Goal: Contribute content: Contribute content

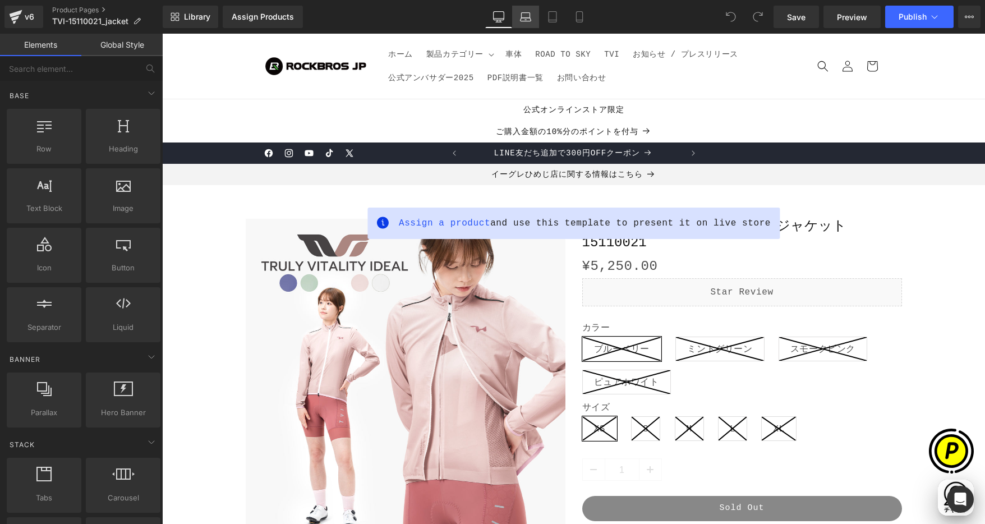
scroll to position [0, 219]
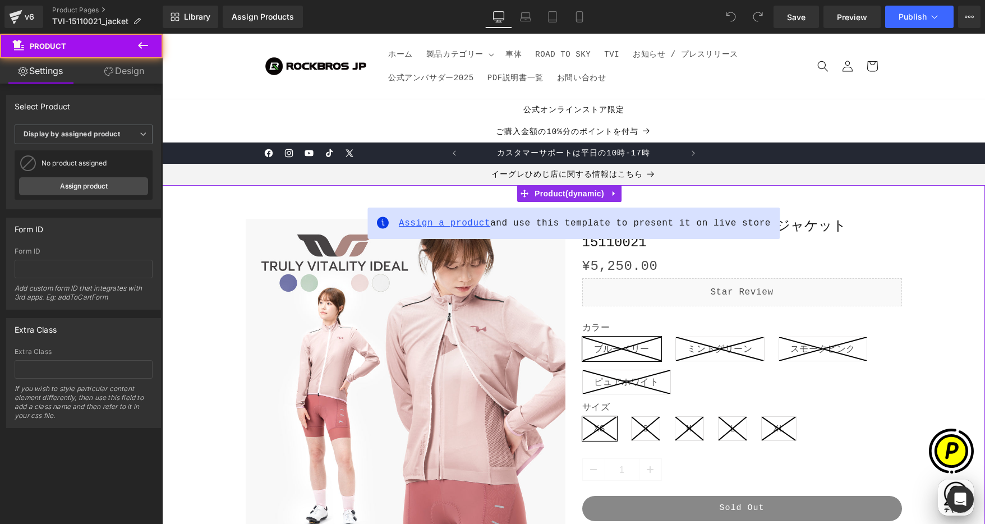
click at [446, 223] on span "Assign a product" at bounding box center [444, 223] width 91 height 10
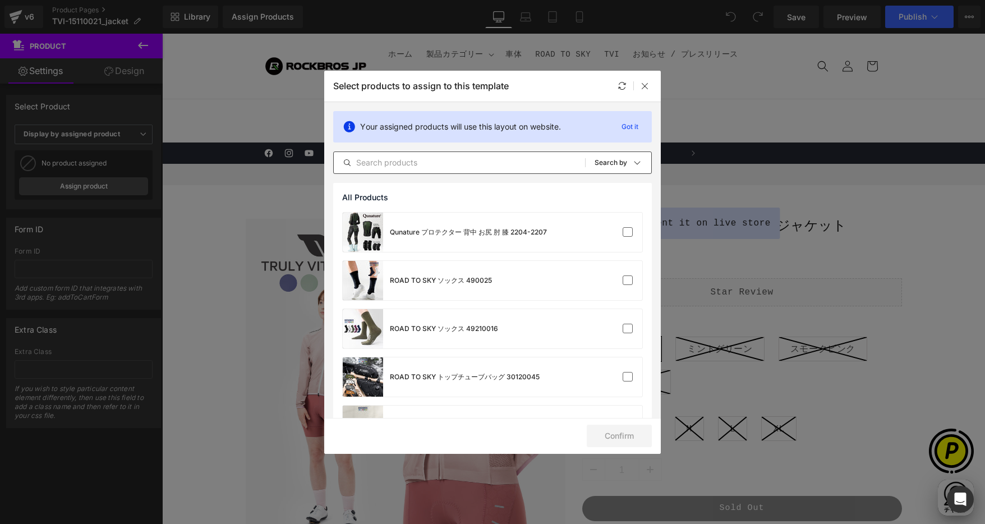
click at [438, 163] on input "text" at bounding box center [459, 162] width 251 height 13
paste input "15110021"
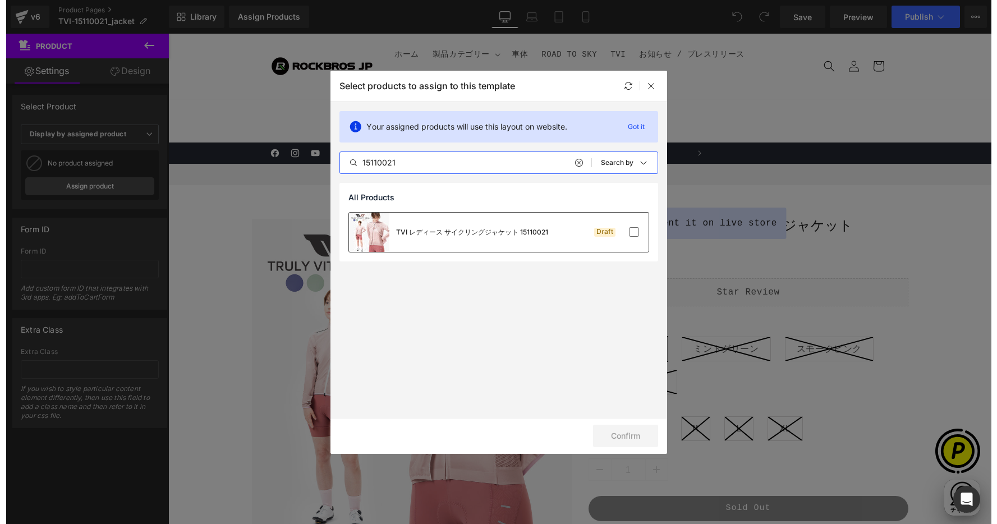
scroll to position [0, 438]
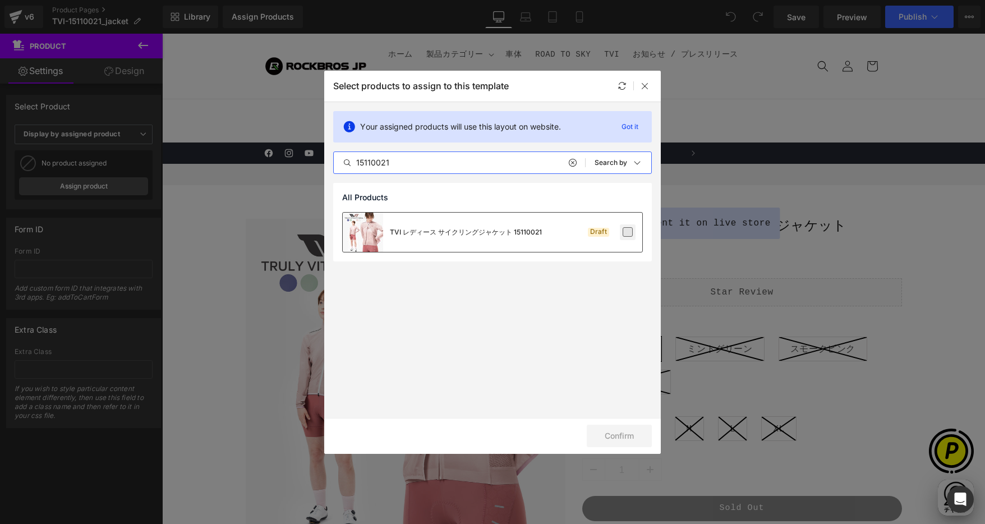
type input "15110021"
click at [628, 233] on label at bounding box center [628, 232] width 10 height 10
click at [628, 232] on input "checkbox" at bounding box center [628, 232] width 0 height 0
click at [604, 432] on button "Confirm" at bounding box center [619, 436] width 65 height 22
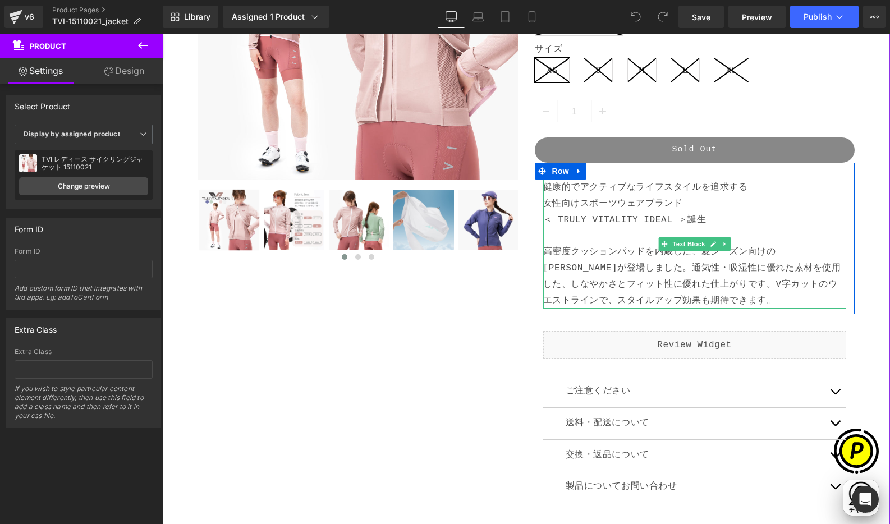
click at [738, 221] on p "＜ TRULY VITALITY IDEAL ＞誕生 高密度クッションパッドを内蔵した、夏シーズン向けのビブショーツが登場しました。通気性・吸湿性に優れた素材…" at bounding box center [694, 260] width 303 height 97
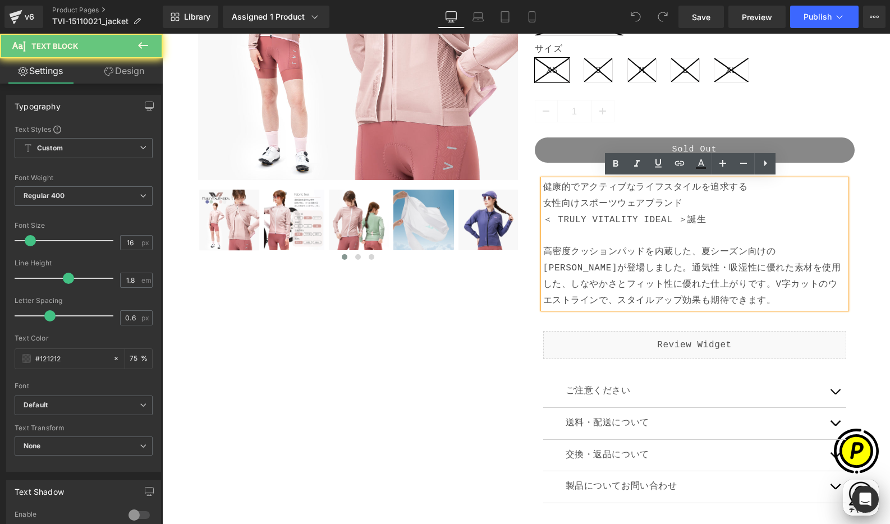
click at [728, 218] on p "＜ TRULY VITALITY IDEAL ＞誕生 高密度クッションパッドを内蔵した、夏シーズン向けのビブショーツが登場しました。通気性・吸湿性に優れた素材…" at bounding box center [694, 260] width 303 height 97
drag, startPoint x: 685, startPoint y: 217, endPoint x: 702, endPoint y: 218, distance: 17.5
click at [702, 218] on p "＜ TRULY VITALITY IDEAL ＞誕生 高密度クッションパッドを内蔵した、夏シーズン向けのビブショーツが登場しました。通気性・吸湿性に優れた素材…" at bounding box center [694, 260] width 303 height 97
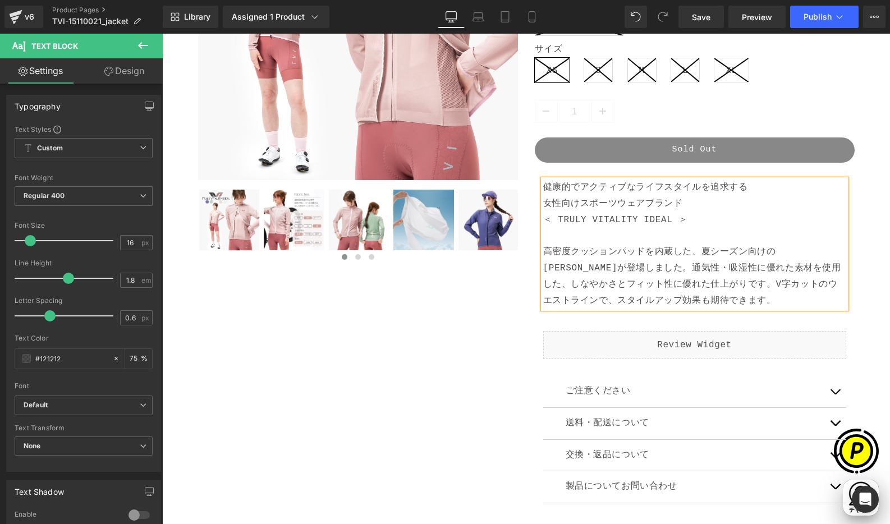
click at [858, 224] on div "TVI レディース サイクリングジャケット 15110021 (P) Title ¥0 ¥5,250.00 (P) Price Liquid カラー [GEO…" at bounding box center [694, 221] width 337 height 722
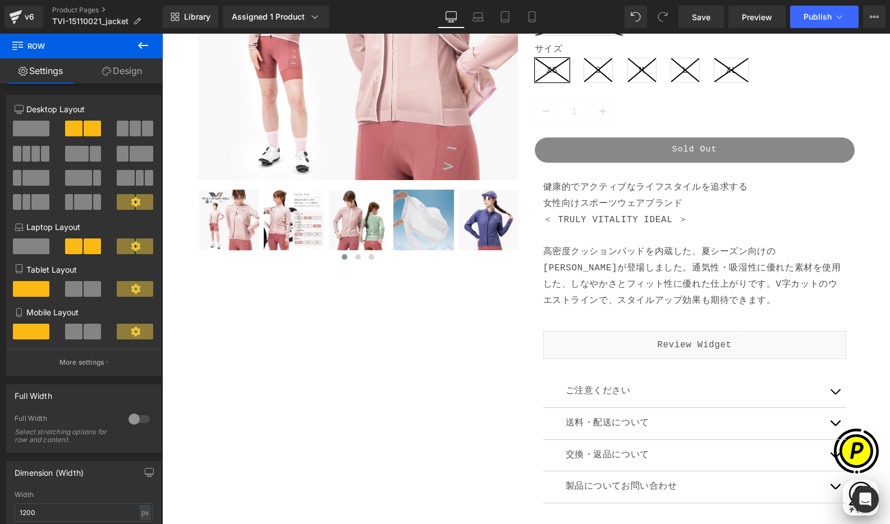
scroll to position [0, 0]
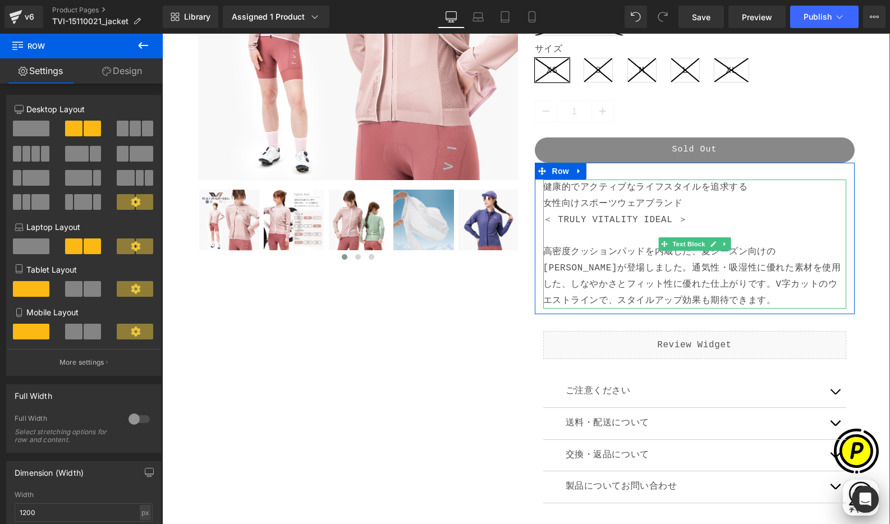
click at [554, 259] on p "＜ TRULY VITALITY IDEAL ＞ 高密度クッションパッドを内蔵した、夏シーズン向けの[PERSON_NAME]が登場しました。通気性・吸湿性に…" at bounding box center [694, 260] width 303 height 97
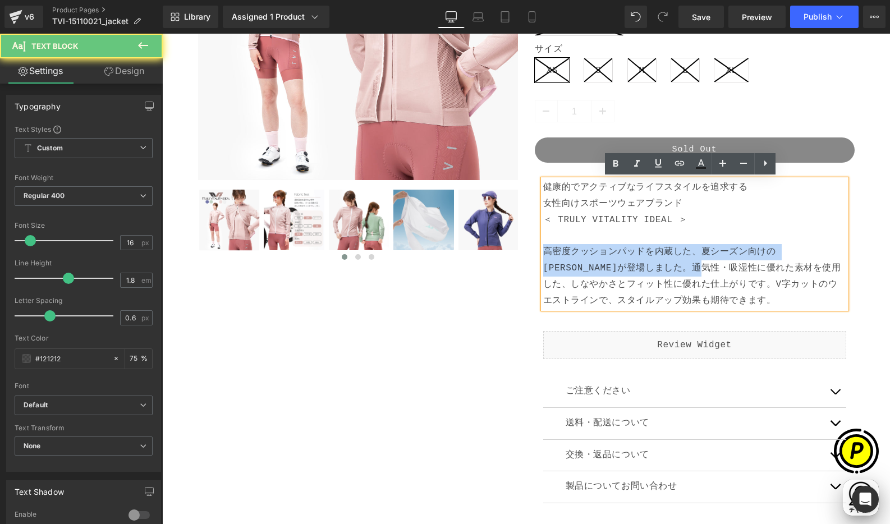
scroll to position [0, 219]
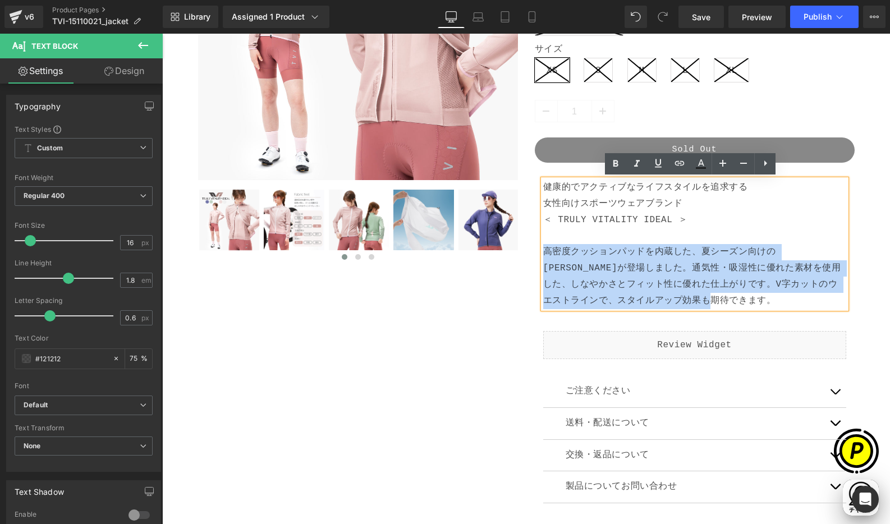
drag, startPoint x: 540, startPoint y: 249, endPoint x: 687, endPoint y: 294, distance: 153.7
click at [685, 297] on p "＜ TRULY VITALITY IDEAL ＞ 高密度クッションパッドを内蔵した、夏シーズン向けの[PERSON_NAME]が登場しました。通気性・吸湿性に…" at bounding box center [694, 260] width 303 height 97
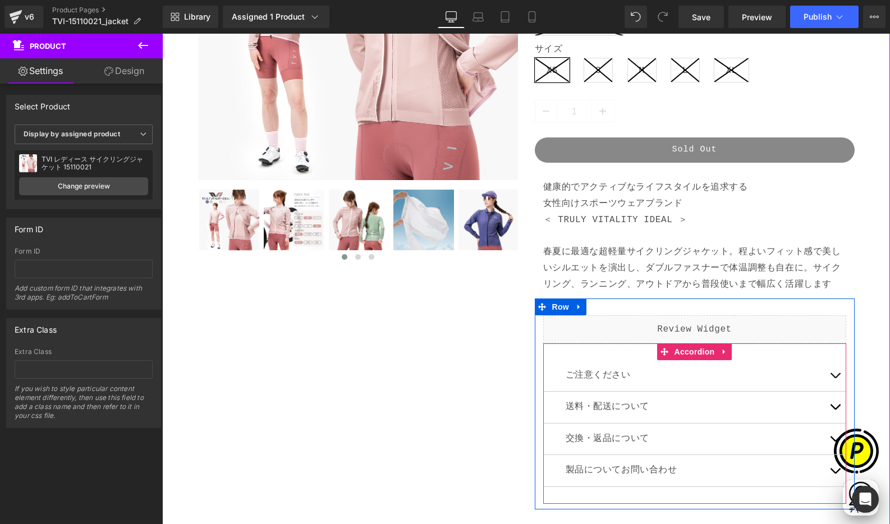
click at [831, 374] on button "button" at bounding box center [835, 375] width 22 height 31
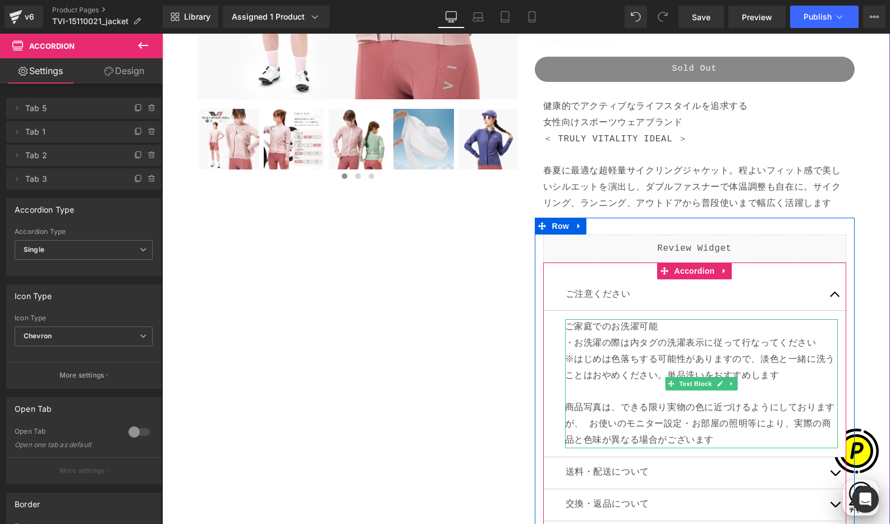
scroll to position [0, 0]
click at [645, 363] on p "※はじめは色落ちする可能性がありますので、淡色と一緒に洗うことはおやめください。 単品洗いをおすすめします" at bounding box center [701, 368] width 273 height 33
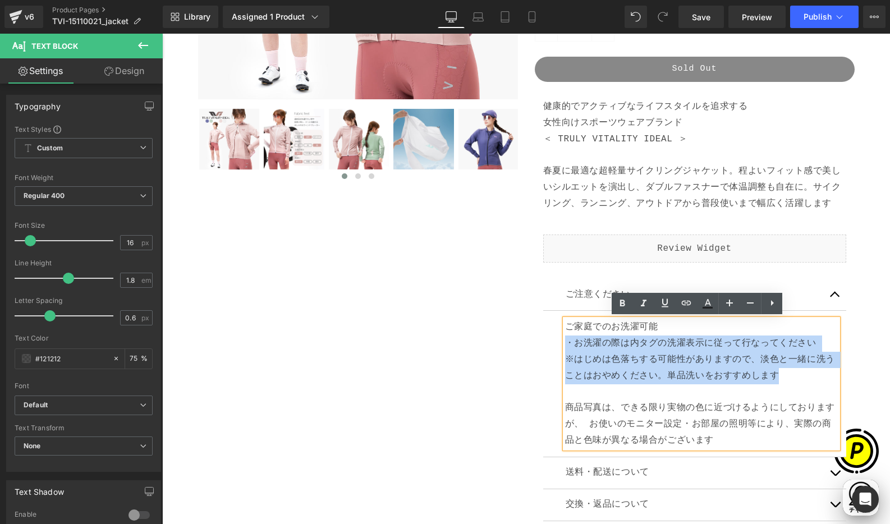
drag, startPoint x: 787, startPoint y: 376, endPoint x: 564, endPoint y: 346, distance: 224.8
click at [565, 346] on div "ご家庭でのお洗濯可能 ・お洗濯の際は内タグの洗濯表示に従って行なってください ※はじめは色落ちする可能性がありますので、淡色と一緒に洗うことはおやめください。…" at bounding box center [701, 383] width 273 height 129
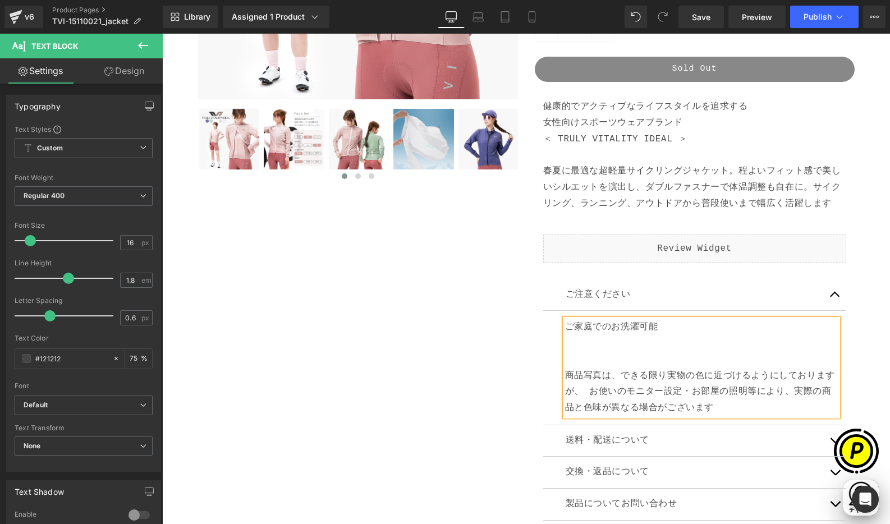
scroll to position [0, 219]
click at [490, 334] on div "Sale Off (P) Image" at bounding box center [526, 184] width 673 height 842
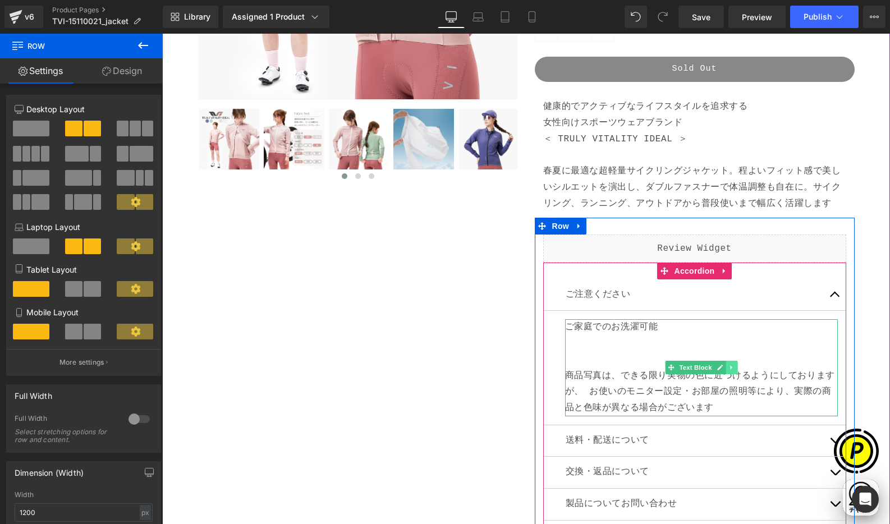
click at [728, 364] on icon at bounding box center [731, 367] width 6 height 7
click at [722, 365] on icon at bounding box center [725, 368] width 6 height 6
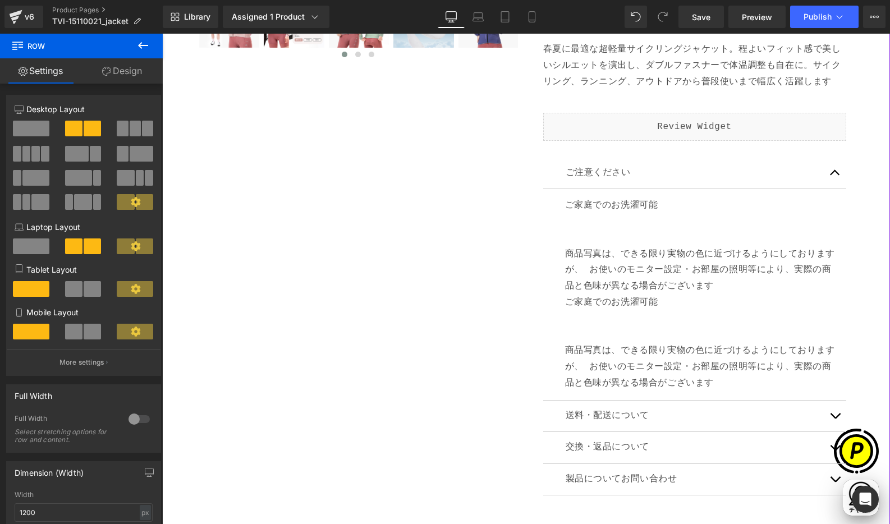
scroll to position [552, 0]
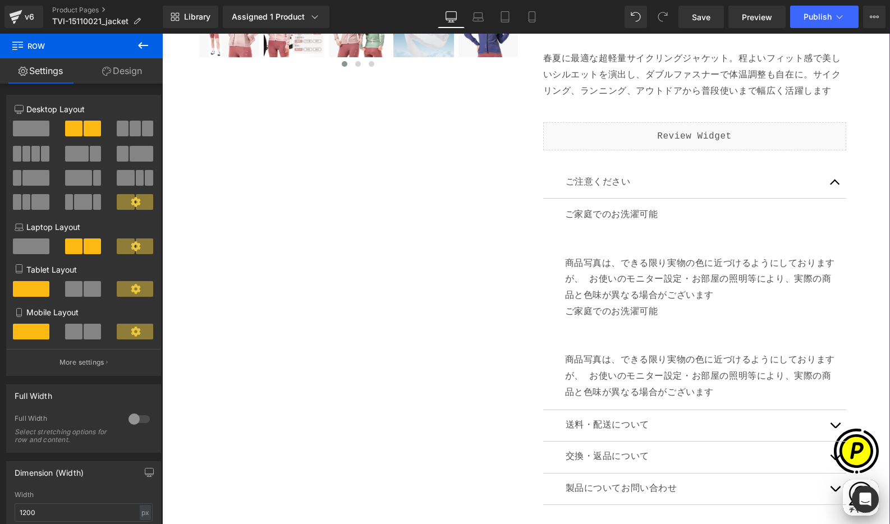
click at [583, 246] on p "商品写真は、できる限り実物の色に近づけるようにしておりますが、 お使いのモニター設定・お部屋の照明等により、実際の商品と色味が異なる場合がございます" at bounding box center [701, 272] width 273 height 65
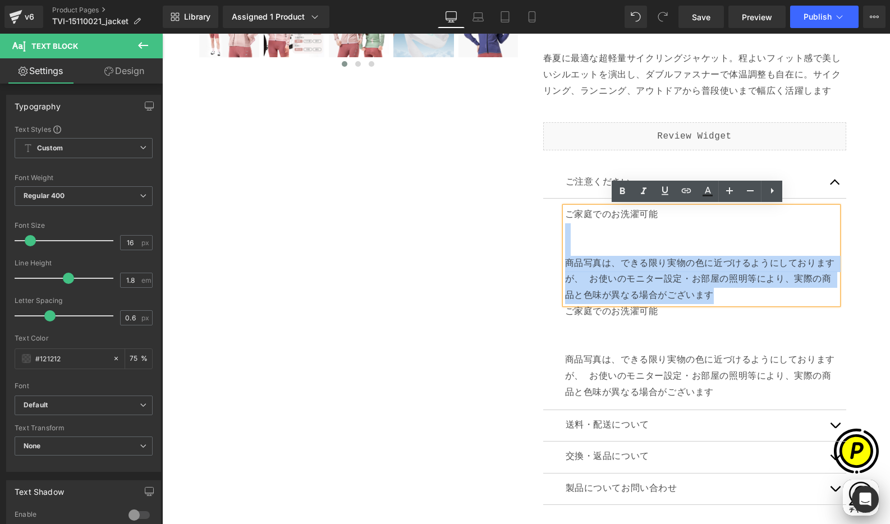
drag, startPoint x: 562, startPoint y: 224, endPoint x: 727, endPoint y: 297, distance: 180.4
click at [726, 299] on div "ご家庭でのお洗濯可能 商品写真は、できる限り実物の色に近づけるようにしておりますが、 お使いのモニター設定・お部屋の照明等により、実際の商品と色味が異なる場合…" at bounding box center [701, 255] width 273 height 97
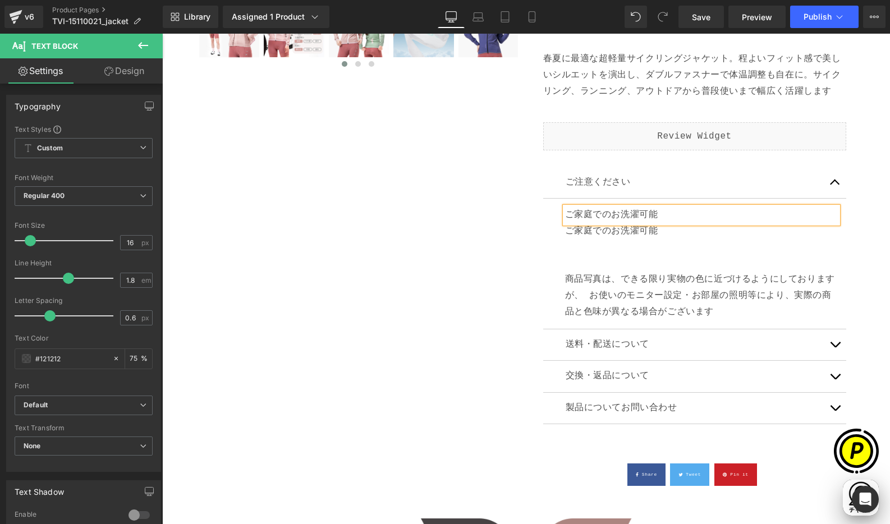
drag, startPoint x: 864, startPoint y: 287, endPoint x: 725, endPoint y: 263, distance: 141.2
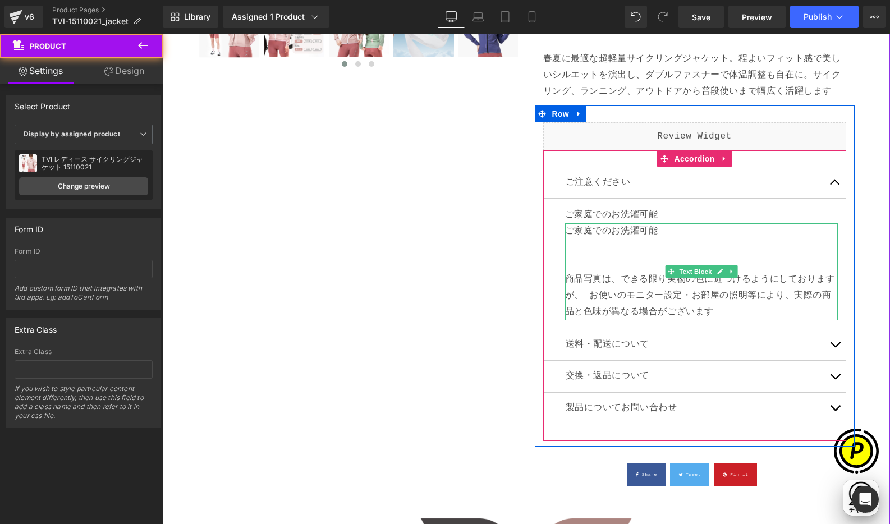
click at [595, 250] on p at bounding box center [701, 248] width 273 height 16
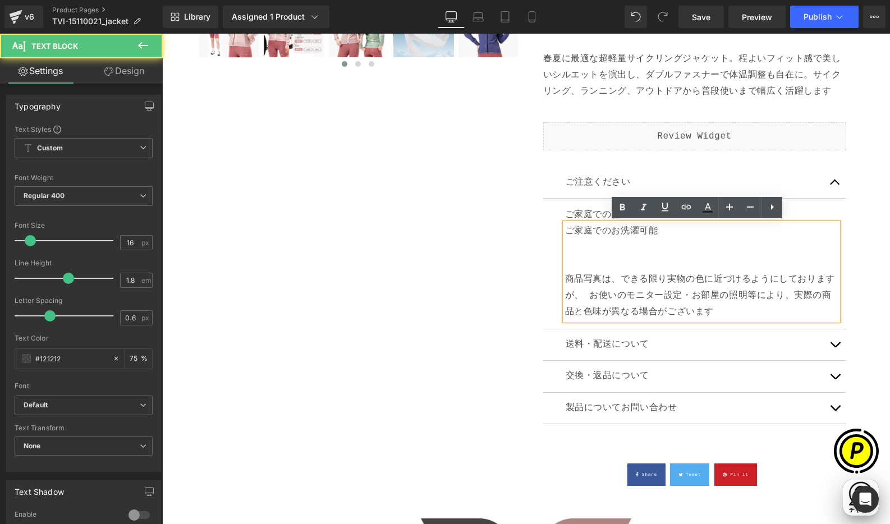
scroll to position [0, 0]
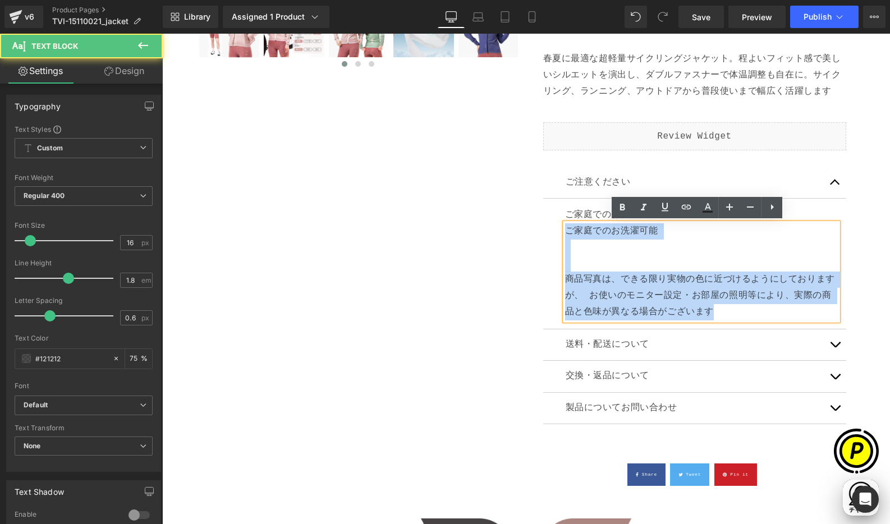
drag, startPoint x: 560, startPoint y: 274, endPoint x: 561, endPoint y: 233, distance: 41.0
click at [565, 233] on div "ご家庭でのお洗濯可能 商品写真は、できる限り実物の色に近づけるようにしておりますが、 お使いのモニター設定・お部屋の照明等により、実際の商品と色味が異なる場合…" at bounding box center [701, 271] width 273 height 97
click at [587, 259] on p "商品写真は、できる限り実物の色に近づけるようにしておりますが、 お使いのモニター設定・お部屋の照明等により、実際の商品と色味が異なる場合がございます" at bounding box center [701, 288] width 273 height 65
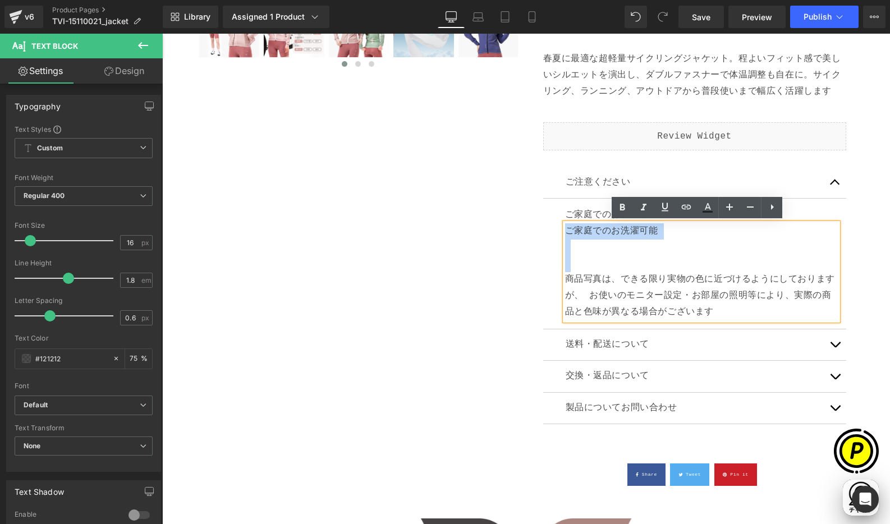
drag, startPoint x: 562, startPoint y: 260, endPoint x: 562, endPoint y: 230, distance: 30.3
click at [565, 230] on div "ご家庭でのお洗濯可能 商品写真は、できる限り実物の色に近づけるようにしておりますが、 お使いのモニター設定・お部屋の照明等により、実際の商品と色味が異なる場合…" at bounding box center [701, 271] width 273 height 97
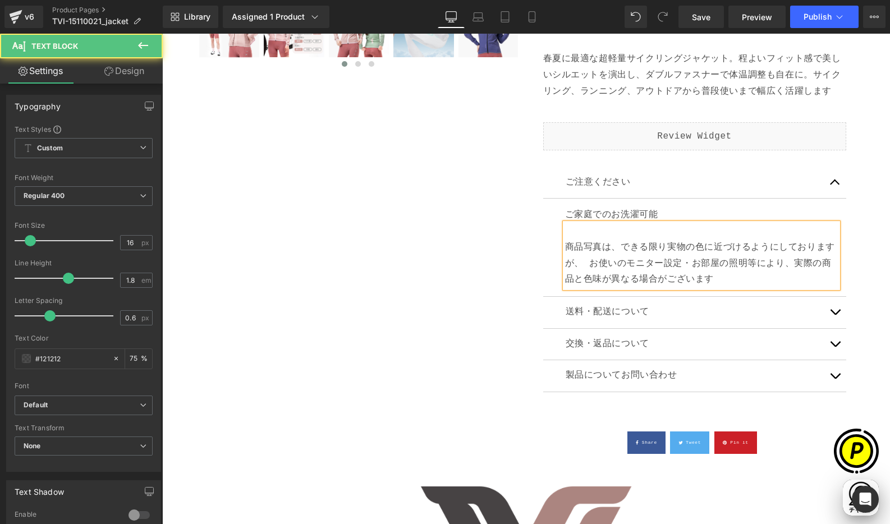
click at [565, 244] on p "商品写真は、できる限り実物の色に近づけるようにしておりますが、 お使いのモニター設定・お部屋の照明等により、実際の商品と色味が異なる場合がございます" at bounding box center [701, 255] width 273 height 65
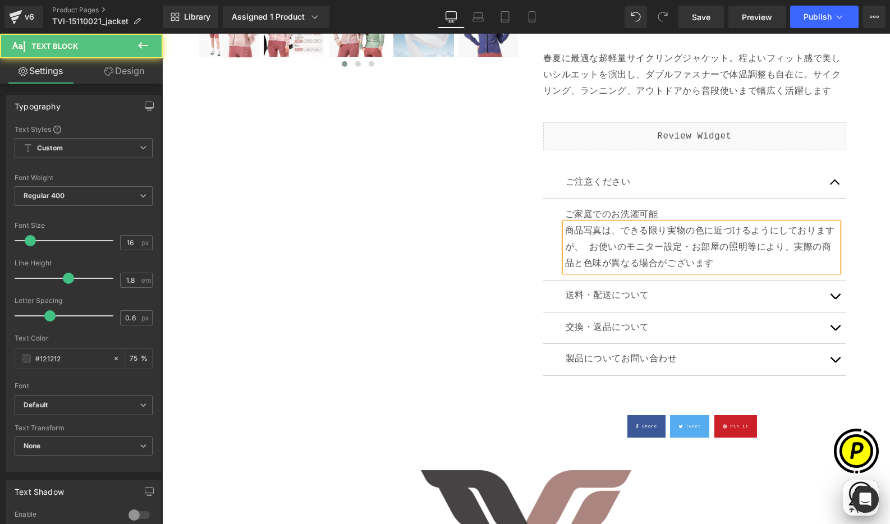
click at [498, 224] on div "Sale Off (P) Image" at bounding box center [526, 55] width 673 height 810
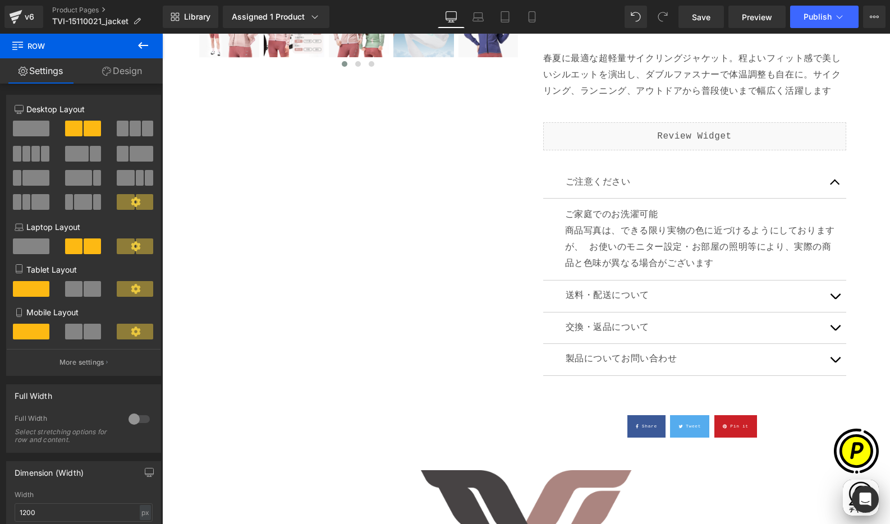
click at [146, 50] on icon at bounding box center [142, 45] width 13 height 13
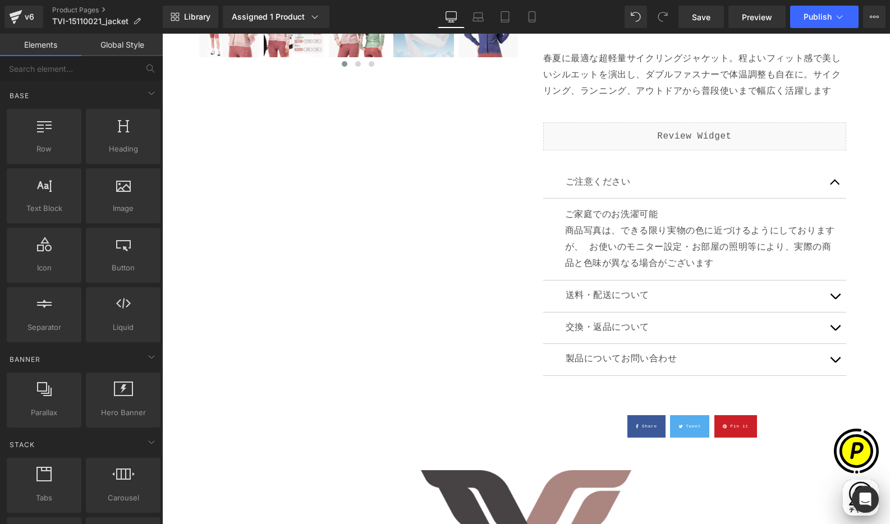
scroll to position [0, 219]
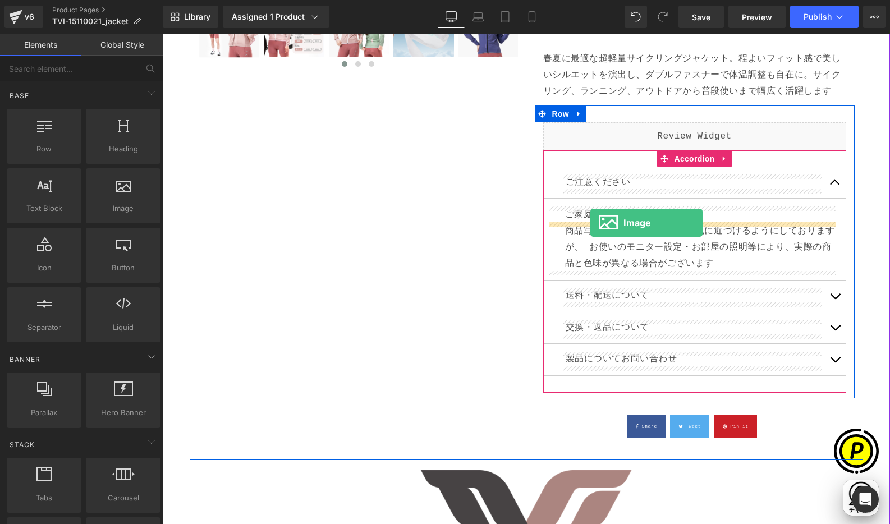
drag, startPoint x: 283, startPoint y: 236, endPoint x: 591, endPoint y: 223, distance: 308.9
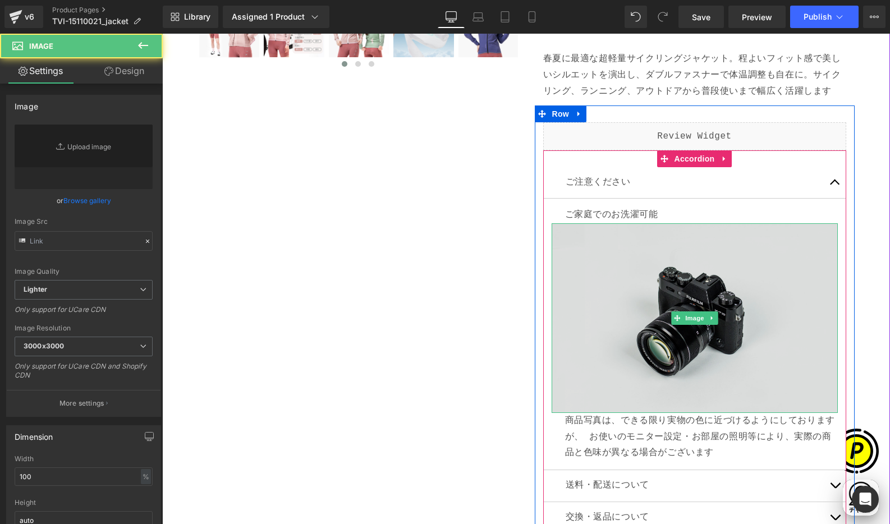
type input "//[DOMAIN_NAME][URL]"
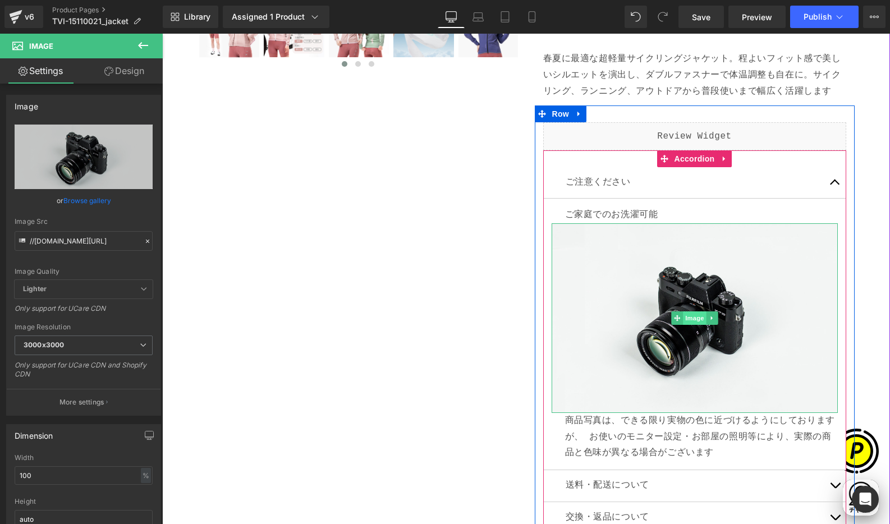
click at [693, 317] on span "Image" at bounding box center [695, 317] width 24 height 13
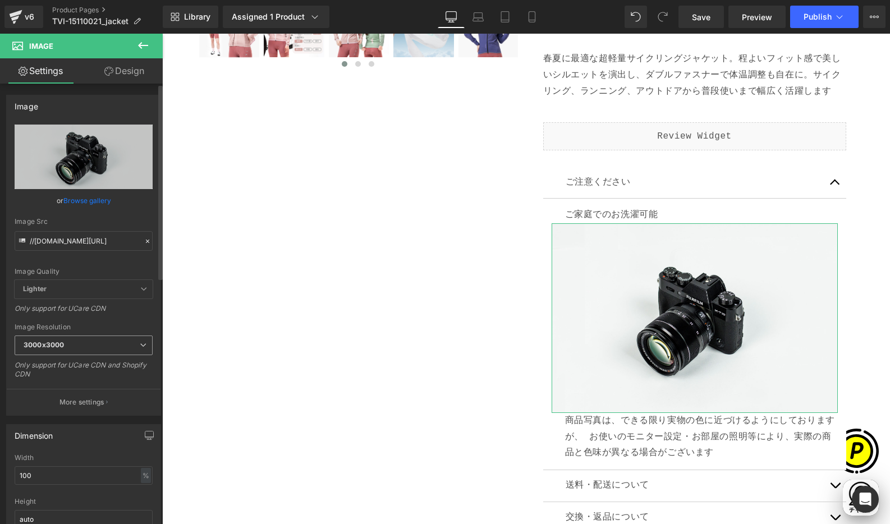
scroll to position [0, 438]
click at [57, 344] on b "3000x3000" at bounding box center [44, 345] width 40 height 8
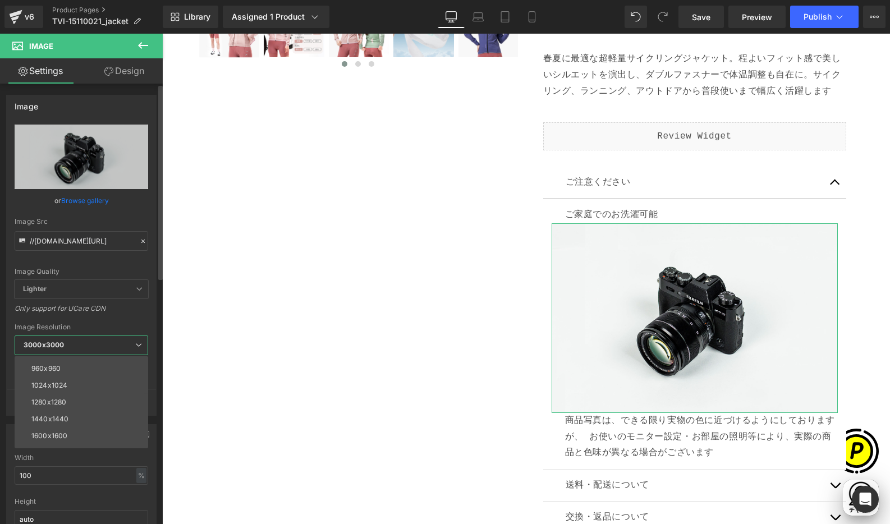
scroll to position [94, 0]
click at [67, 401] on li "1024x1024" at bounding box center [84, 405] width 139 height 17
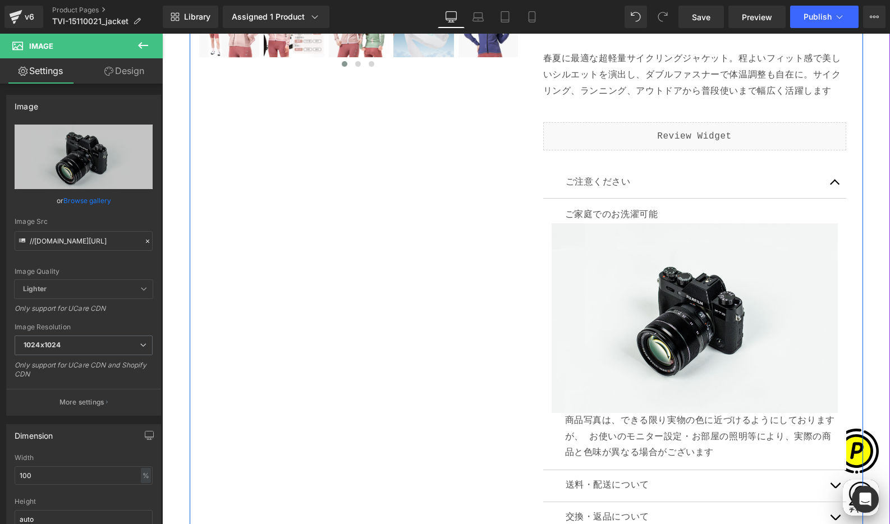
click at [448, 378] on div "Sale Off (P) Image" at bounding box center [526, 149] width 673 height 999
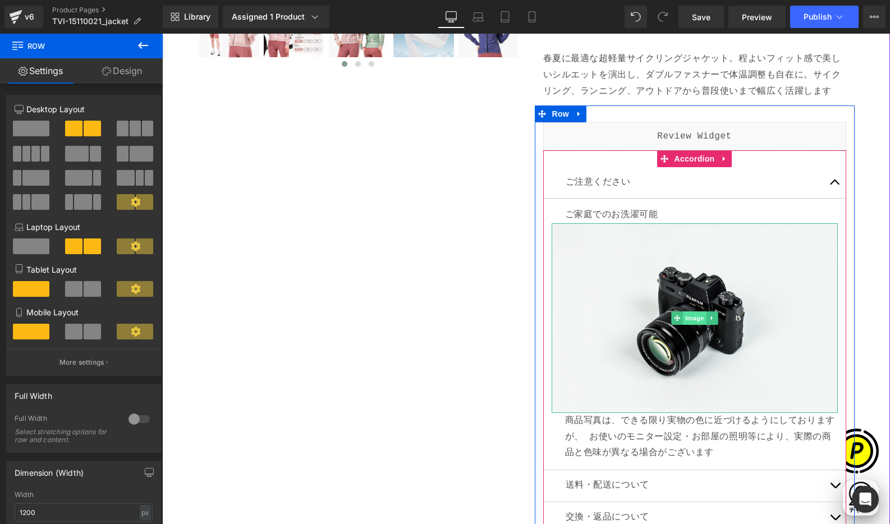
click at [686, 317] on span "Image" at bounding box center [695, 317] width 24 height 13
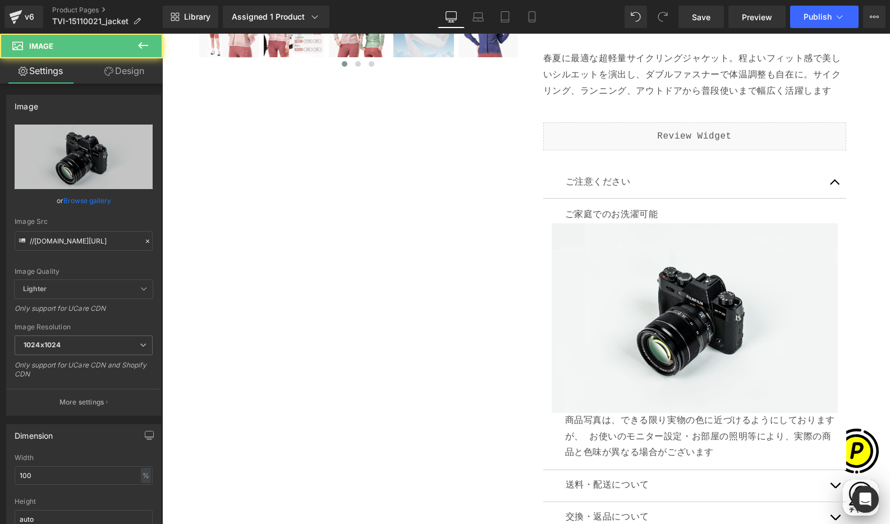
scroll to position [0, 0]
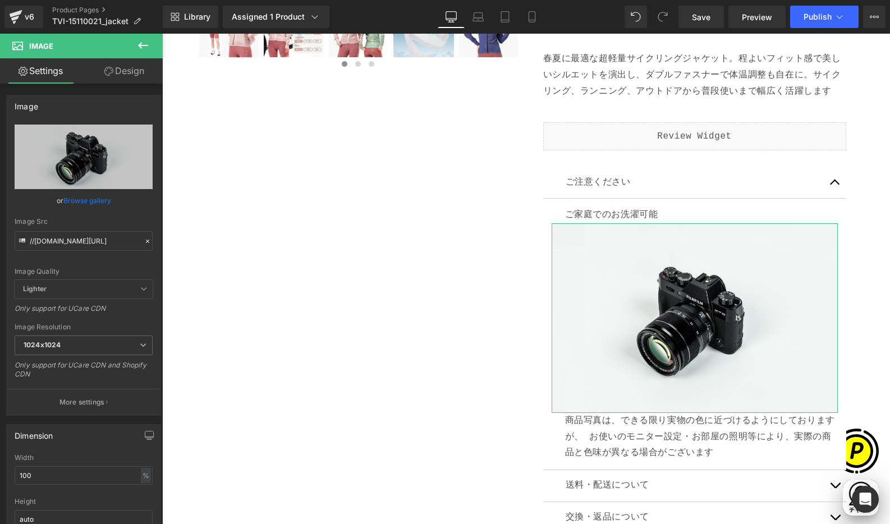
click at [133, 67] on link "Design" at bounding box center [124, 70] width 81 height 25
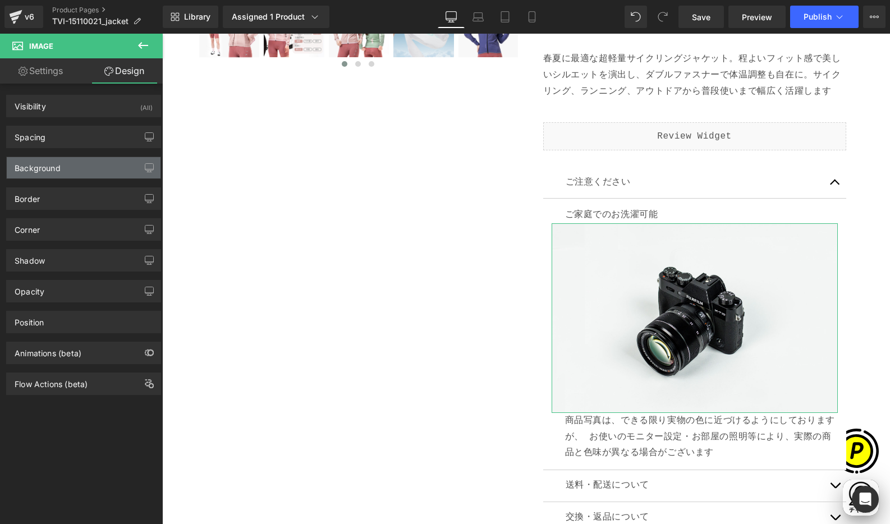
type input "0"
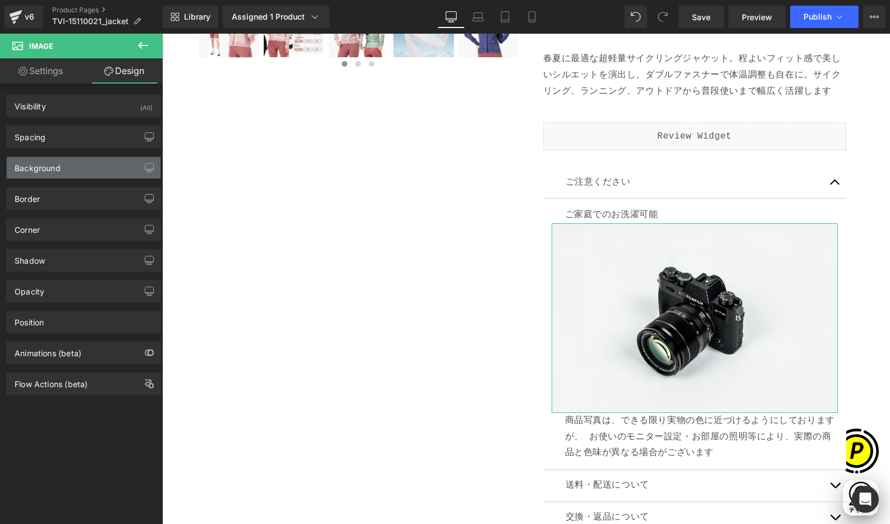
type input "0"
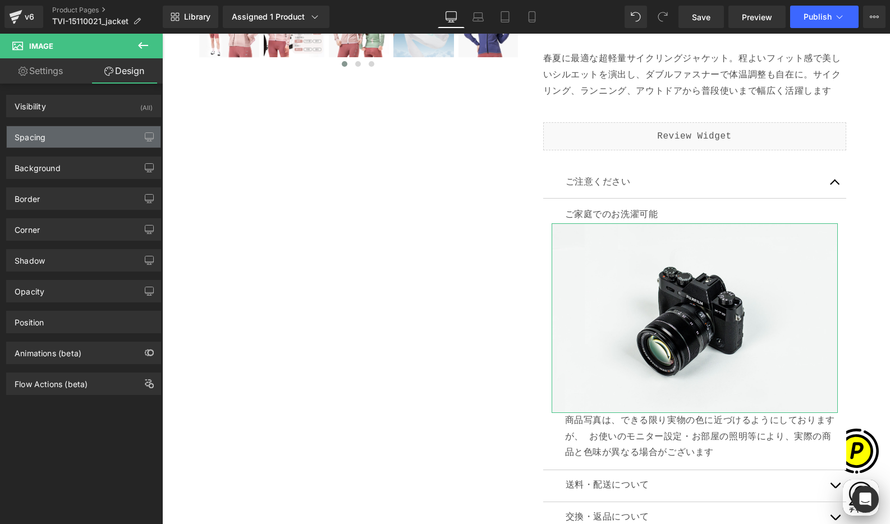
click at [49, 140] on div "Spacing" at bounding box center [84, 136] width 154 height 21
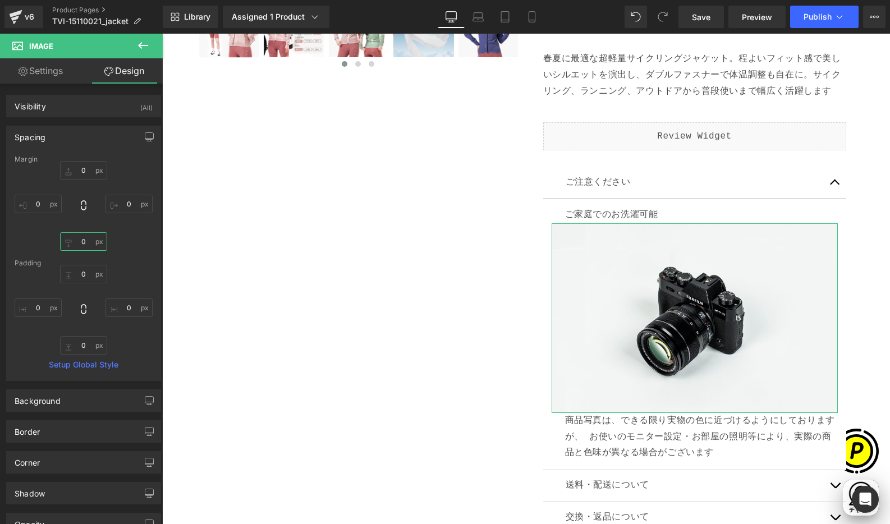
click at [84, 235] on input "0" at bounding box center [83, 241] width 47 height 19
type input "16"
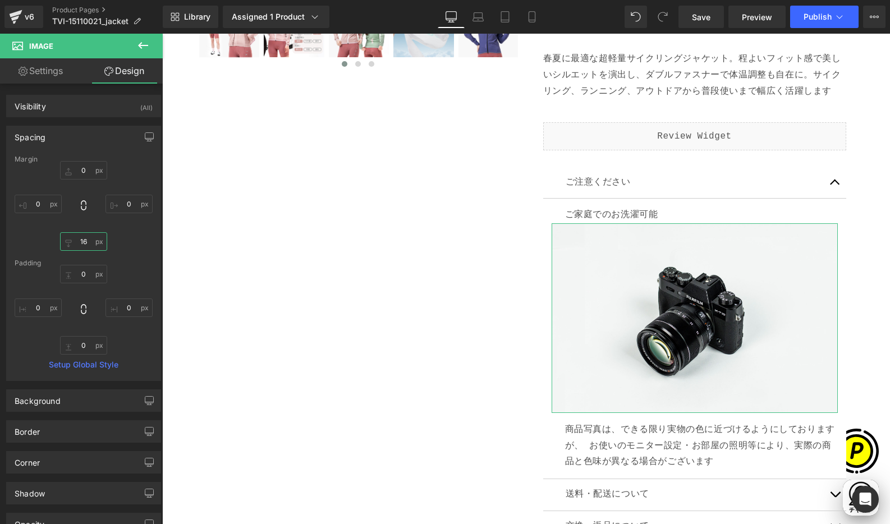
scroll to position [0, 219]
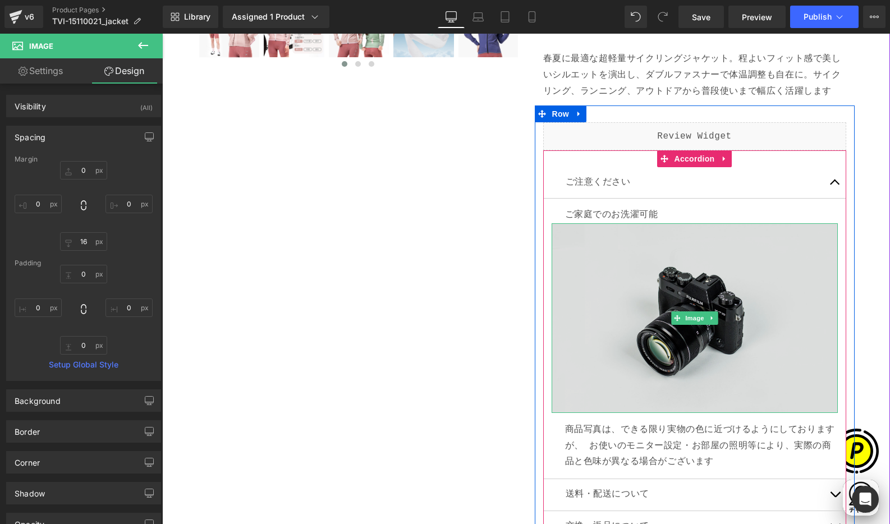
click at [654, 264] on img at bounding box center [695, 318] width 286 height 190
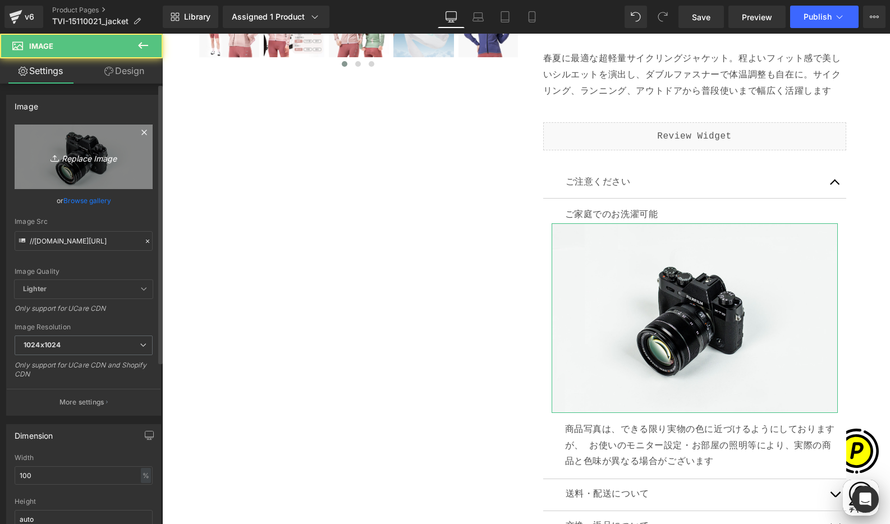
click at [83, 159] on icon "Replace Image" at bounding box center [84, 157] width 90 height 14
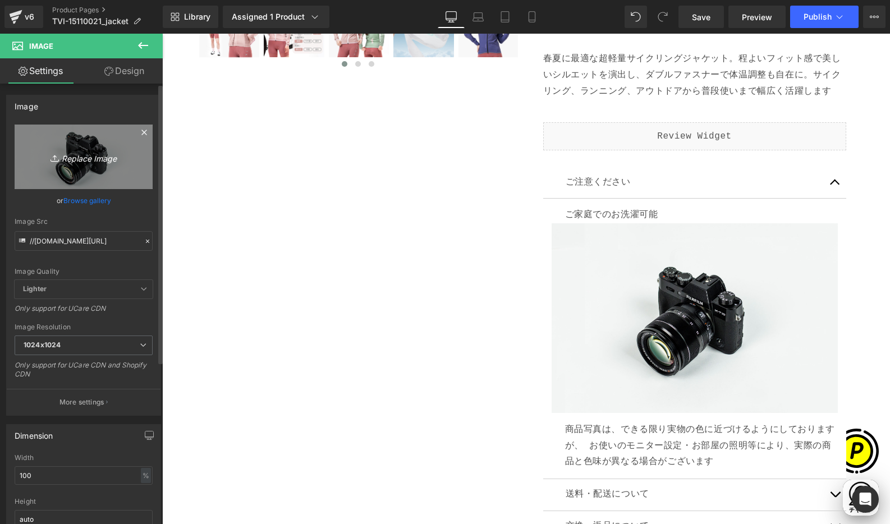
scroll to position [0, 0]
type input "C:\fakepath\15110021_13.jpg"
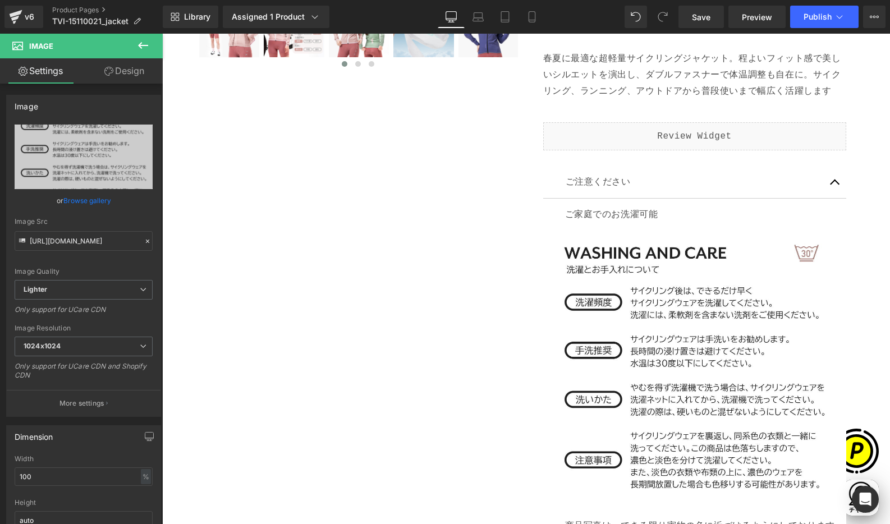
type input "[URL][DOMAIN_NAME]"
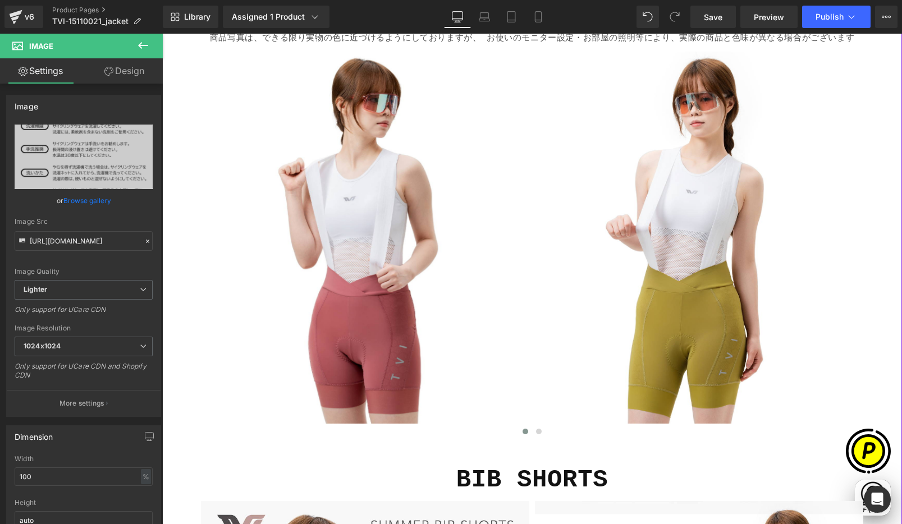
scroll to position [1395, 0]
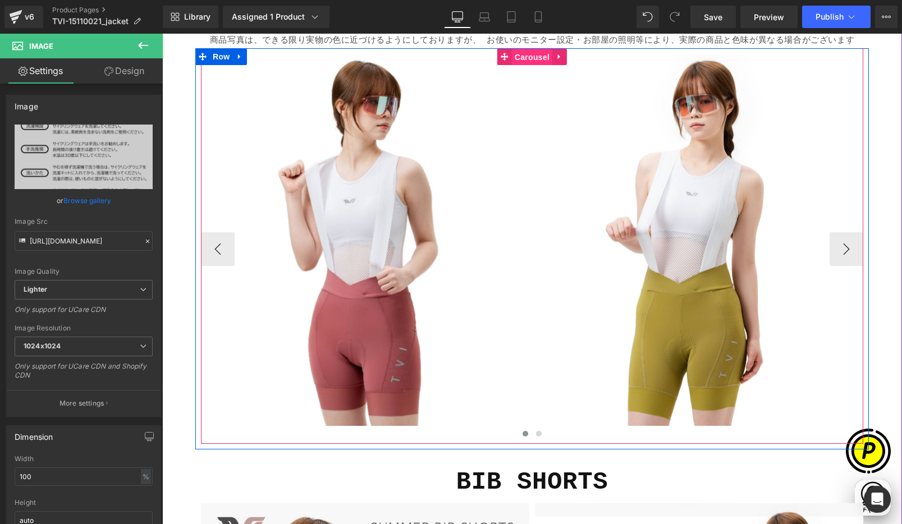
click at [528, 58] on span "Carousel" at bounding box center [532, 57] width 40 height 17
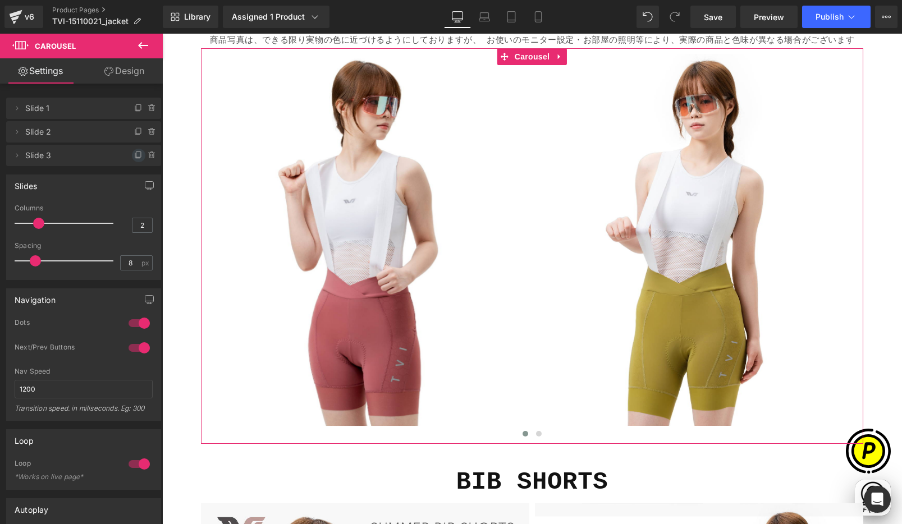
click at [136, 157] on icon at bounding box center [138, 155] width 4 height 6
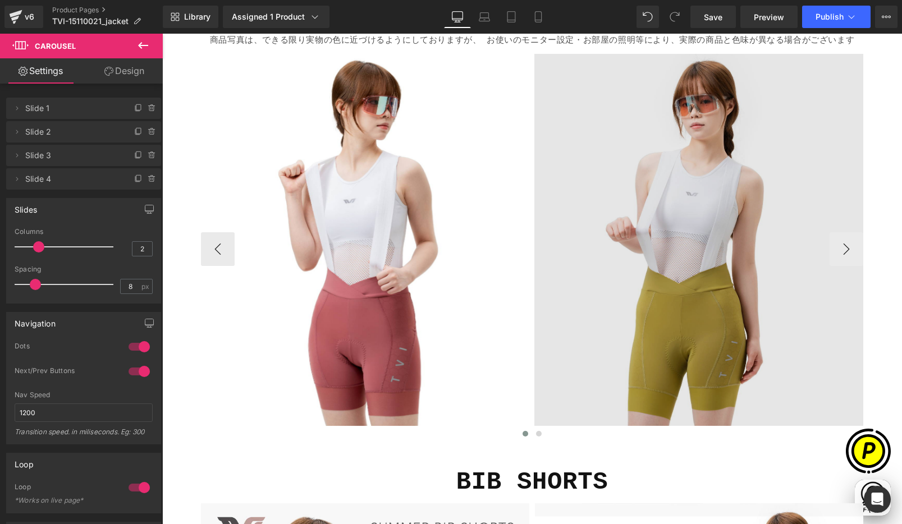
scroll to position [0, 438]
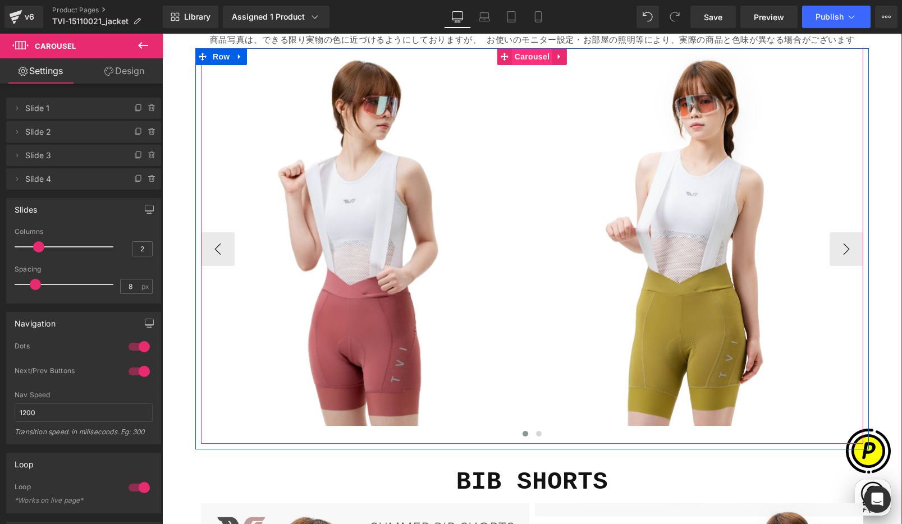
click at [514, 57] on span "Carousel" at bounding box center [532, 56] width 40 height 17
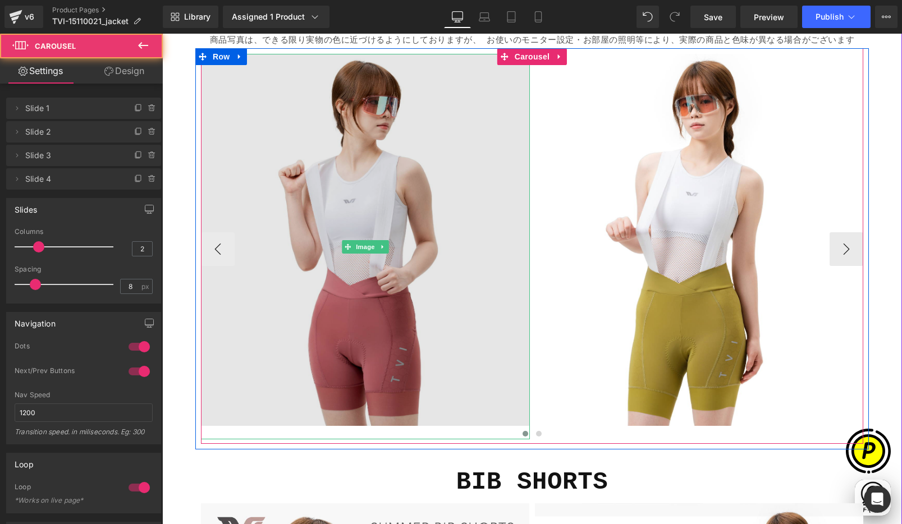
click at [305, 146] on img at bounding box center [365, 247] width 329 height 386
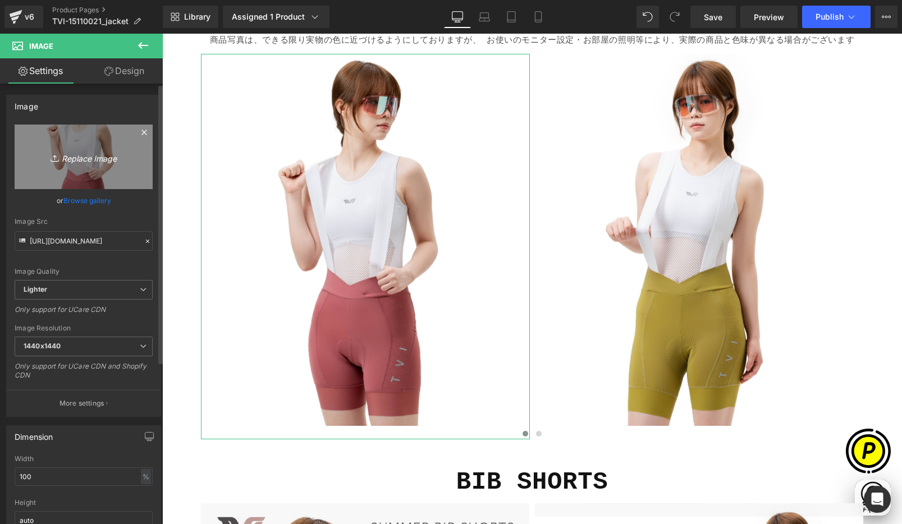
click at [93, 159] on icon "Replace Image" at bounding box center [84, 157] width 90 height 14
type input "C:\fakepath\shopify-LP-15110021_01-1.jpg"
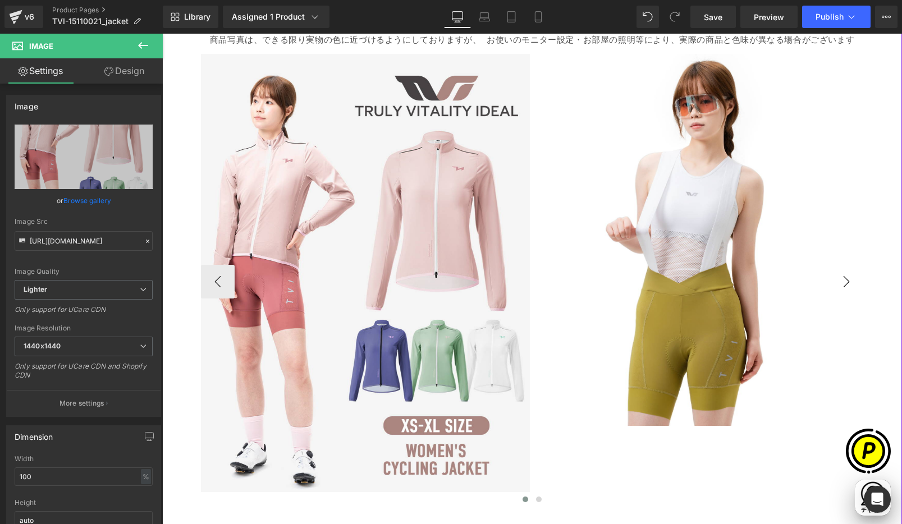
type input "[URL][DOMAIN_NAME]"
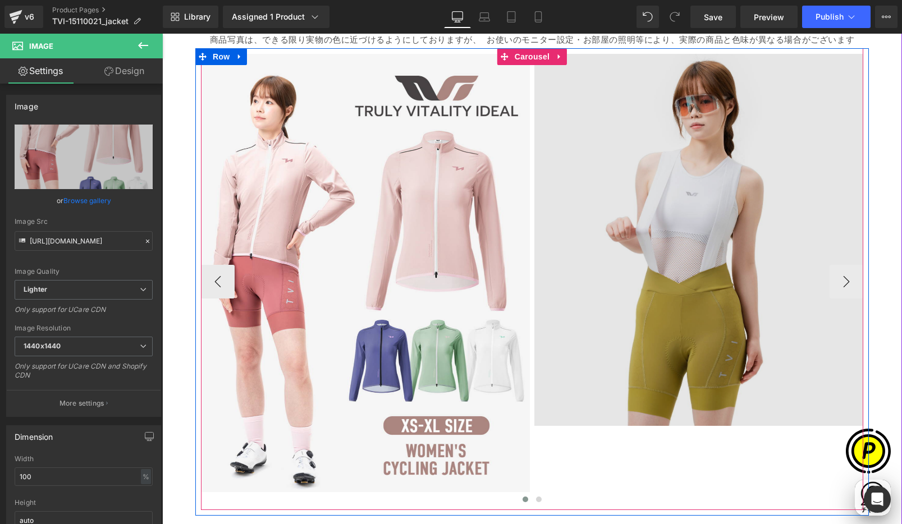
scroll to position [0, 219]
click at [625, 171] on img at bounding box center [698, 240] width 329 height 373
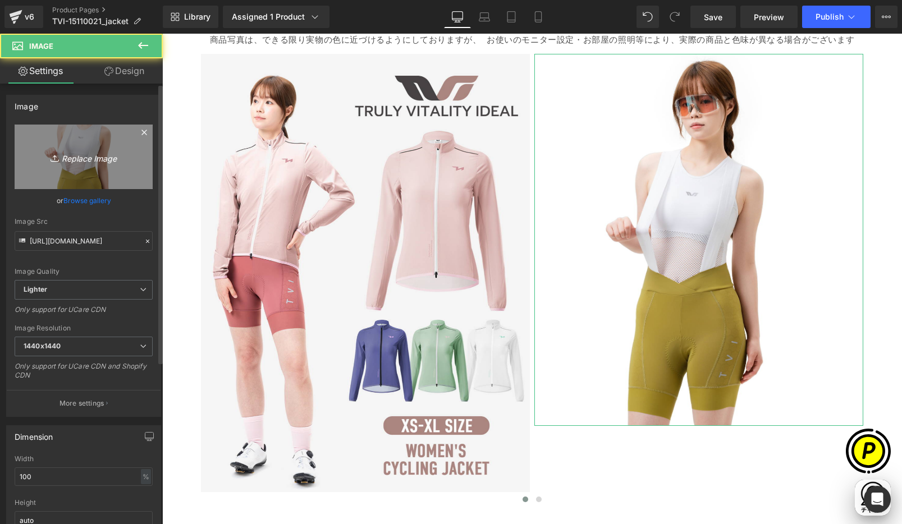
click at [66, 143] on link "Replace Image" at bounding box center [84, 157] width 138 height 65
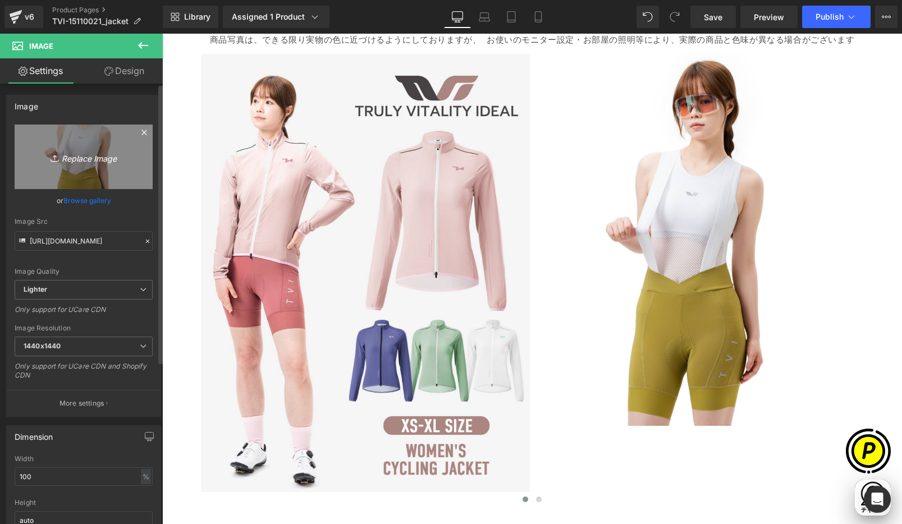
type input "C:\fakepath\shopify-LP-15110021_01-2.jpg"
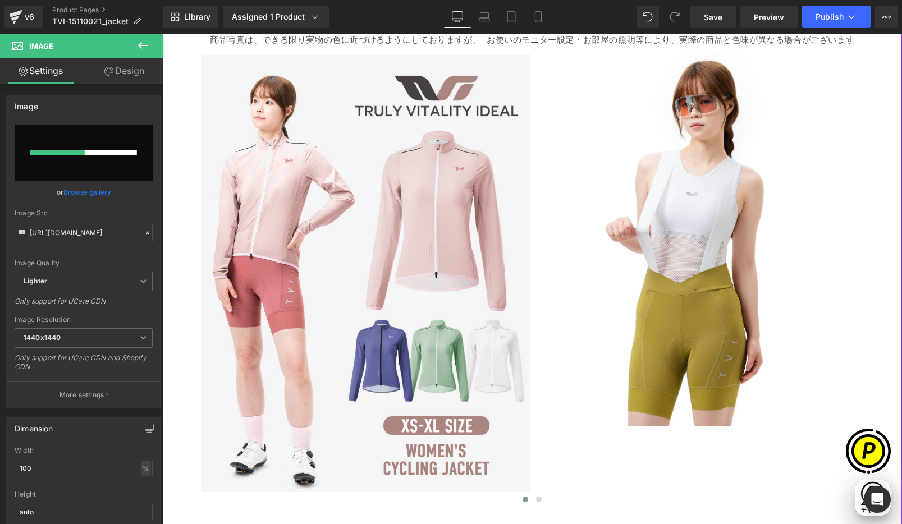
scroll to position [0, 438]
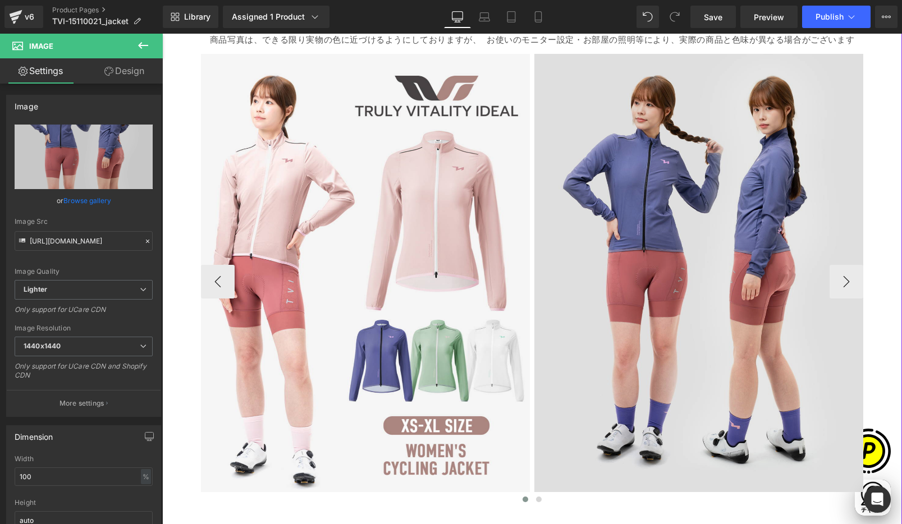
type input "[URL][DOMAIN_NAME]"
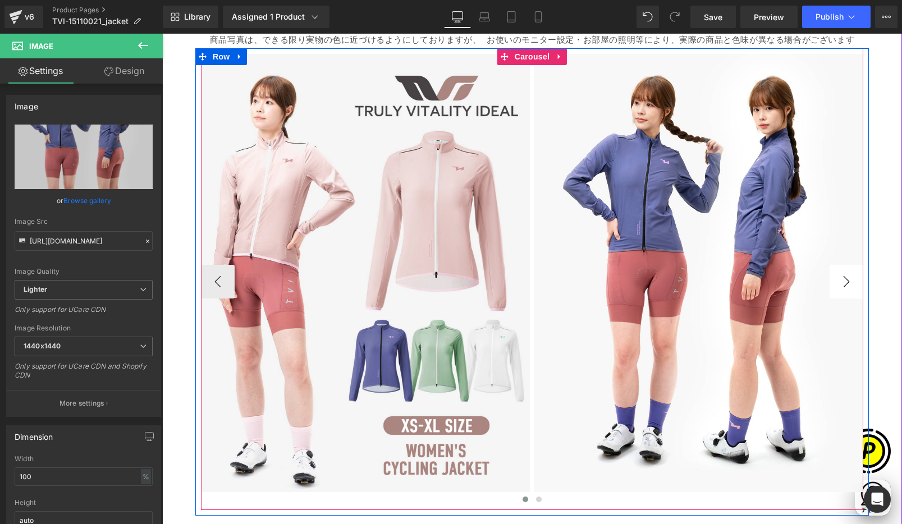
click at [854, 280] on button "›" at bounding box center [846, 282] width 34 height 34
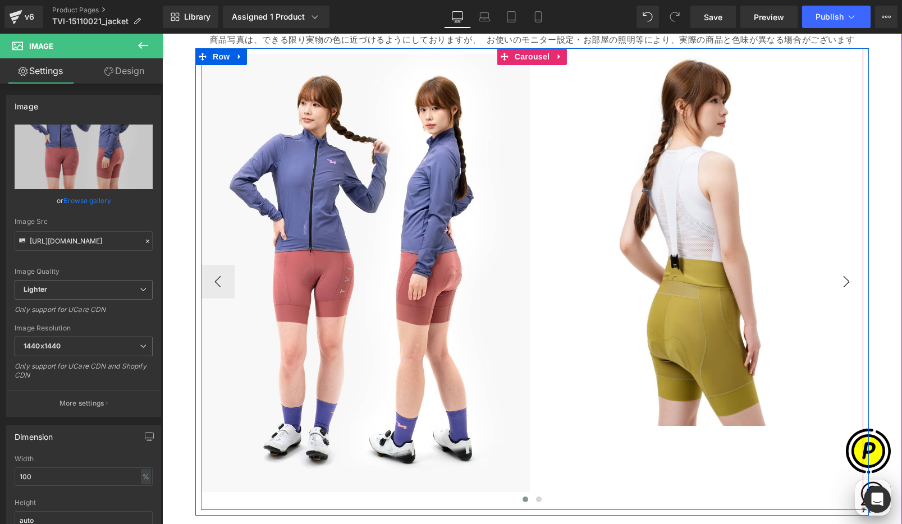
click at [845, 280] on button "›" at bounding box center [846, 282] width 34 height 34
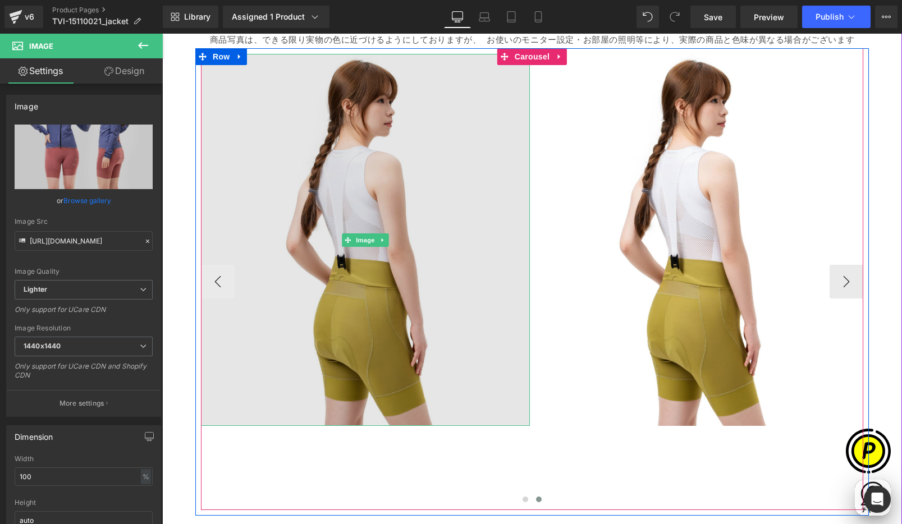
scroll to position [0, 0]
click at [349, 185] on img at bounding box center [365, 240] width 329 height 373
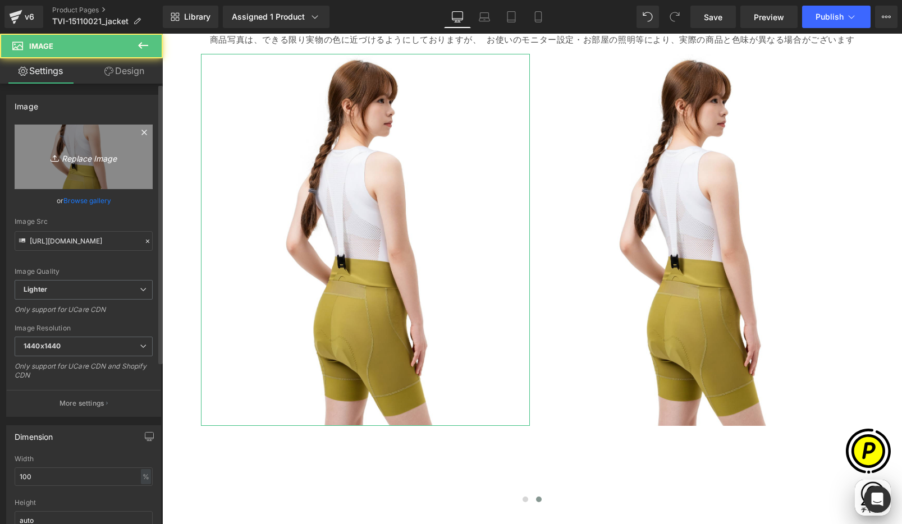
click at [79, 159] on icon "Replace Image" at bounding box center [84, 157] width 90 height 14
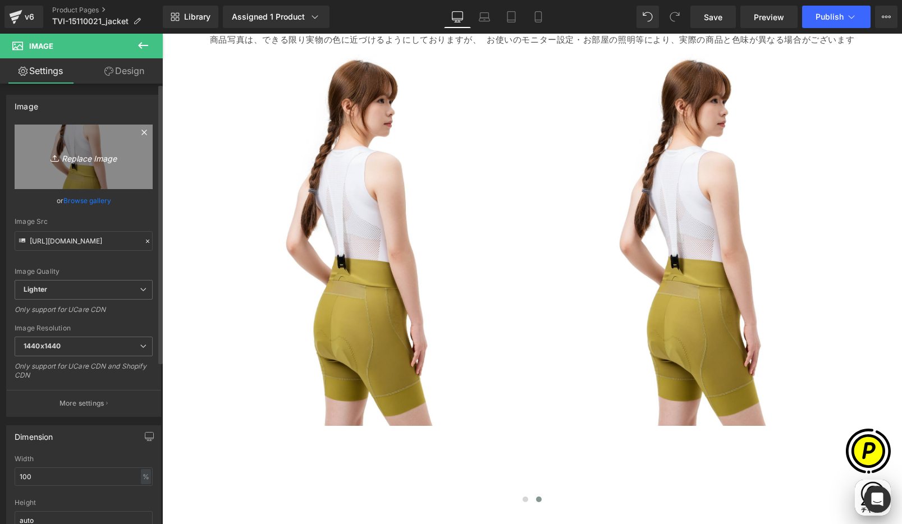
type input "C:\fakepath\shopify-LP-15110021_01-3.jpg"
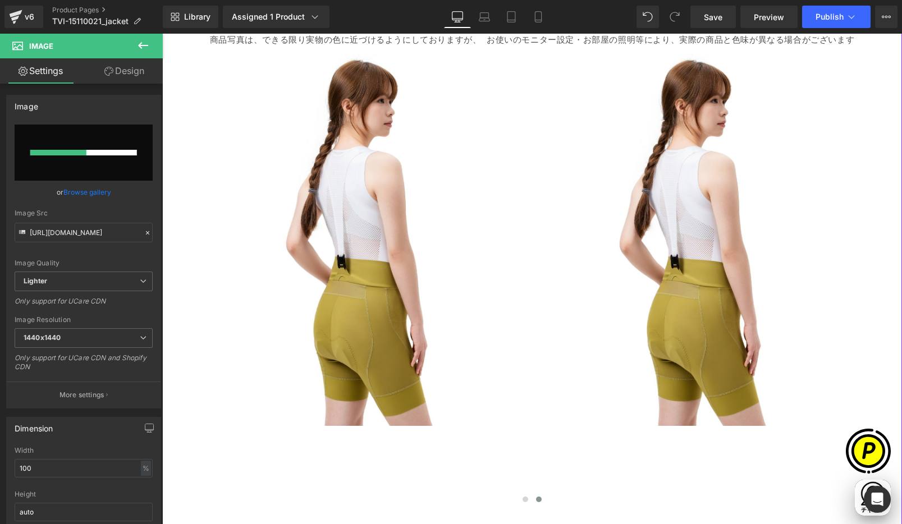
scroll to position [0, 219]
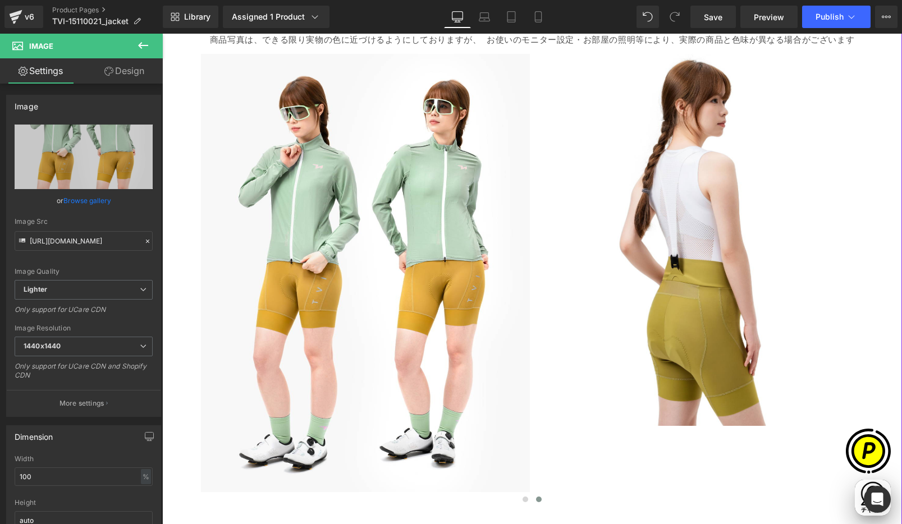
type input "[URL][DOMAIN_NAME]"
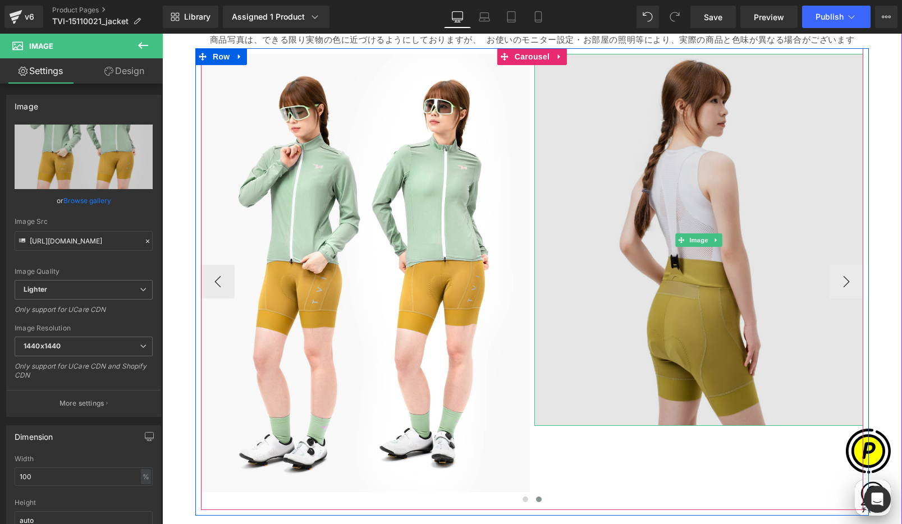
click at [649, 264] on img at bounding box center [698, 240] width 329 height 373
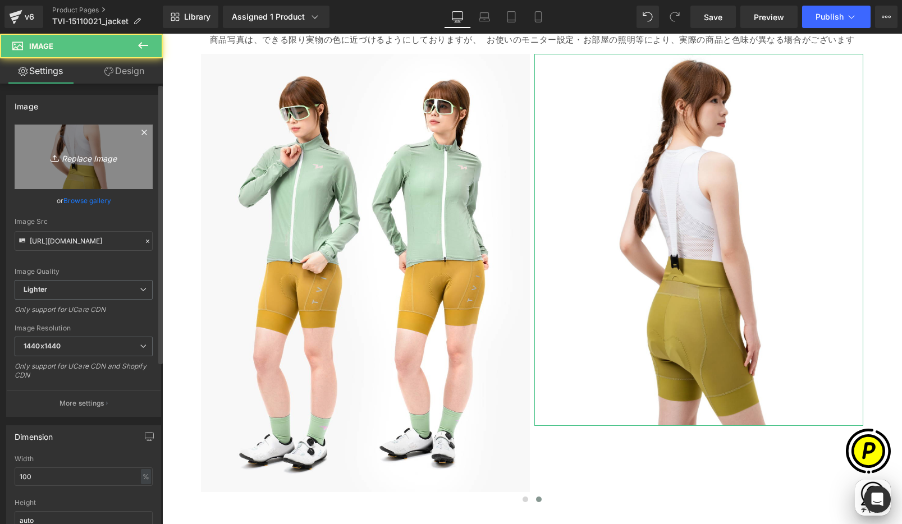
click at [77, 166] on link "Replace Image" at bounding box center [84, 157] width 138 height 65
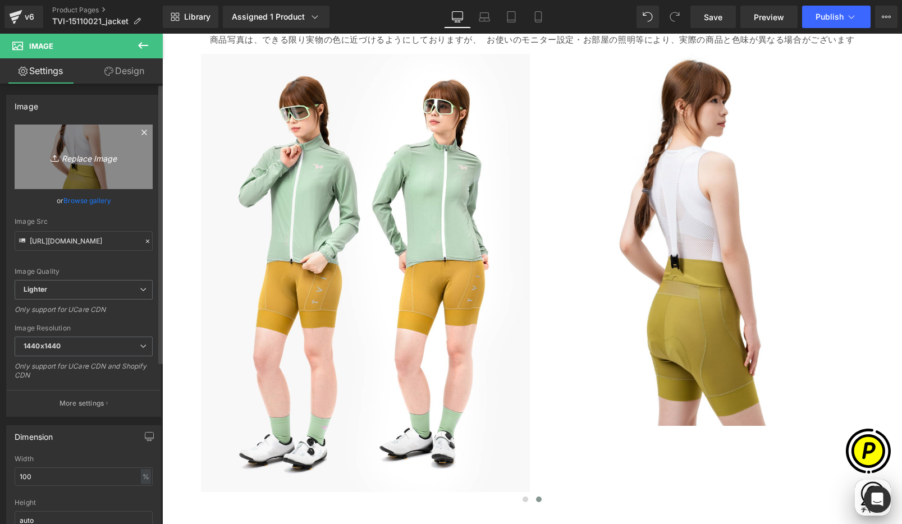
scroll to position [0, 438]
type input "C:\fakepath\shopify-LP-15110021_01-4.jpg"
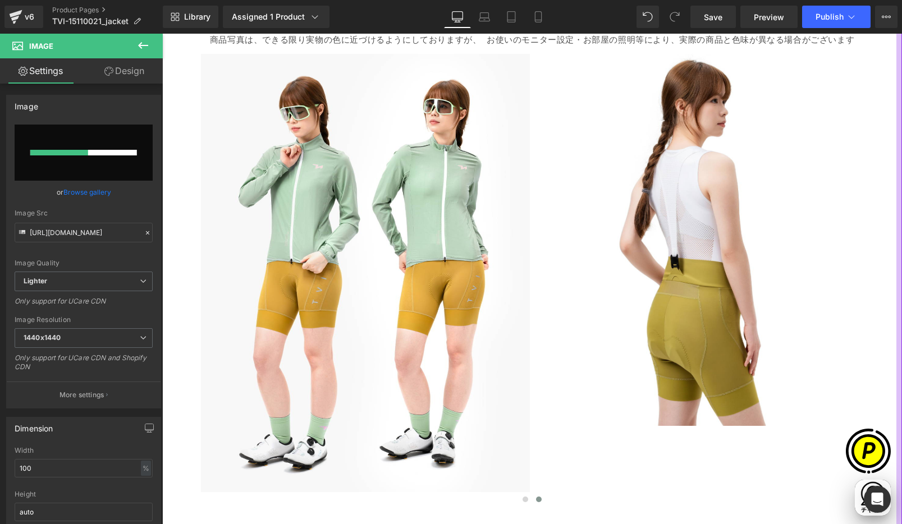
scroll to position [0, 0]
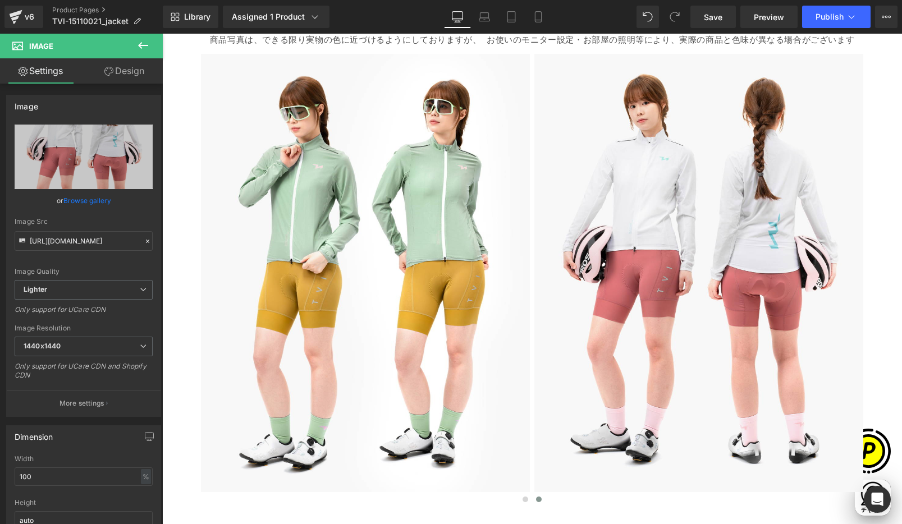
type input "[URL][DOMAIN_NAME]"
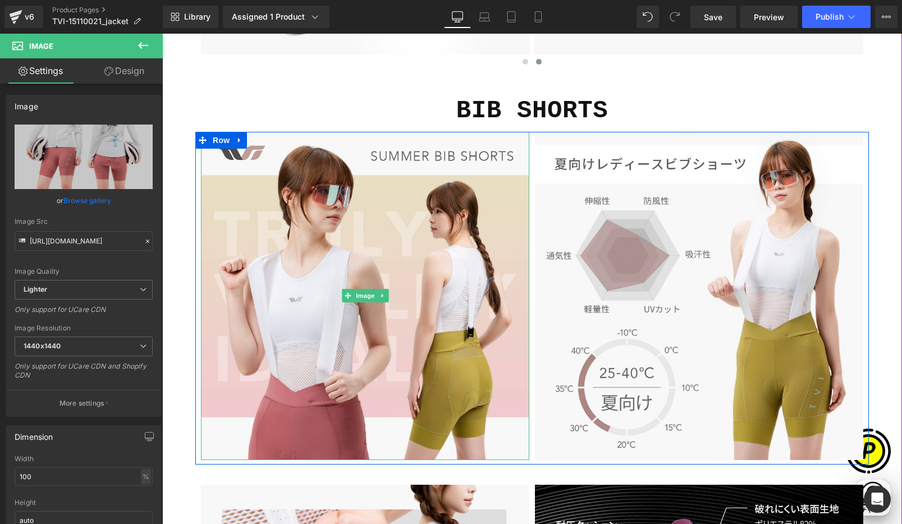
scroll to position [0, 219]
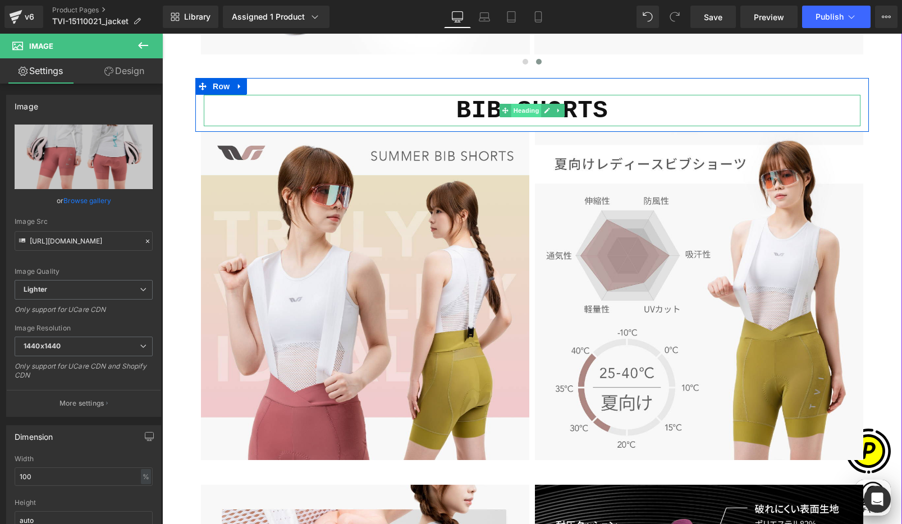
click at [511, 116] on span "Heading" at bounding box center [526, 110] width 30 height 13
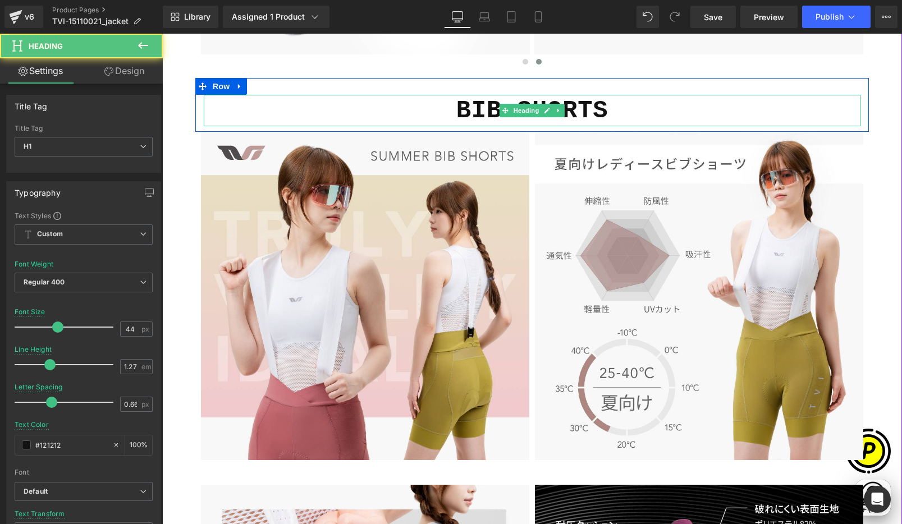
click at [613, 112] on h1 "BIB SHORTS" at bounding box center [532, 110] width 657 height 31
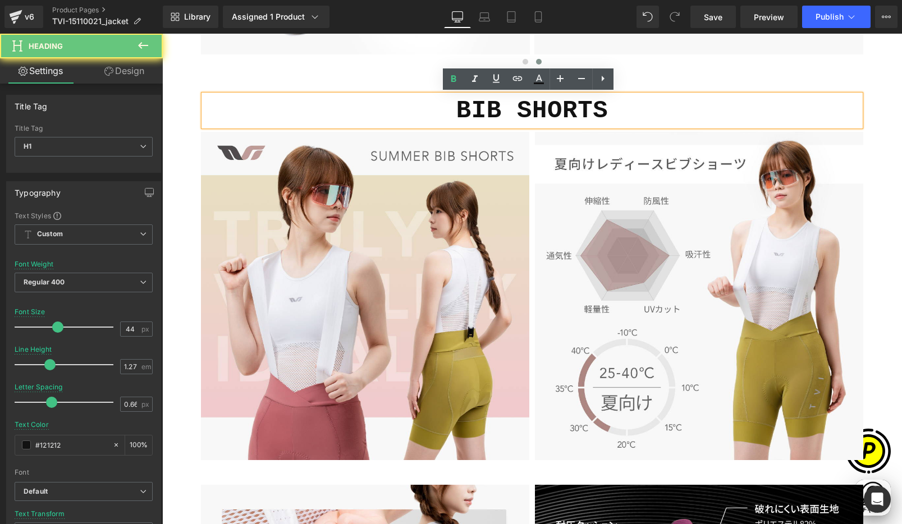
click at [608, 112] on h1 "BIB SHORTS" at bounding box center [532, 110] width 657 height 31
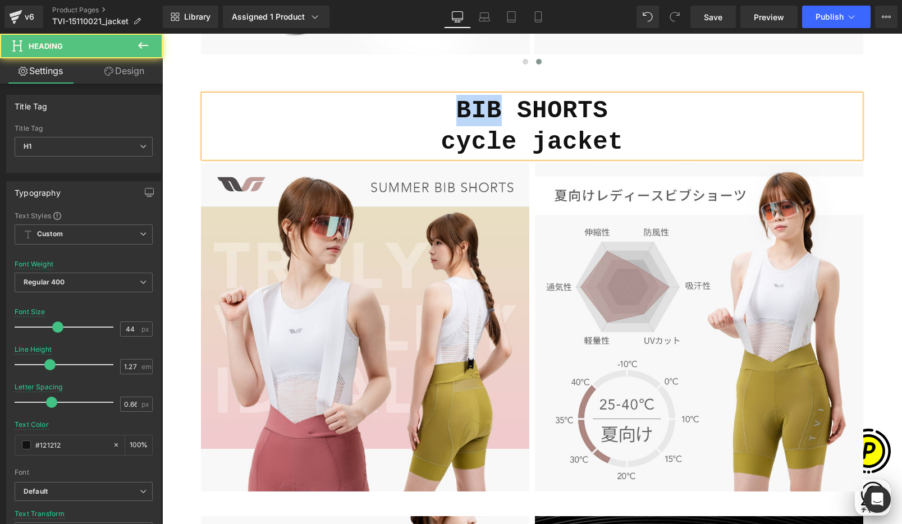
drag, startPoint x: 452, startPoint y: 111, endPoint x: 497, endPoint y: 113, distance: 45.5
click at [497, 113] on b "BIB SHORTS cycle jacket" at bounding box center [532, 126] width 182 height 59
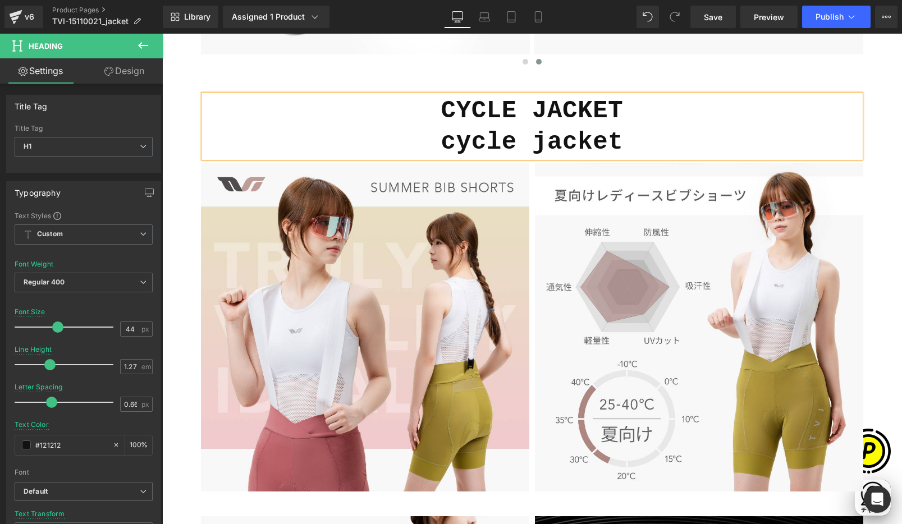
click at [635, 143] on h1 "CYCLE JACKET cycle jacket" at bounding box center [532, 126] width 657 height 63
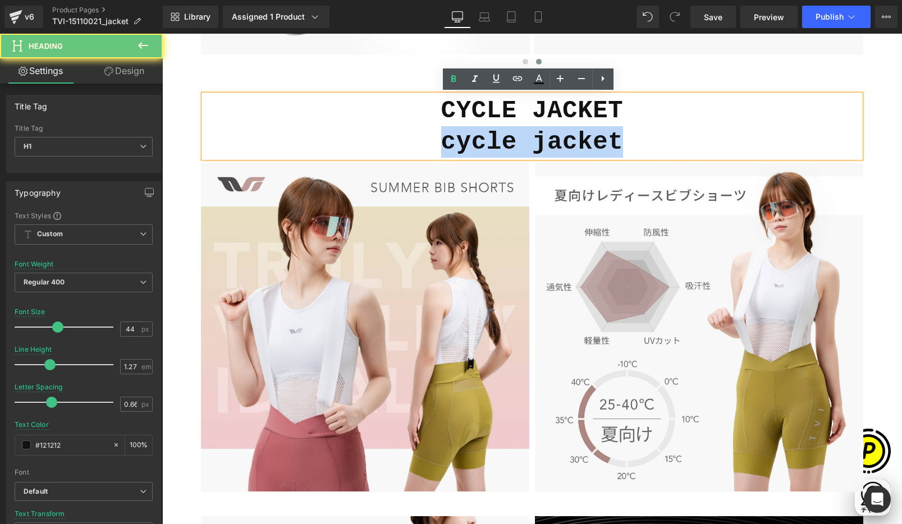
drag, startPoint x: 434, startPoint y: 143, endPoint x: 651, endPoint y: 151, distance: 216.8
click at [651, 151] on h1 "CYCLE JACKET cycle jacket" at bounding box center [532, 126] width 657 height 63
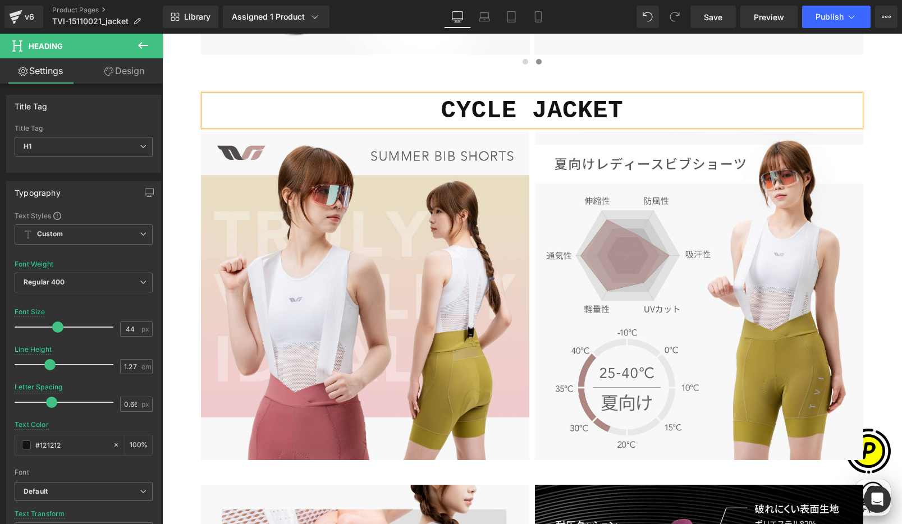
click at [884, 203] on div at bounding box center [532, 145] width 728 height 3550
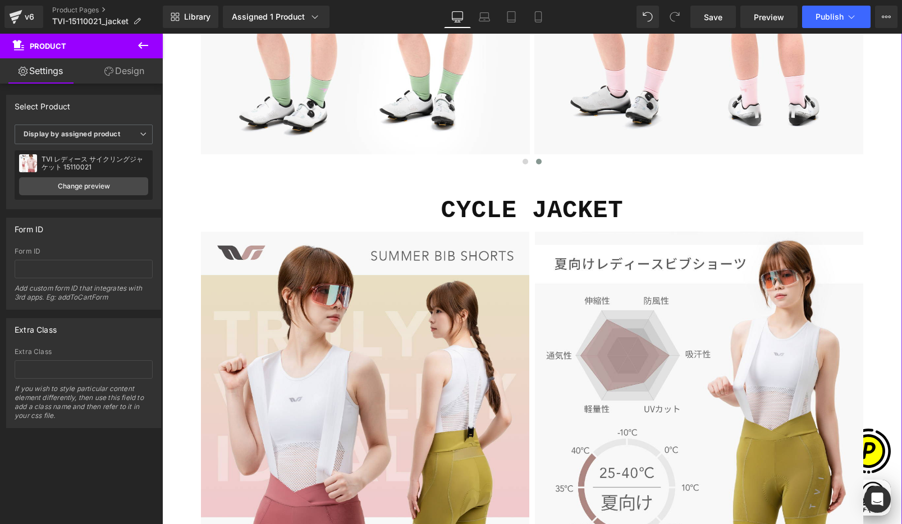
scroll to position [0, 438]
click at [134, 44] on button at bounding box center [142, 46] width 39 height 25
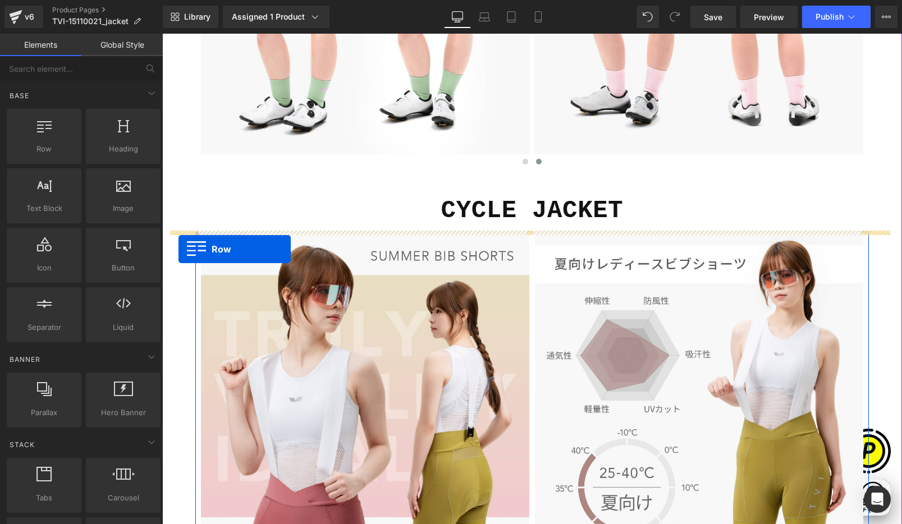
drag, startPoint x: 212, startPoint y: 186, endPoint x: 179, endPoint y: 249, distance: 70.3
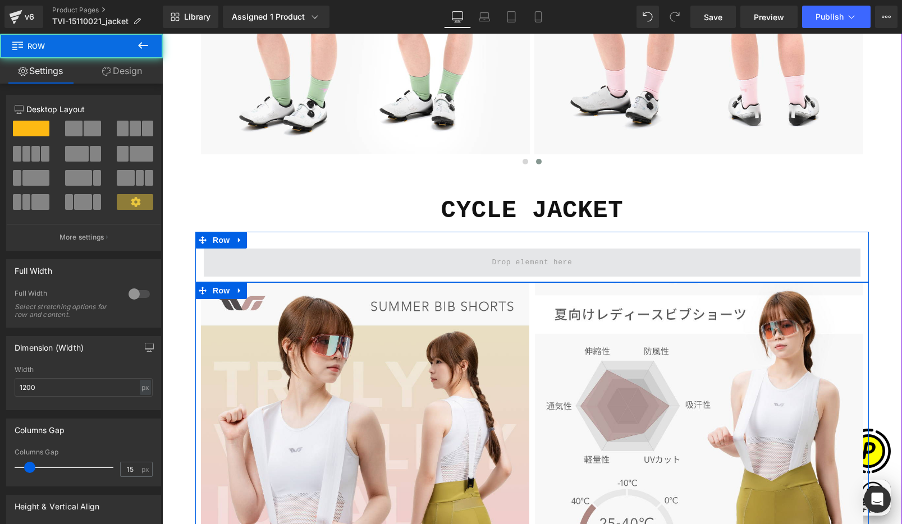
scroll to position [0, 0]
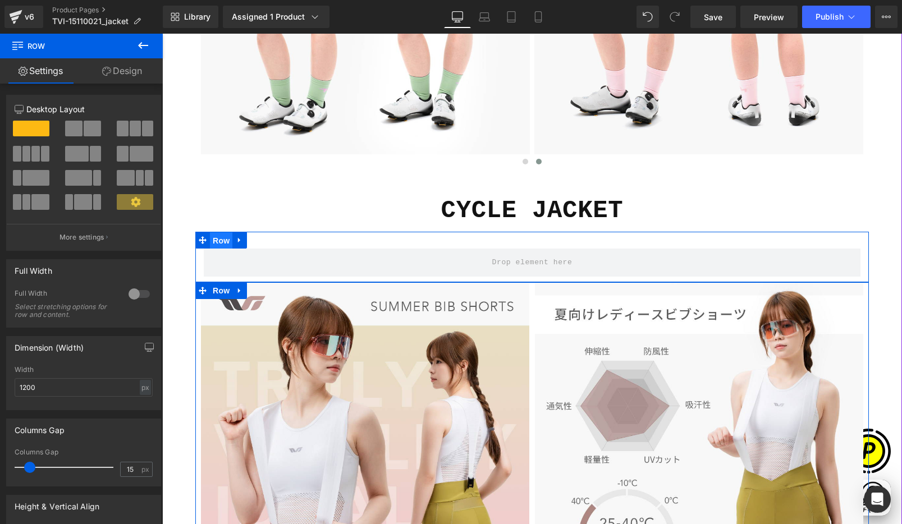
click at [217, 241] on span "Row" at bounding box center [221, 240] width 22 height 17
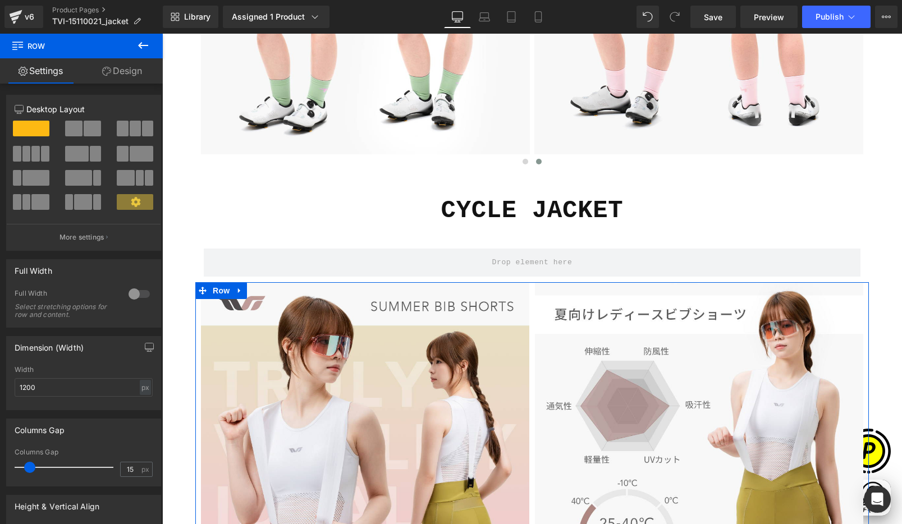
click at [139, 45] on icon at bounding box center [143, 45] width 10 height 7
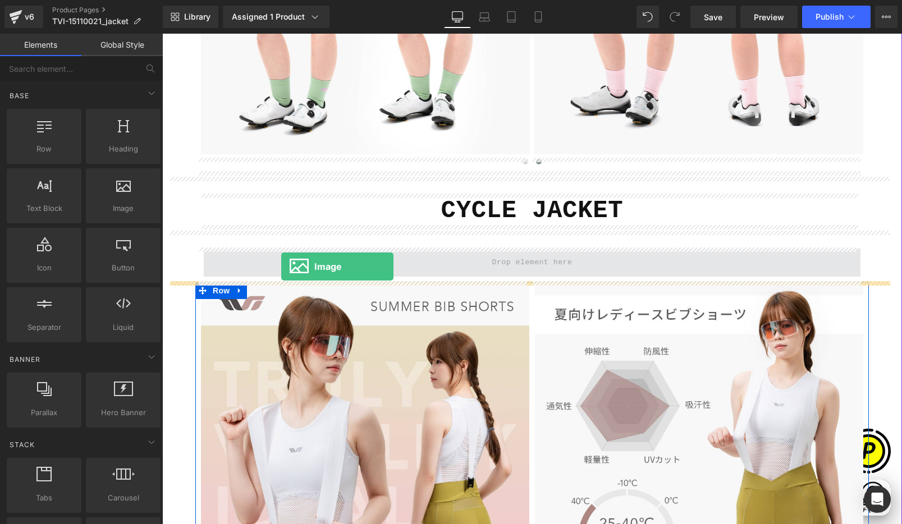
drag, startPoint x: 287, startPoint y: 239, endPoint x: 281, endPoint y: 267, distance: 28.7
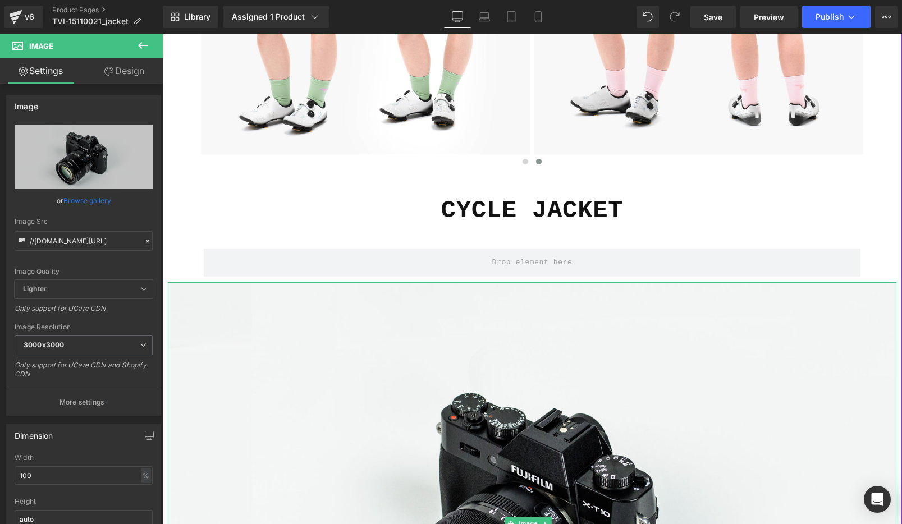
scroll to position [1744, 0]
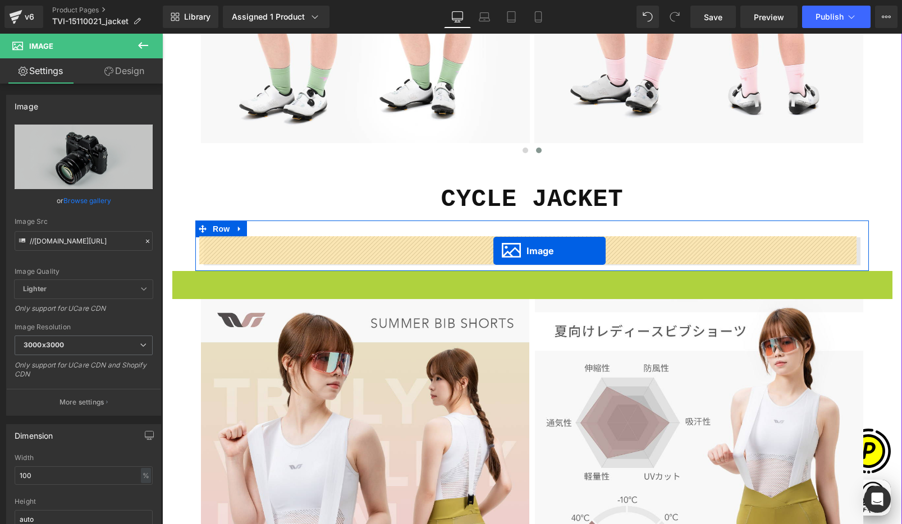
drag, startPoint x: 508, startPoint y: 517, endPoint x: 493, endPoint y: 251, distance: 266.4
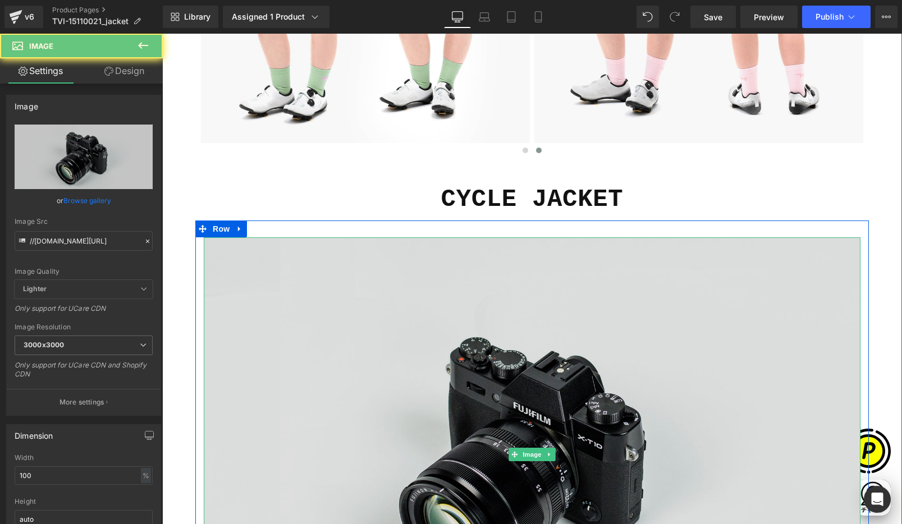
click at [490, 253] on img at bounding box center [532, 454] width 657 height 435
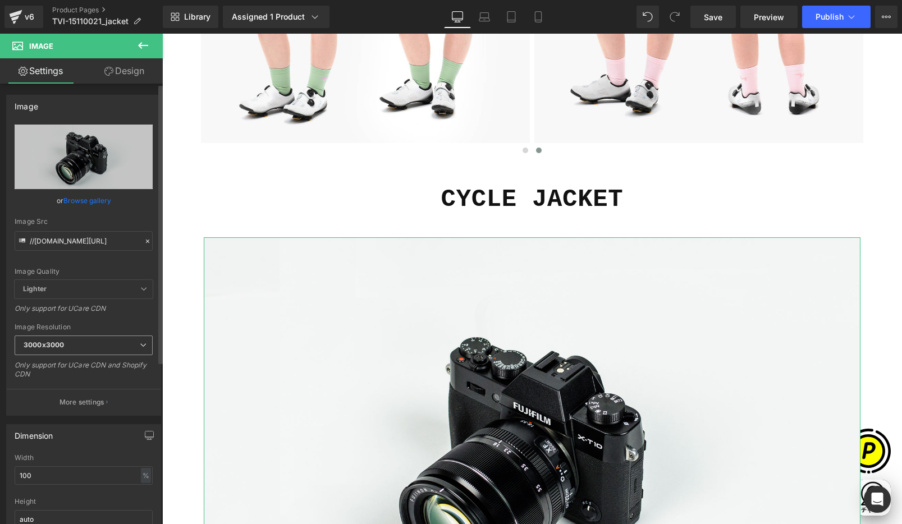
click at [39, 349] on b "3000x3000" at bounding box center [44, 345] width 40 height 8
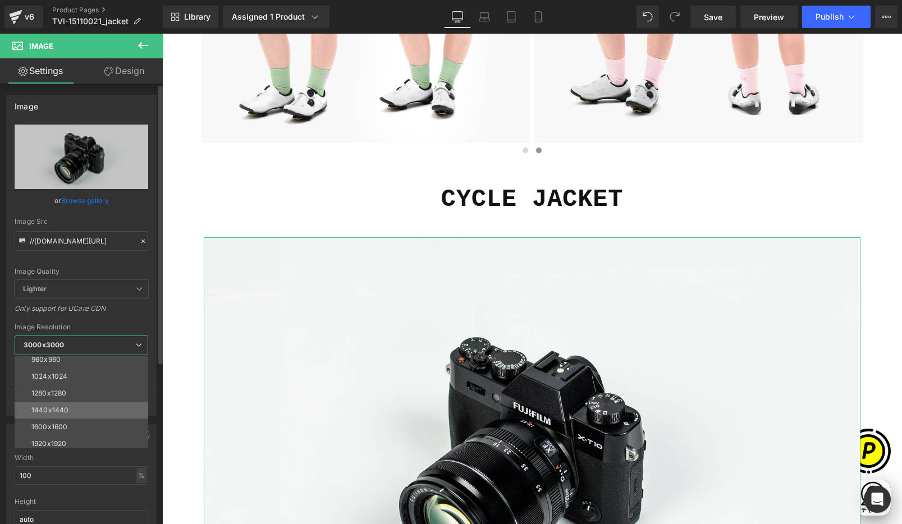
scroll to position [134, 0]
click at [61, 397] on div "1440x1440" at bounding box center [49, 400] width 37 height 8
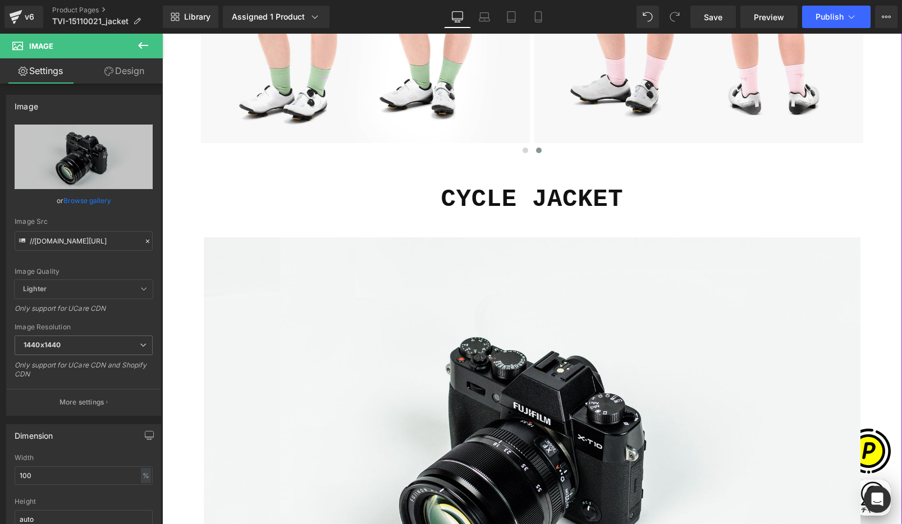
click at [882, 277] on div at bounding box center [532, 461] width 728 height 4007
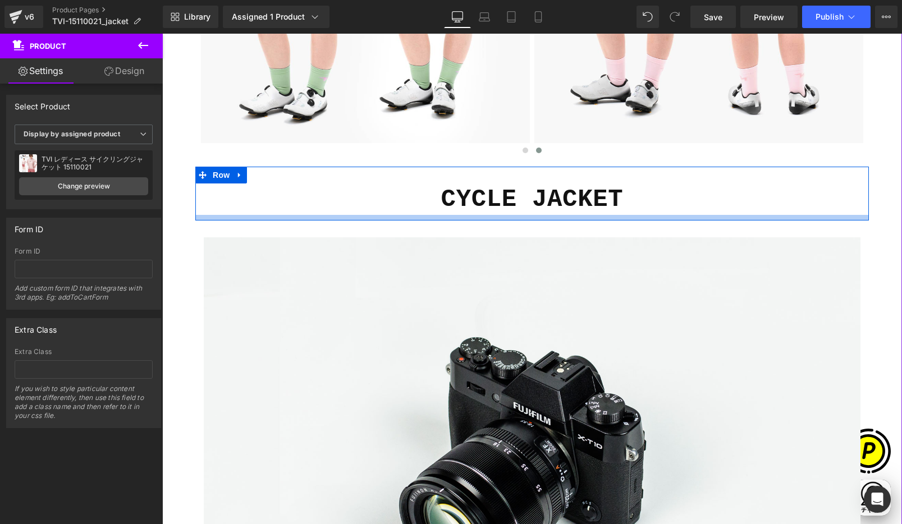
scroll to position [0, 0]
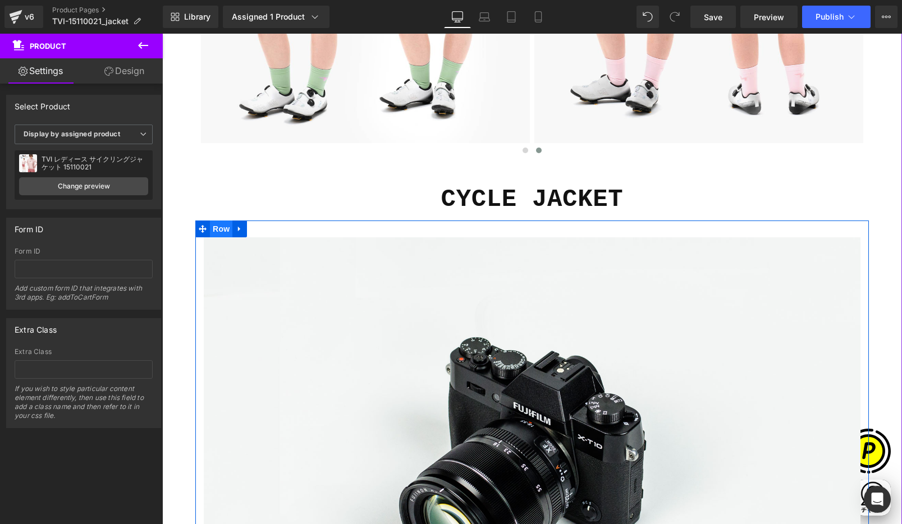
drag, startPoint x: 218, startPoint y: 227, endPoint x: 227, endPoint y: 221, distance: 11.2
click at [218, 227] on span "Row" at bounding box center [221, 229] width 22 height 17
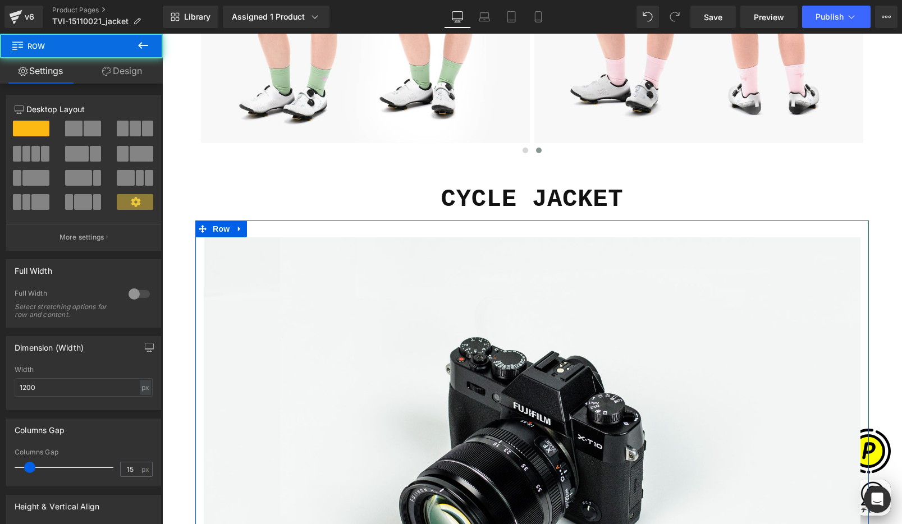
click at [130, 76] on link "Design" at bounding box center [121, 70] width 81 height 25
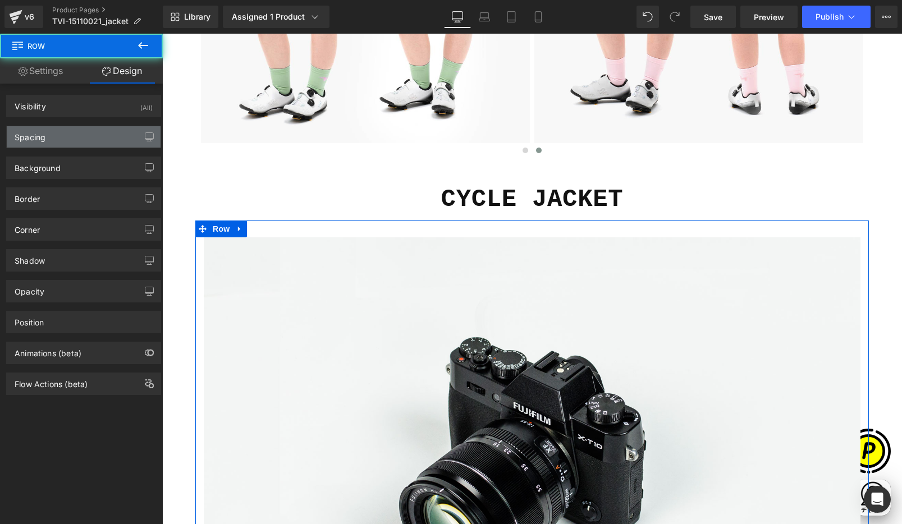
type input "0"
type input "30"
type input "0"
type input "10"
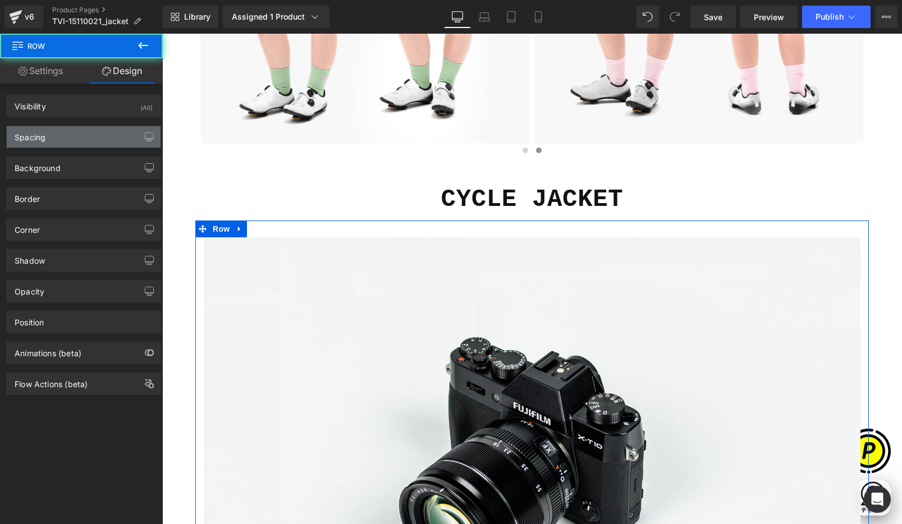
type input "0"
drag, startPoint x: 44, startPoint y: 131, endPoint x: 112, endPoint y: 148, distance: 69.8
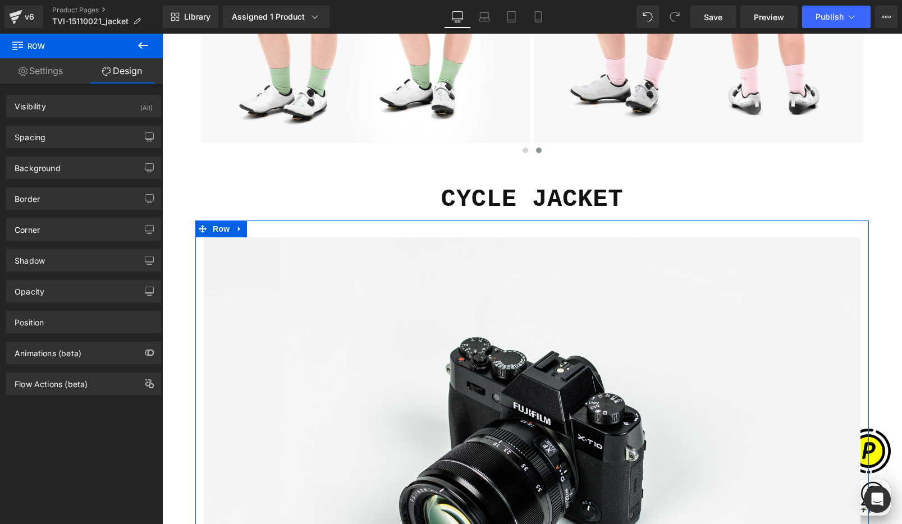
click at [45, 131] on div "Spacing" at bounding box center [30, 134] width 31 height 16
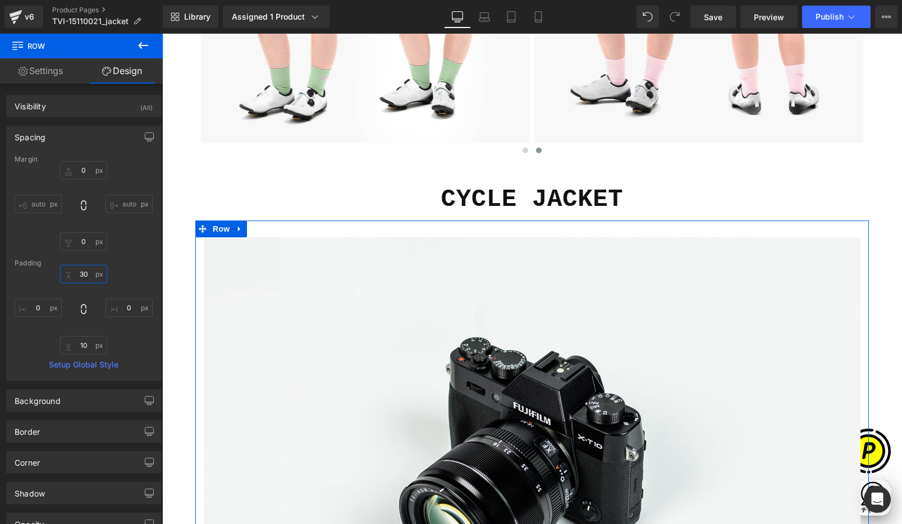
click at [89, 270] on input "30" at bounding box center [83, 274] width 47 height 19
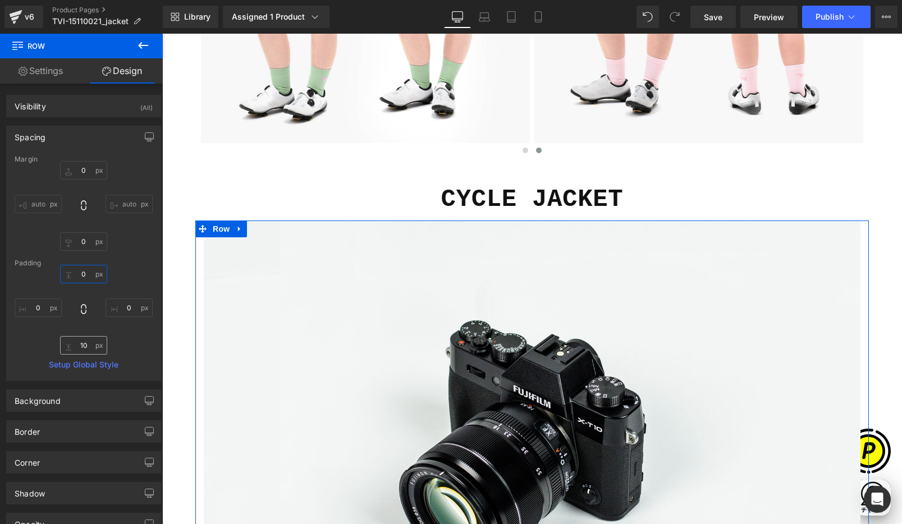
type input "0"
click at [84, 343] on input "10" at bounding box center [83, 345] width 47 height 19
type input "0"
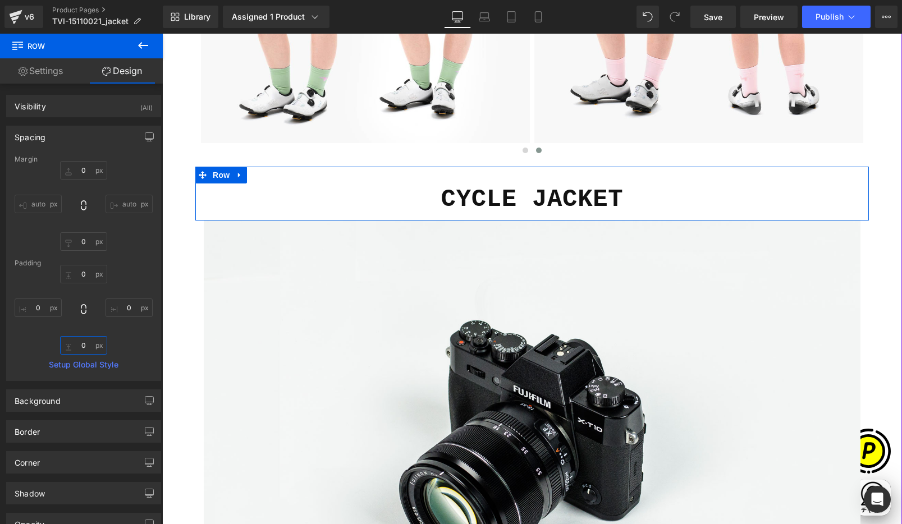
drag, startPoint x: 221, startPoint y: 175, endPoint x: 199, endPoint y: 155, distance: 29.8
click at [222, 175] on span "Row" at bounding box center [221, 175] width 22 height 17
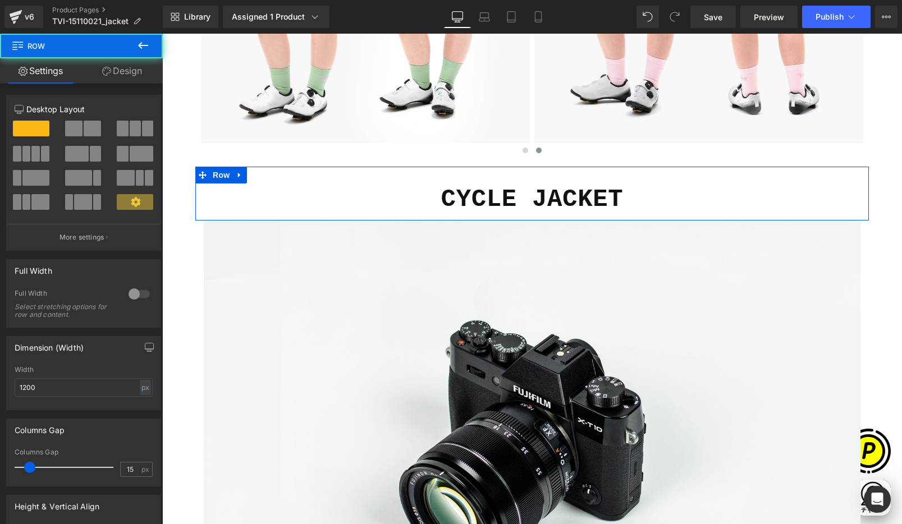
scroll to position [0, 438]
click at [119, 69] on link "Design" at bounding box center [121, 70] width 81 height 25
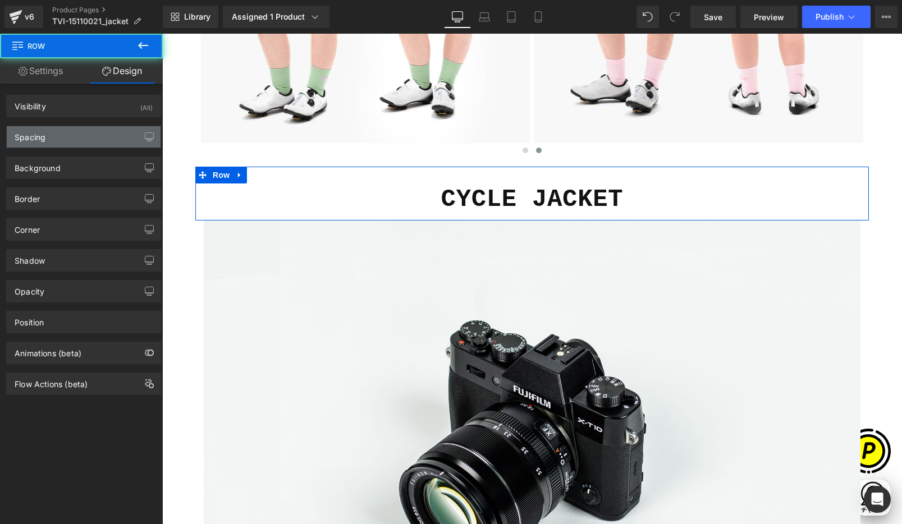
click at [52, 136] on div "Spacing" at bounding box center [84, 136] width 154 height 21
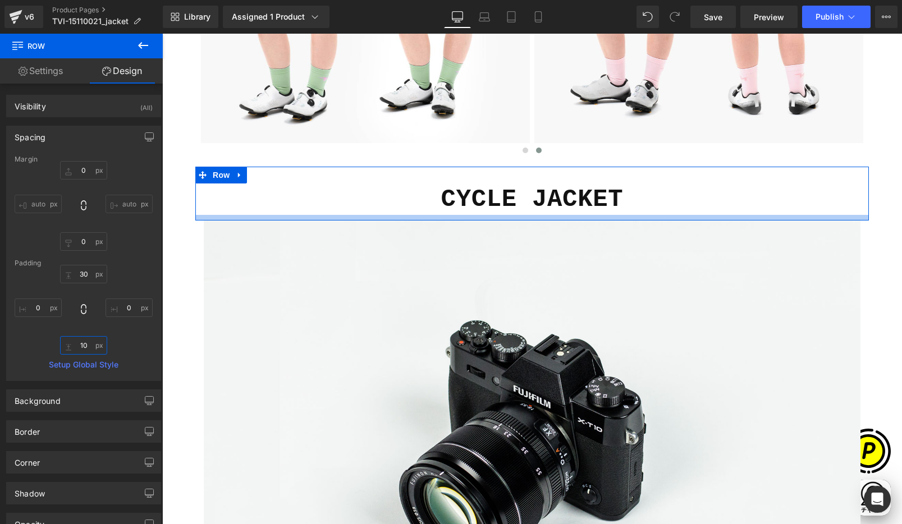
drag, startPoint x: 88, startPoint y: 346, endPoint x: 153, endPoint y: 345, distance: 65.1
click at [88, 346] on input "10" at bounding box center [83, 345] width 47 height 19
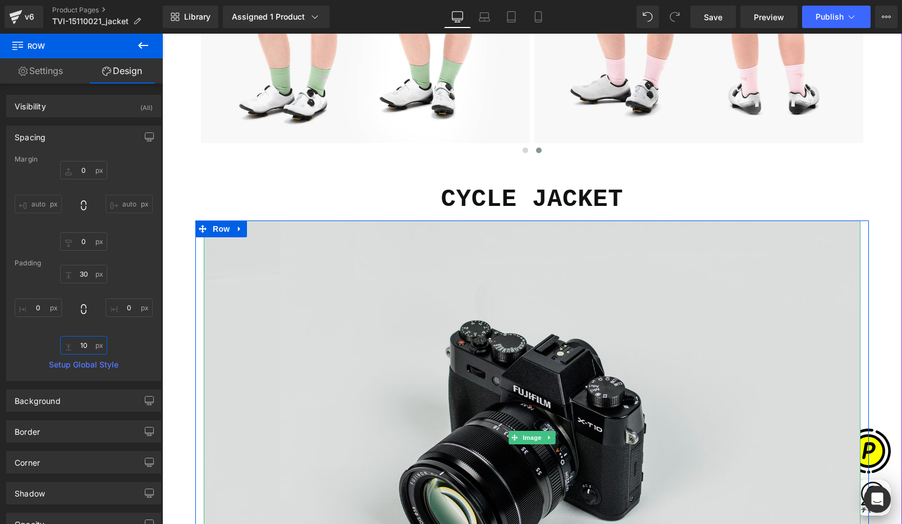
type input "0"
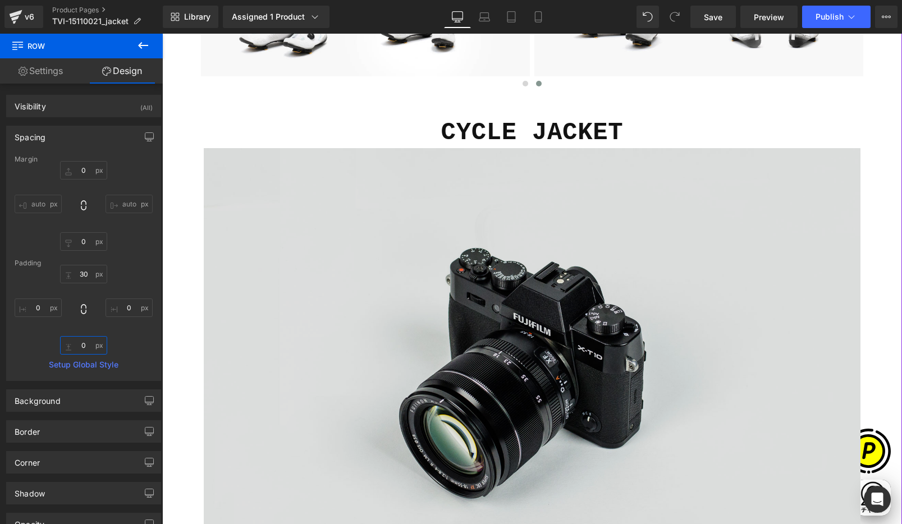
scroll to position [1814, 0]
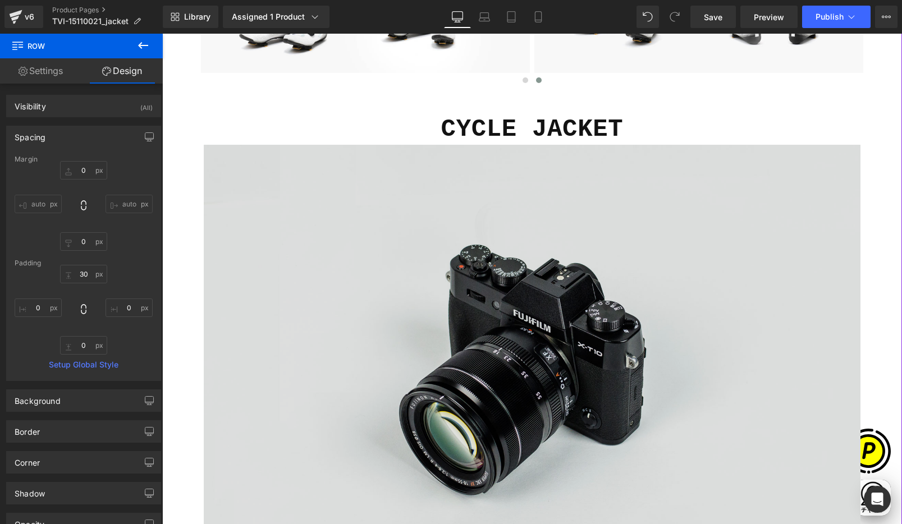
click at [560, 253] on img at bounding box center [532, 362] width 657 height 435
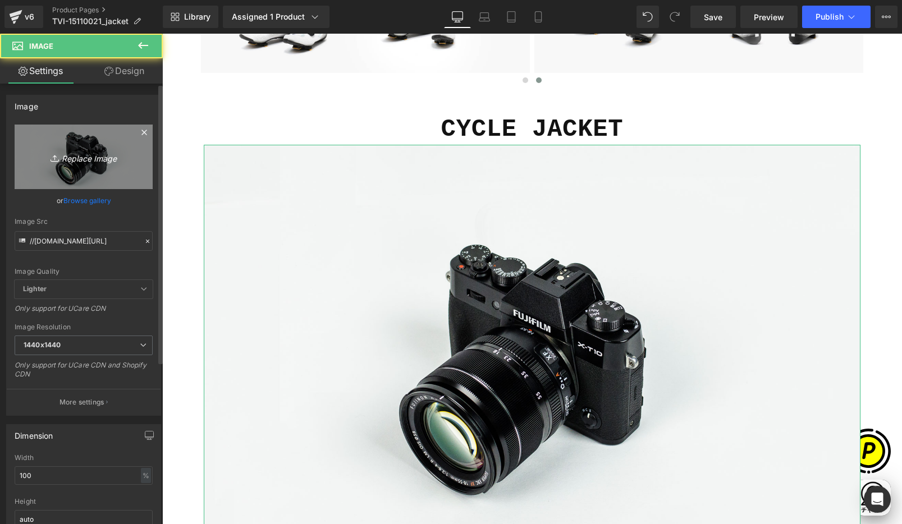
click at [111, 150] on icon "Replace Image" at bounding box center [84, 157] width 90 height 14
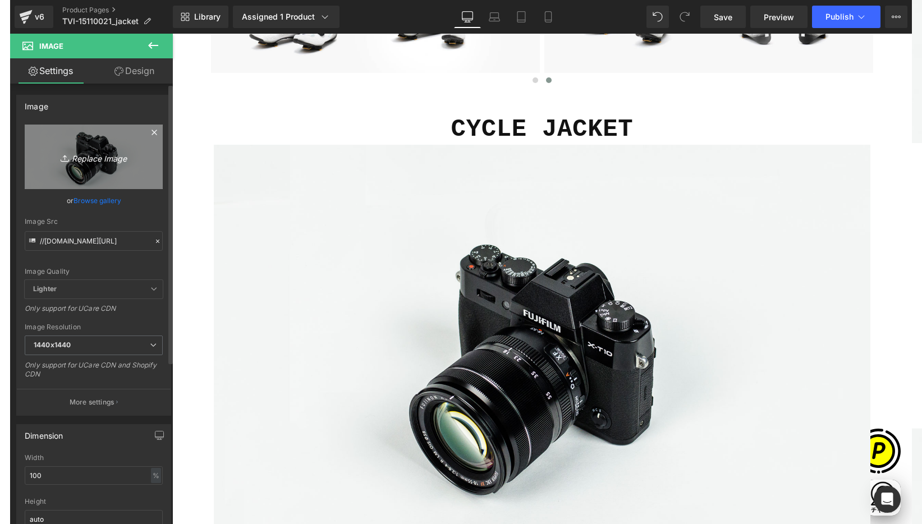
scroll to position [0, 438]
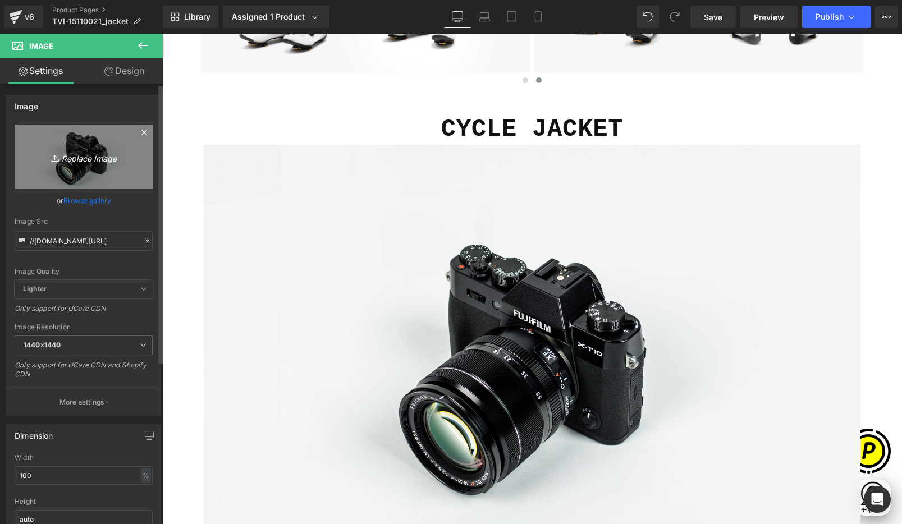
type input "C:\fakepath\shopify-LP-15110021_02.jpg"
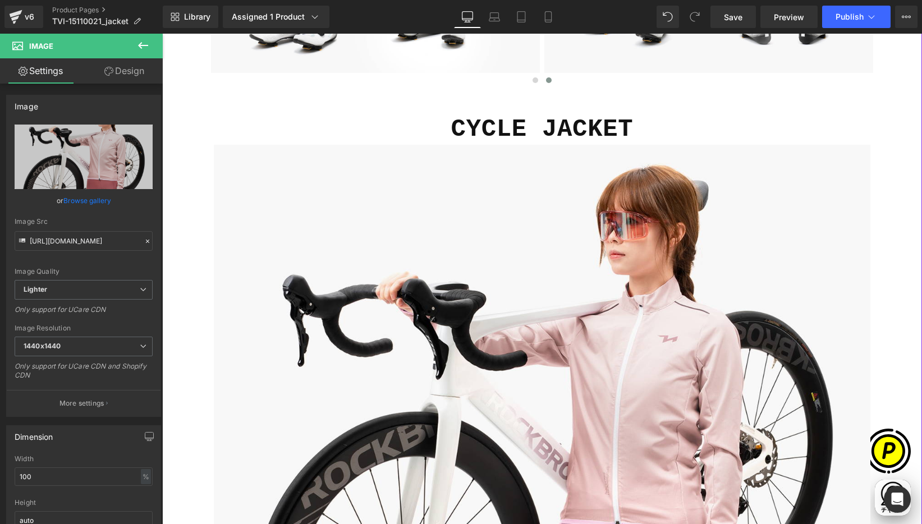
type input "[URL][DOMAIN_NAME]"
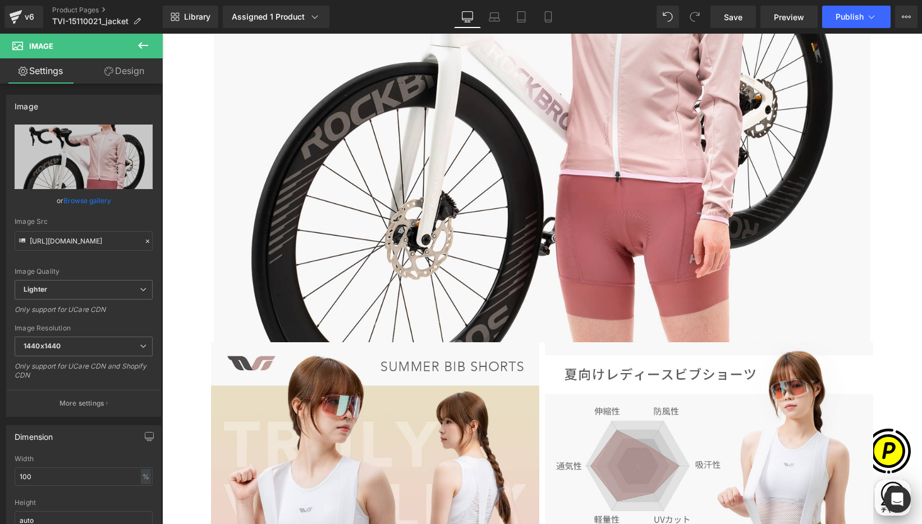
scroll to position [2325, 0]
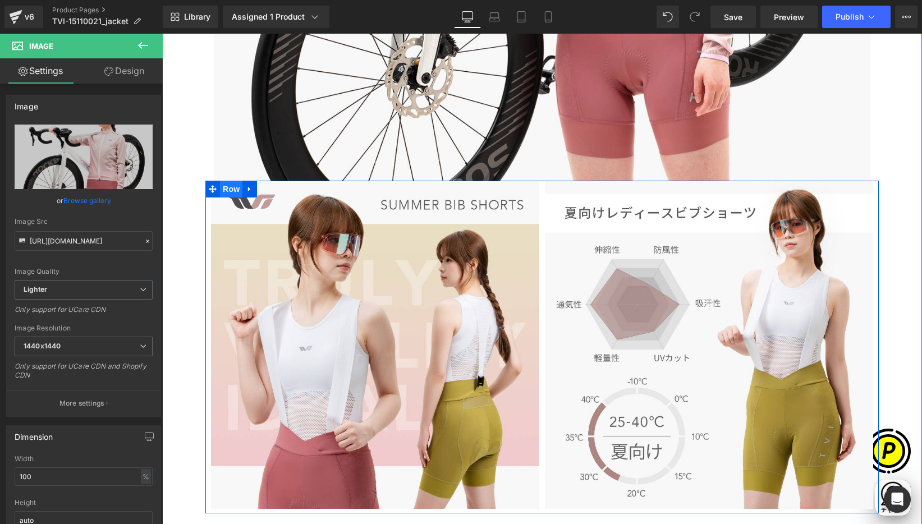
click at [225, 187] on span "Row" at bounding box center [231, 189] width 22 height 17
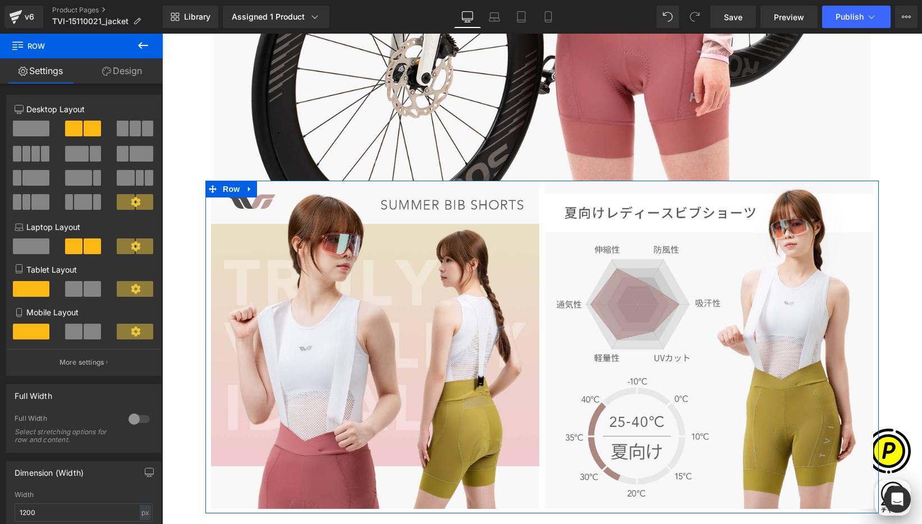
click at [116, 76] on link "Design" at bounding box center [121, 70] width 81 height 25
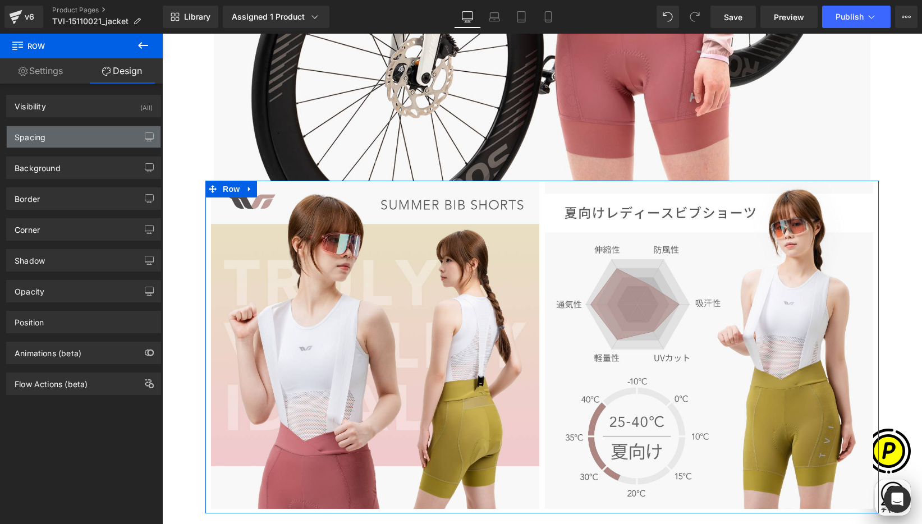
click at [43, 139] on div "Spacing" at bounding box center [30, 134] width 31 height 16
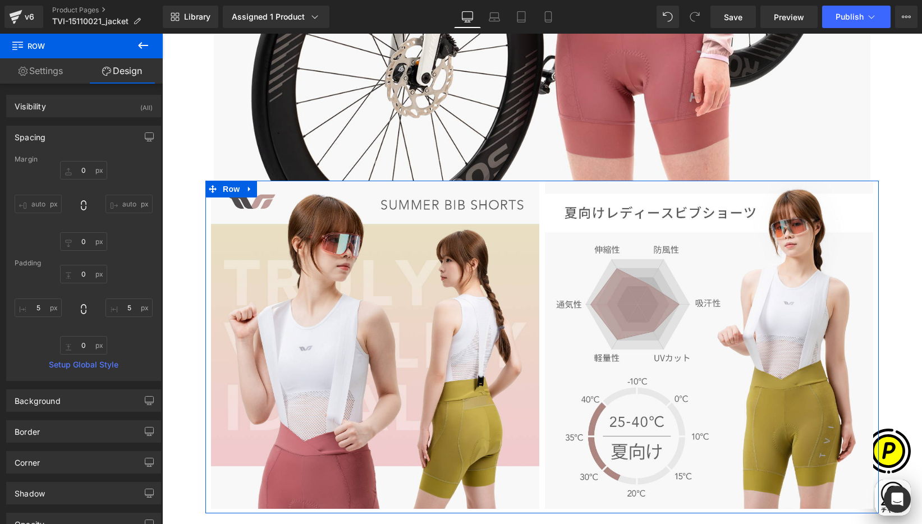
scroll to position [0, 0]
drag, startPoint x: 82, startPoint y: 169, endPoint x: 102, endPoint y: 184, distance: 24.9
click at [81, 169] on input "0" at bounding box center [83, 170] width 47 height 19
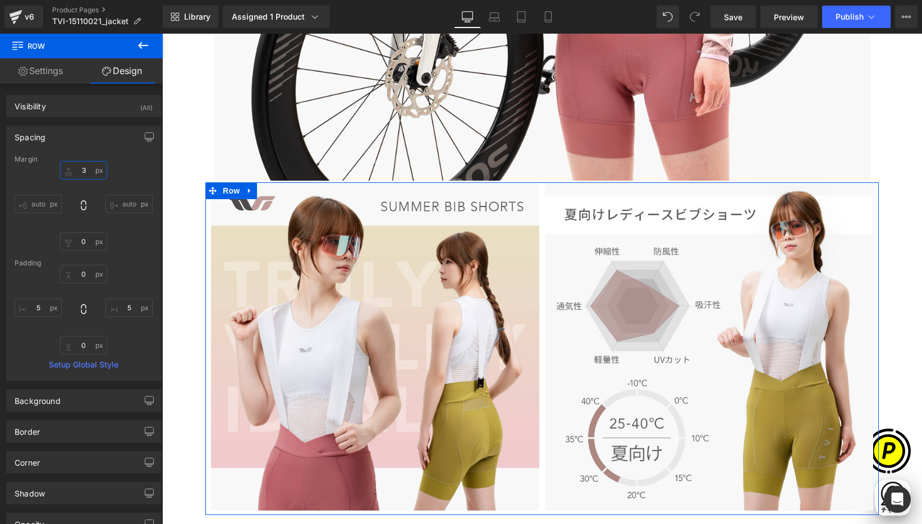
type input "30"
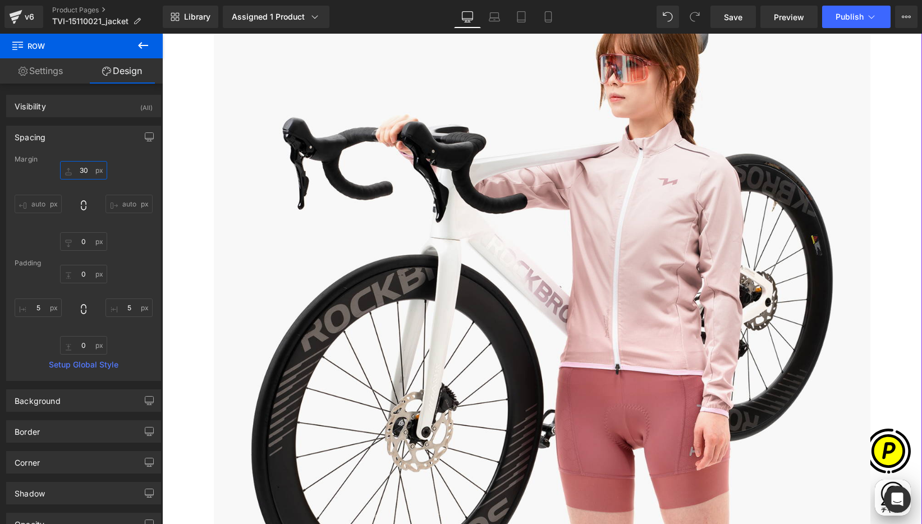
scroll to position [1854, 0]
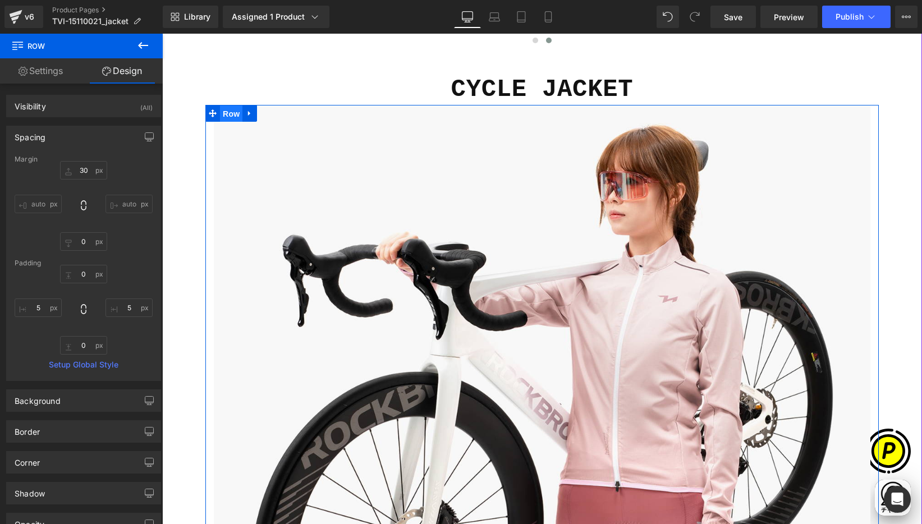
click at [226, 114] on span "Row" at bounding box center [231, 114] width 22 height 17
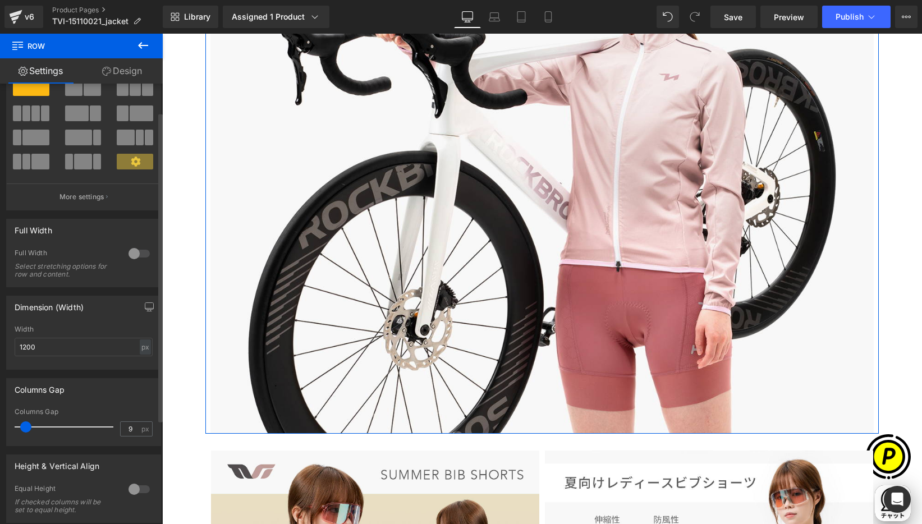
scroll to position [0, 438]
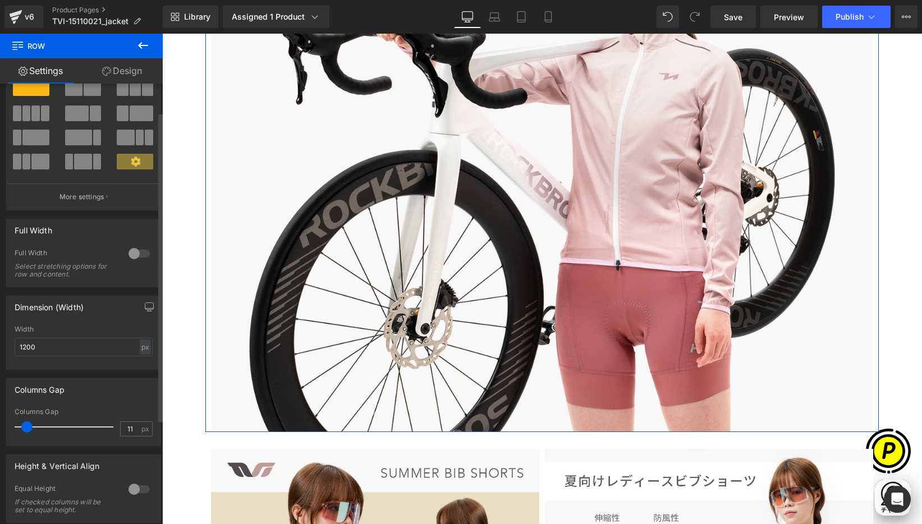
type input "10"
click at [25, 427] on span at bounding box center [26, 426] width 11 height 11
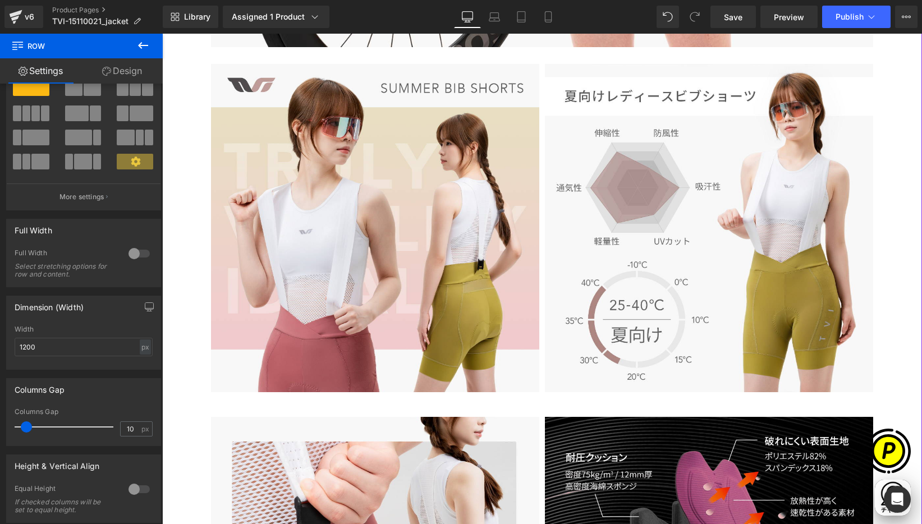
scroll to position [2442, 0]
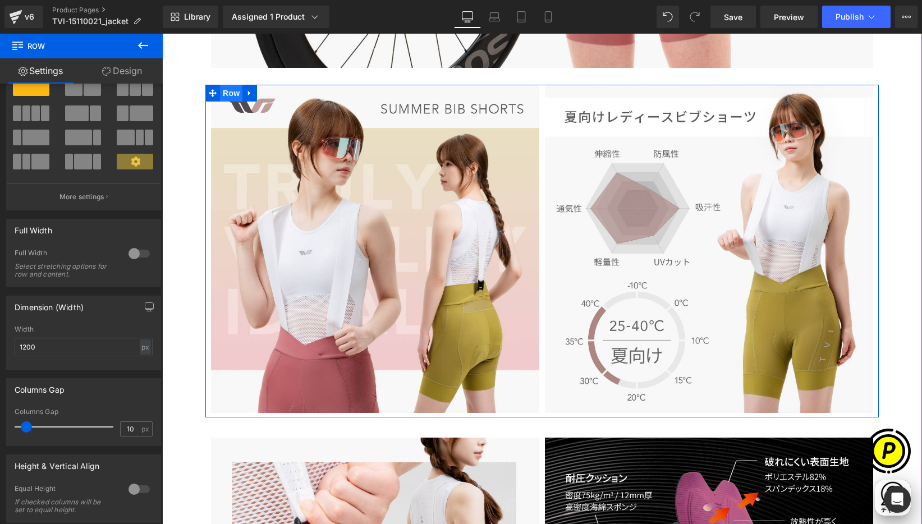
click at [221, 94] on span "Row" at bounding box center [231, 93] width 22 height 17
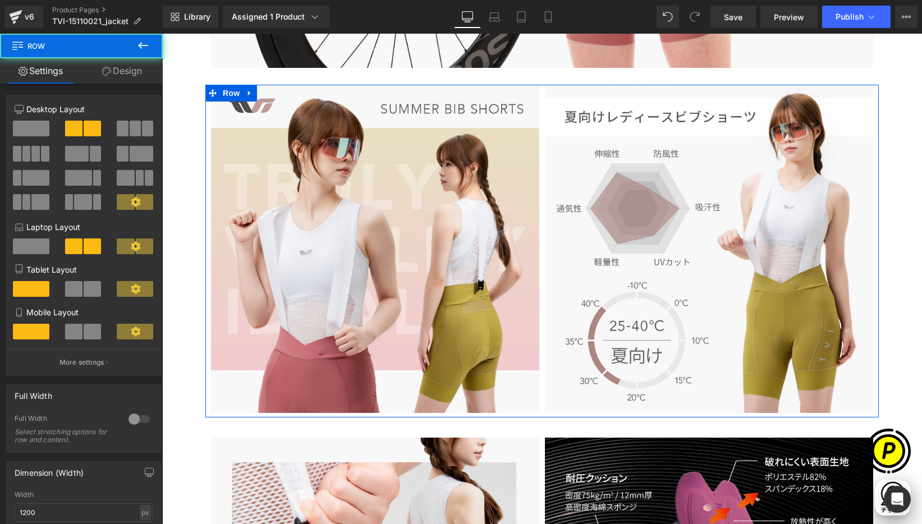
click at [122, 72] on link "Design" at bounding box center [121, 70] width 81 height 25
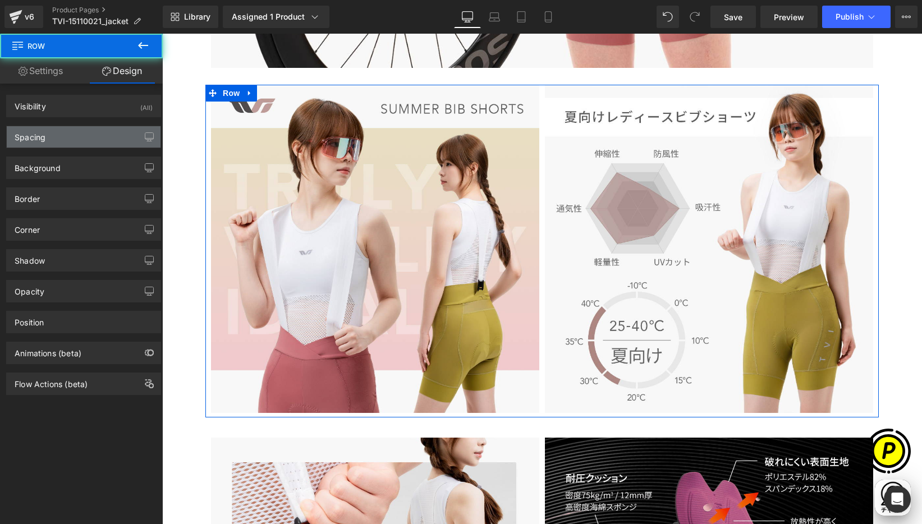
scroll to position [0, 219]
click at [27, 139] on div "Spacing" at bounding box center [30, 134] width 31 height 16
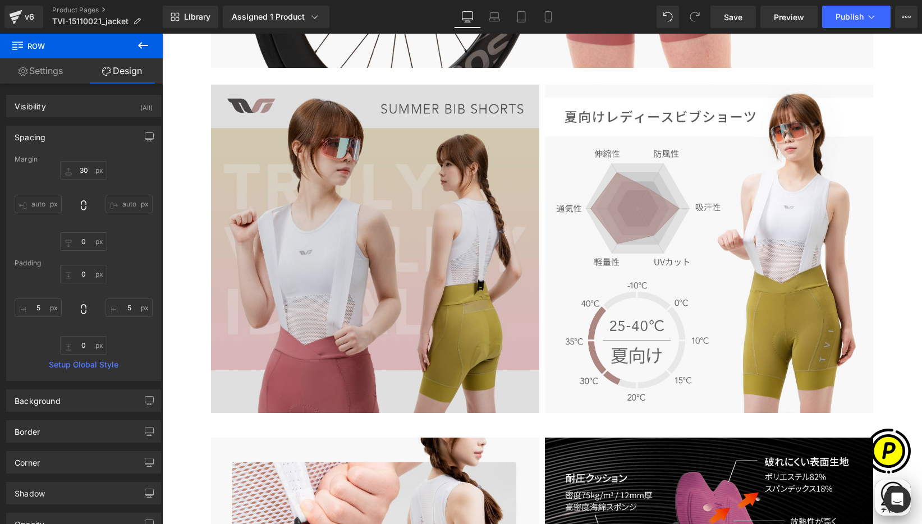
scroll to position [0, 438]
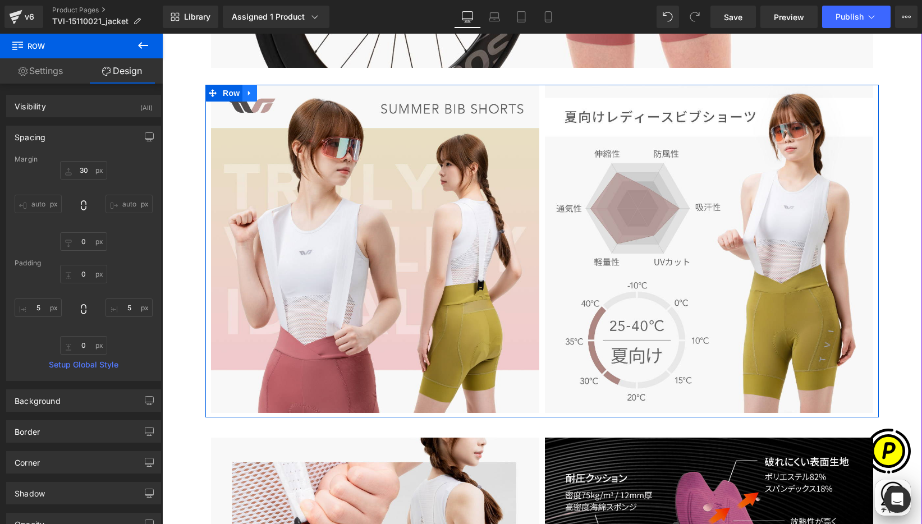
click at [247, 93] on icon at bounding box center [250, 93] width 8 height 8
click at [260, 90] on icon at bounding box center [264, 93] width 8 height 8
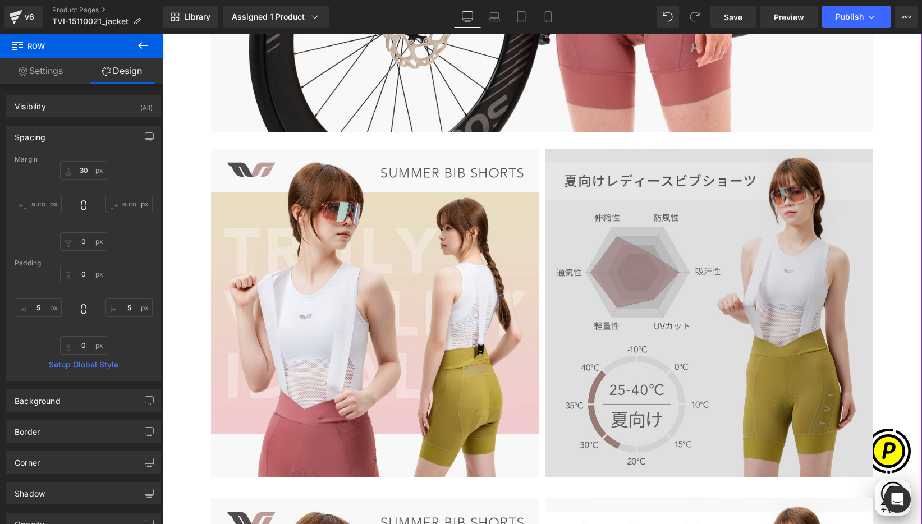
scroll to position [2438, 0]
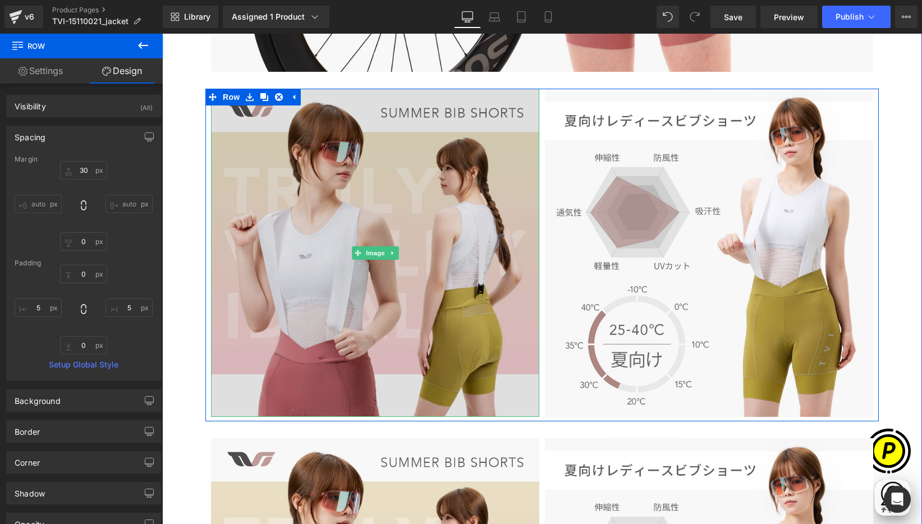
click at [329, 213] on img at bounding box center [375, 253] width 328 height 328
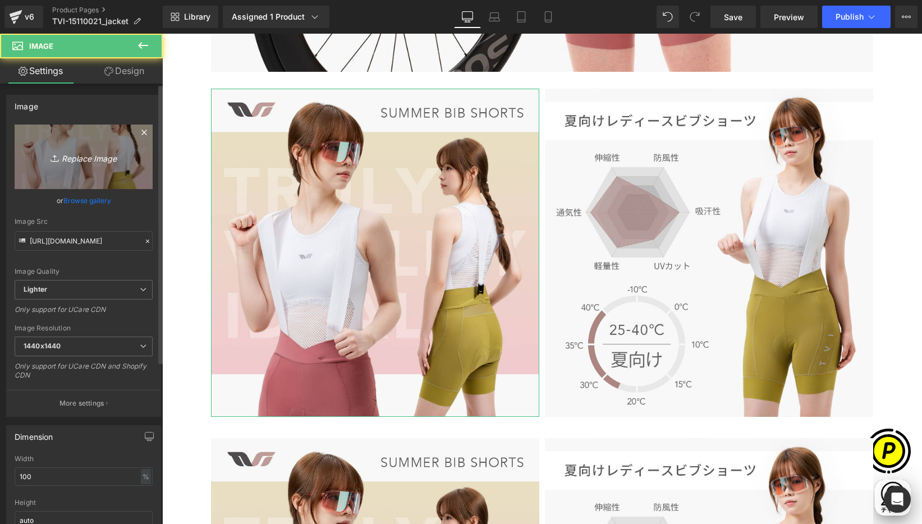
click at [94, 152] on icon "Replace Image" at bounding box center [84, 157] width 90 height 14
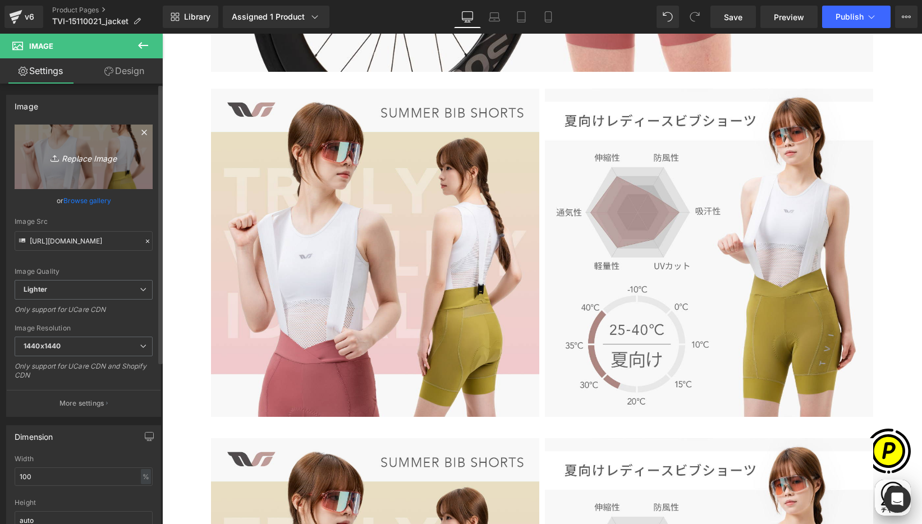
scroll to position [0, 0]
type input "C:\fakepath\15110021_2.jpg"
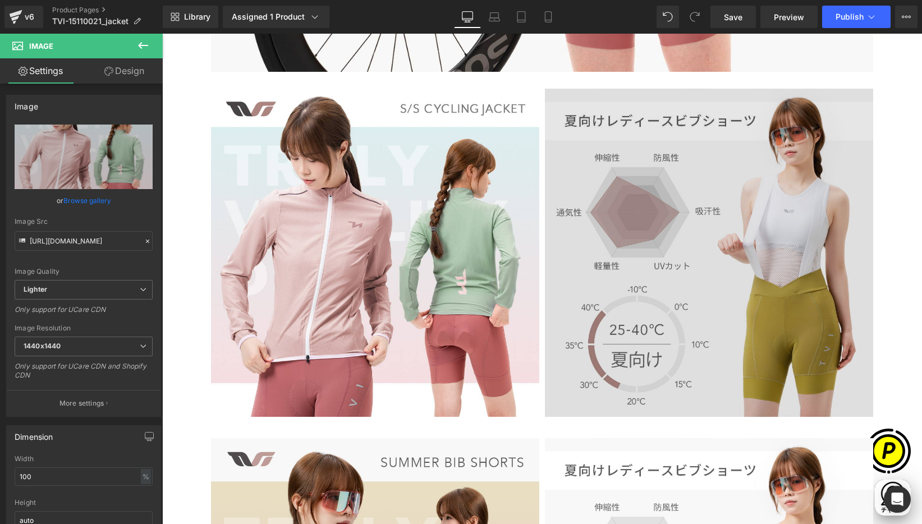
type input "[URL][DOMAIN_NAME]"
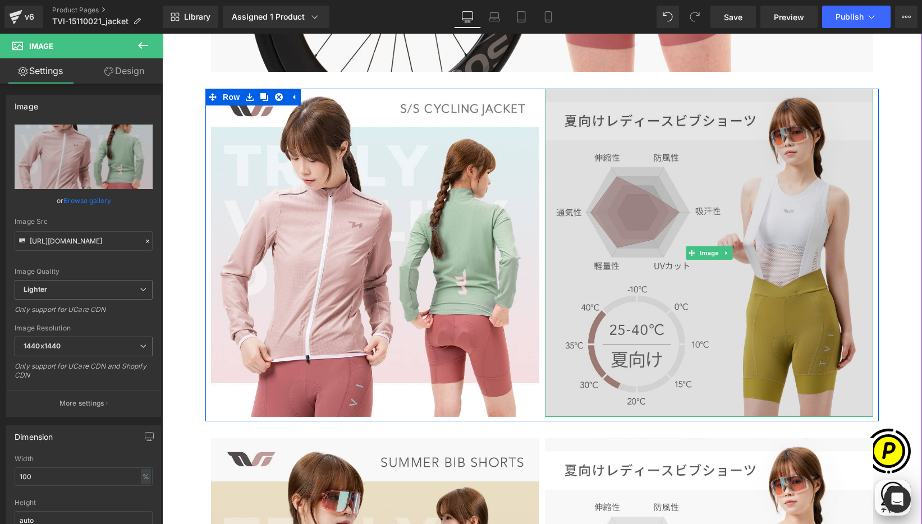
scroll to position [0, 219]
click at [669, 184] on img at bounding box center [709, 253] width 328 height 328
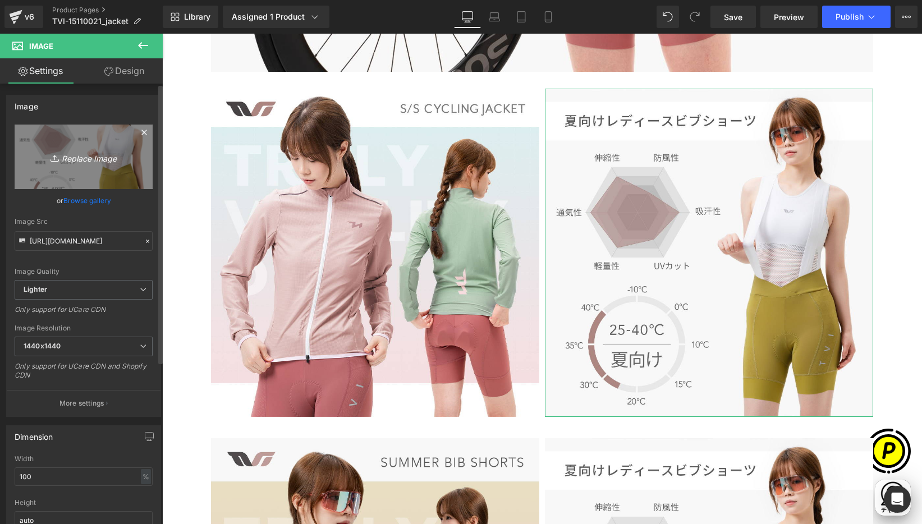
click at [111, 156] on icon "Replace Image" at bounding box center [84, 157] width 90 height 14
type input "C:\fakepath\15110021_3.jpg"
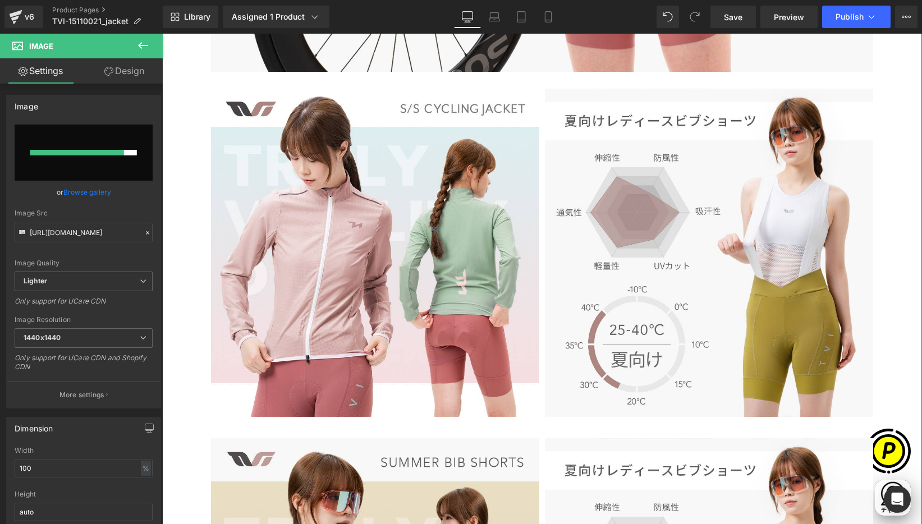
scroll to position [0, 438]
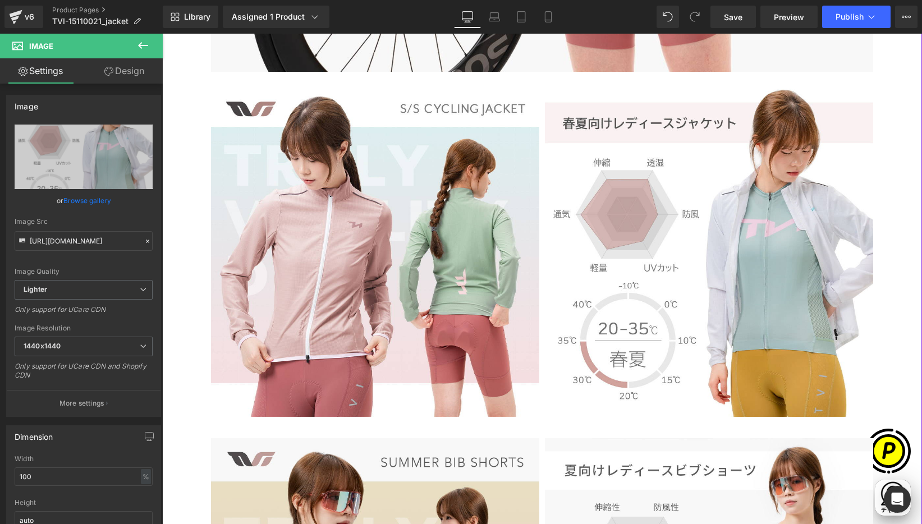
type input "[URL][DOMAIN_NAME]"
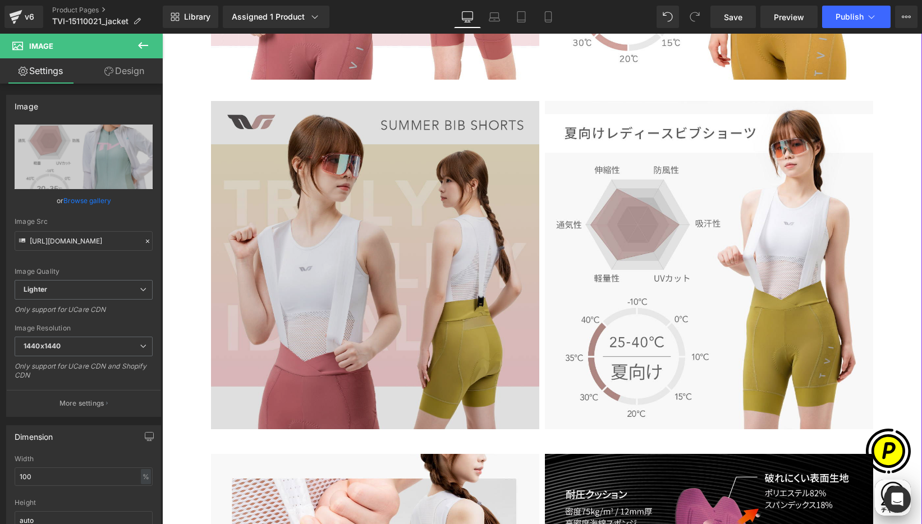
scroll to position [0, 0]
click at [395, 222] on img at bounding box center [375, 265] width 328 height 328
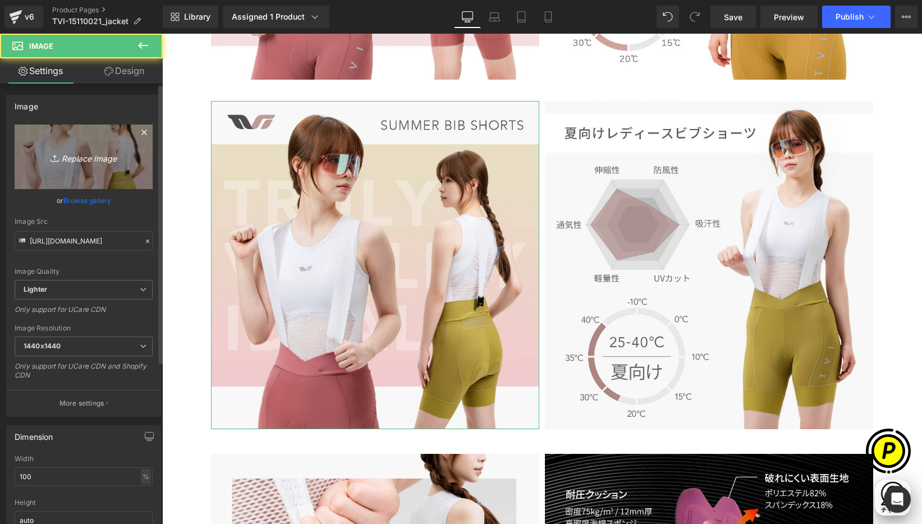
click at [100, 157] on icon "Replace Image" at bounding box center [84, 157] width 90 height 14
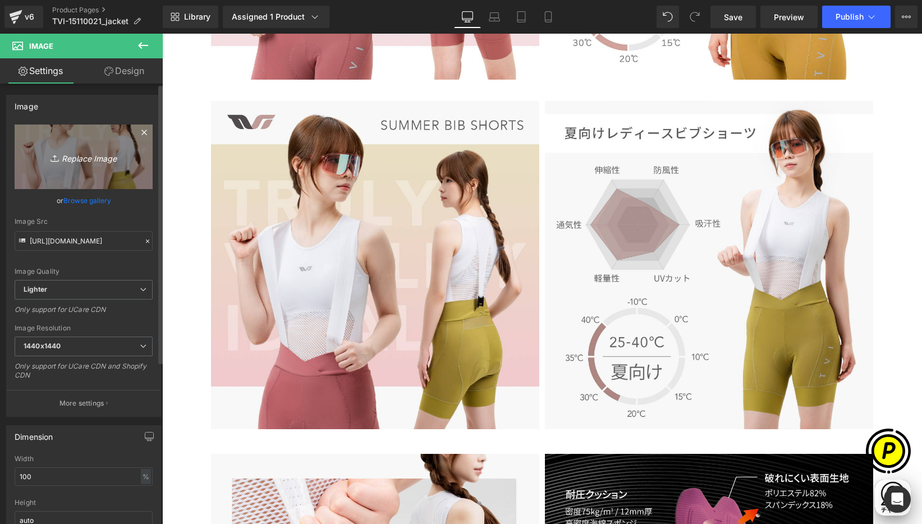
type input "C:\fakepath\15110021_4.jpg"
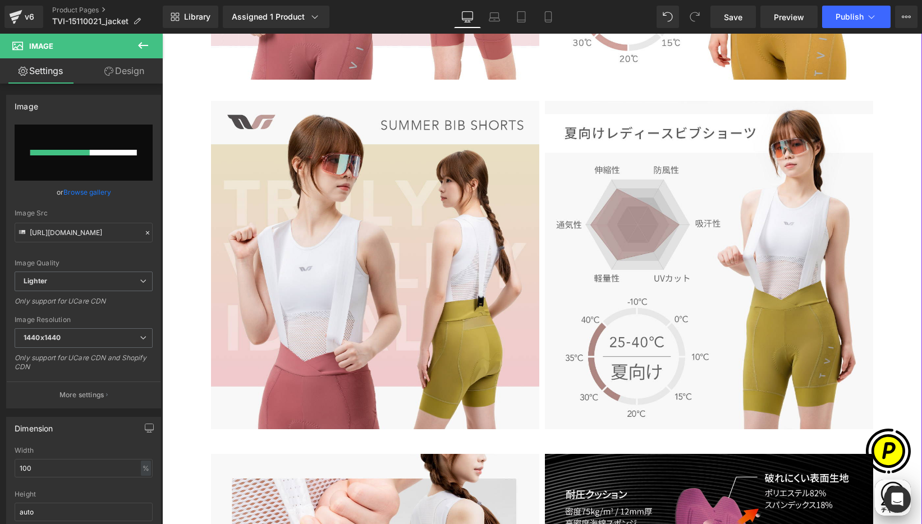
scroll to position [0, 219]
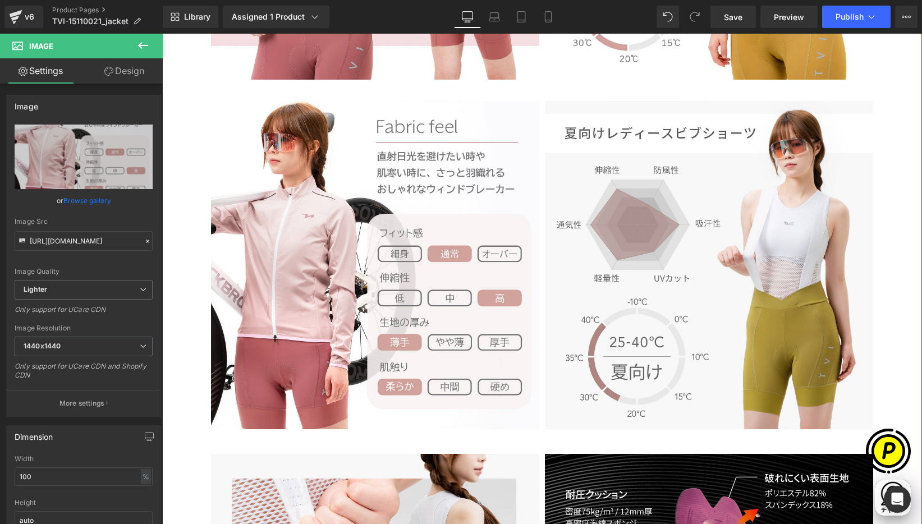
type input "[URL][DOMAIN_NAME]"
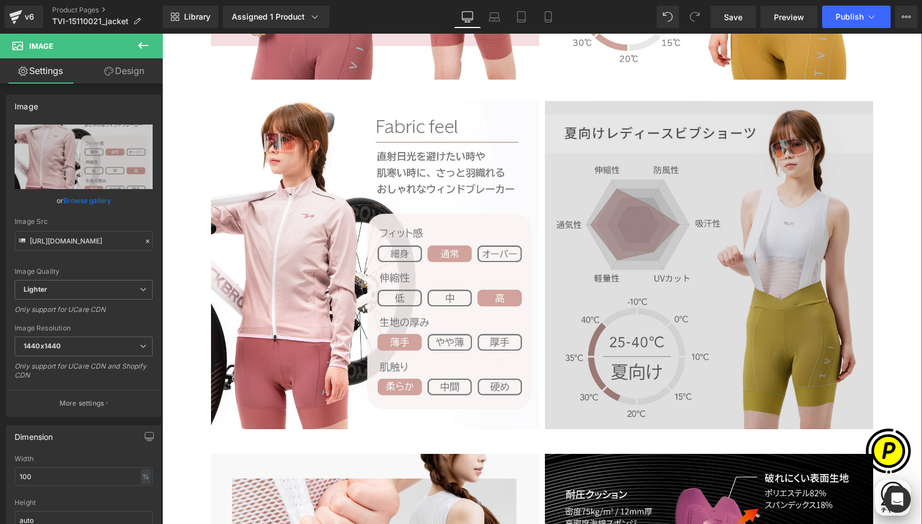
click at [708, 235] on img at bounding box center [709, 265] width 328 height 328
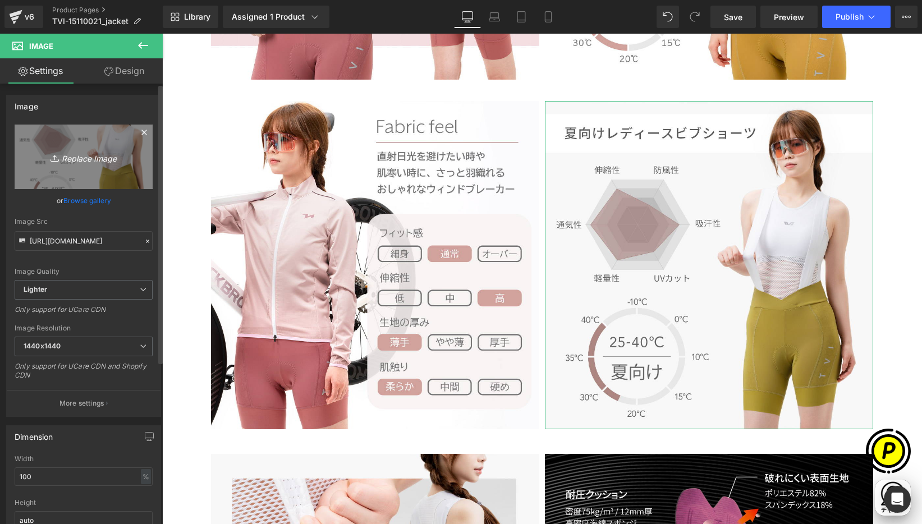
click at [79, 139] on link "Replace Image" at bounding box center [84, 157] width 138 height 65
type input "C:\fakepath\15110021_5.jpg"
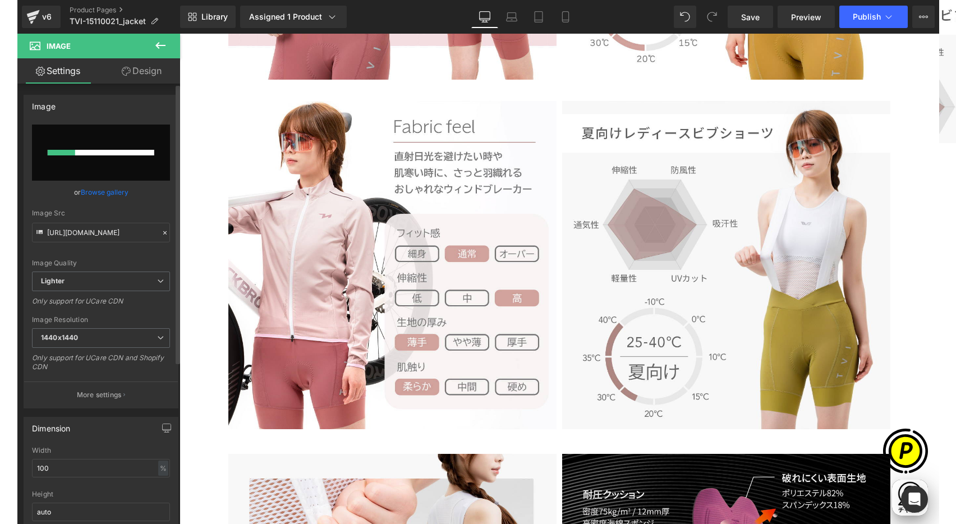
scroll to position [0, 438]
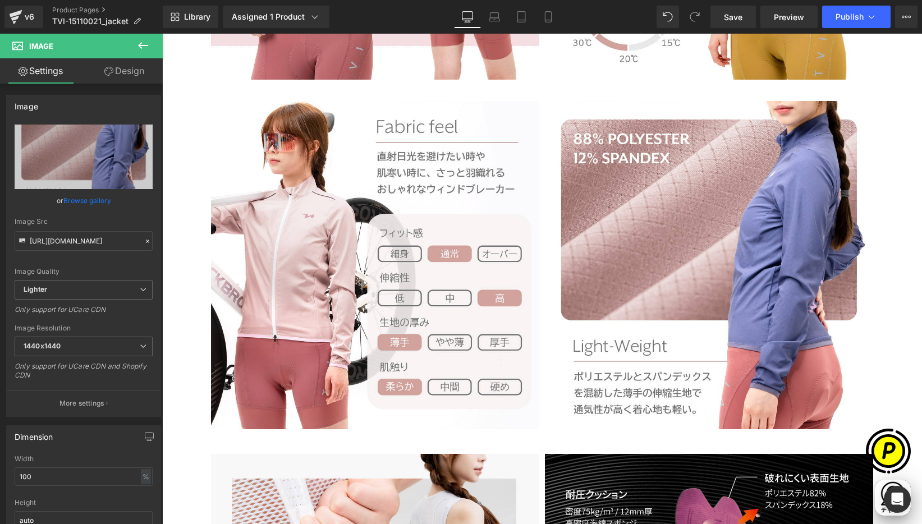
type input "[URL][DOMAIN_NAME]"
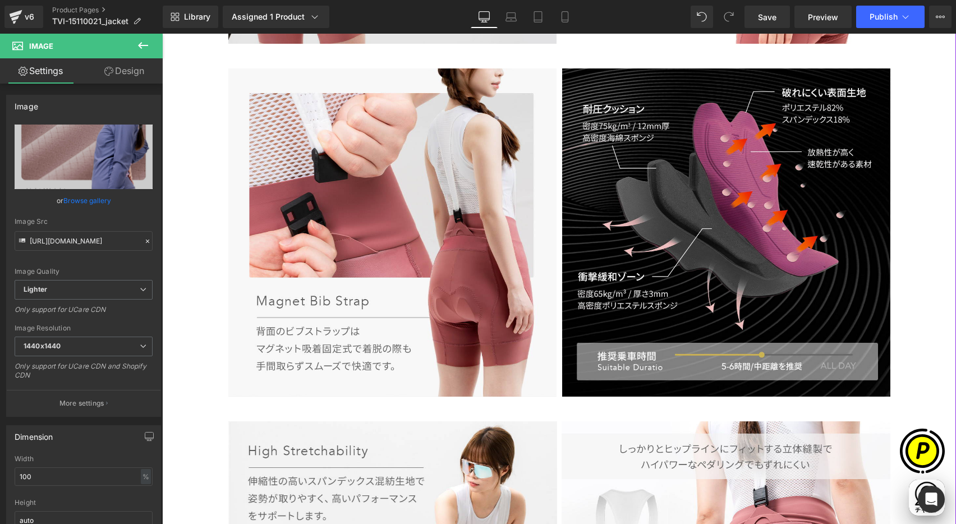
scroll to position [2835, 0]
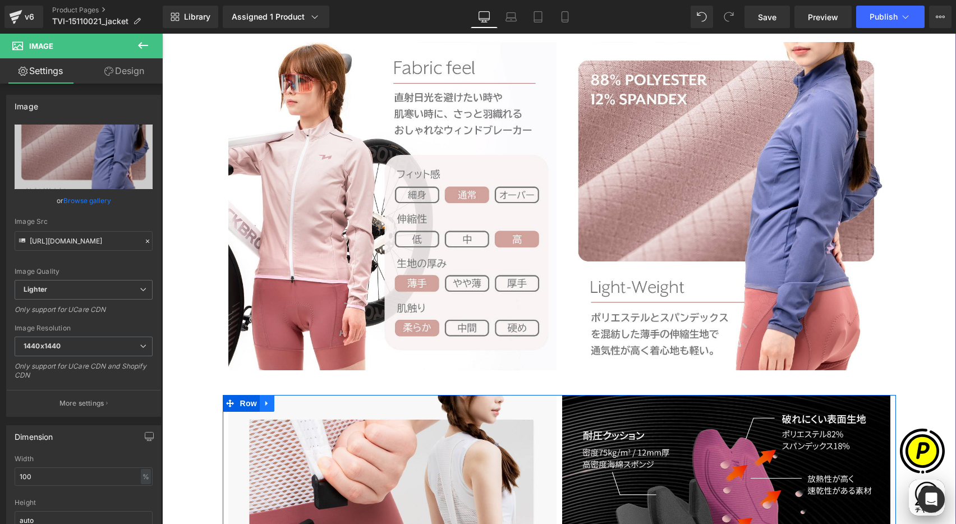
click at [265, 403] on icon at bounding box center [266, 403] width 2 height 5
click at [292, 402] on icon at bounding box center [296, 404] width 8 height 8
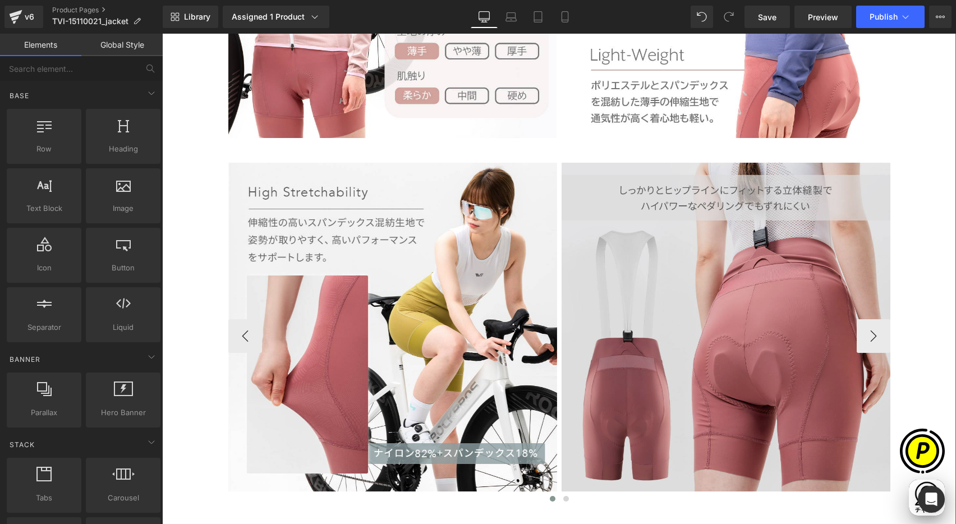
scroll to position [3066, 0]
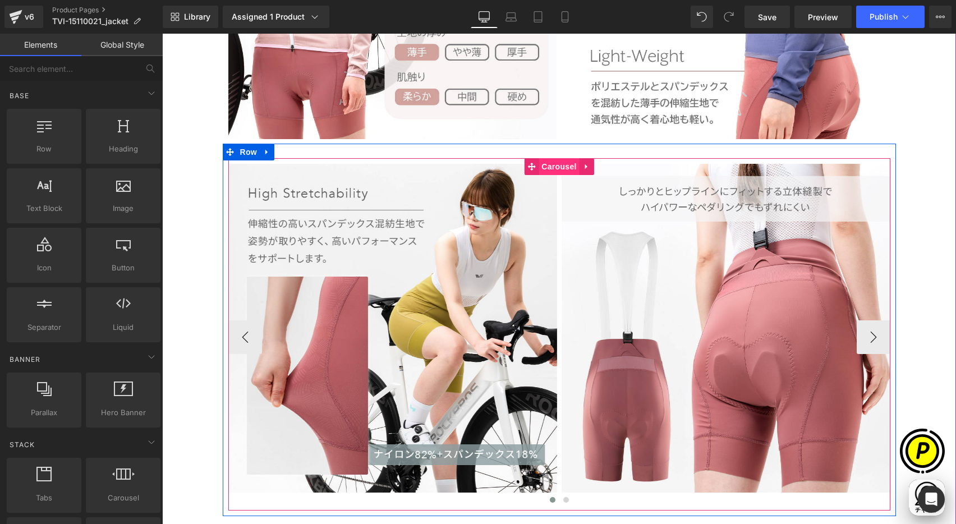
click at [549, 164] on span "Carousel" at bounding box center [559, 166] width 40 height 17
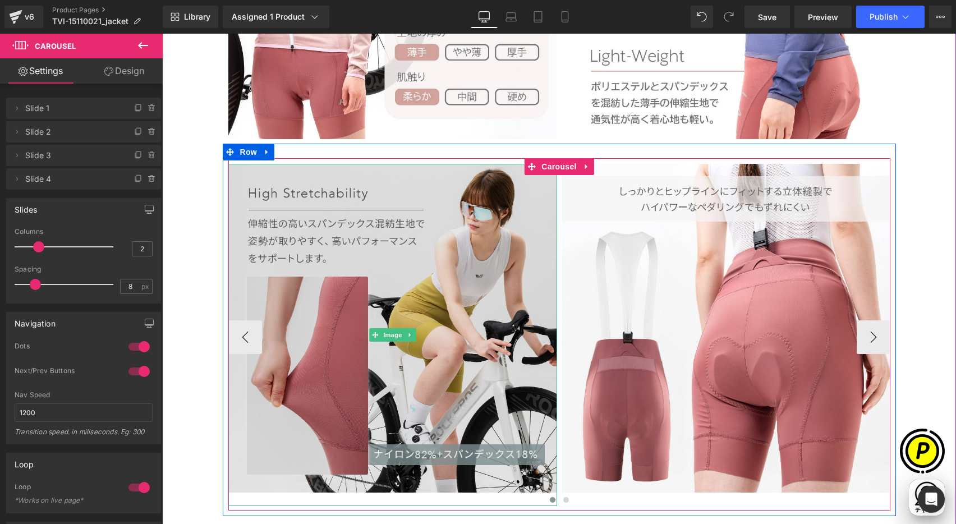
click at [322, 267] on img at bounding box center [392, 335] width 329 height 342
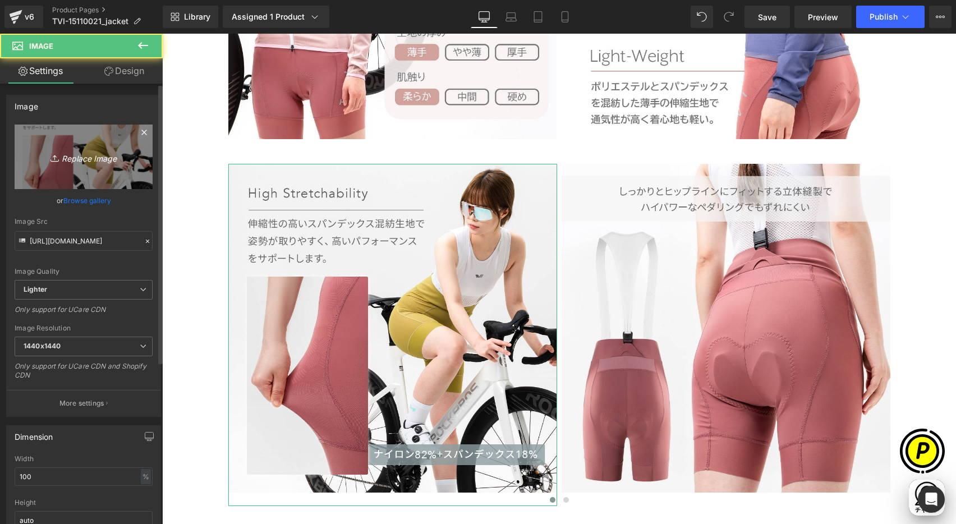
click at [99, 141] on link "Replace Image" at bounding box center [84, 157] width 138 height 65
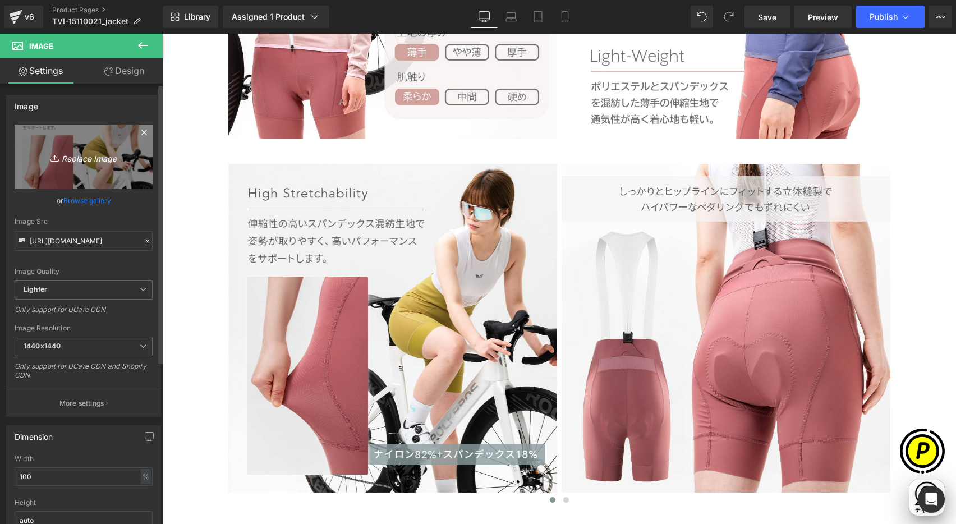
scroll to position [0, 0]
type input "C:\fakepath\15110021_6.jpg"
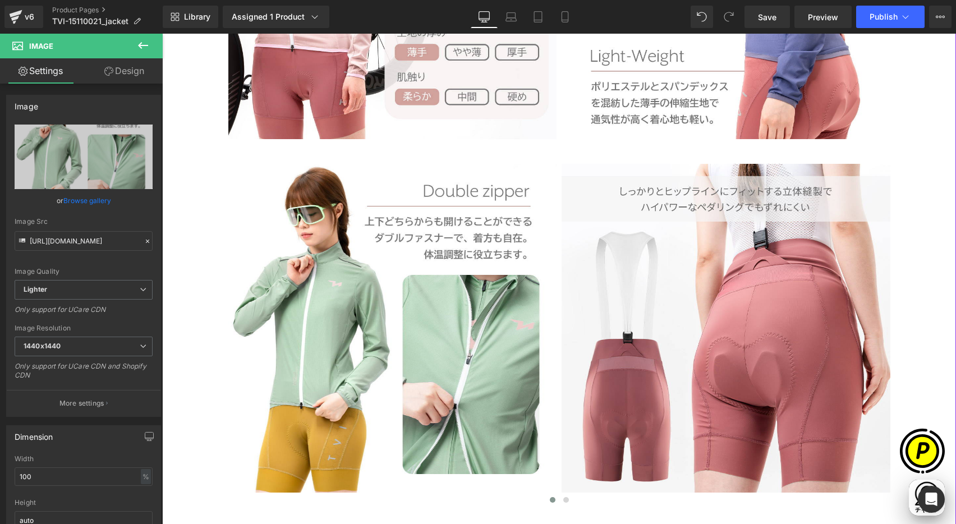
type input "[URL][DOMAIN_NAME]"
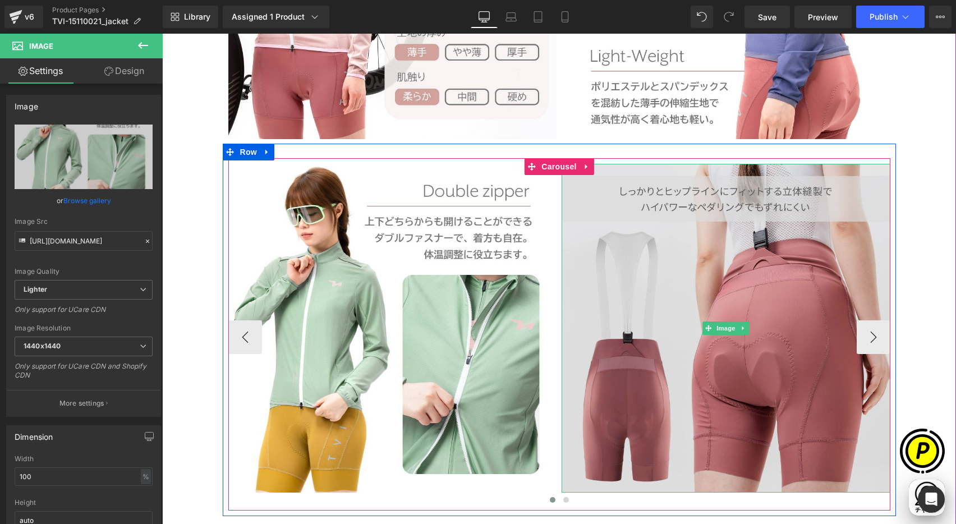
click at [668, 267] on img at bounding box center [726, 328] width 329 height 329
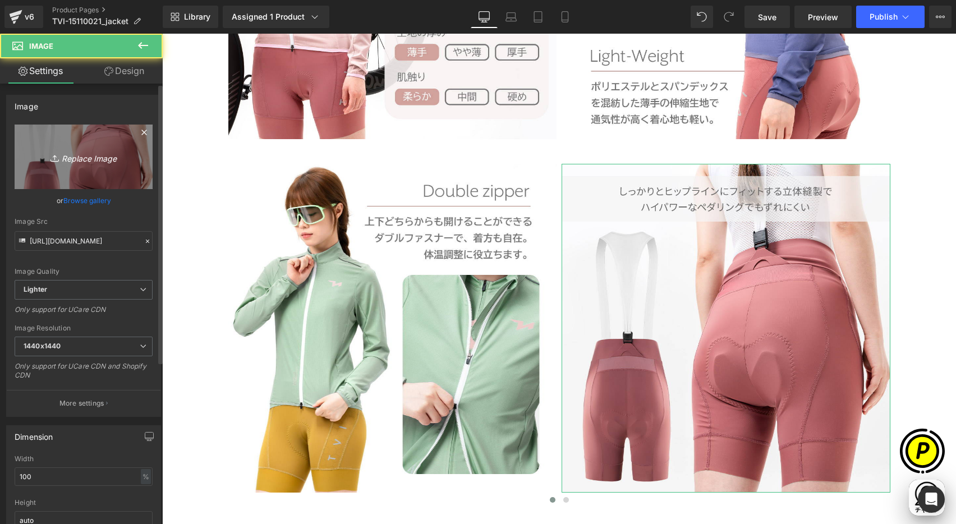
click at [77, 151] on icon "Replace Image" at bounding box center [84, 157] width 90 height 14
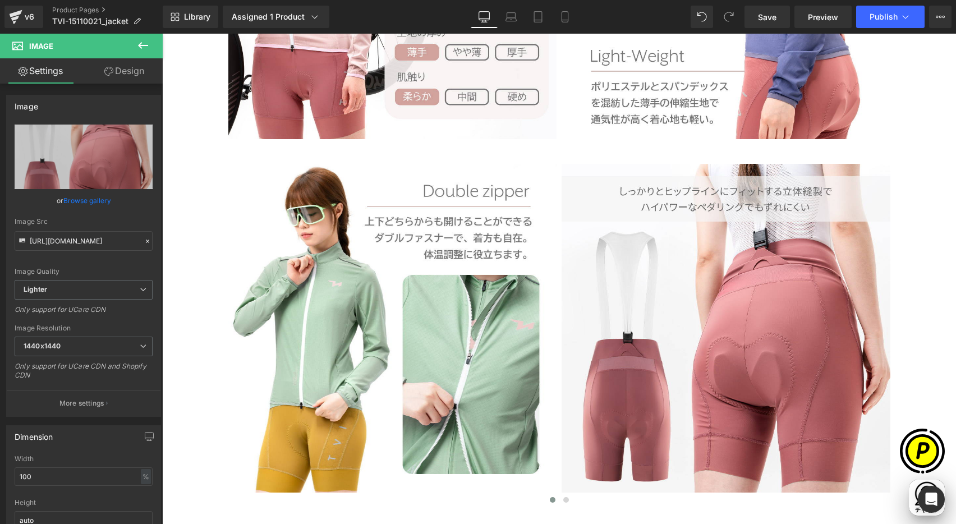
type input "C:\fakepath\15110021_7.jpg"
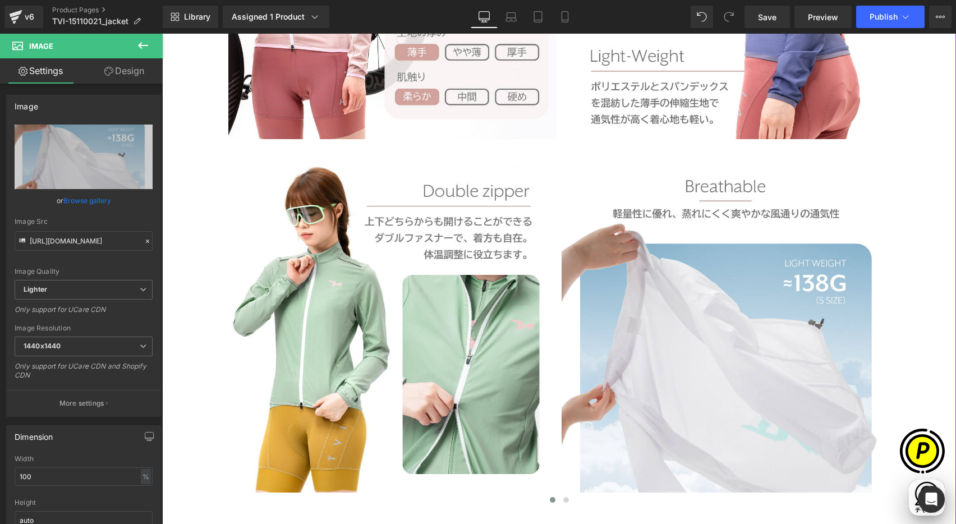
scroll to position [0, 438]
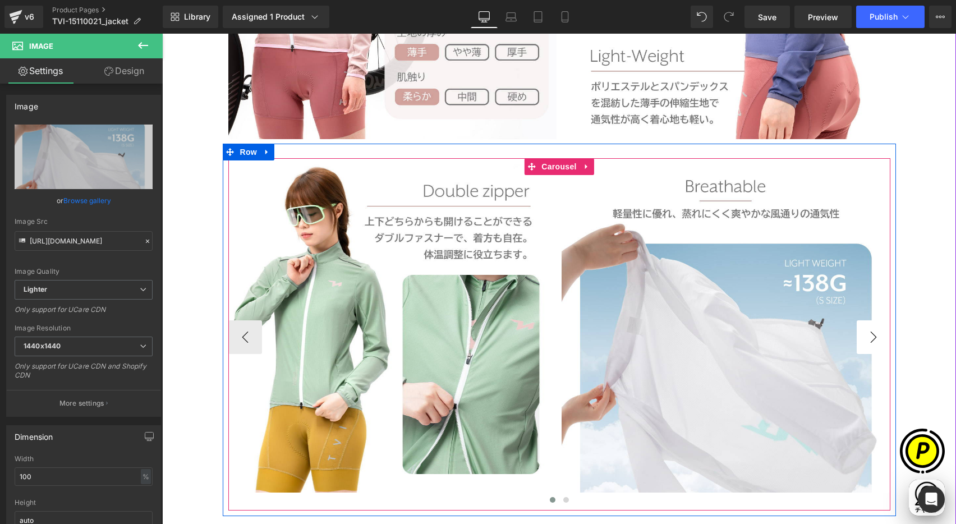
type input "[URL][DOMAIN_NAME]"
click at [871, 336] on button "›" at bounding box center [874, 337] width 34 height 34
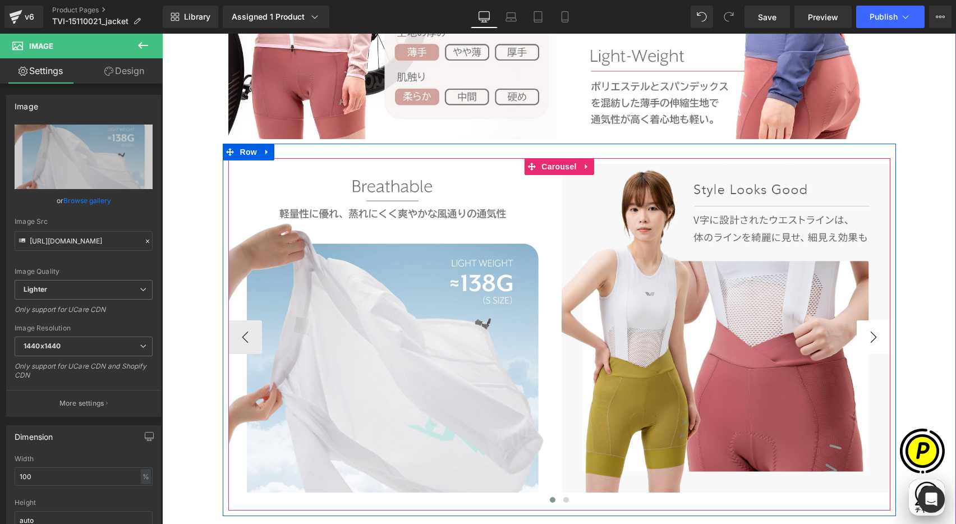
click at [867, 335] on button "›" at bounding box center [874, 337] width 34 height 34
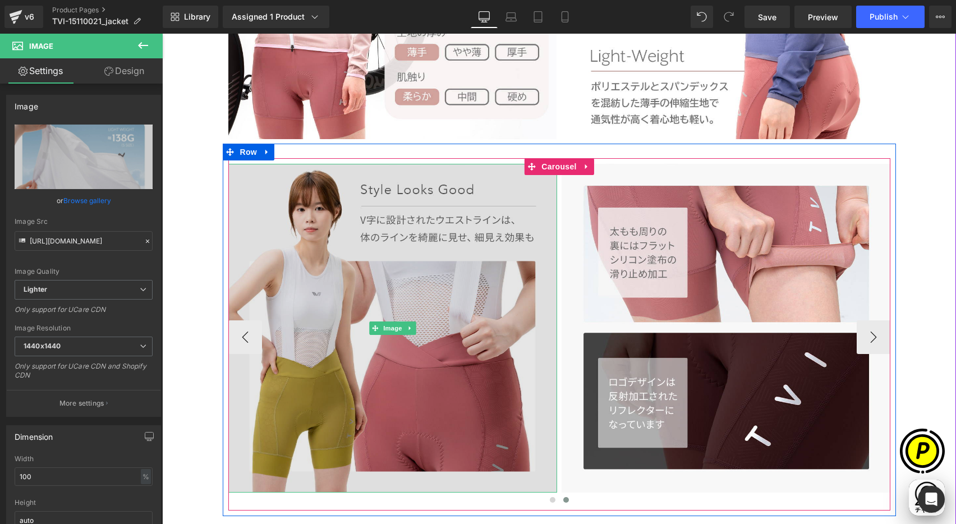
click at [439, 247] on img at bounding box center [392, 328] width 329 height 329
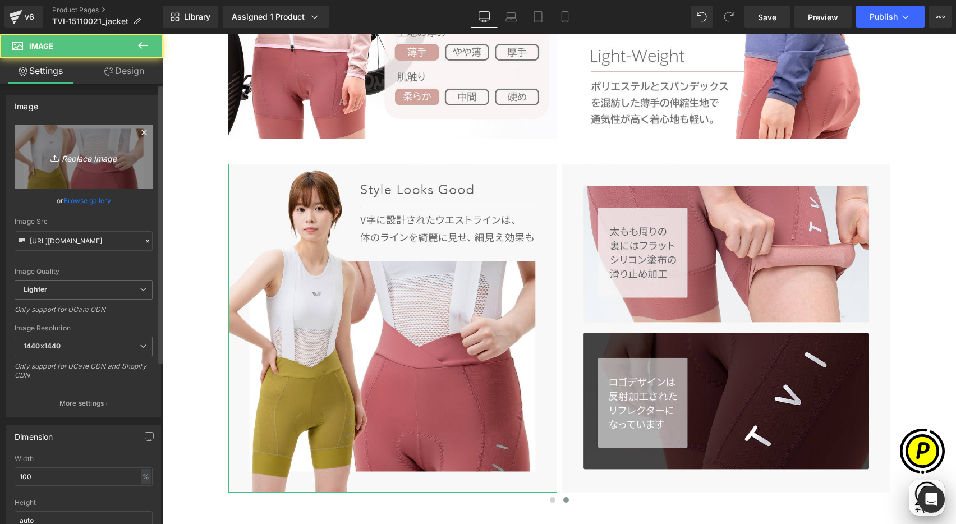
click at [92, 162] on icon "Replace Image" at bounding box center [84, 157] width 90 height 14
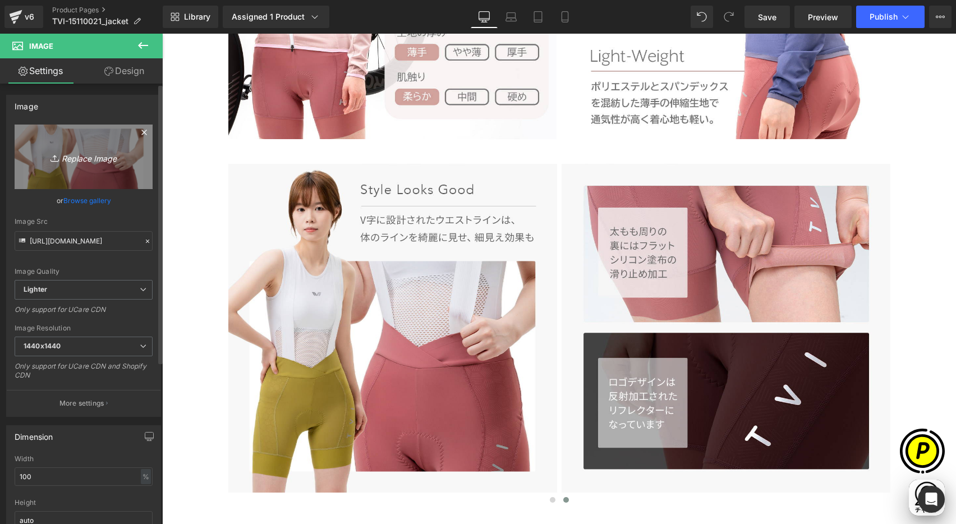
scroll to position [0, 0]
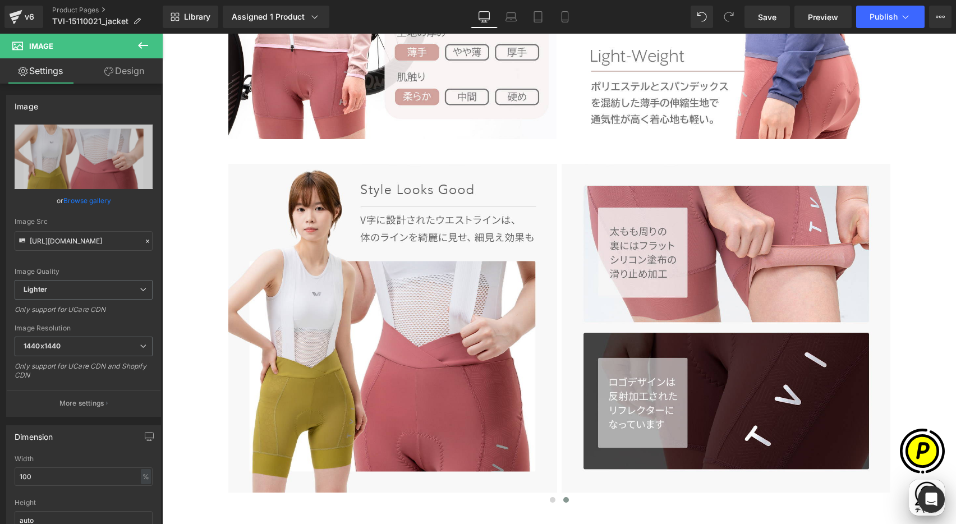
type input "C:\fakepath\15110021_8.jpg"
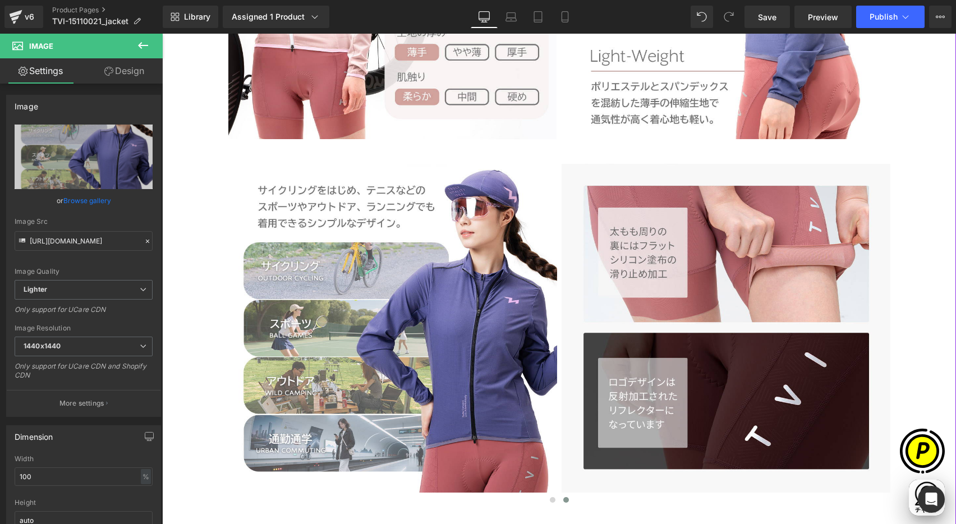
type input "[URL][DOMAIN_NAME]"
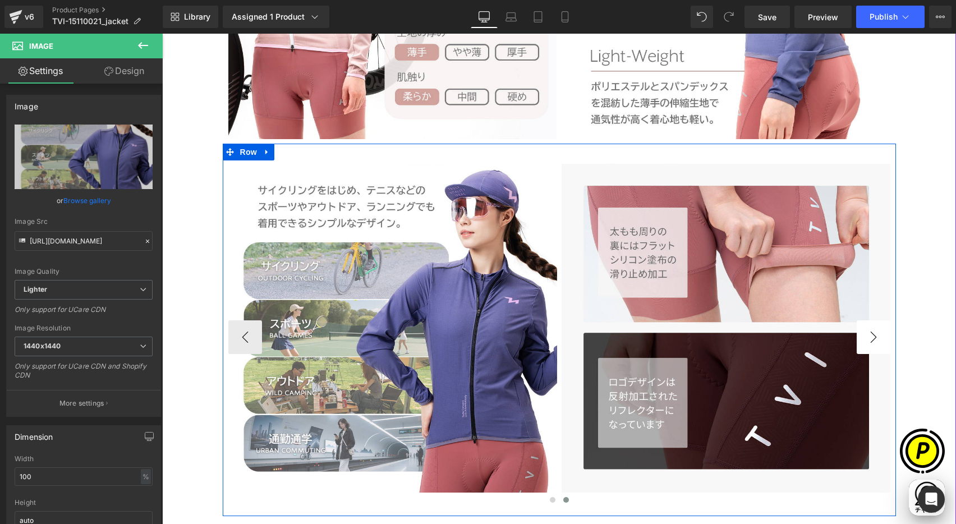
click at [162, 34] on div at bounding box center [162, 34] width 0 height 0
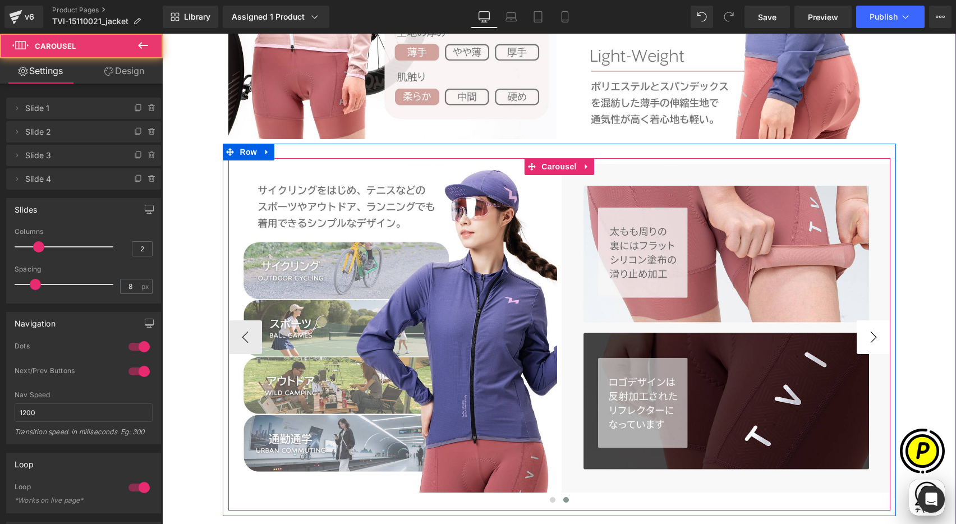
click at [873, 337] on button "›" at bounding box center [874, 337] width 34 height 34
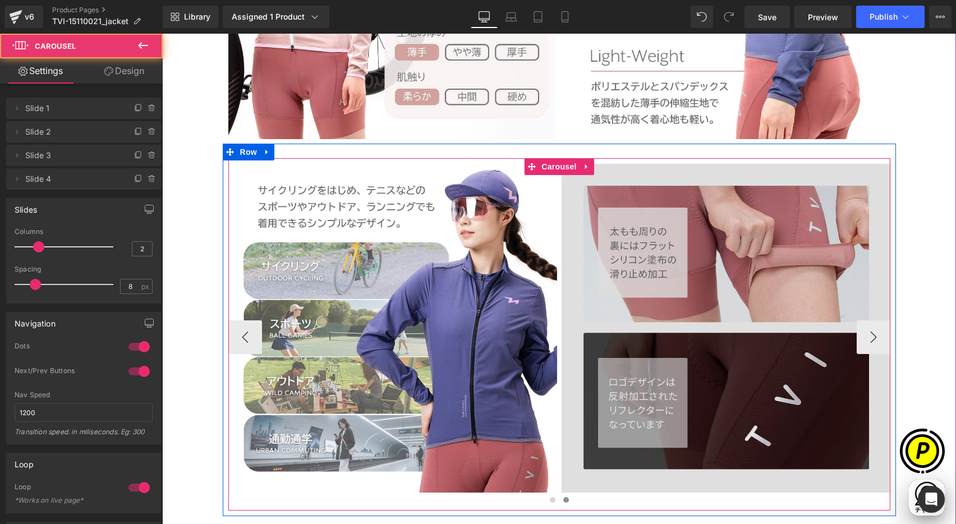
scroll to position [0, 219]
click at [737, 287] on img at bounding box center [726, 328] width 329 height 329
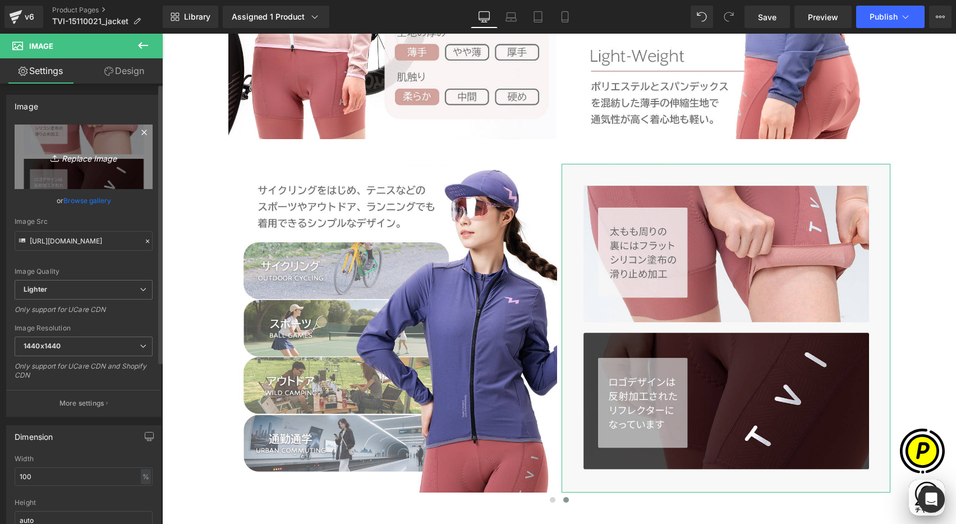
click at [115, 159] on icon "Replace Image" at bounding box center [84, 157] width 90 height 14
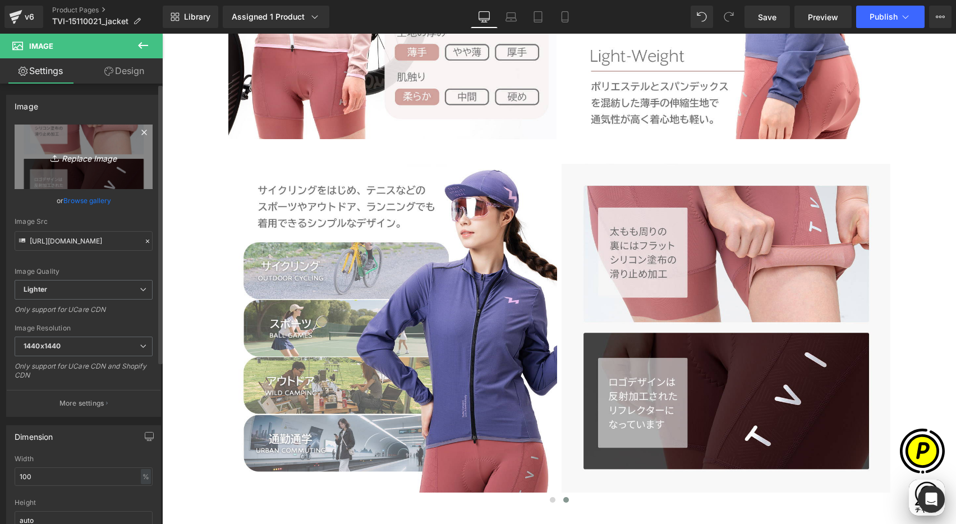
type input "C:\fakepath\15110021_9.jpg"
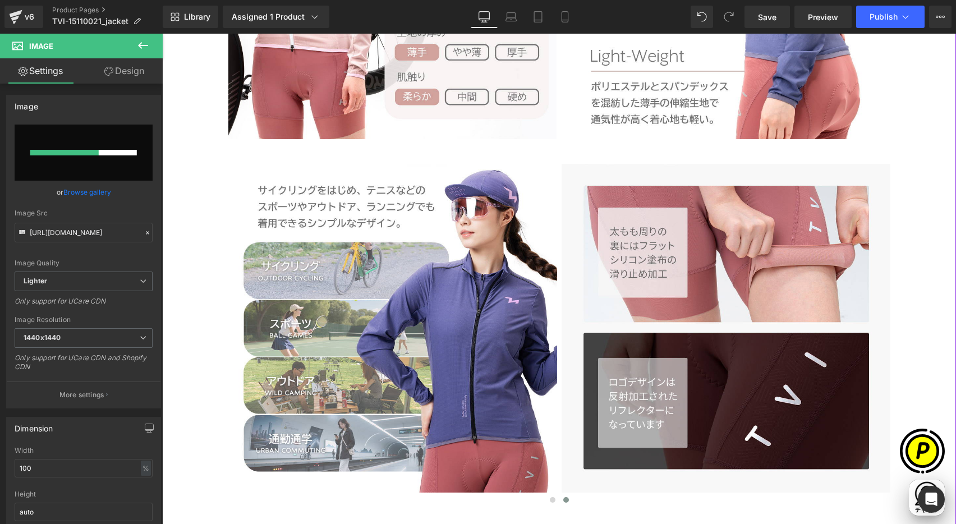
scroll to position [0, 438]
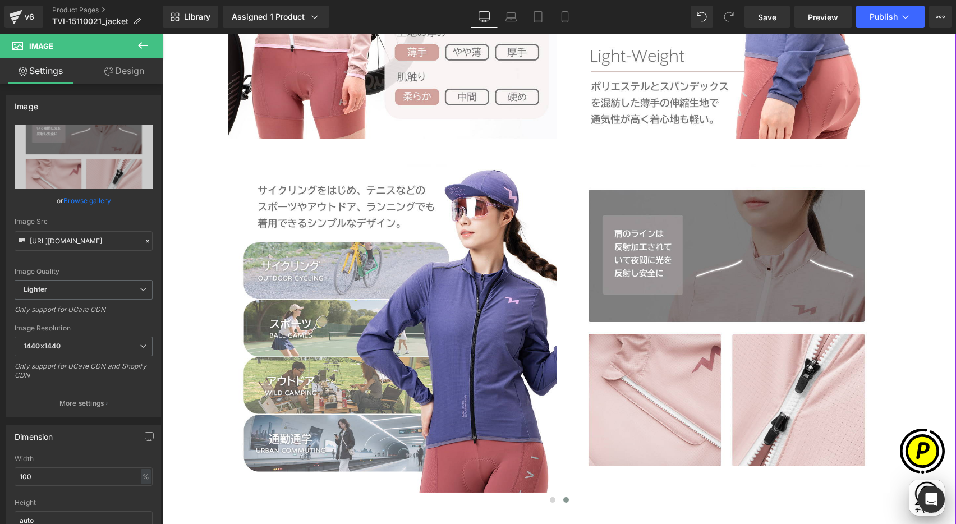
type input "[URL][DOMAIN_NAME]"
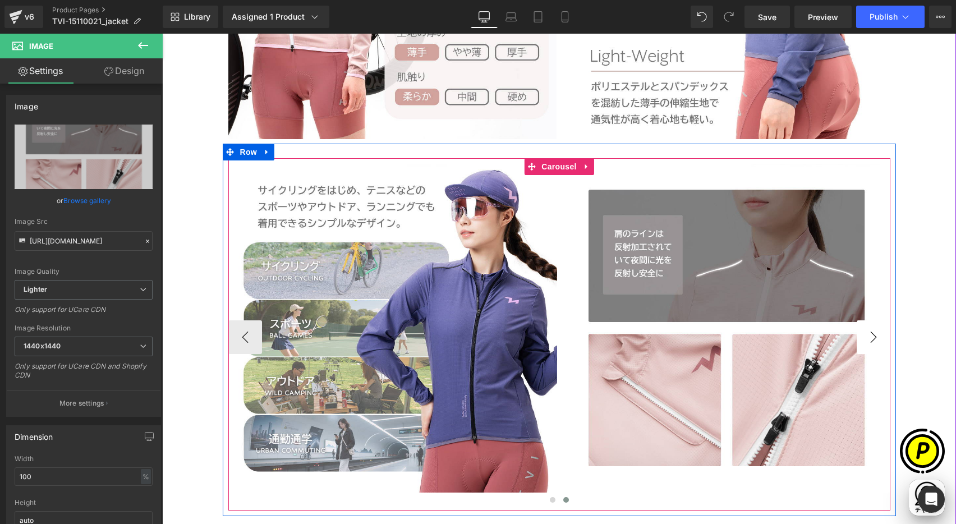
click at [870, 340] on button "›" at bounding box center [874, 337] width 34 height 34
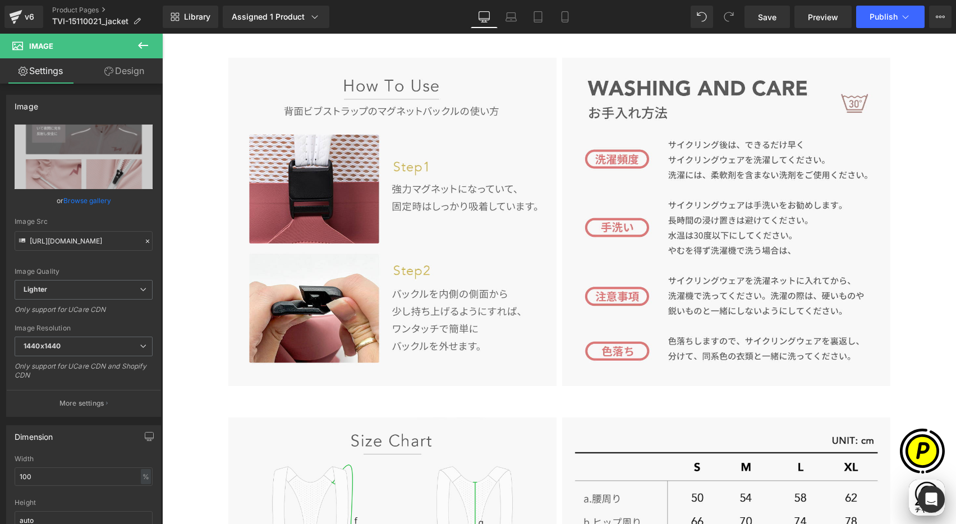
scroll to position [3503, 0]
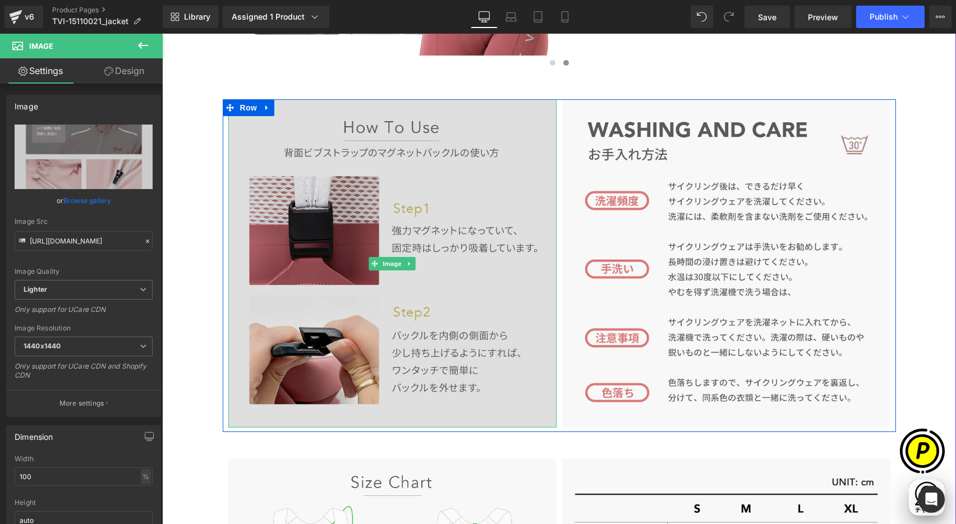
click at [403, 229] on img at bounding box center [392, 263] width 328 height 328
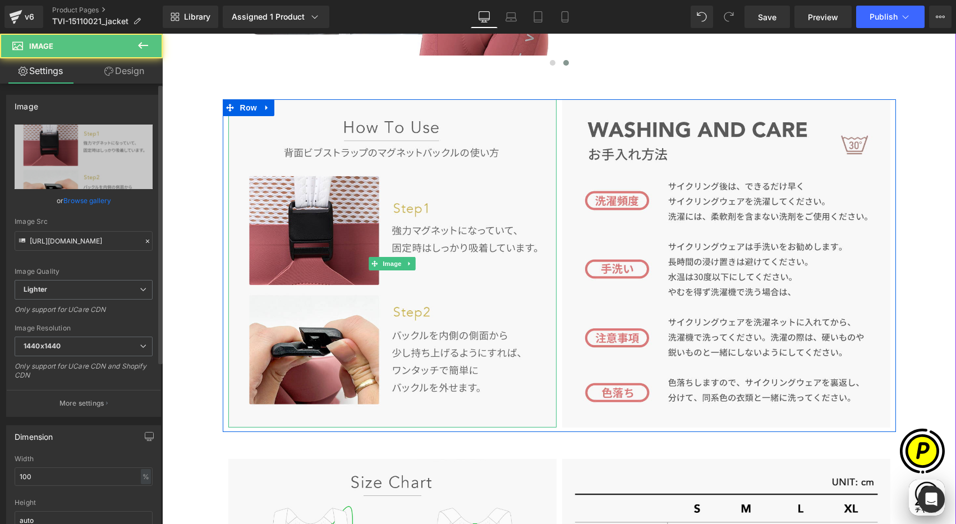
scroll to position [0, 0]
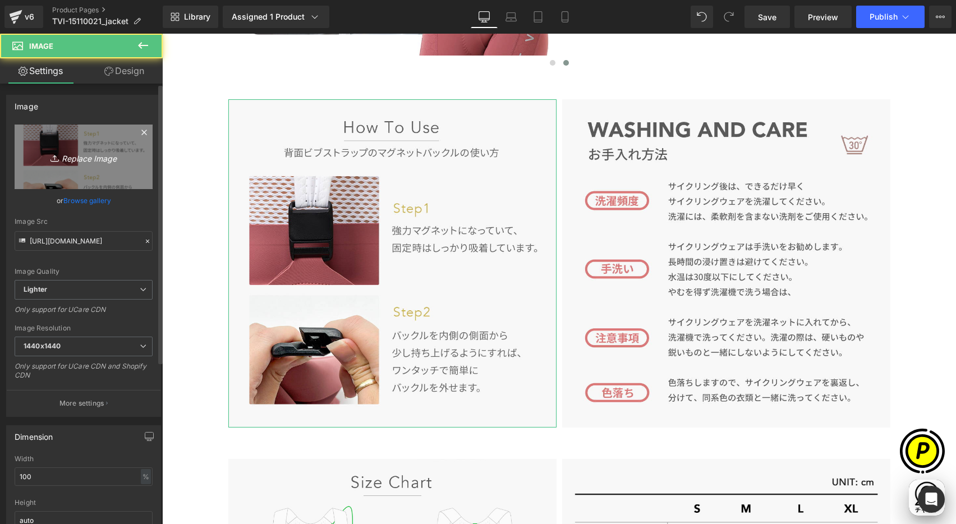
click at [56, 153] on icon at bounding box center [56, 158] width 11 height 11
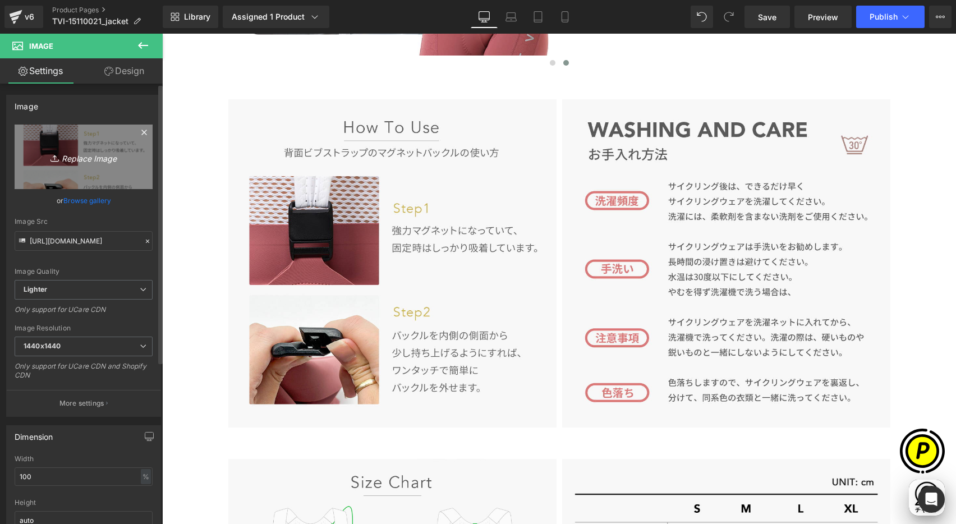
type input "C:\fakepath\15110021_10.jpg"
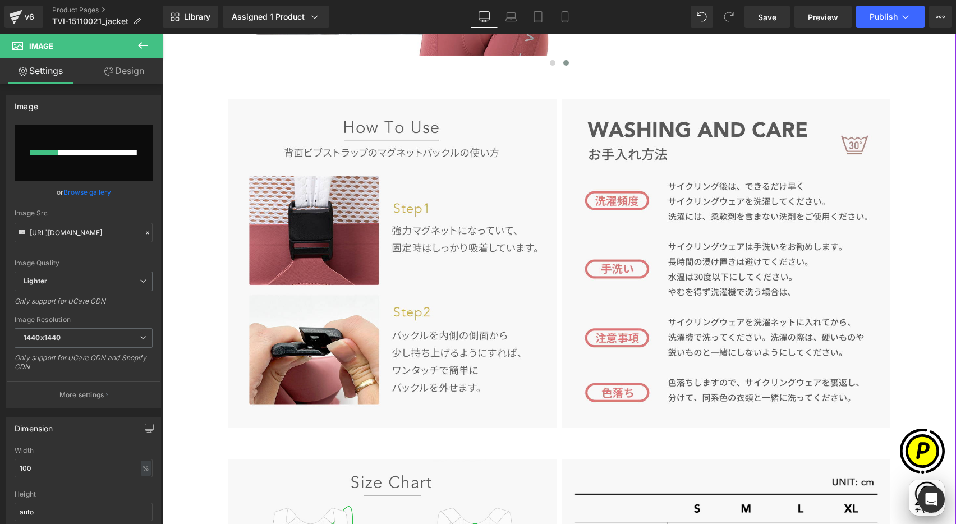
scroll to position [0, 219]
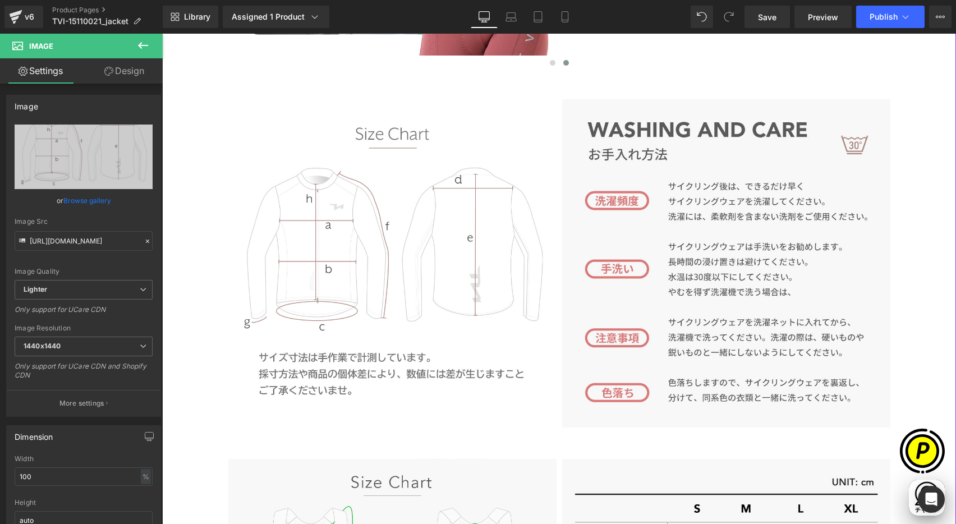
type input "[URL][DOMAIN_NAME]"
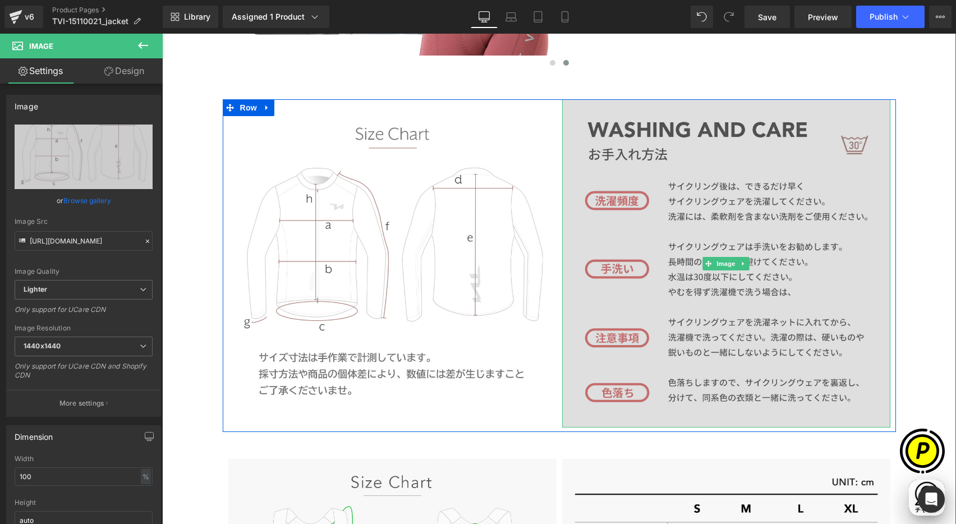
click at [636, 213] on img at bounding box center [726, 263] width 328 height 328
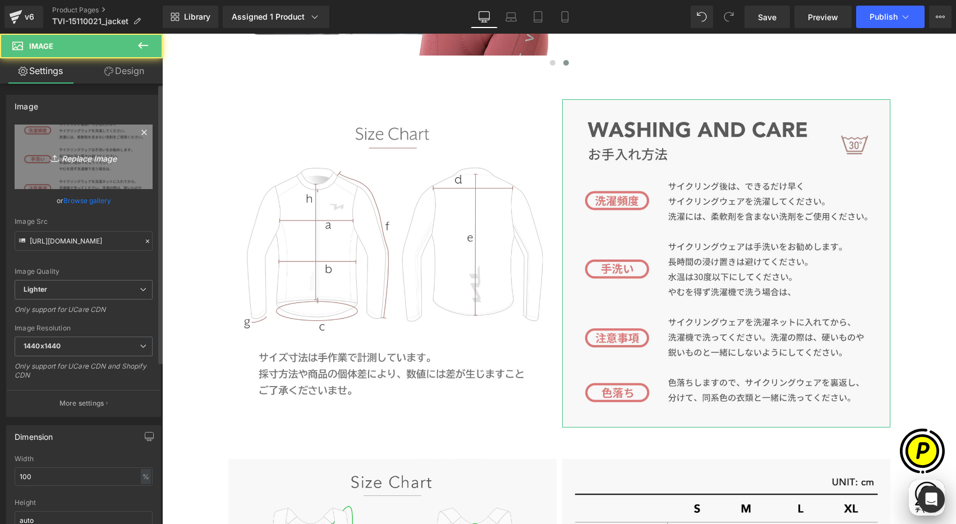
click at [97, 144] on link "Replace Image" at bounding box center [84, 157] width 138 height 65
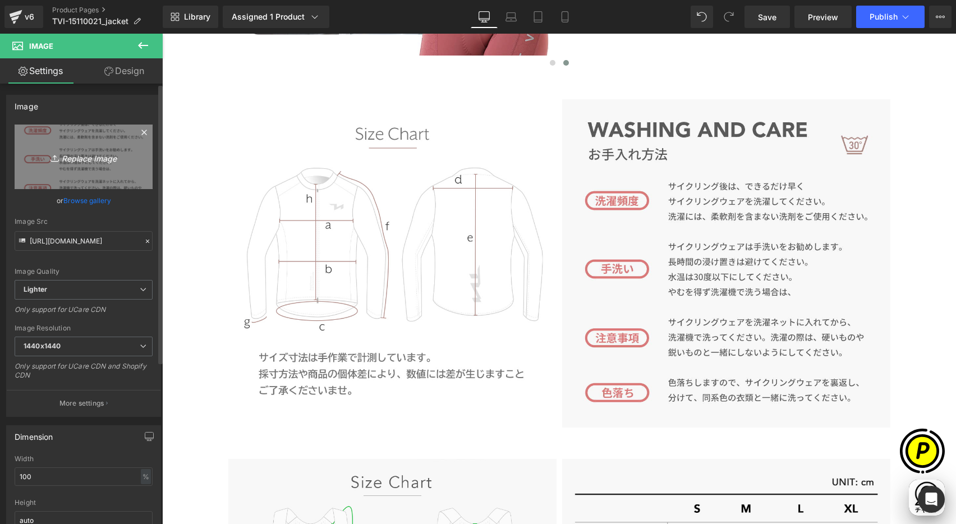
type input "C:\fakepath\15110021_11.jpg"
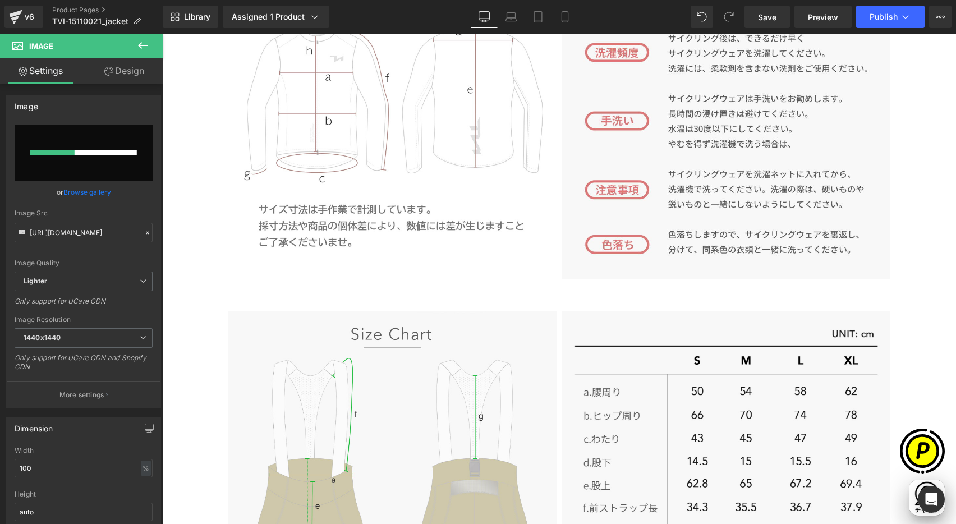
scroll to position [3458, 0]
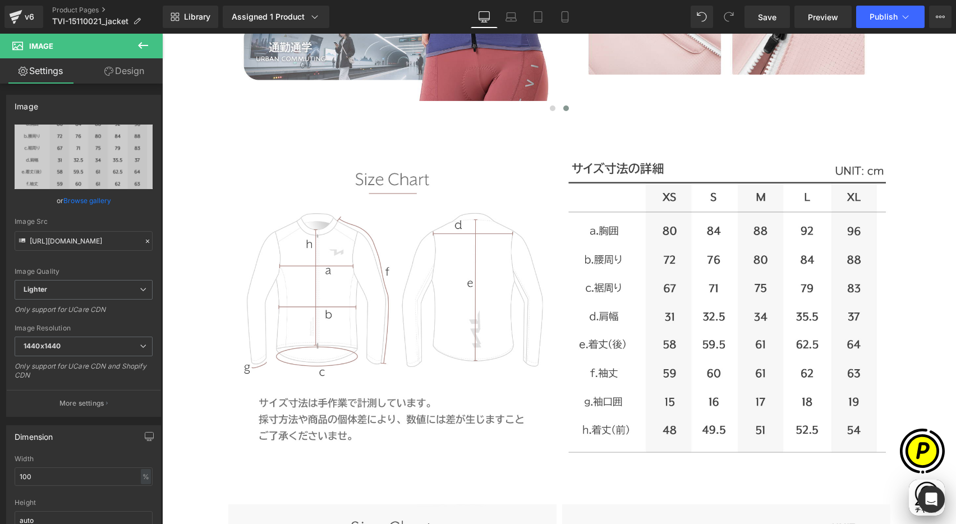
type input "[URL][DOMAIN_NAME]"
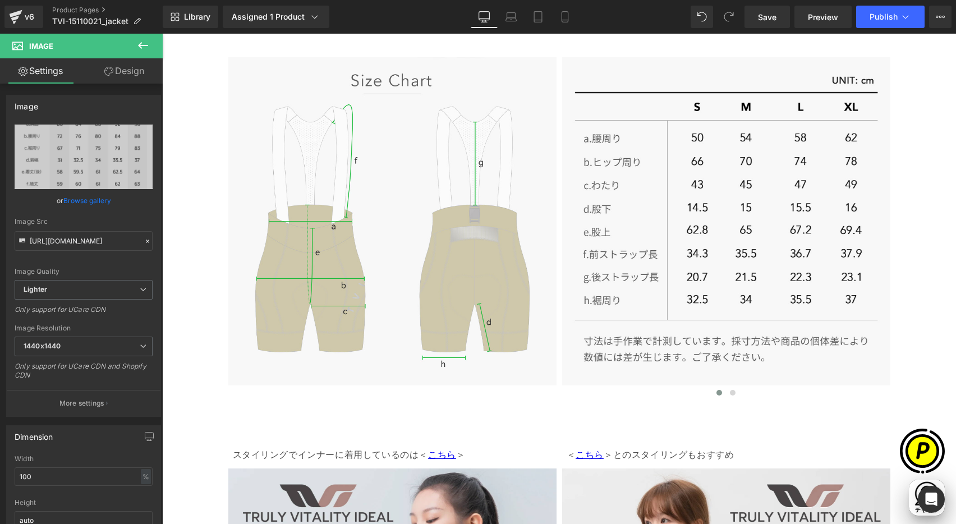
scroll to position [3912, 0]
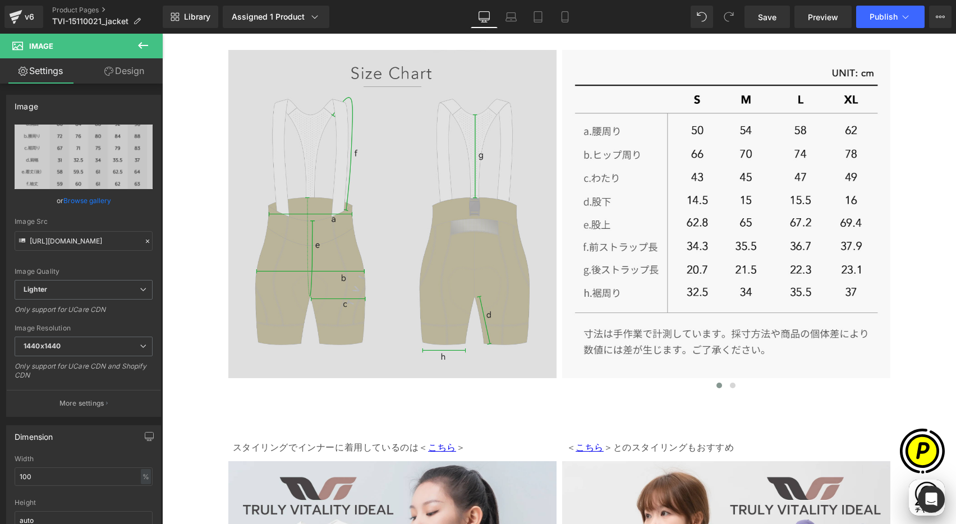
click at [339, 141] on img at bounding box center [392, 221] width 328 height 342
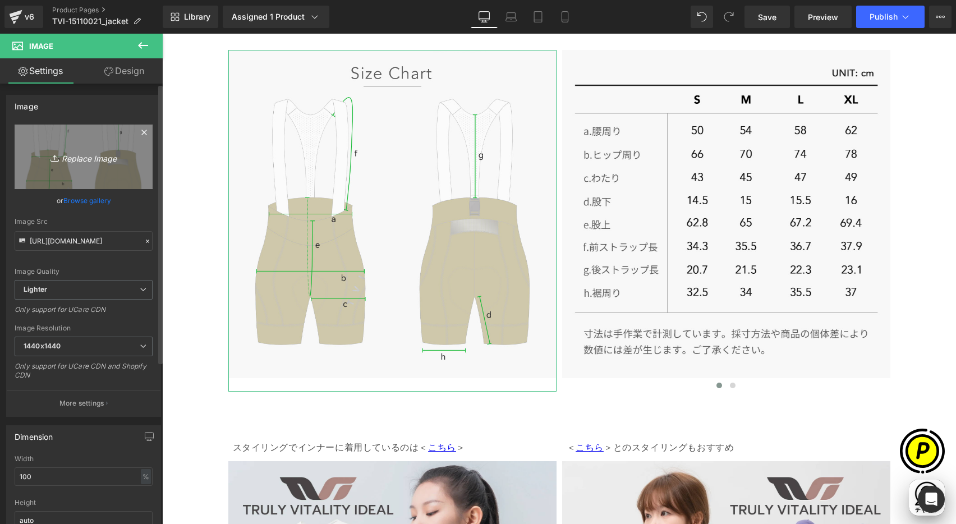
click at [104, 142] on link "Replace Image" at bounding box center [84, 157] width 138 height 65
type input "C:\fakepath\15110021_12.jpg"
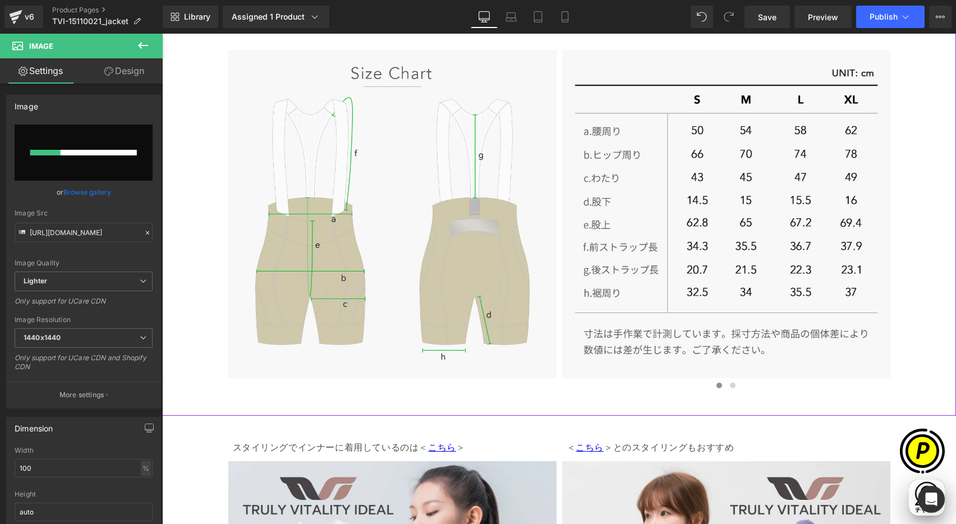
scroll to position [0, 219]
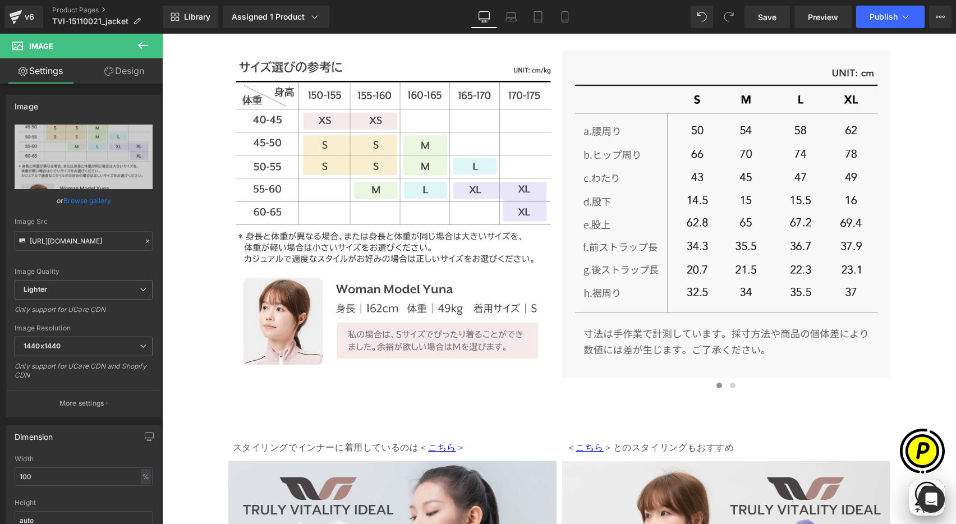
type input "[URL][DOMAIN_NAME]"
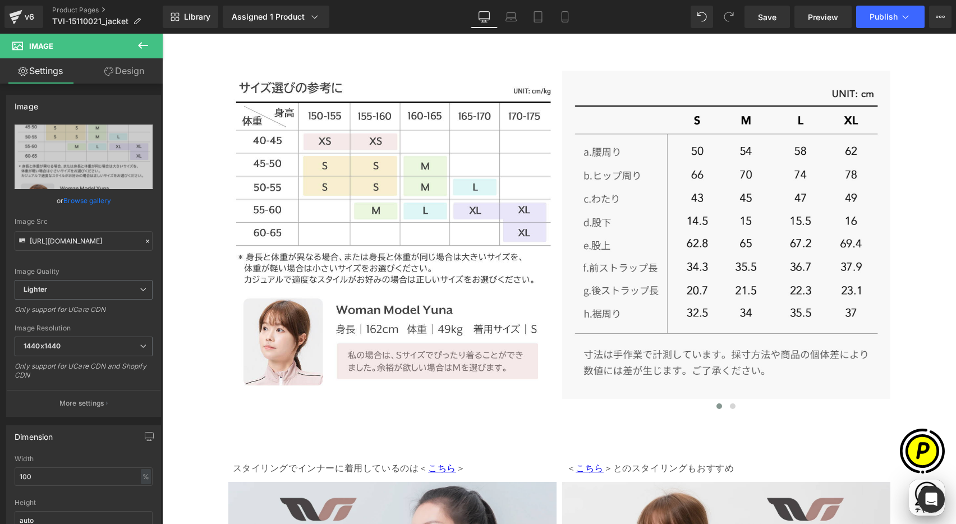
scroll to position [3889, 0]
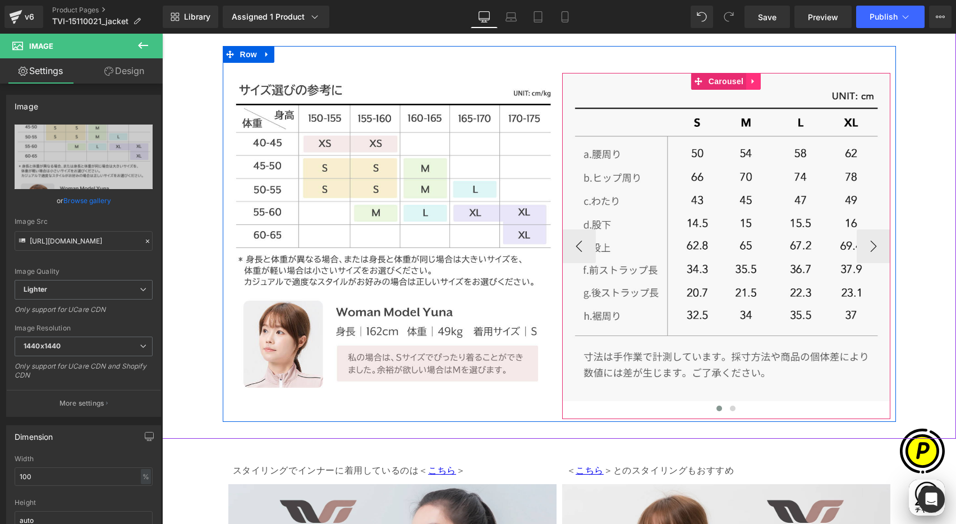
click at [750, 80] on icon at bounding box center [754, 81] width 8 height 8
click at [757, 82] on icon at bounding box center [761, 81] width 8 height 8
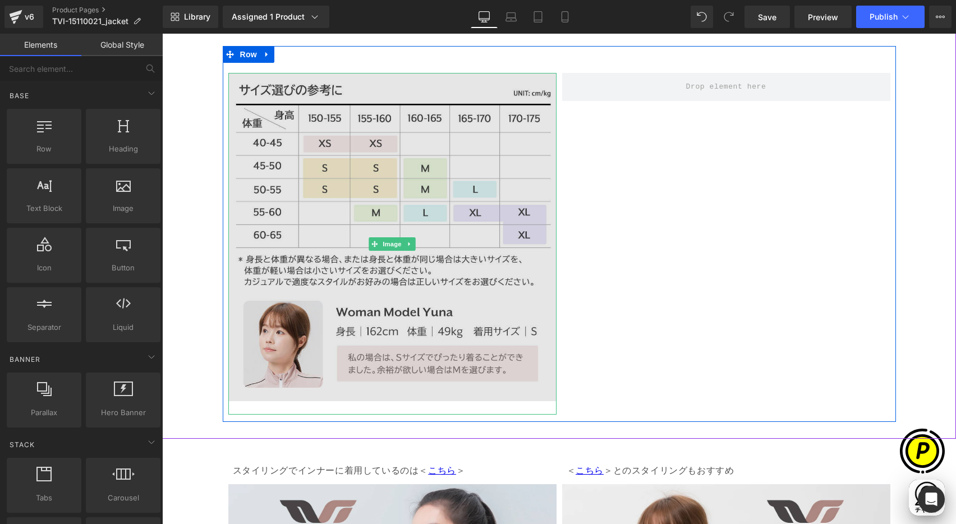
click at [487, 114] on img at bounding box center [392, 244] width 328 height 342
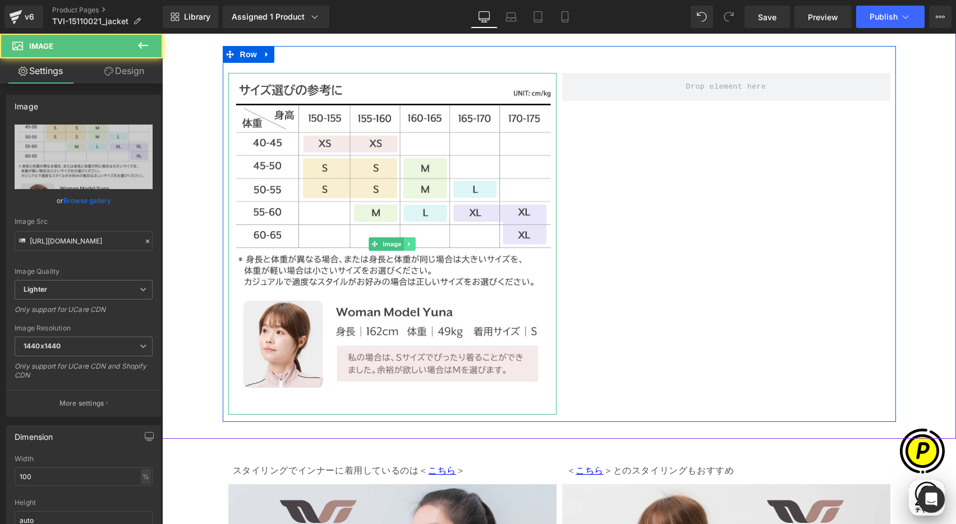
click at [407, 244] on icon at bounding box center [410, 244] width 6 height 7
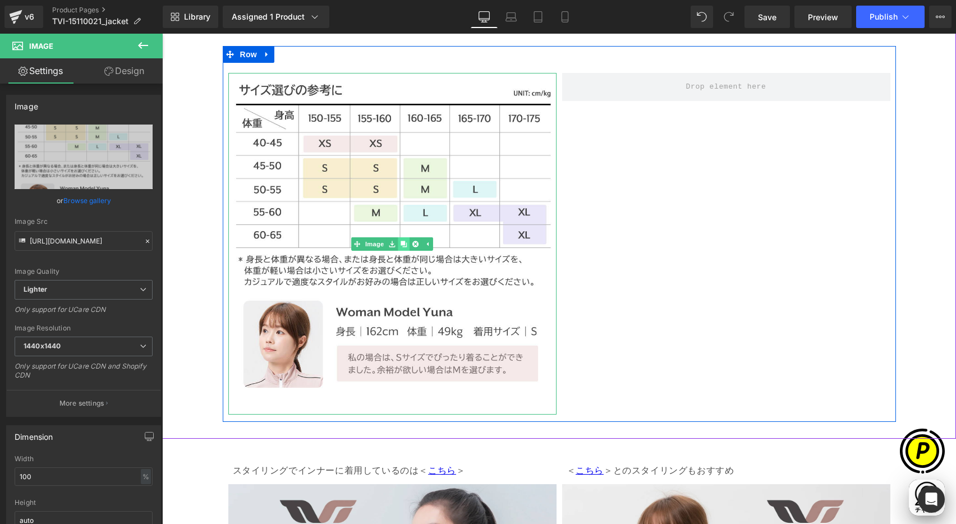
click at [401, 244] on icon at bounding box center [404, 244] width 6 height 6
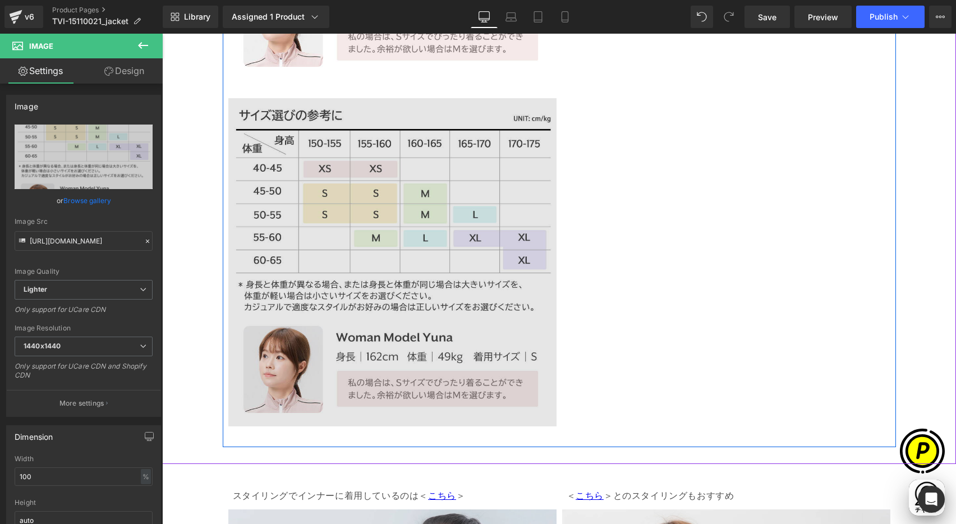
click at [439, 270] on img at bounding box center [392, 269] width 328 height 342
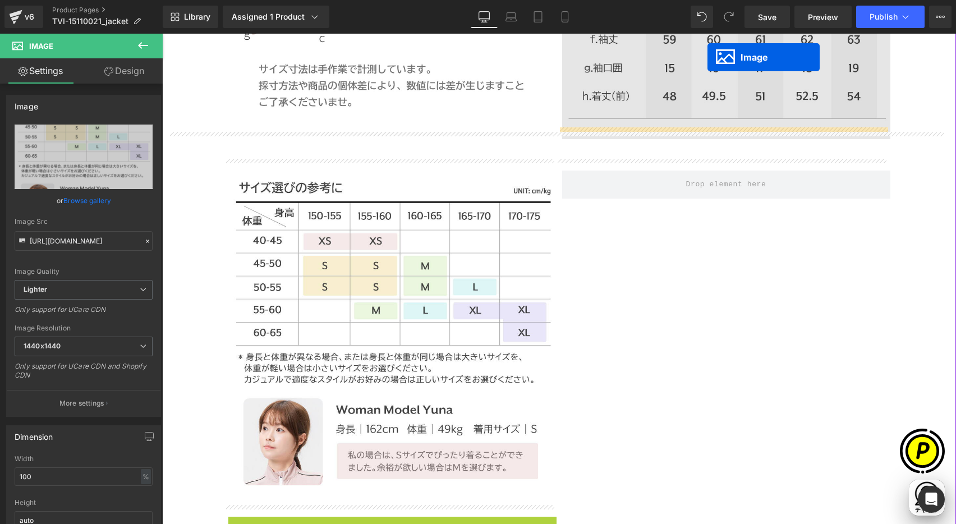
scroll to position [3735, 0]
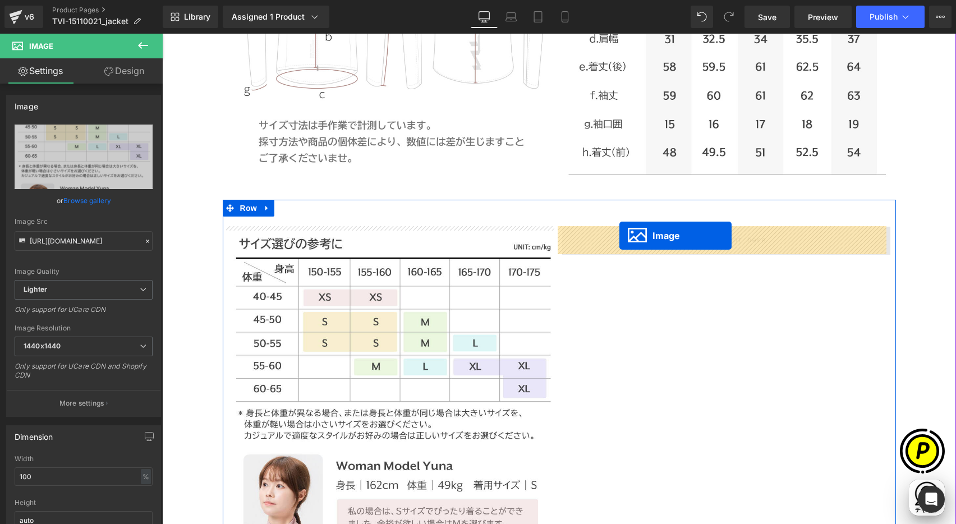
drag, startPoint x: 370, startPoint y: 250, endPoint x: 620, endPoint y: 236, distance: 249.6
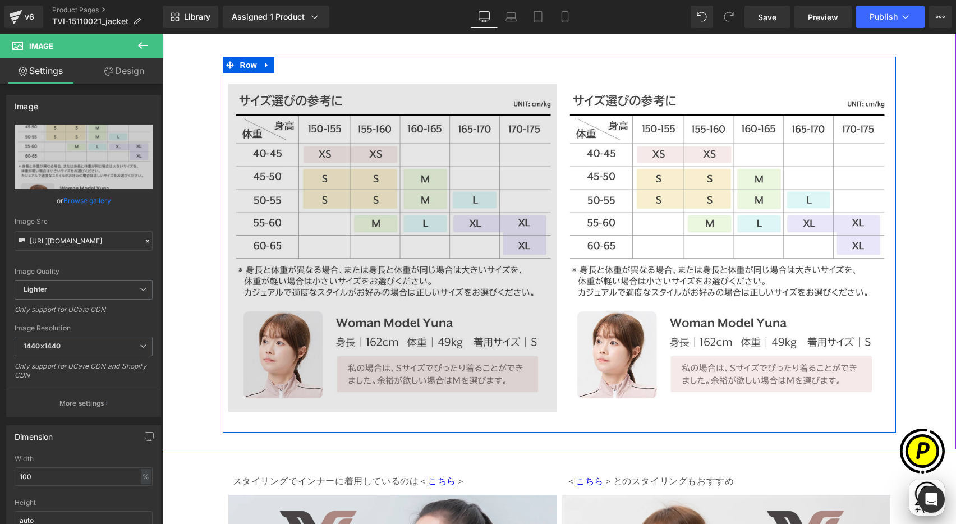
scroll to position [0, 219]
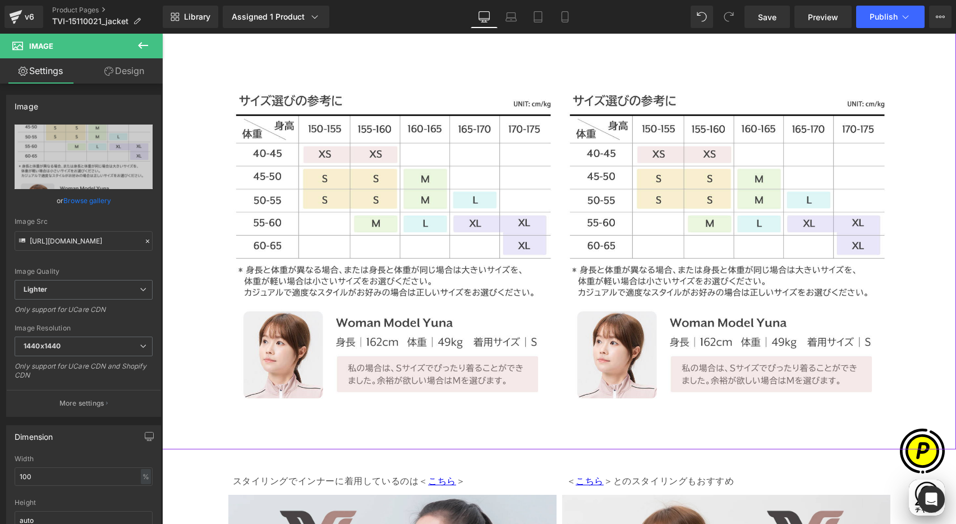
click at [247, 64] on span "Row" at bounding box center [249, 64] width 18 height 13
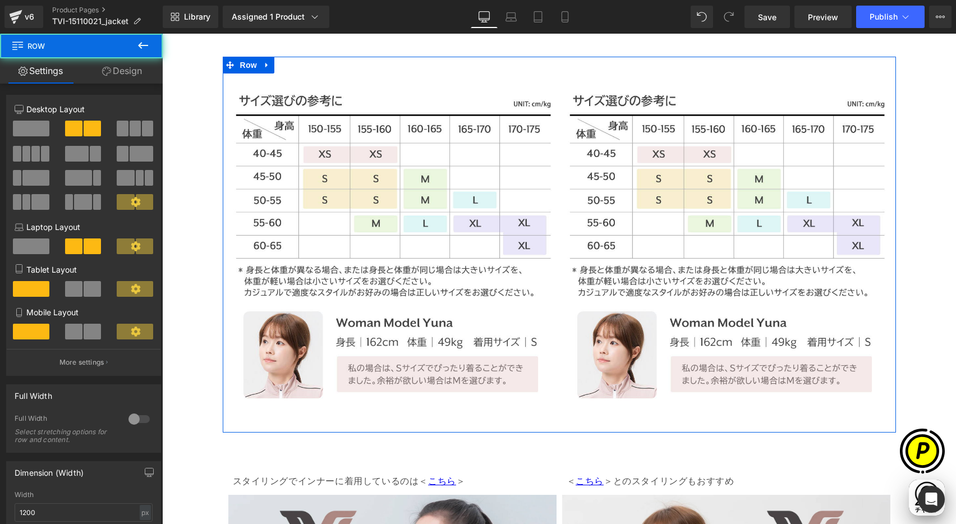
click at [138, 75] on link "Design" at bounding box center [121, 70] width 81 height 25
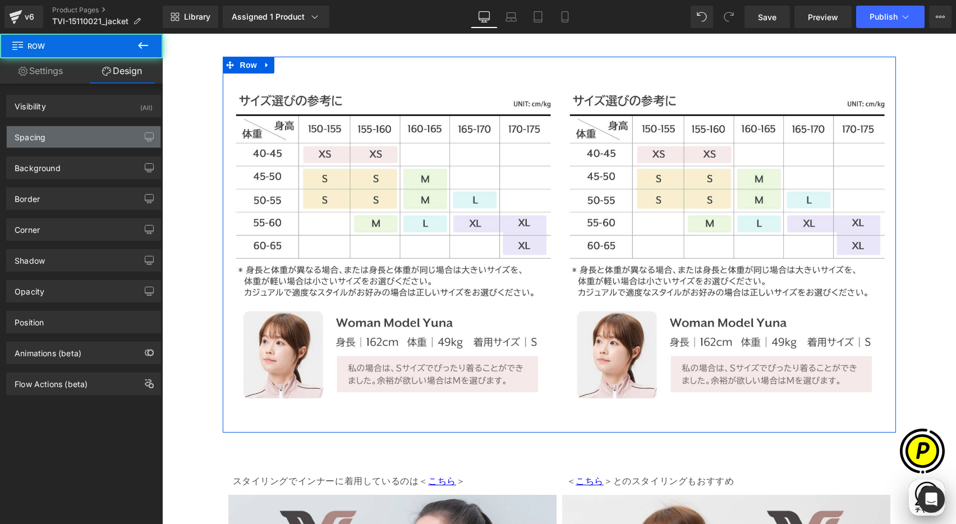
click at [57, 146] on div "Spacing" at bounding box center [84, 136] width 154 height 21
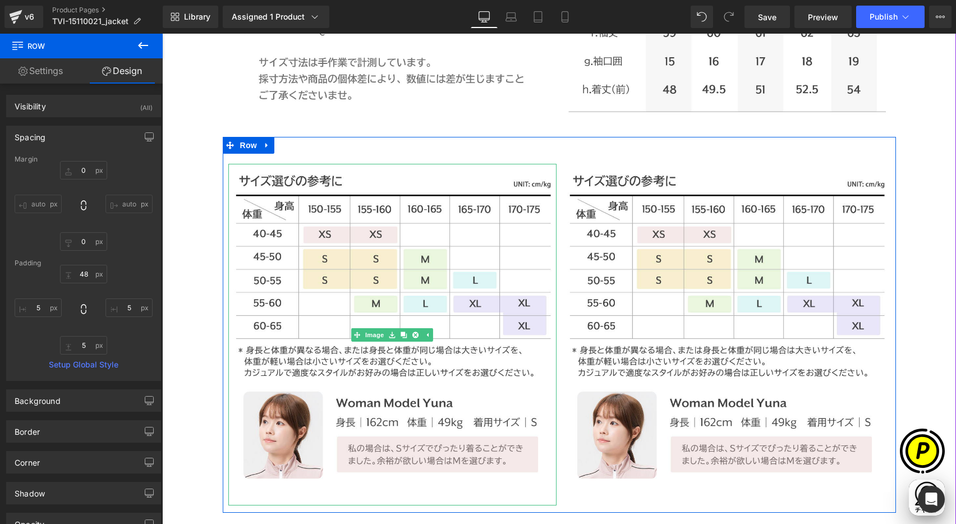
scroll to position [0, 438]
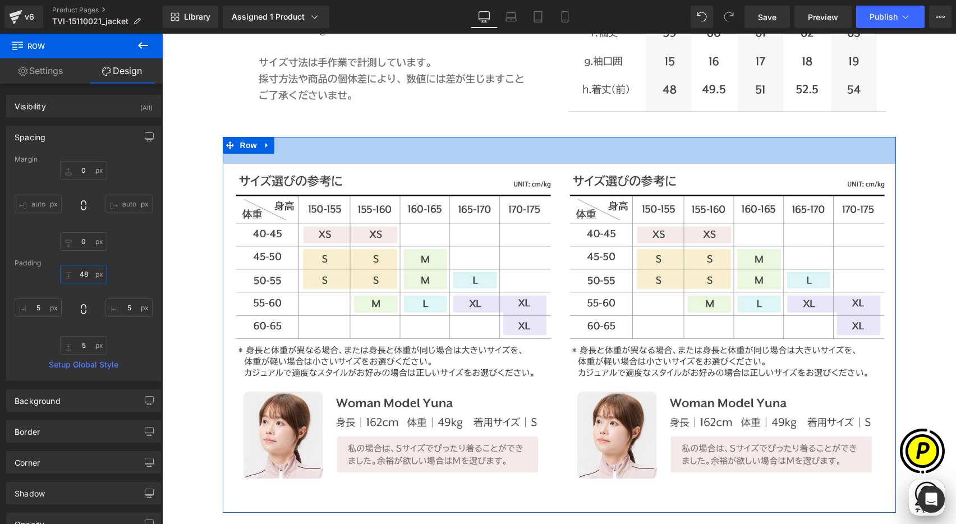
click at [86, 276] on input "48" at bounding box center [83, 274] width 47 height 19
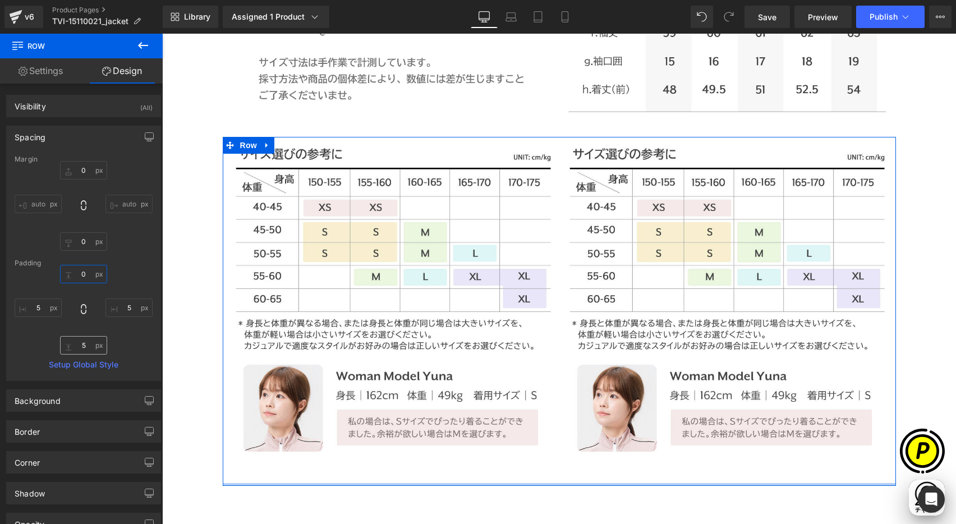
type input "0"
click at [84, 347] on input "5" at bounding box center [83, 345] width 47 height 19
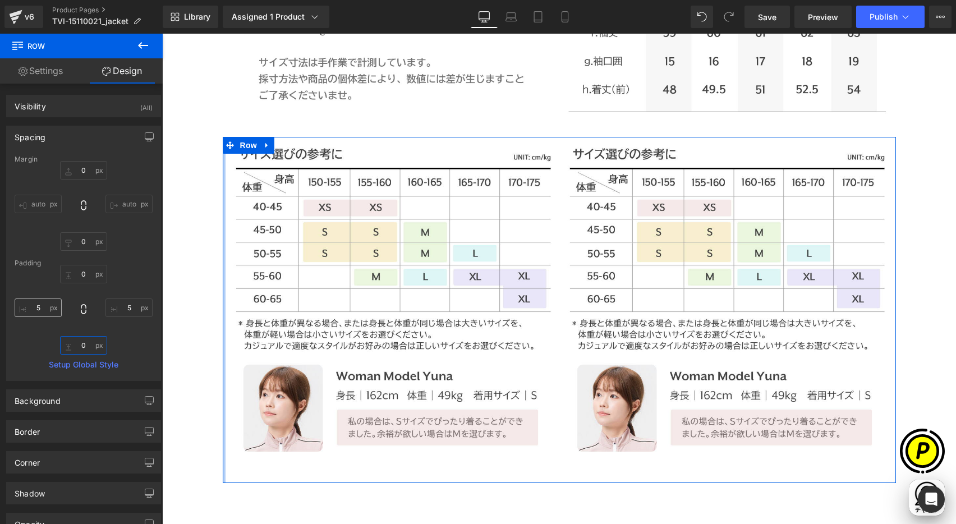
type input "0"
click at [40, 308] on input "5" at bounding box center [38, 308] width 47 height 19
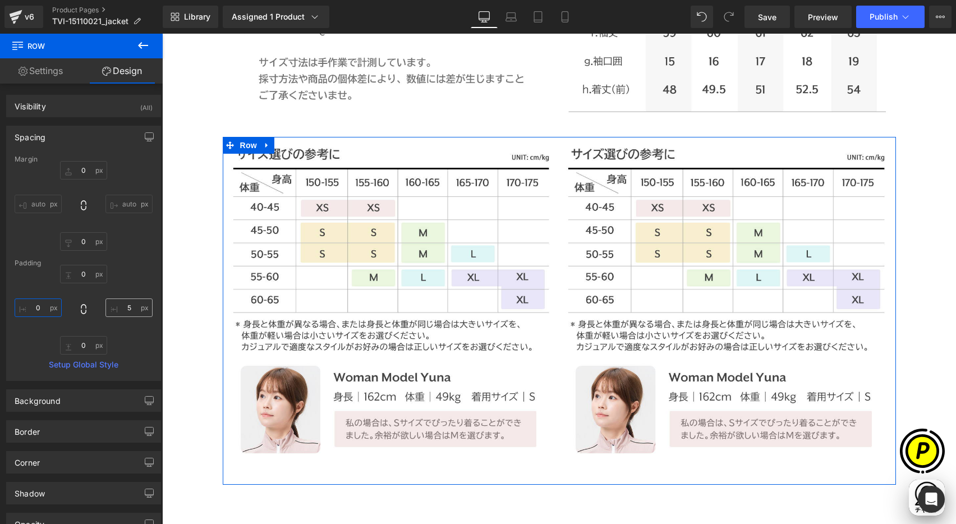
type input "0"
click at [124, 309] on input "5" at bounding box center [129, 308] width 47 height 19
type input "0"
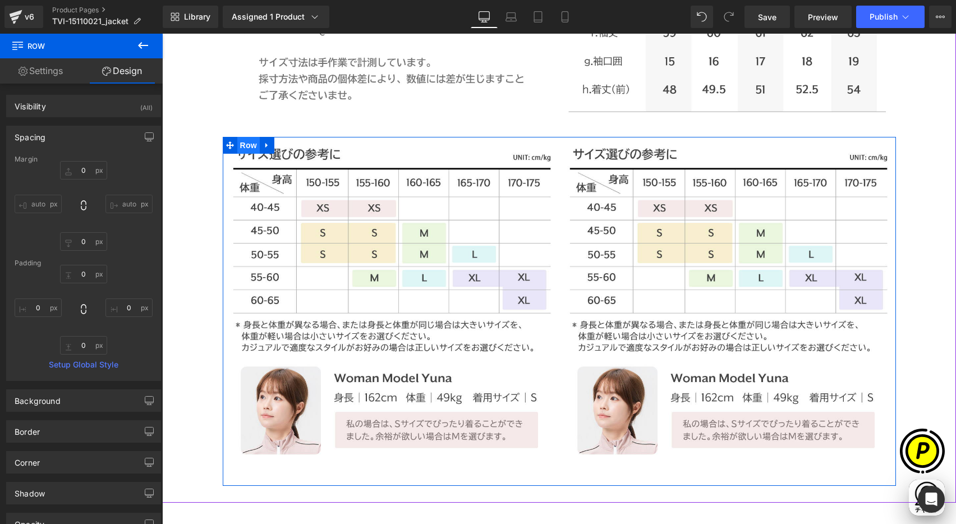
click at [246, 143] on span "Row" at bounding box center [248, 145] width 22 height 17
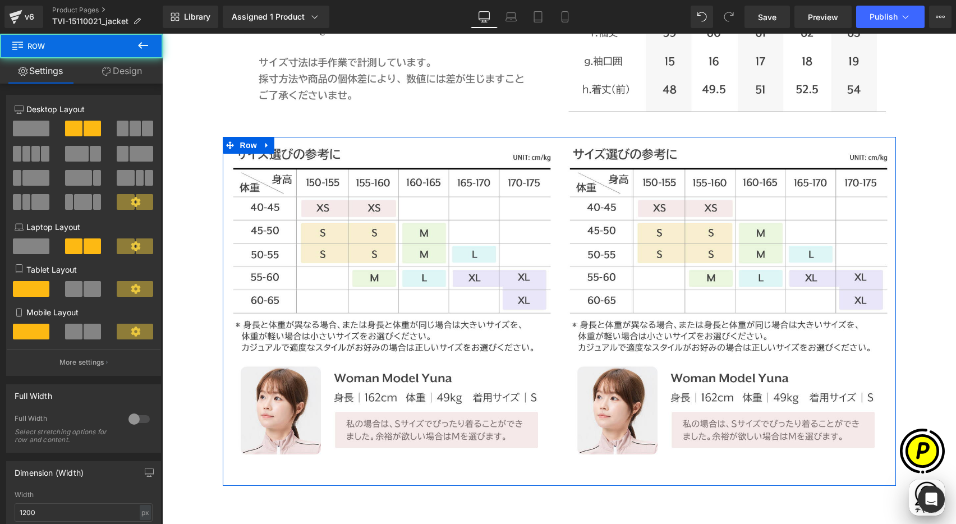
click at [136, 71] on link "Design" at bounding box center [121, 70] width 81 height 25
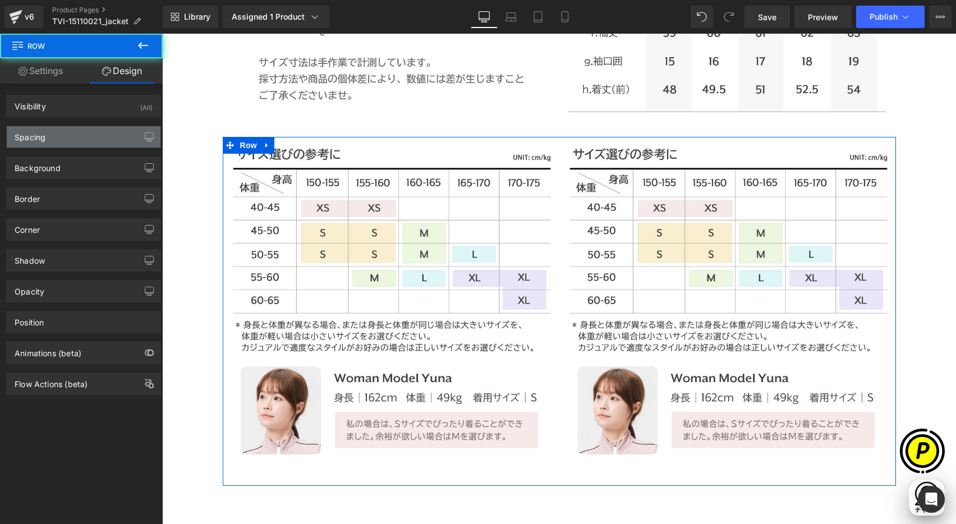
click at [40, 134] on div "Spacing" at bounding box center [30, 134] width 31 height 16
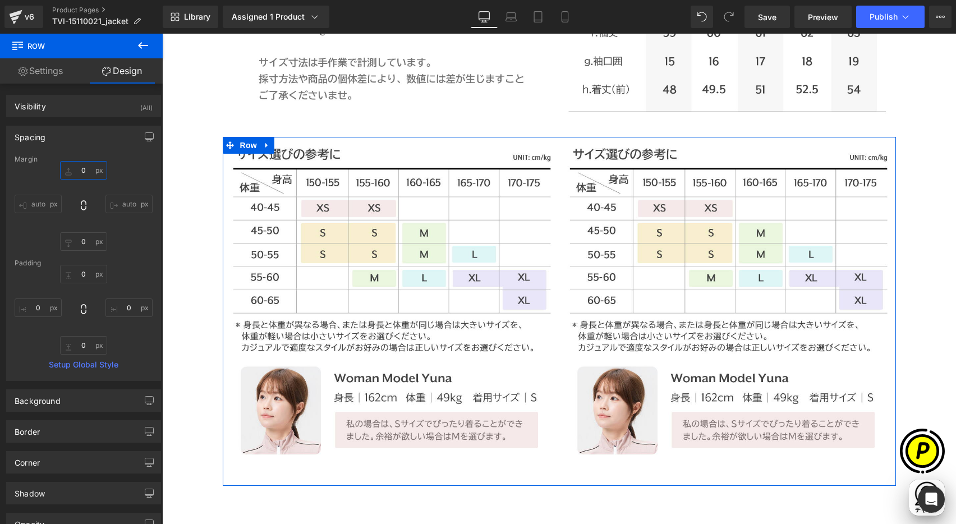
click at [86, 170] on input "0" at bounding box center [83, 170] width 47 height 19
type input "30"
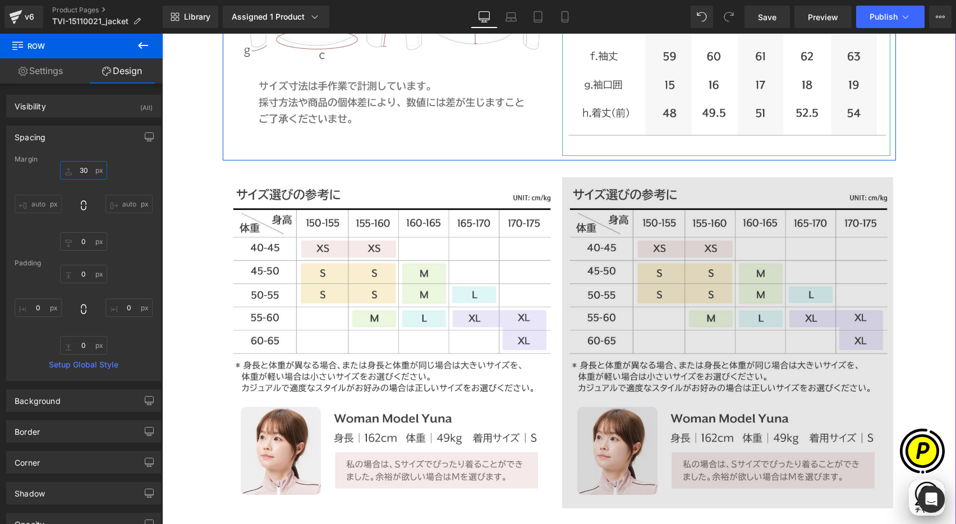
scroll to position [3810, 0]
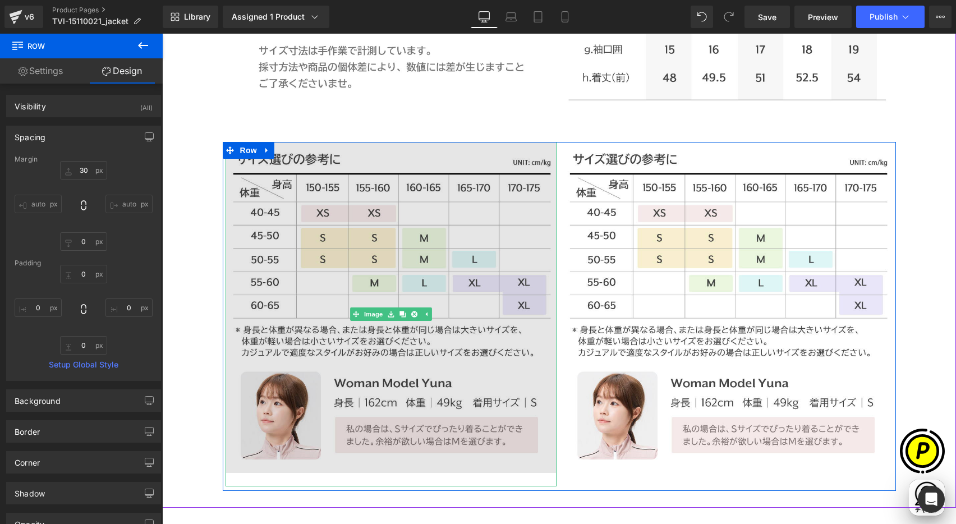
click at [431, 302] on img at bounding box center [391, 314] width 331 height 345
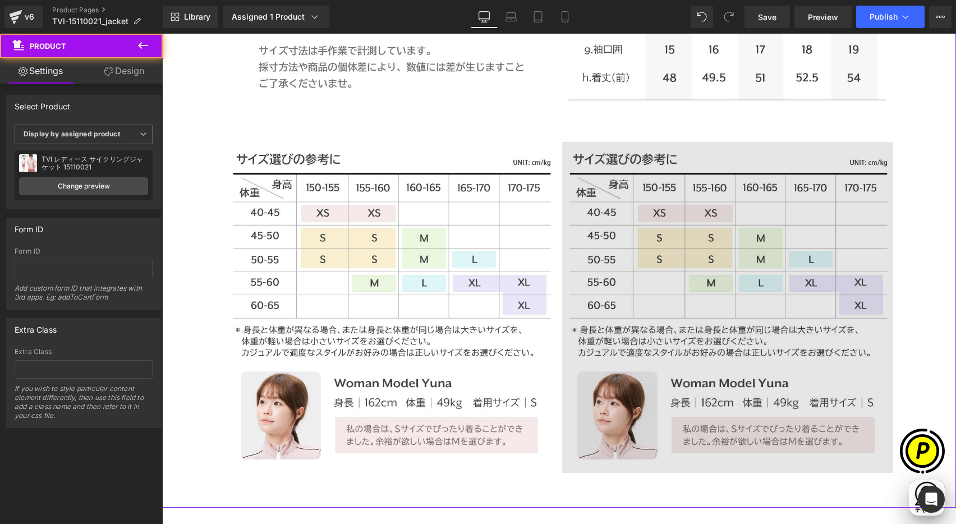
click at [666, 252] on img at bounding box center [727, 314] width 331 height 345
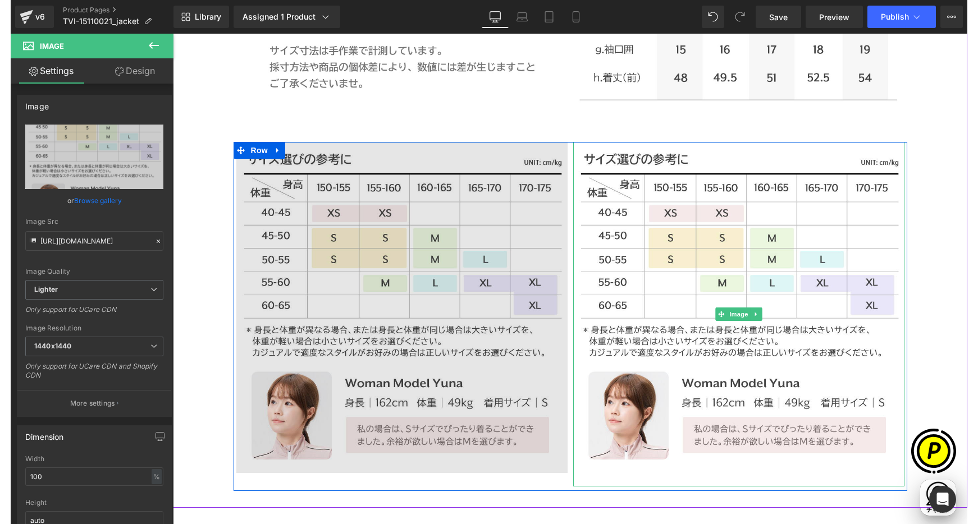
scroll to position [0, 0]
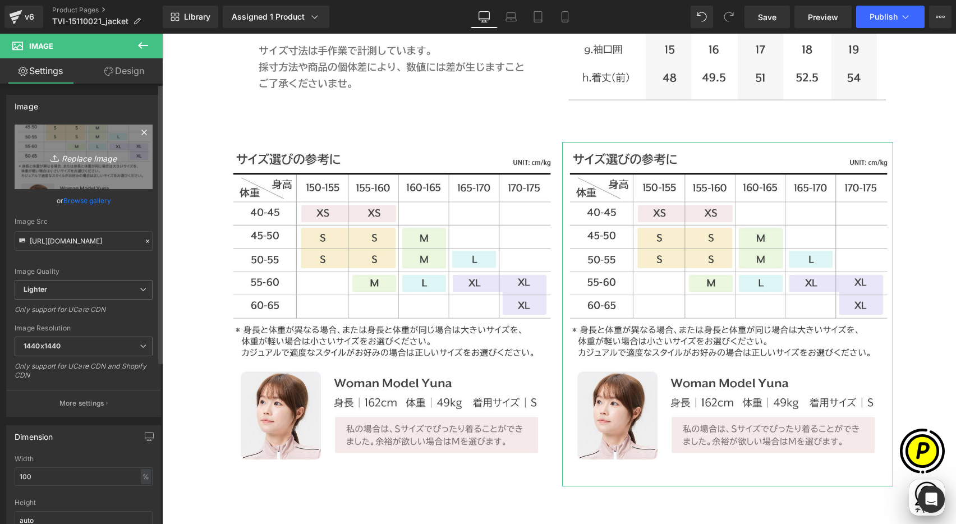
click at [96, 170] on link "Replace Image" at bounding box center [84, 157] width 138 height 65
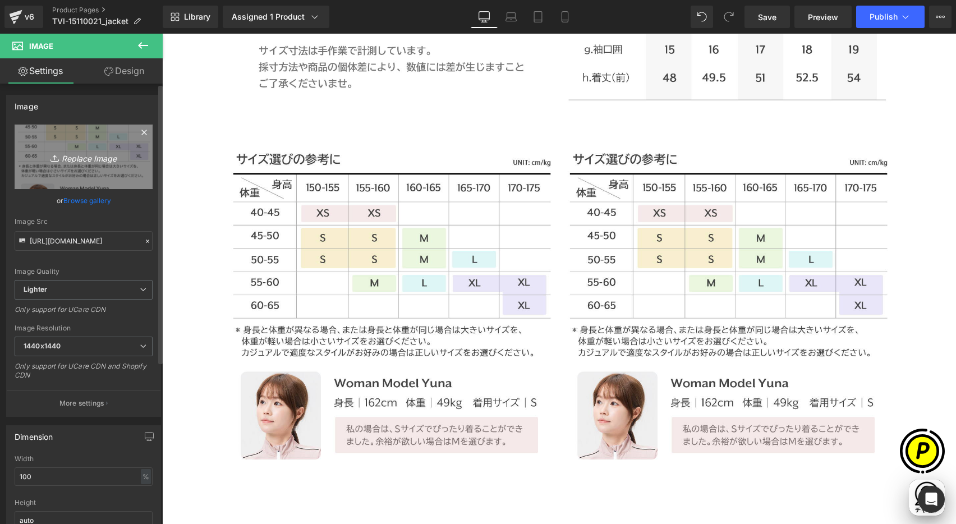
type input "C:\fakepath\15110021_13.jpg"
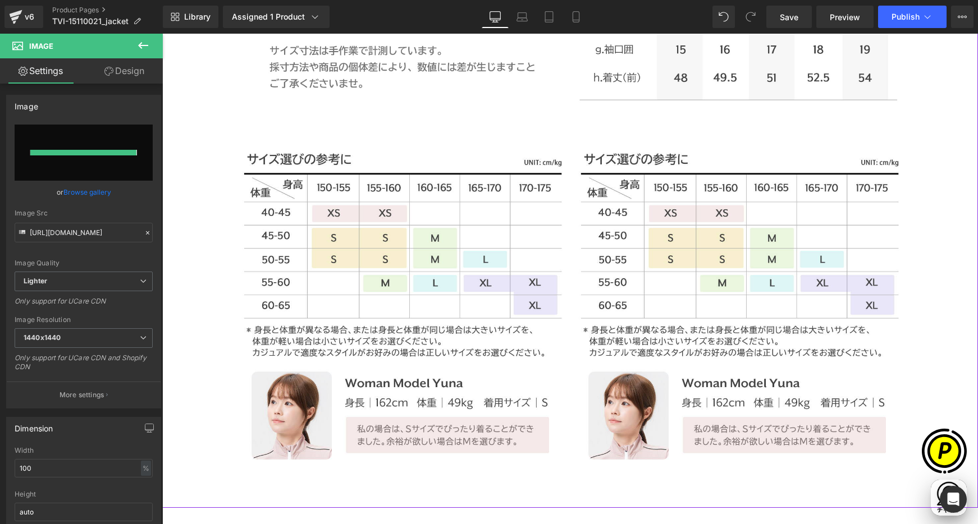
scroll to position [0, 219]
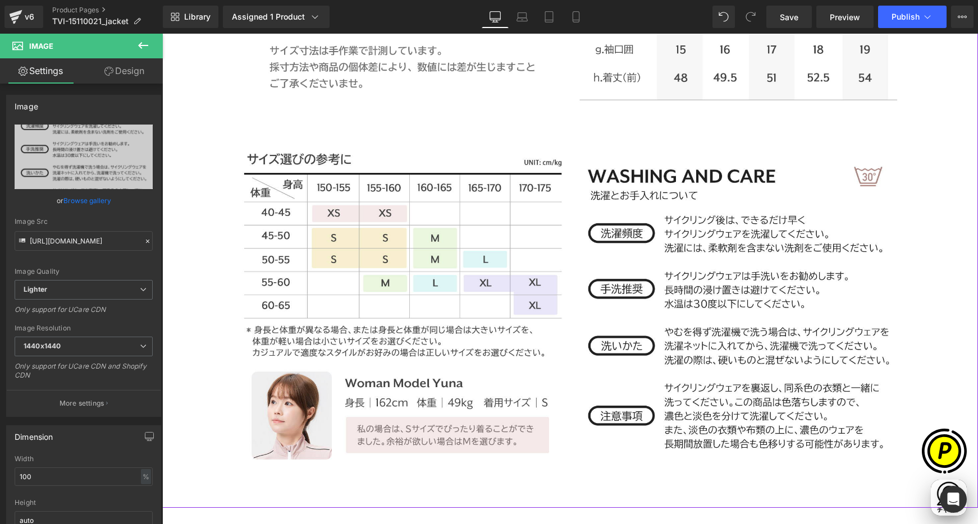
type input "[URL][DOMAIN_NAME]"
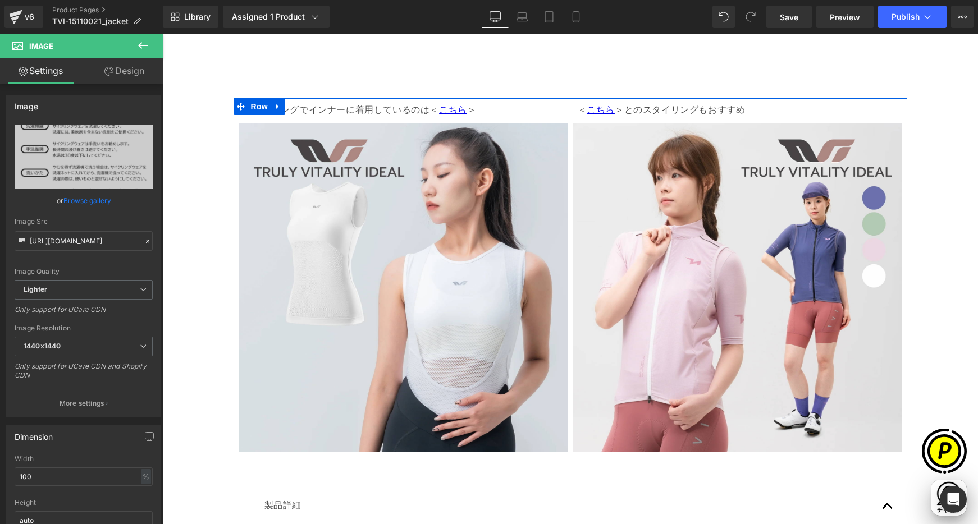
click at [275, 107] on icon at bounding box center [278, 107] width 8 height 8
click at [303, 106] on icon at bounding box center [307, 107] width 8 height 8
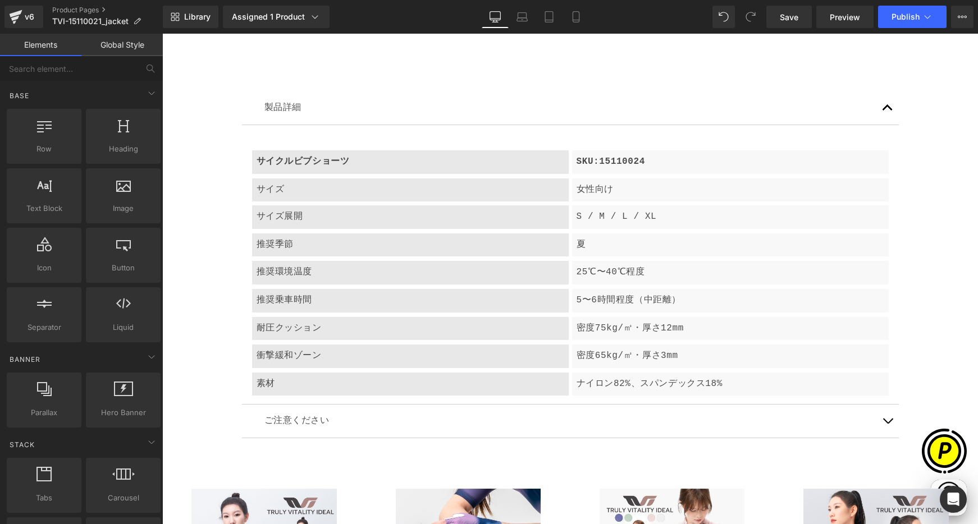
scroll to position [4259, 0]
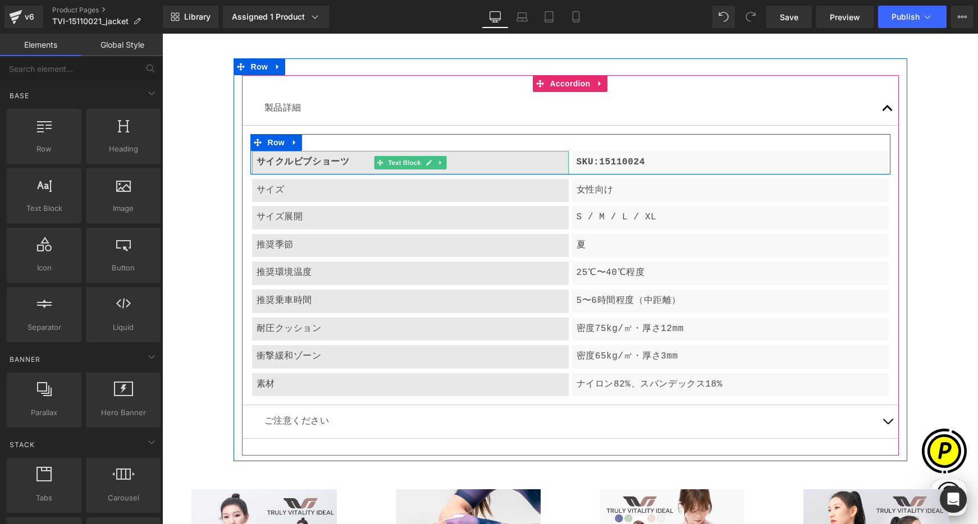
click at [301, 164] on b "サイクルビブショーツ" at bounding box center [302, 162] width 93 height 10
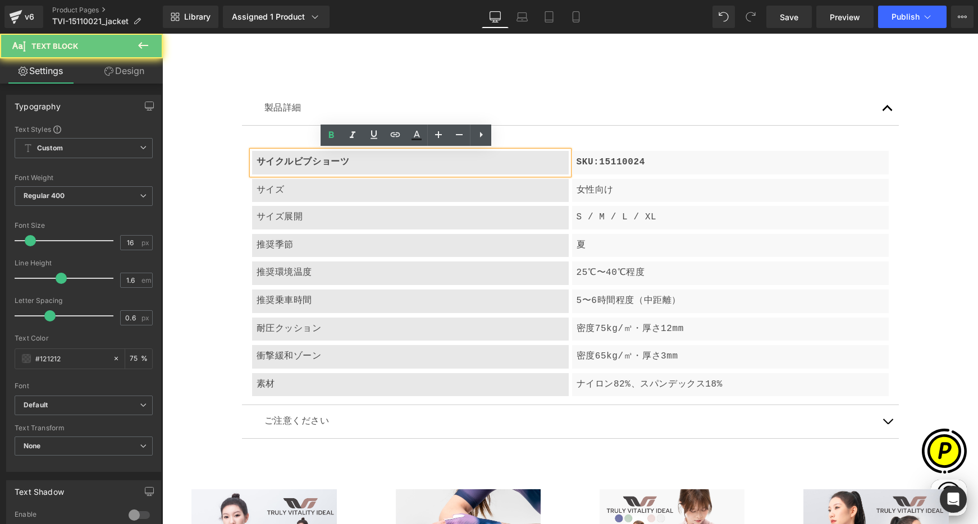
click at [319, 163] on b "サイクルビブショーツ" at bounding box center [302, 162] width 93 height 10
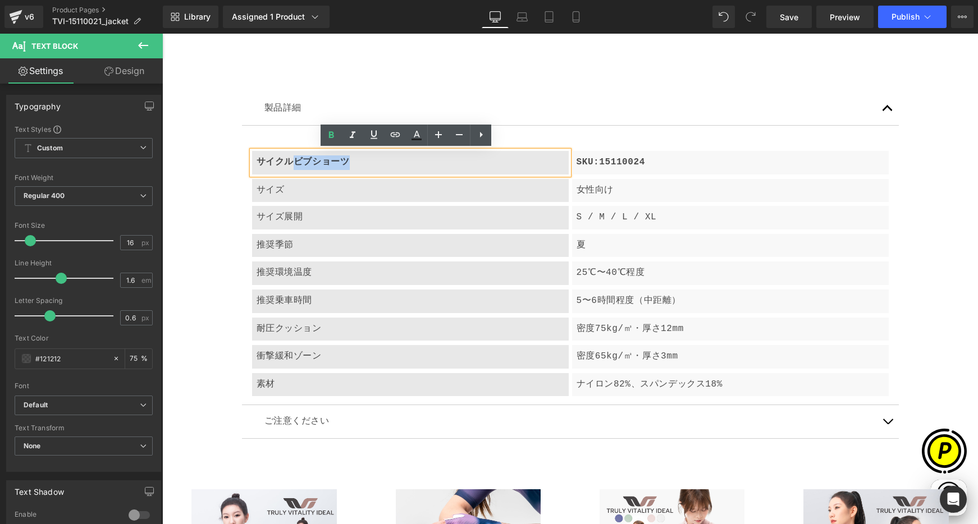
drag, startPoint x: 310, startPoint y: 162, endPoint x: 358, endPoint y: 163, distance: 48.3
click at [358, 163] on div "サイクルビブショーツ" at bounding box center [410, 163] width 317 height 24
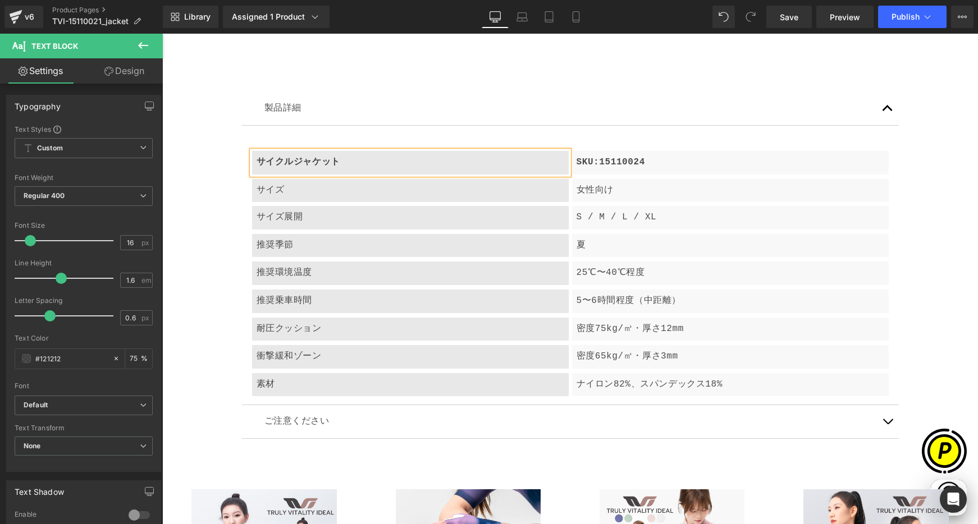
scroll to position [0, 219]
click at [608, 162] on p "SKU:15110024" at bounding box center [730, 162] width 308 height 15
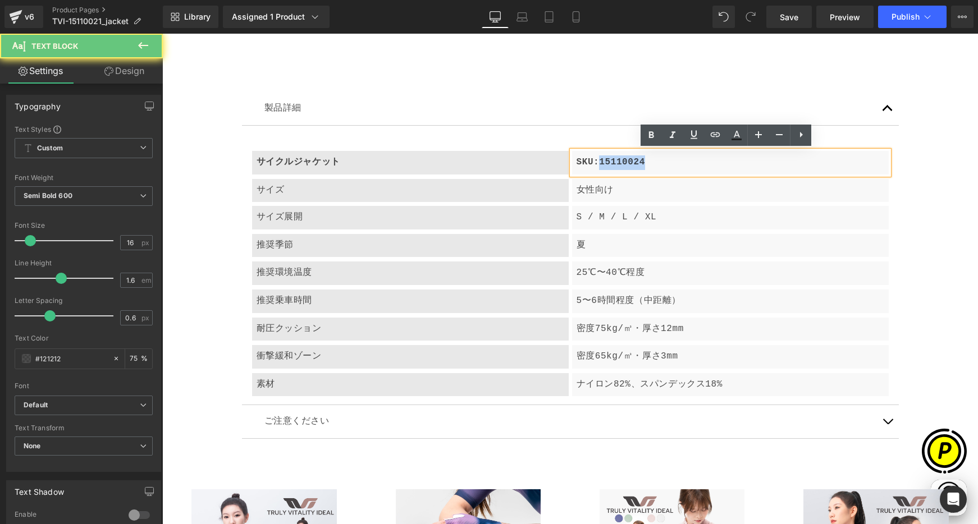
drag, startPoint x: 596, startPoint y: 161, endPoint x: 694, endPoint y: 162, distance: 97.7
click at [694, 162] on p "SKU:15110024" at bounding box center [730, 162] width 308 height 15
paste div
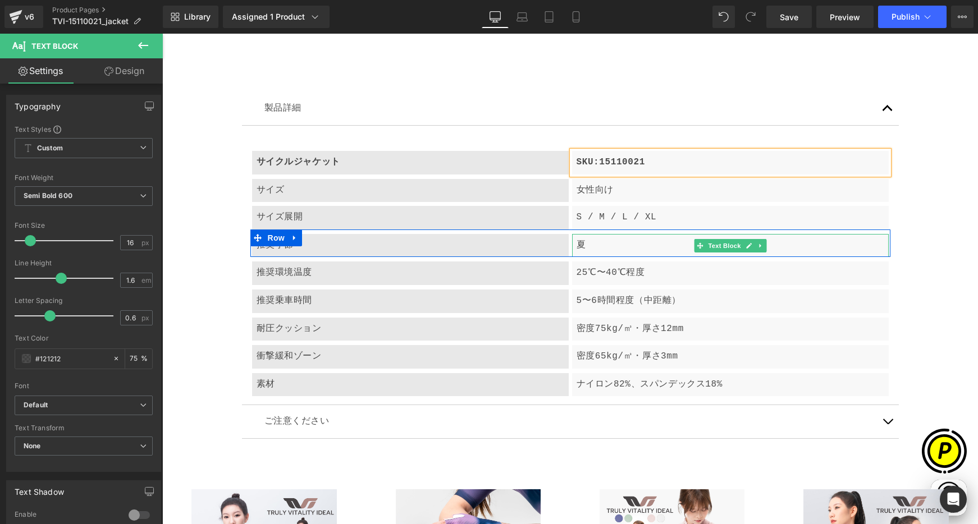
click at [576, 243] on p "夏" at bounding box center [730, 246] width 308 height 15
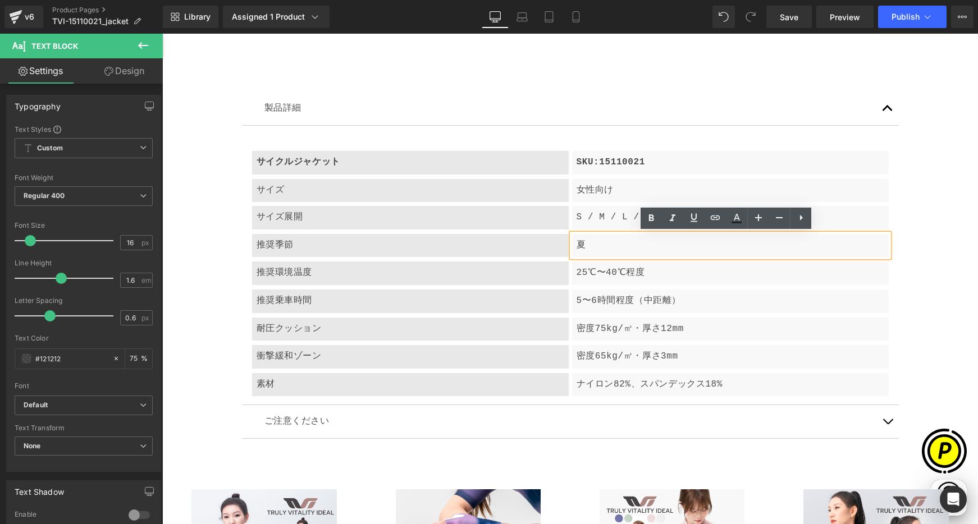
scroll to position [0, 438]
click at [576, 242] on p "夏" at bounding box center [730, 246] width 308 height 15
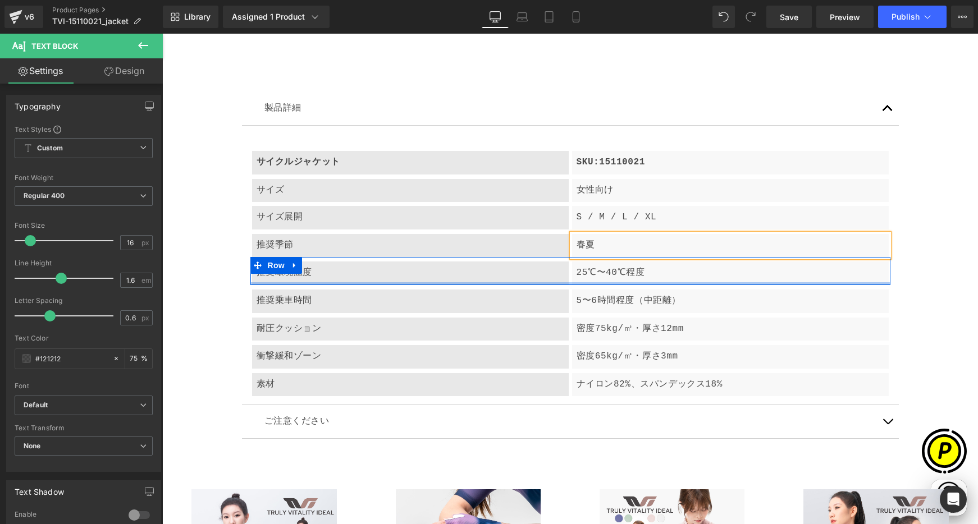
scroll to position [0, 0]
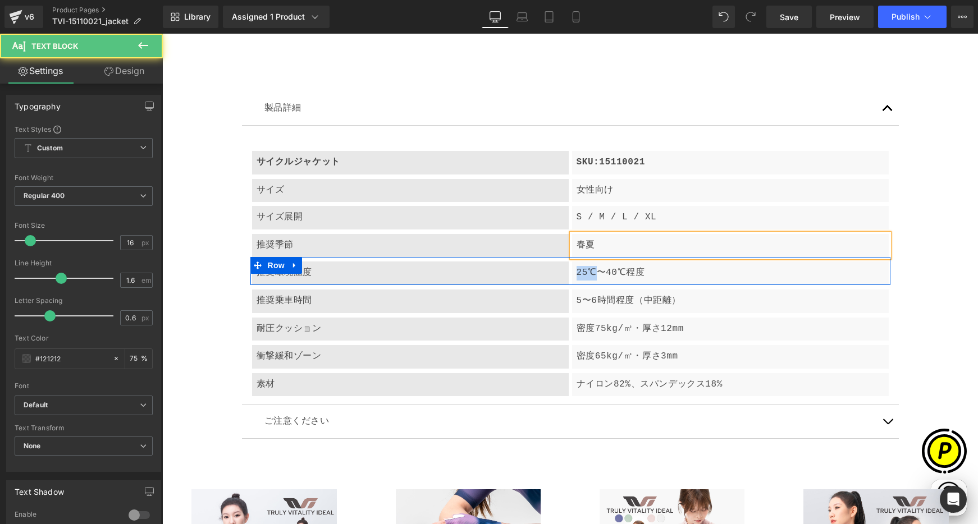
drag, startPoint x: 590, startPoint y: 272, endPoint x: 565, endPoint y: 269, distance: 24.8
click at [570, 269] on div "25℃〜40℃程度 Text Block" at bounding box center [730, 274] width 320 height 24
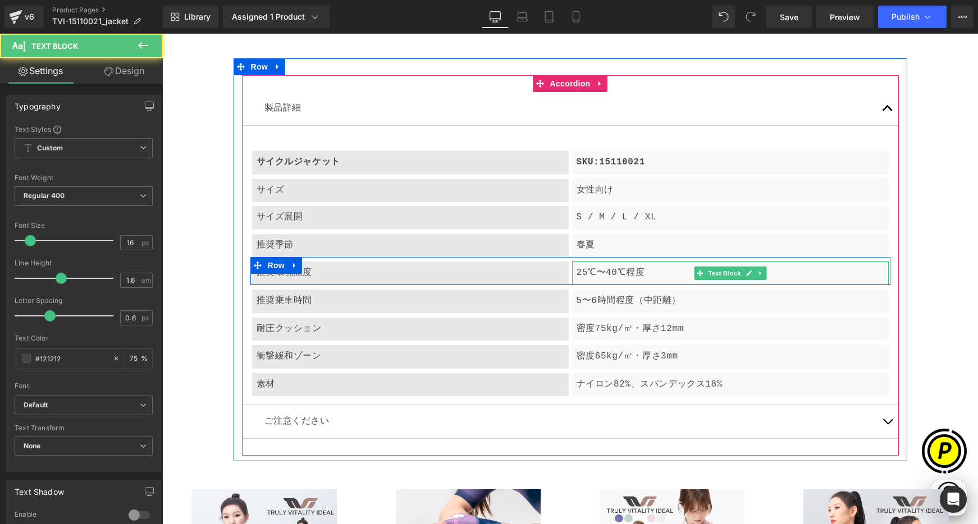
click at [594, 273] on p "25℃〜40℃程度" at bounding box center [730, 273] width 308 height 15
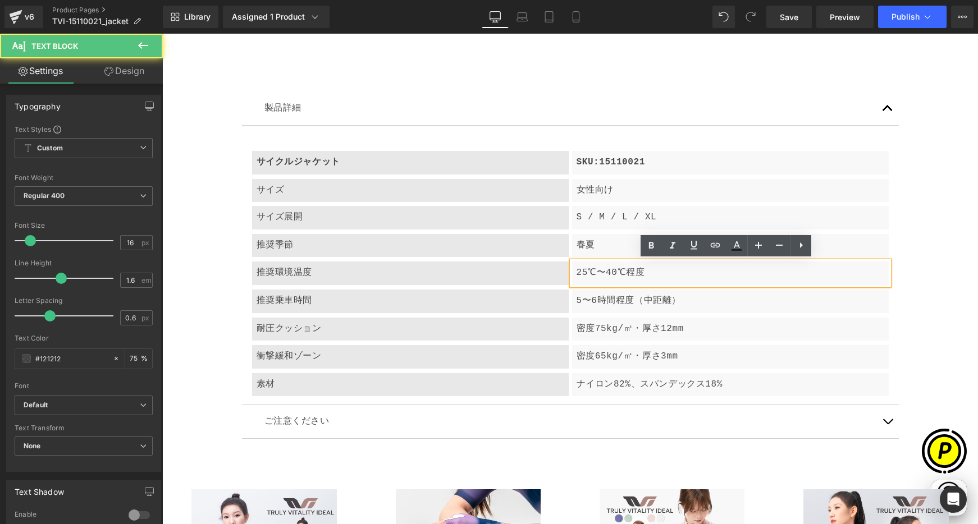
scroll to position [0, 219]
drag, startPoint x: 590, startPoint y: 272, endPoint x: 558, endPoint y: 269, distance: 32.7
click at [558, 269] on div "推奨環境温度 Text Block 25℃〜40℃程度 Text Block Row" at bounding box center [570, 271] width 640 height 28
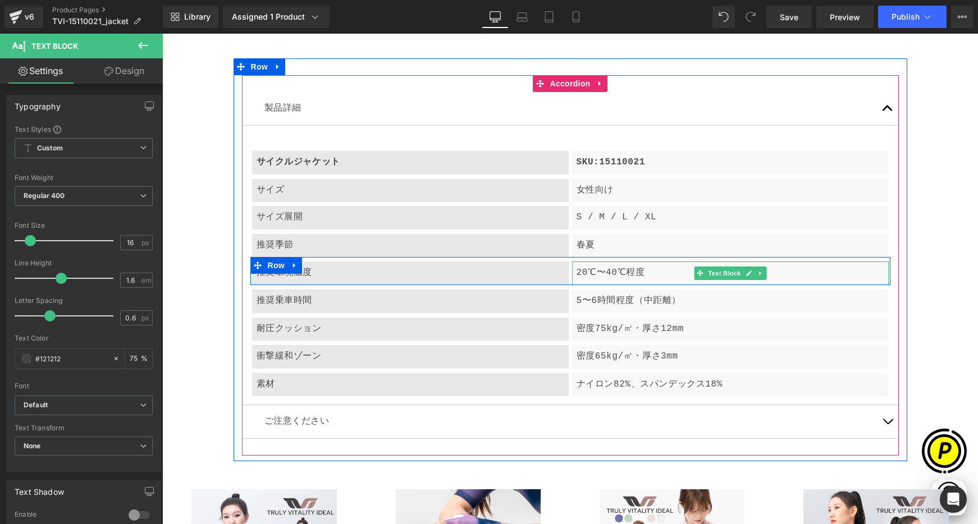
scroll to position [0, 438]
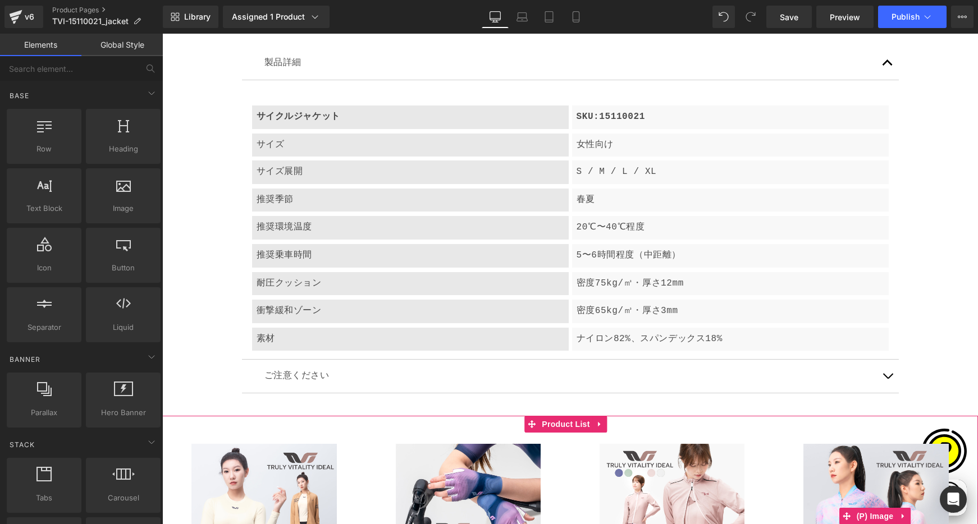
scroll to position [4294, 0]
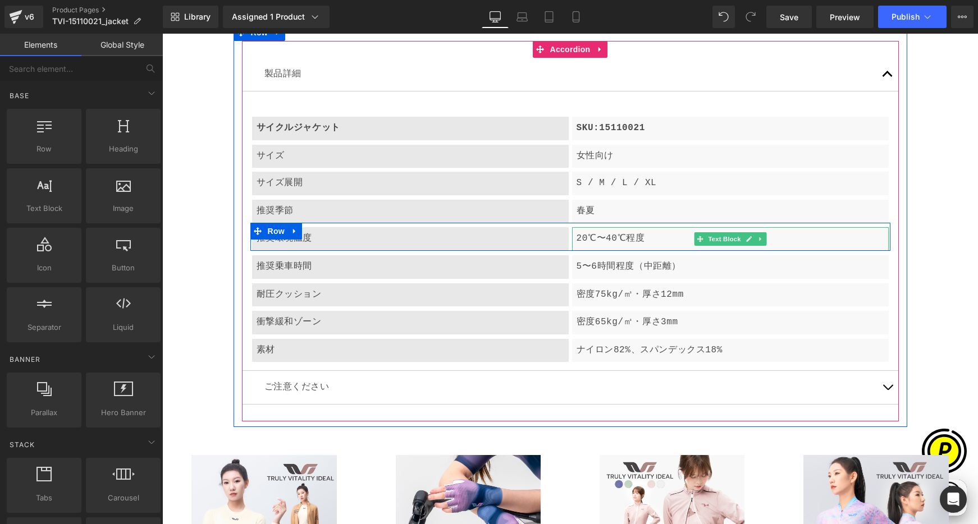
click at [597, 239] on p "20℃〜40℃程度" at bounding box center [730, 239] width 308 height 15
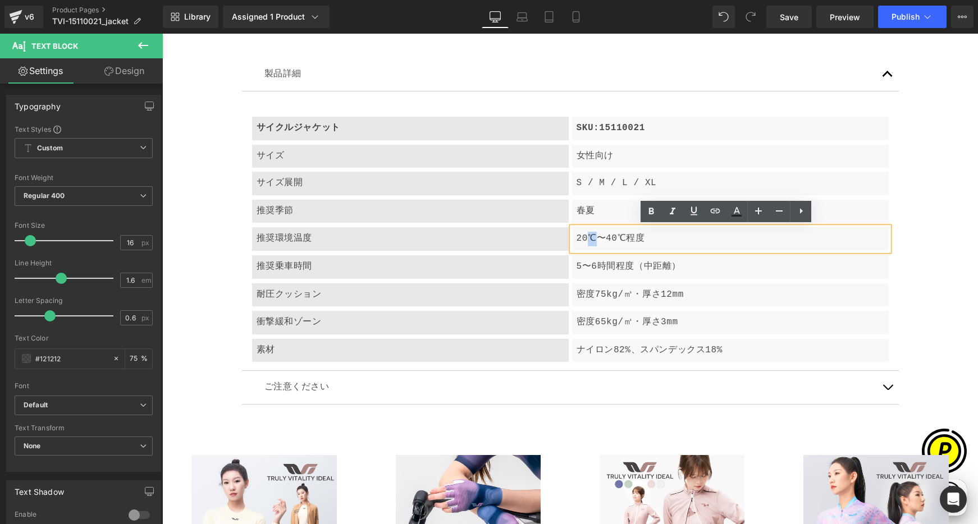
click at [589, 238] on p "20℃〜40℃程度" at bounding box center [730, 239] width 308 height 15
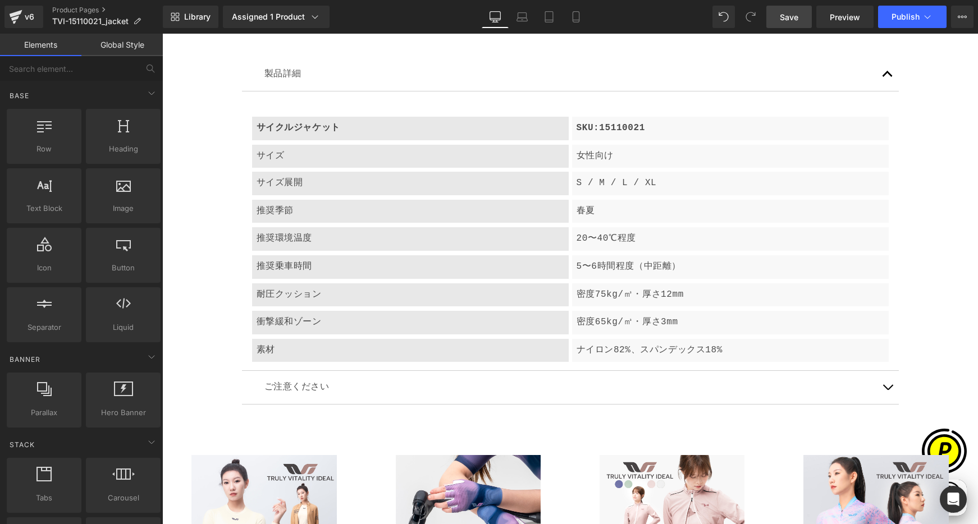
click at [794, 16] on span "Save" at bounding box center [788, 17] width 19 height 12
click at [796, 19] on span "Save" at bounding box center [788, 17] width 19 height 12
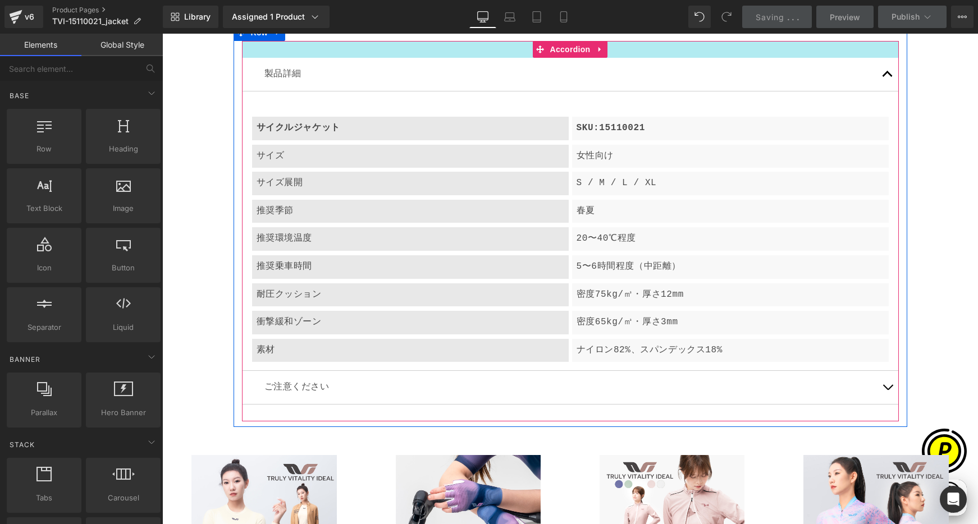
scroll to position [0, 219]
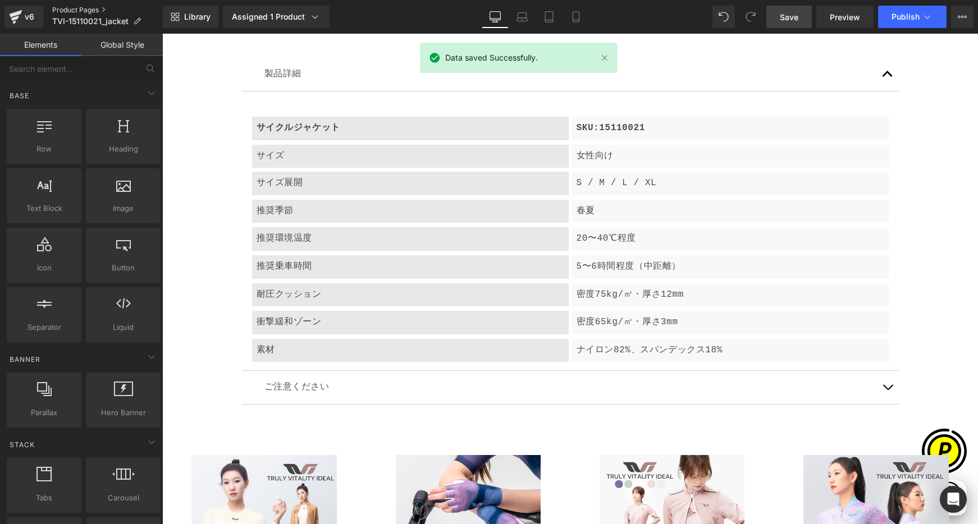
click at [69, 10] on link "Product Pages" at bounding box center [107, 10] width 111 height 9
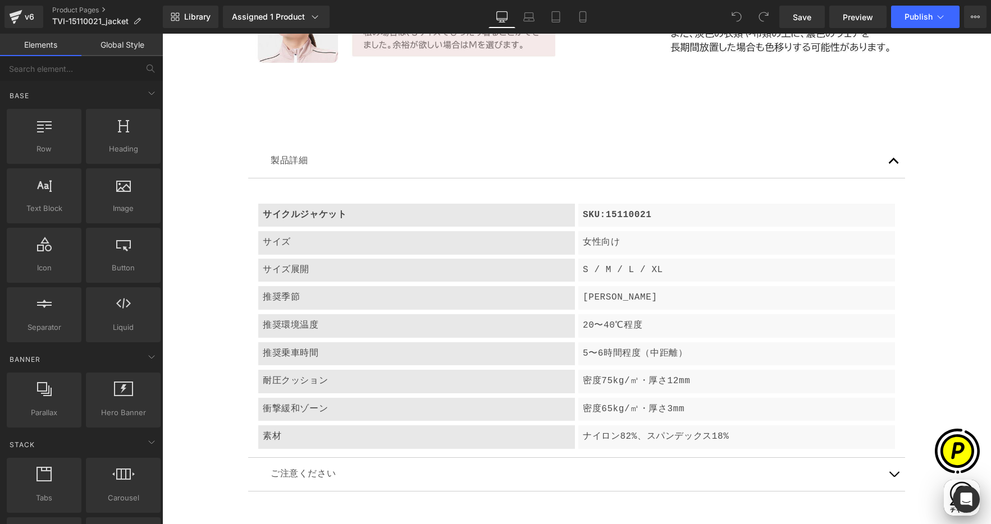
scroll to position [0, 438]
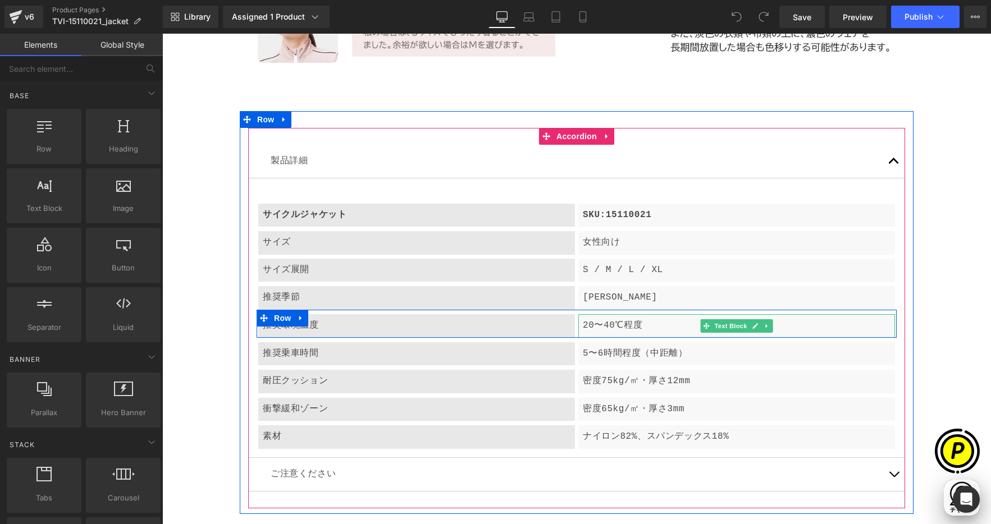
click at [655, 319] on p "20〜40℃程度" at bounding box center [737, 326] width 308 height 15
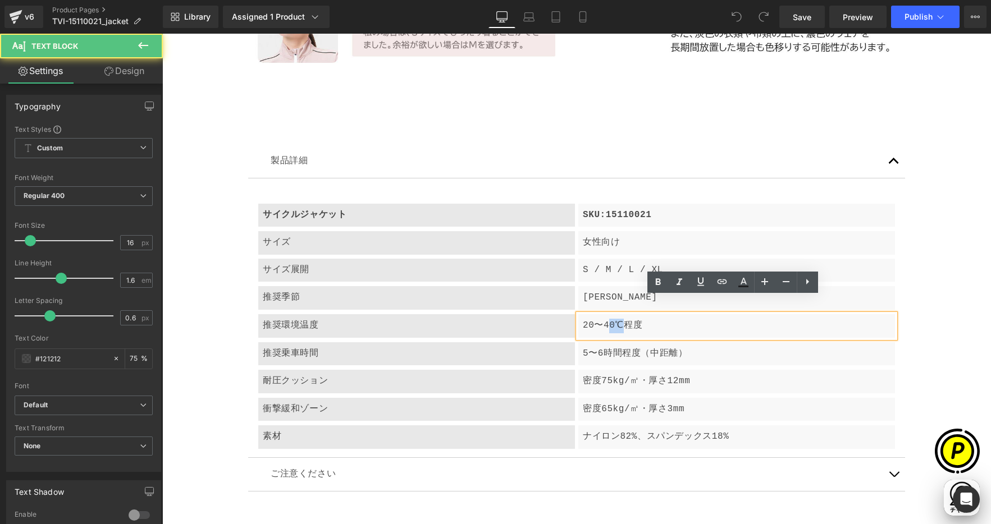
drag, startPoint x: 607, startPoint y: 308, endPoint x: 616, endPoint y: 309, distance: 9.1
click at [616, 319] on p "20〜40℃程度" at bounding box center [737, 326] width 308 height 15
click at [638, 319] on p "20〜40℃程度" at bounding box center [737, 326] width 308 height 15
drag, startPoint x: 598, startPoint y: 306, endPoint x: 619, endPoint y: 309, distance: 21.5
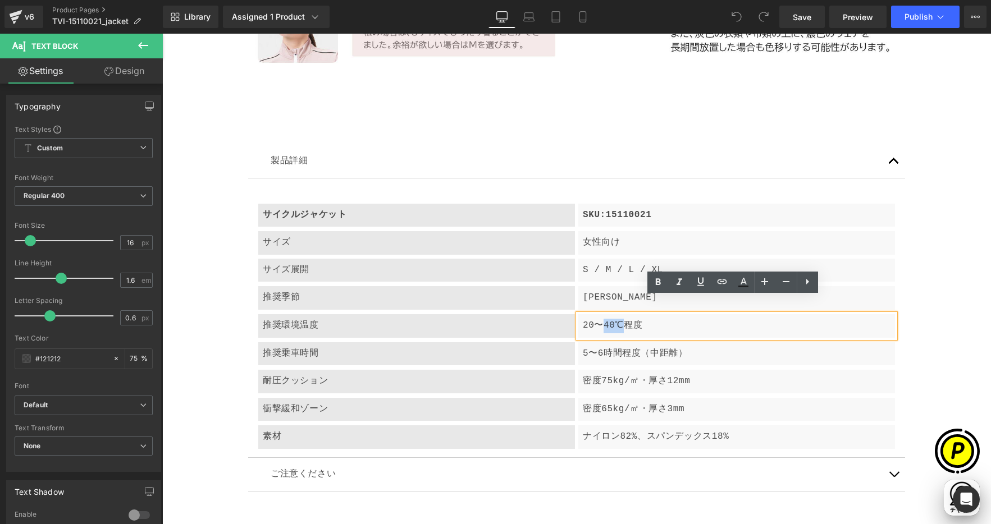
click at [619, 319] on p "20〜40℃程度" at bounding box center [737, 326] width 308 height 15
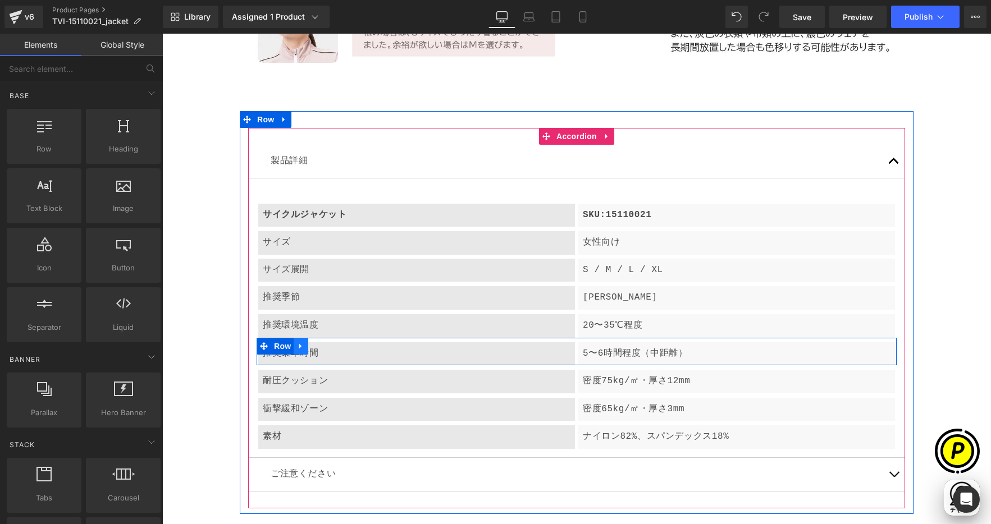
scroll to position [0, 0]
click at [299, 342] on icon at bounding box center [301, 346] width 8 height 8
click at [326, 342] on icon at bounding box center [330, 346] width 8 height 8
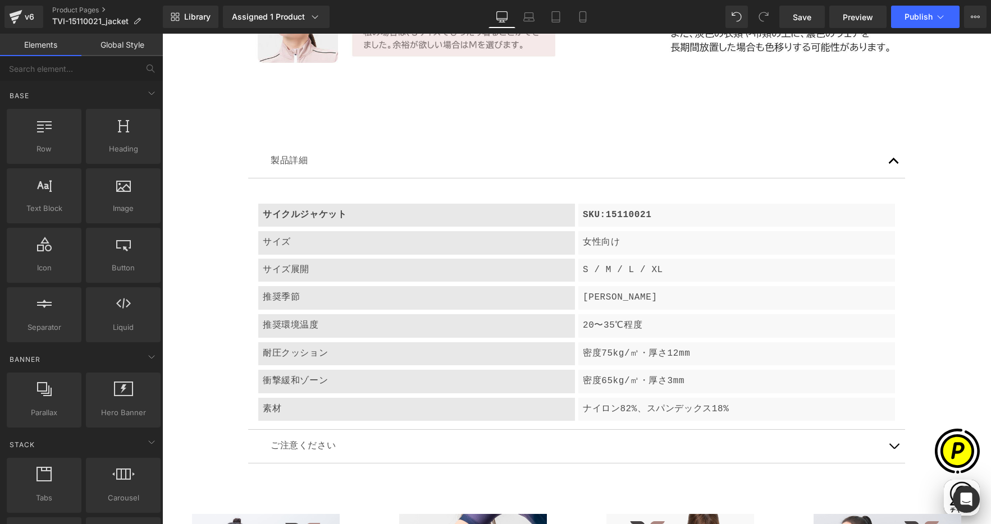
scroll to position [0, 219]
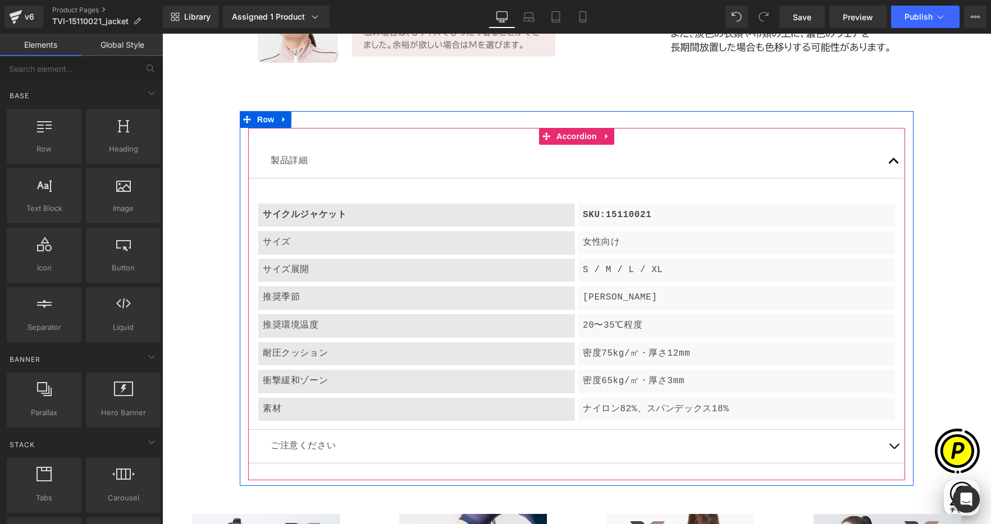
click at [597, 402] on p "ナイロン82%、スパンデックス18%" at bounding box center [737, 409] width 308 height 15
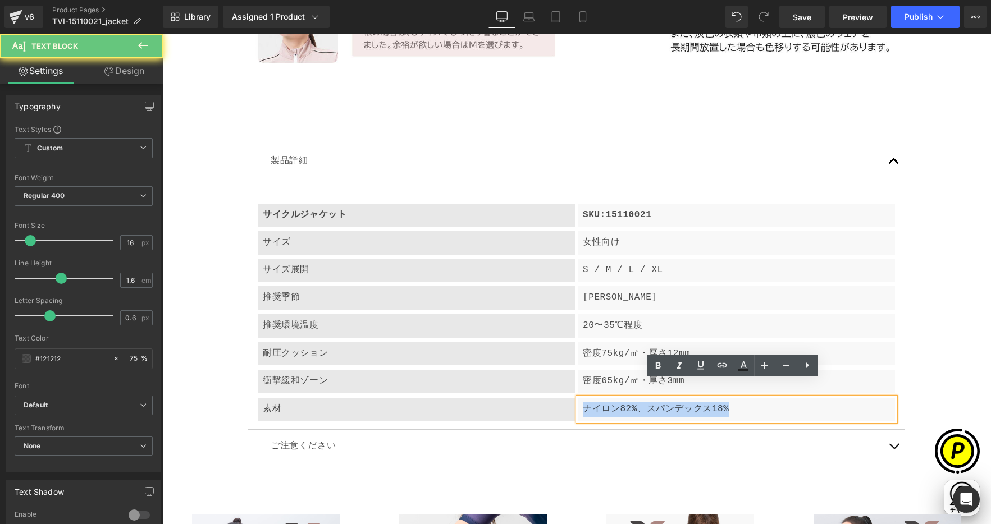
drag, startPoint x: 579, startPoint y: 392, endPoint x: 753, endPoint y: 397, distance: 173.5
click at [753, 402] on p "ナイロン82%、スパンデックス18%" at bounding box center [737, 409] width 308 height 15
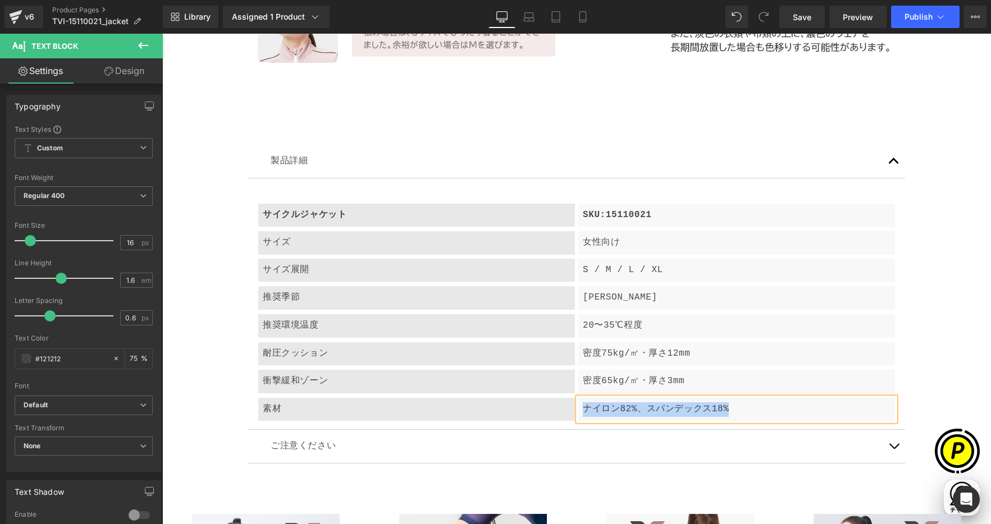
paste div
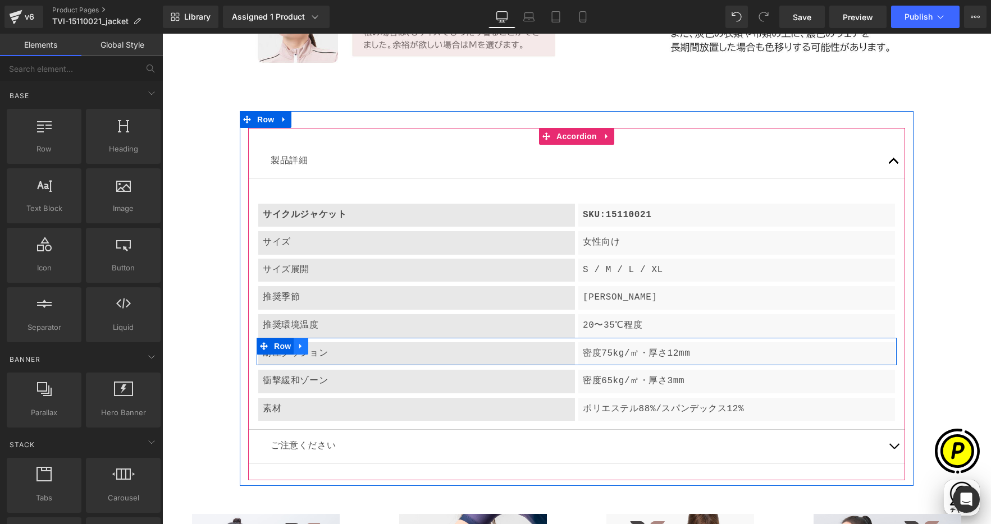
click at [297, 342] on icon at bounding box center [301, 346] width 8 height 8
click at [326, 342] on icon at bounding box center [330, 346] width 8 height 8
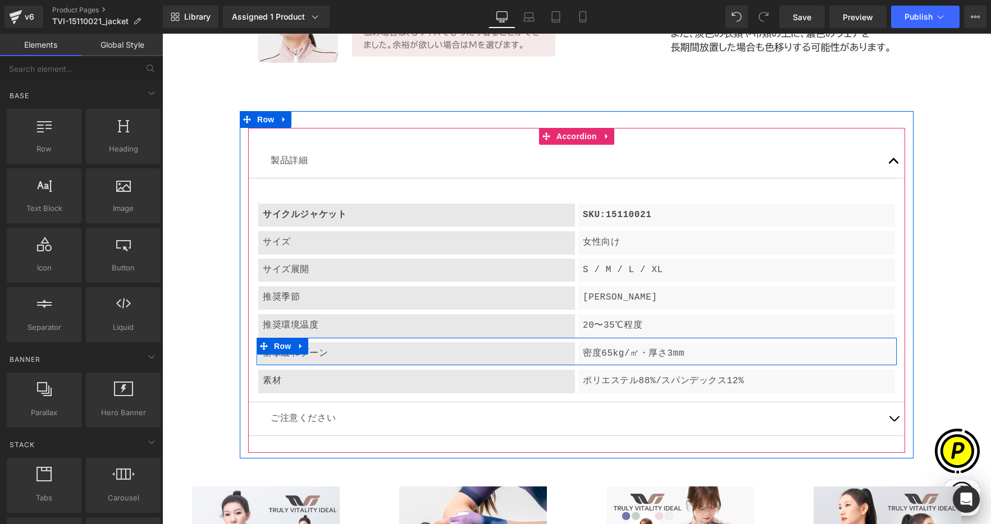
click at [300, 342] on icon at bounding box center [301, 346] width 8 height 8
click at [327, 342] on icon at bounding box center [330, 346] width 8 height 8
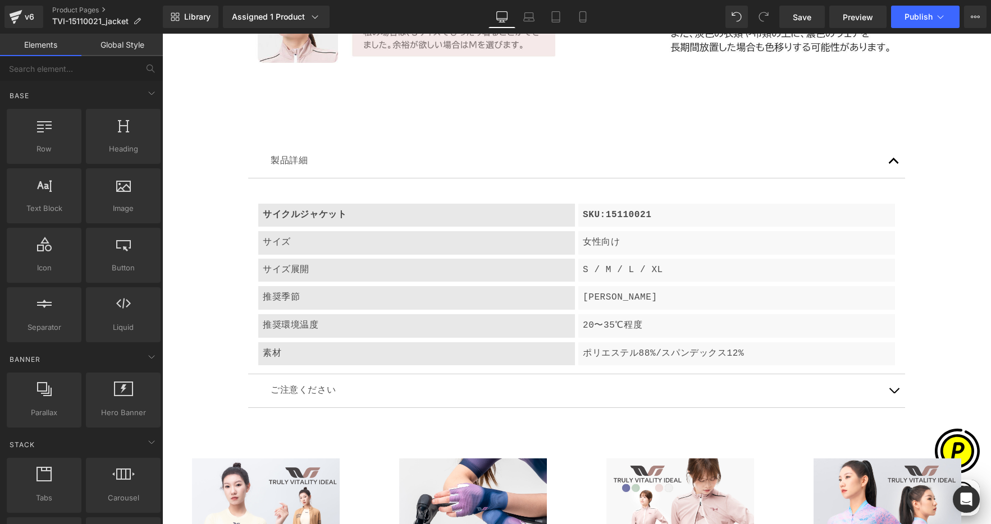
scroll to position [0, 219]
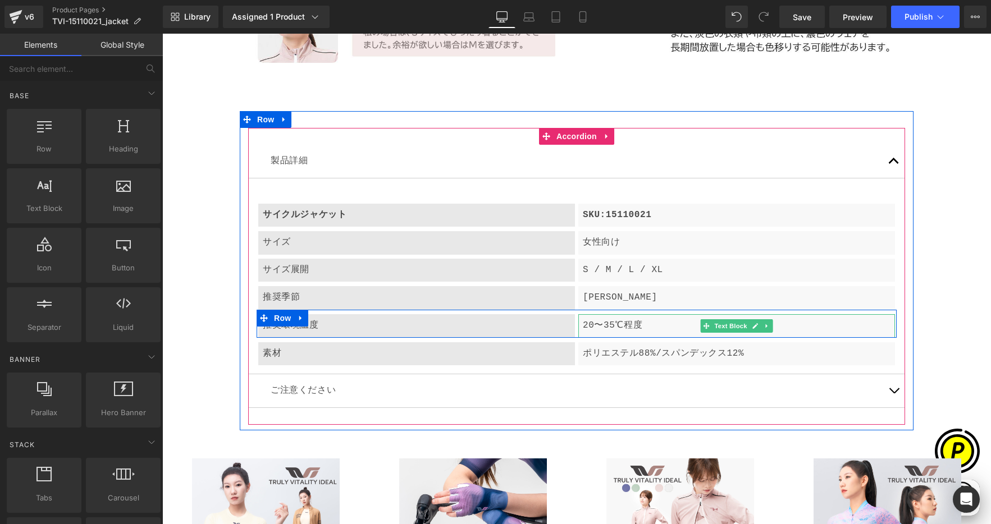
click at [610, 319] on p "20〜35℃程度" at bounding box center [737, 326] width 308 height 15
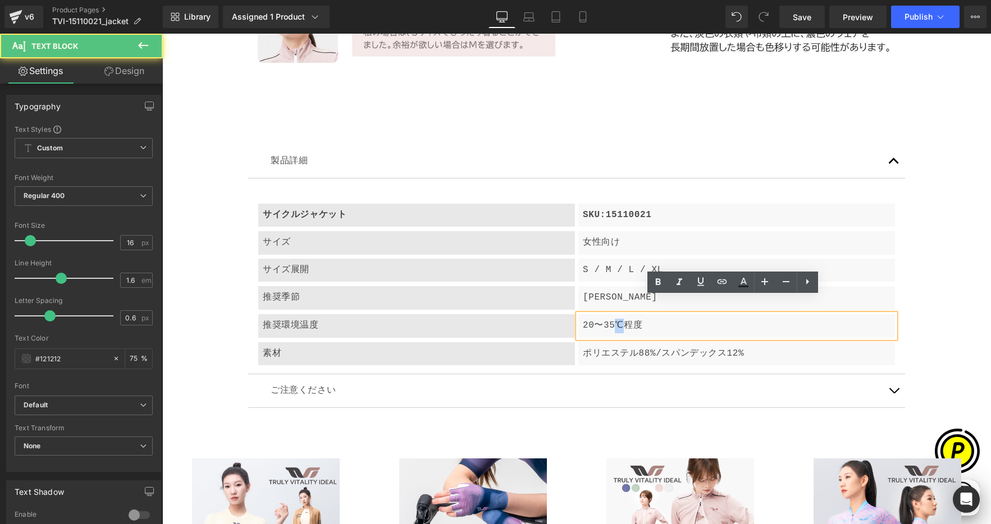
click at [618, 319] on p "20〜35℃程度" at bounding box center [737, 326] width 308 height 15
copy p "℃"
click at [590, 319] on p "20〜35℃程度" at bounding box center [737, 326] width 308 height 15
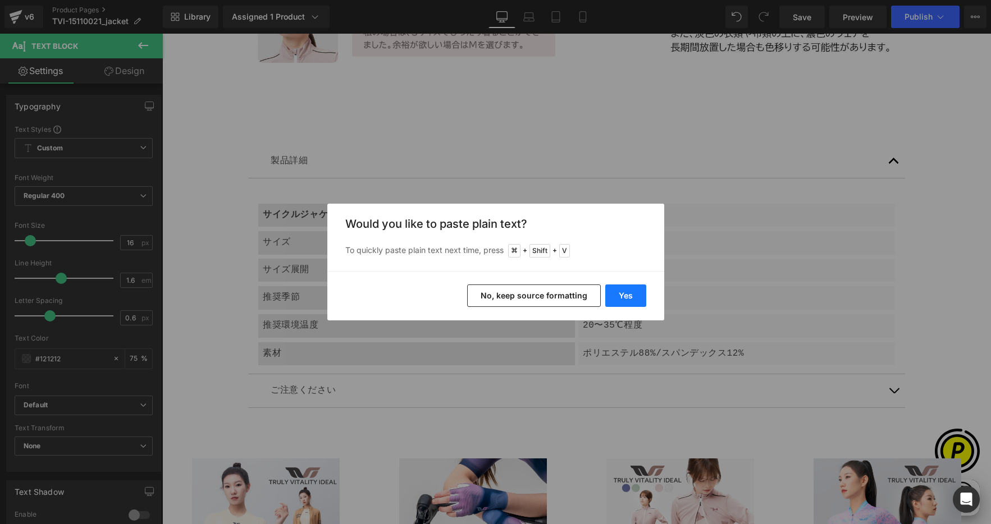
click at [616, 294] on button "Yes" at bounding box center [625, 296] width 41 height 22
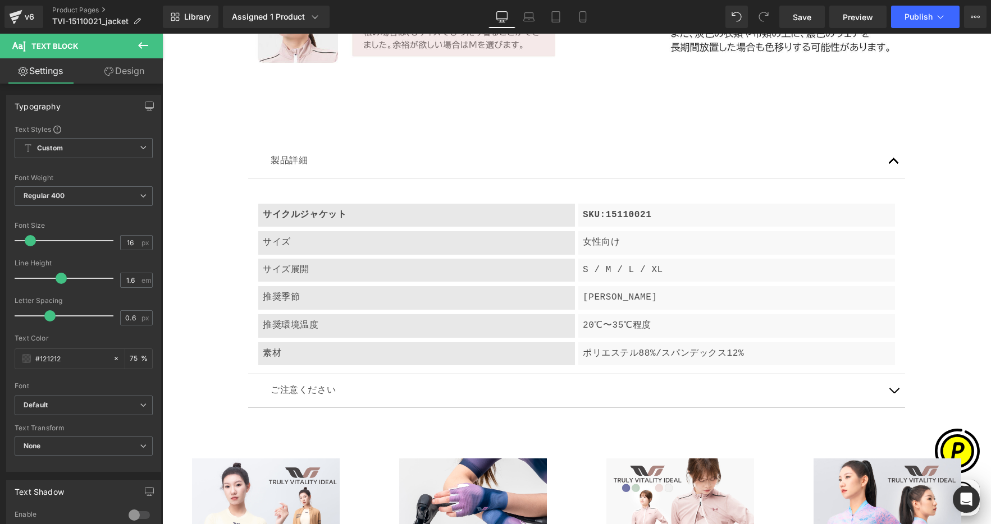
scroll to position [0, 438]
drag, startPoint x: 891, startPoint y: 372, endPoint x: 898, endPoint y: 370, distance: 8.0
click at [891, 374] on button "button" at bounding box center [893, 390] width 22 height 33
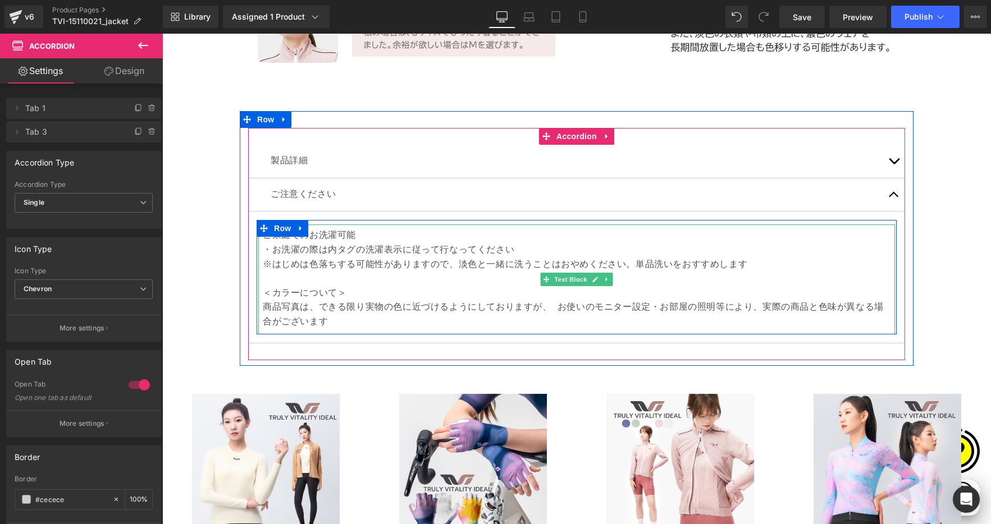
click at [306, 244] on p "・お洗濯の際は内タグの洗濯表示に従って行なってください" at bounding box center [576, 251] width 627 height 15
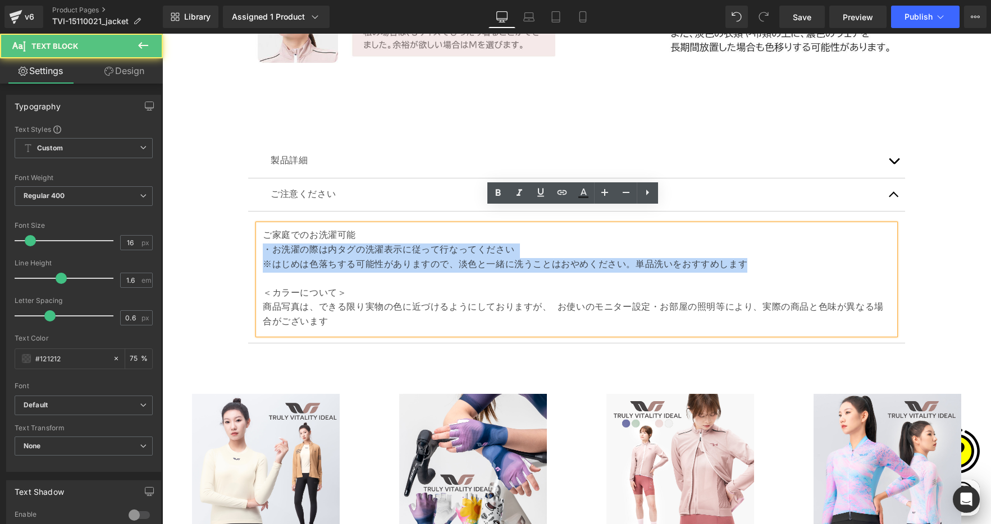
drag, startPoint x: 258, startPoint y: 232, endPoint x: 822, endPoint y: 254, distance: 563.8
click at [822, 254] on div "ご家庭でのお洗濯可能 ・お洗濯の際は内タグの洗濯表示に従って行なってください ※はじめは色落ちする可能性がありますので、淡色と一緒に洗うことはおやめください。…" at bounding box center [576, 278] width 636 height 109
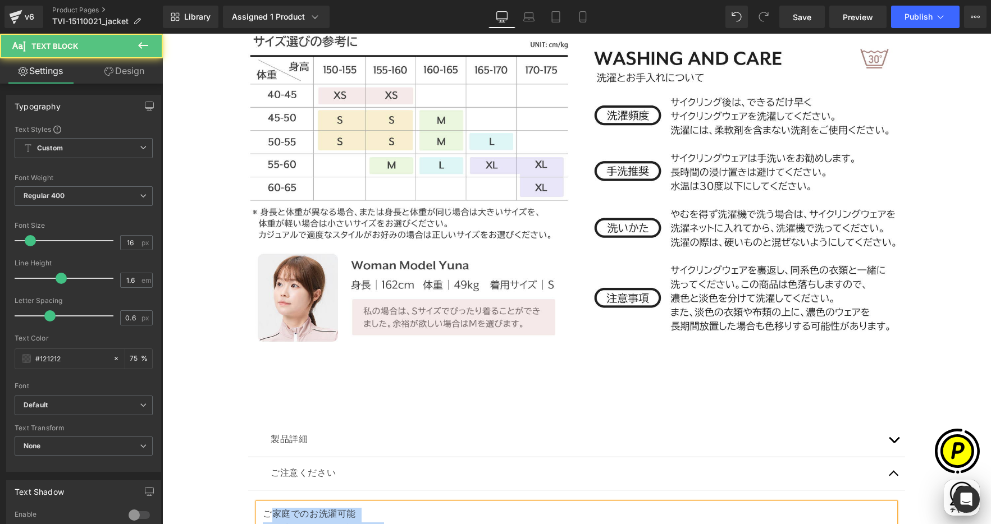
drag, startPoint x: 382, startPoint y: 513, endPoint x: 264, endPoint y: 505, distance: 118.1
click at [264, 522] on p "・お洗濯に関しての詳細は、" at bounding box center [576, 529] width 627 height 15
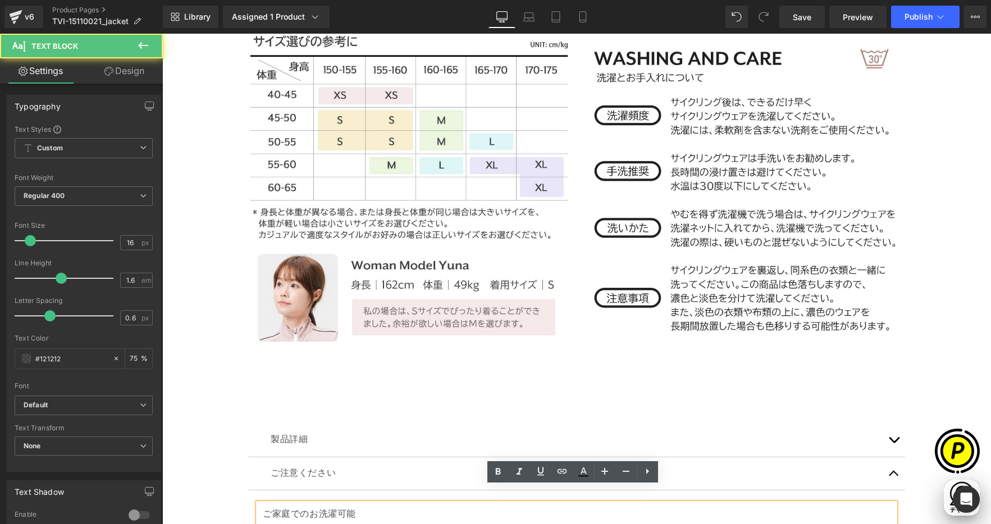
click at [263, 522] on p "・お洗濯に関しての詳細は、" at bounding box center [576, 529] width 627 height 15
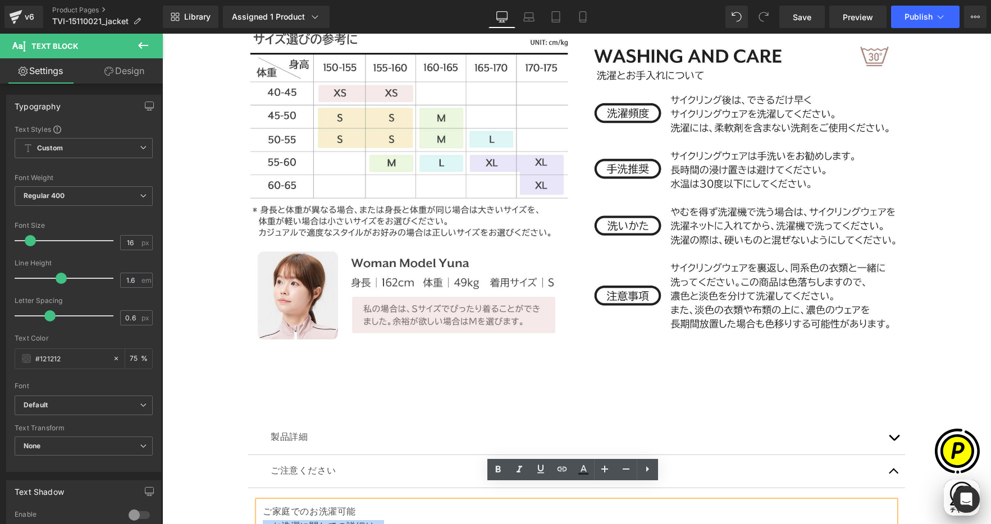
drag, startPoint x: 384, startPoint y: 515, endPoint x: 249, endPoint y: 507, distance: 134.9
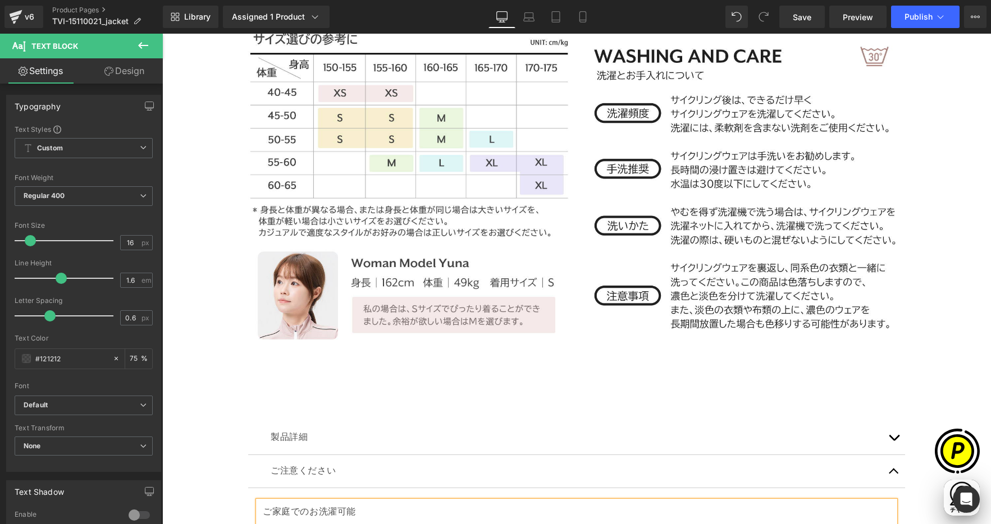
click at [371, 506] on p "ご家庭でのお洗濯可能" at bounding box center [576, 513] width 627 height 15
click at [352, 506] on p "ご家庭でのお洗濯可能＜洗濯とお手入れについて＞の画像をご確認ください" at bounding box center [576, 513] width 627 height 15
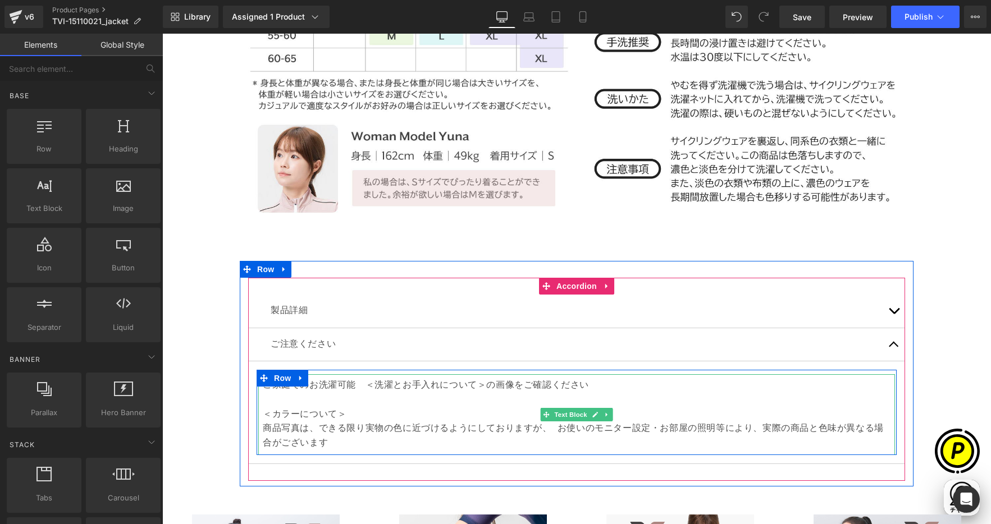
scroll to position [0, 219]
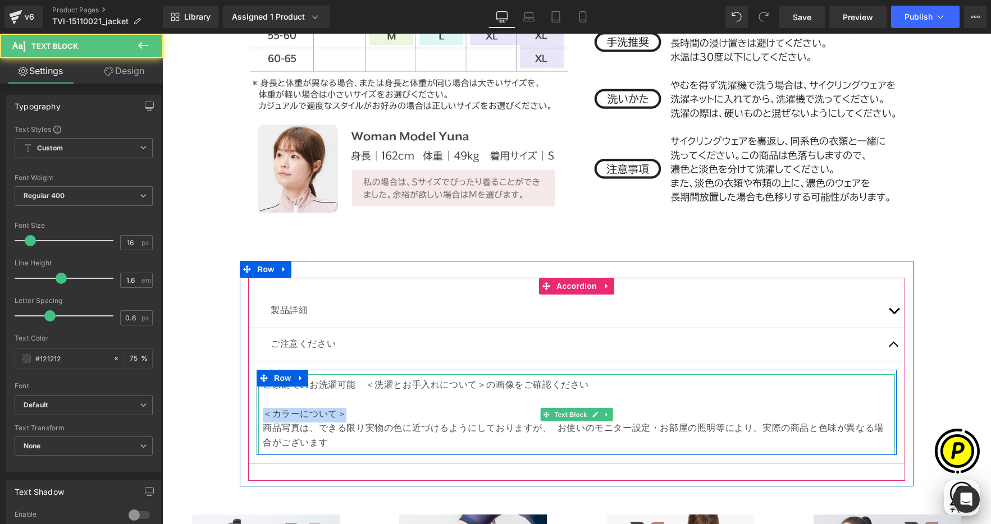
drag, startPoint x: 354, startPoint y: 397, endPoint x: 260, endPoint y: 393, distance: 93.3
click at [263, 408] on p "＜カラーについて＞" at bounding box center [576, 415] width 627 height 15
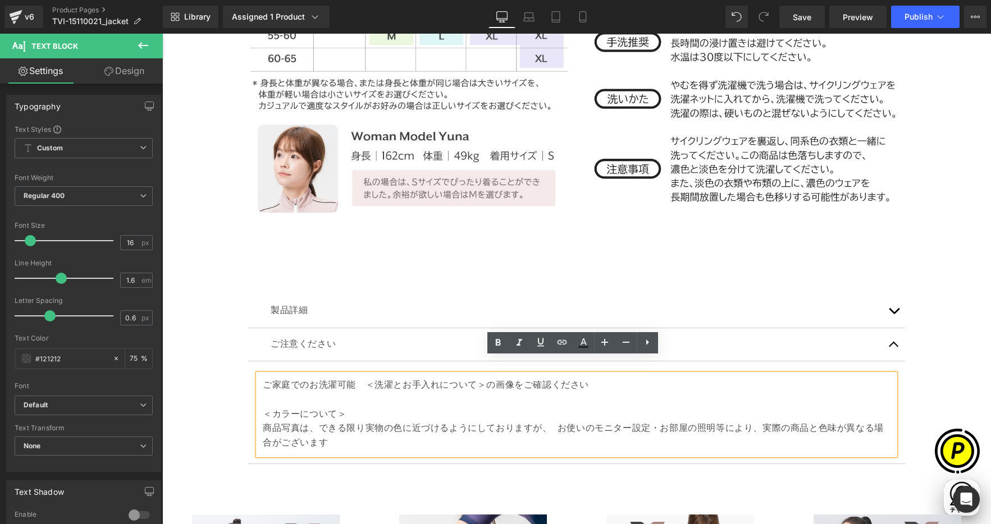
click at [364, 379] on p "ご家庭でのお洗濯可能　＜洗濯とお手入れについて＞の画像をご確認ください" at bounding box center [576, 386] width 627 height 15
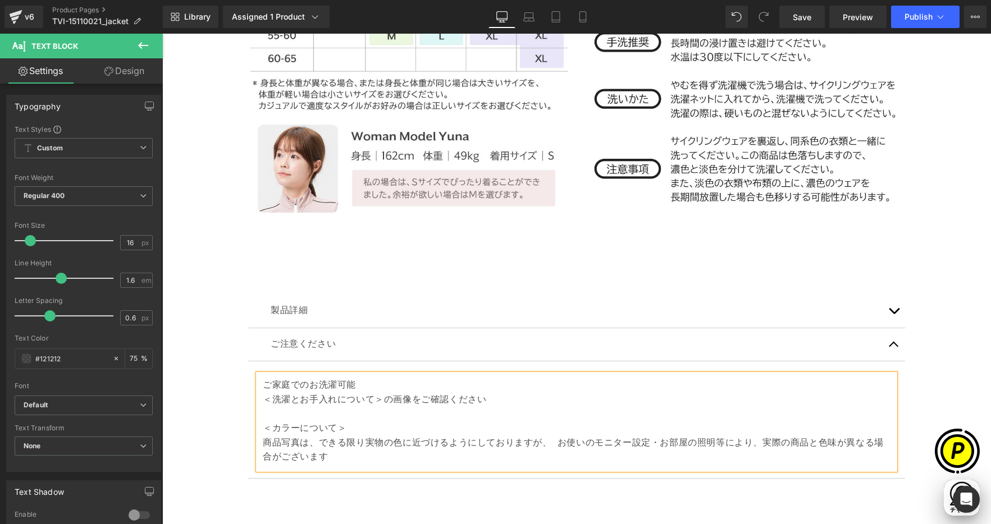
click at [428, 408] on p at bounding box center [576, 415] width 627 height 15
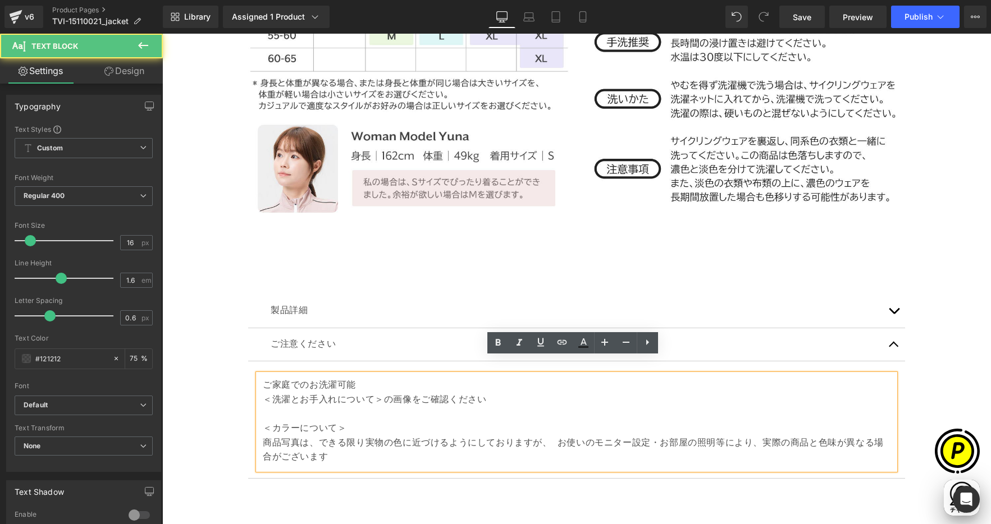
scroll to position [0, 438]
click at [364, 422] on p "＜カラーについて＞" at bounding box center [576, 429] width 627 height 15
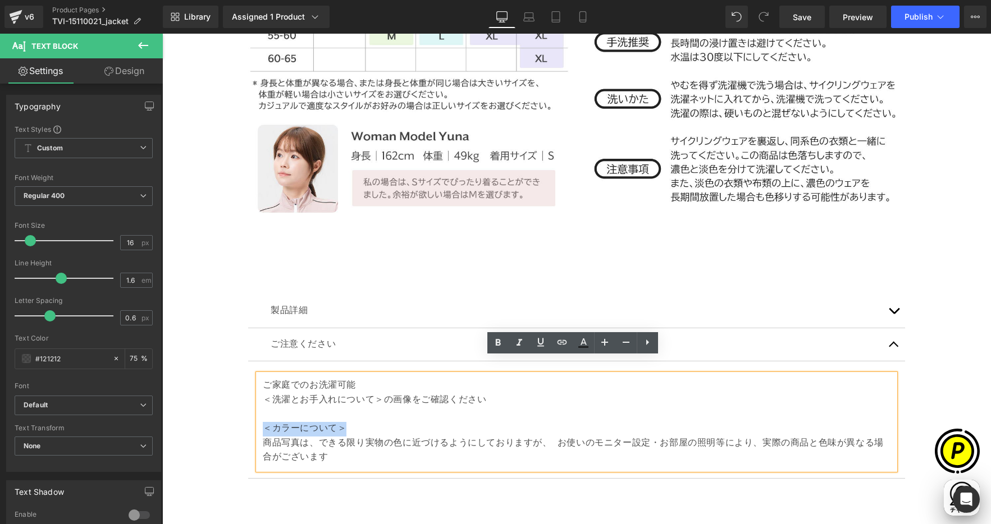
drag, startPoint x: 360, startPoint y: 411, endPoint x: 254, endPoint y: 409, distance: 105.5
click at [258, 409] on div "ご家庭でのお洗濯可能 ＜洗濯とお手入れについて＞の画像をご確認ください ＜カラーについて＞ 商品写真は、できる限り実物の色に近づけるようにしておりますが、 お…" at bounding box center [576, 421] width 636 height 95
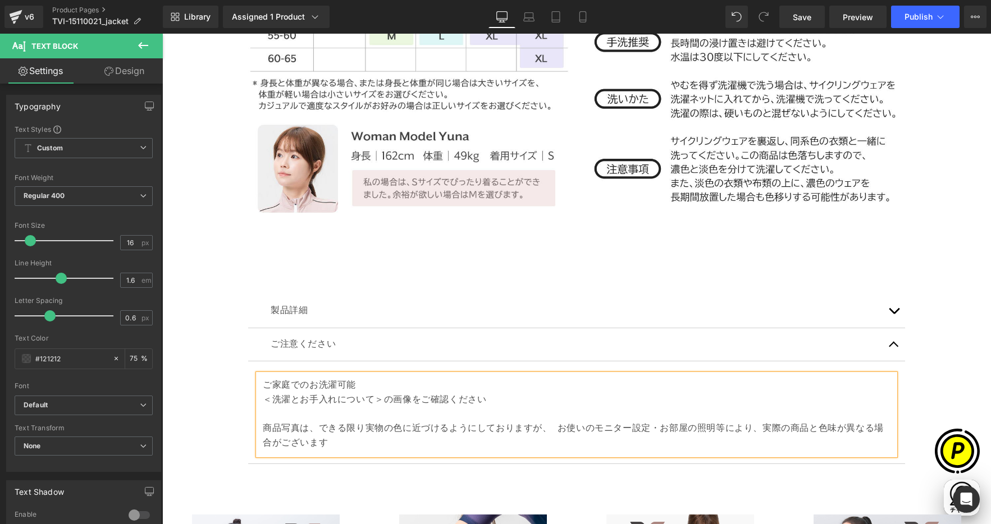
click at [263, 422] on p "商品写真は、できる限り実物の色に近づけるようにしておりますが、 お使いのモニター設定・お部屋の照明等により、実際の商品と色味が異なる場合がございます" at bounding box center [576, 436] width 627 height 29
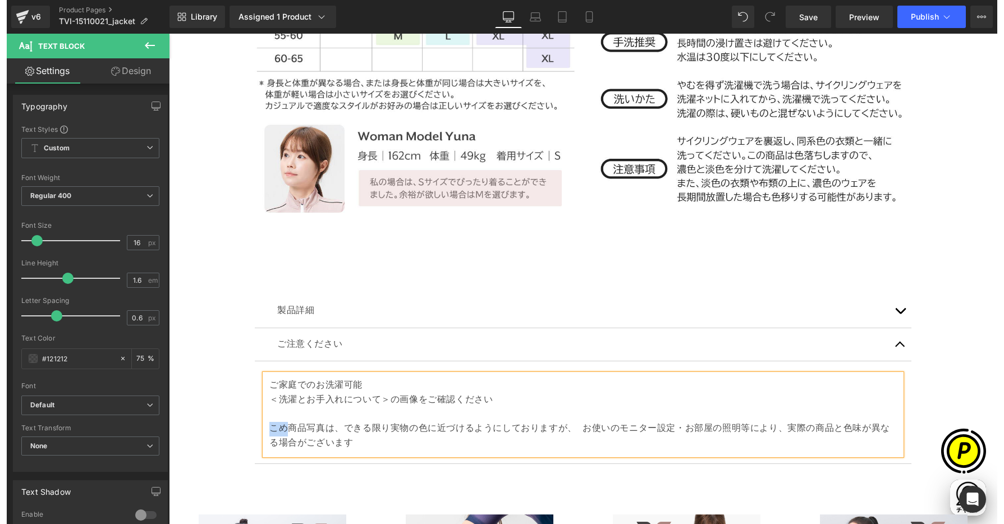
scroll to position [0, 0]
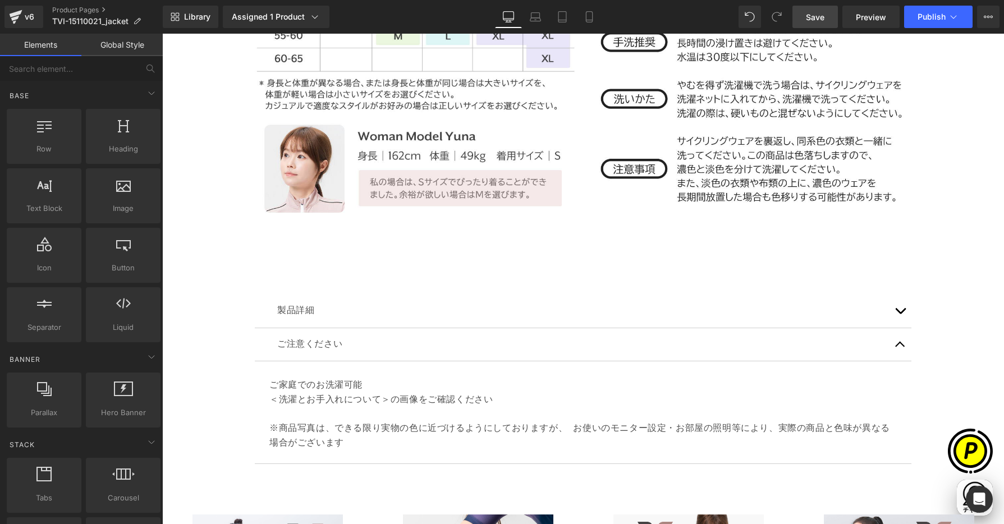
drag, startPoint x: 809, startPoint y: 22, endPoint x: 774, endPoint y: 74, distance: 62.3
click at [809, 22] on span "Save" at bounding box center [815, 17] width 19 height 12
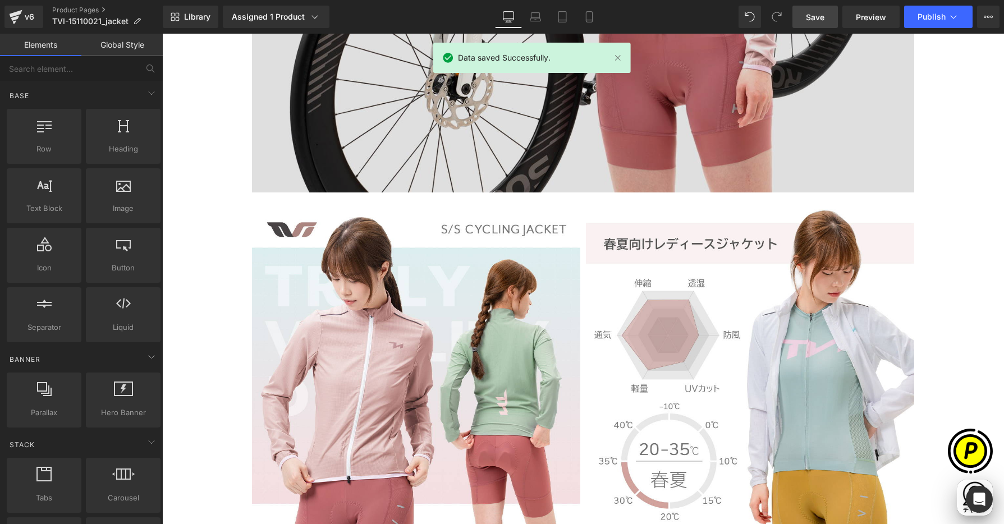
scroll to position [1932, 0]
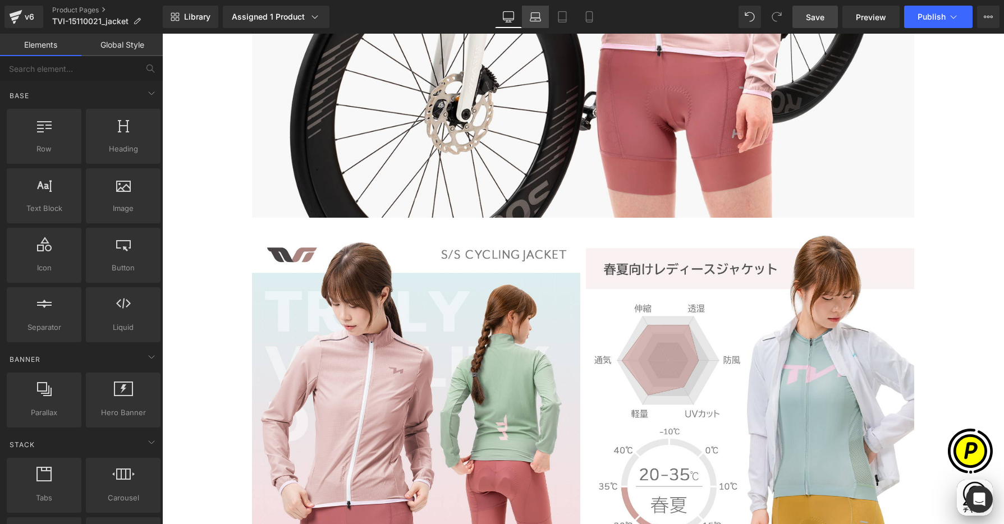
click at [528, 20] on link "Laptop" at bounding box center [535, 17] width 27 height 22
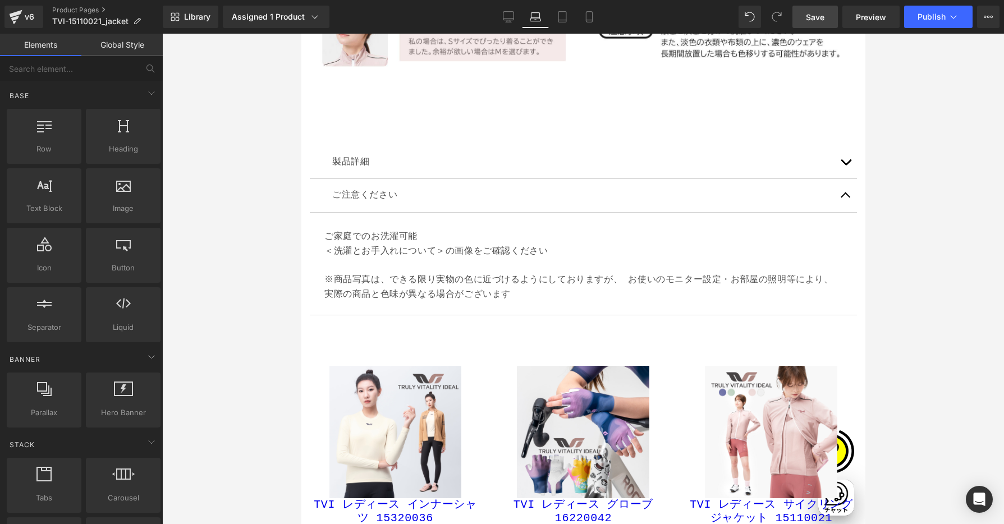
scroll to position [3377, 0]
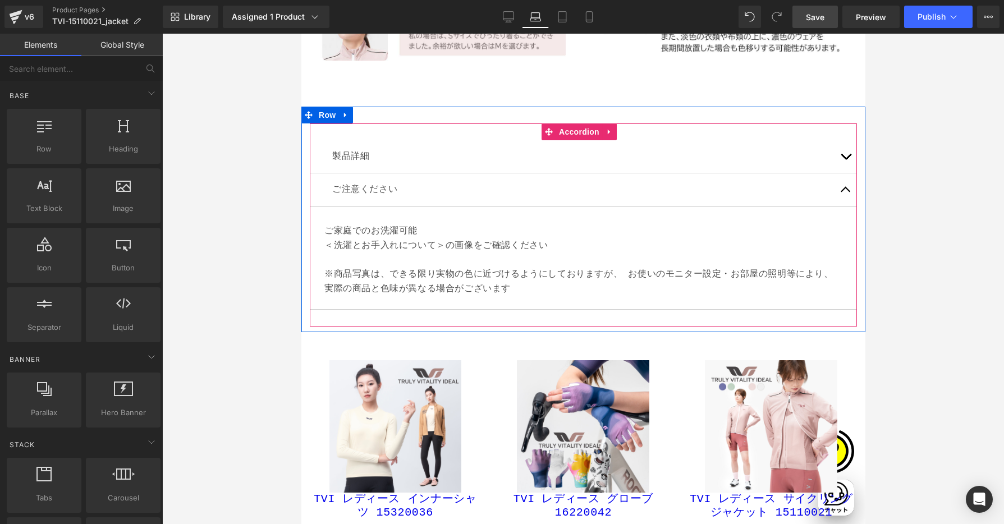
click at [845, 159] on span "button" at bounding box center [845, 159] width 0 height 0
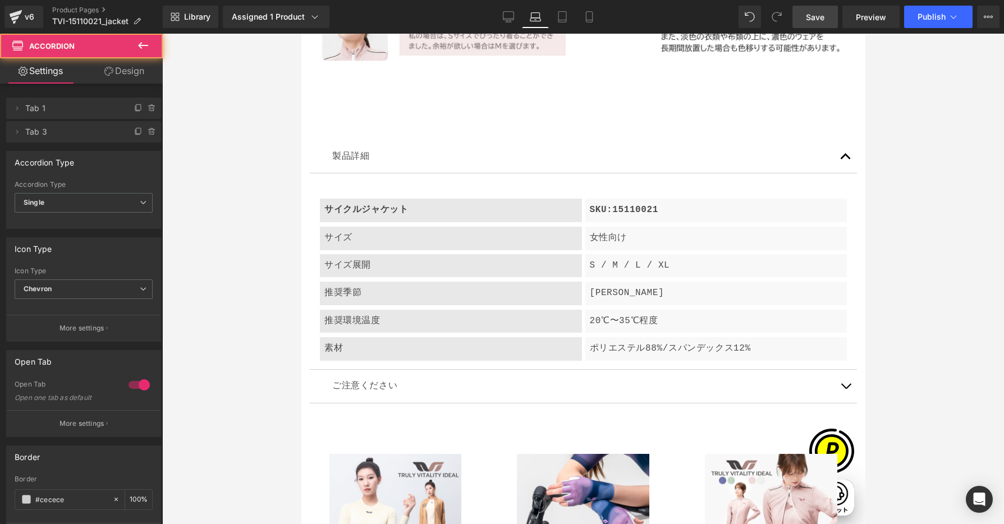
scroll to position [0, 0]
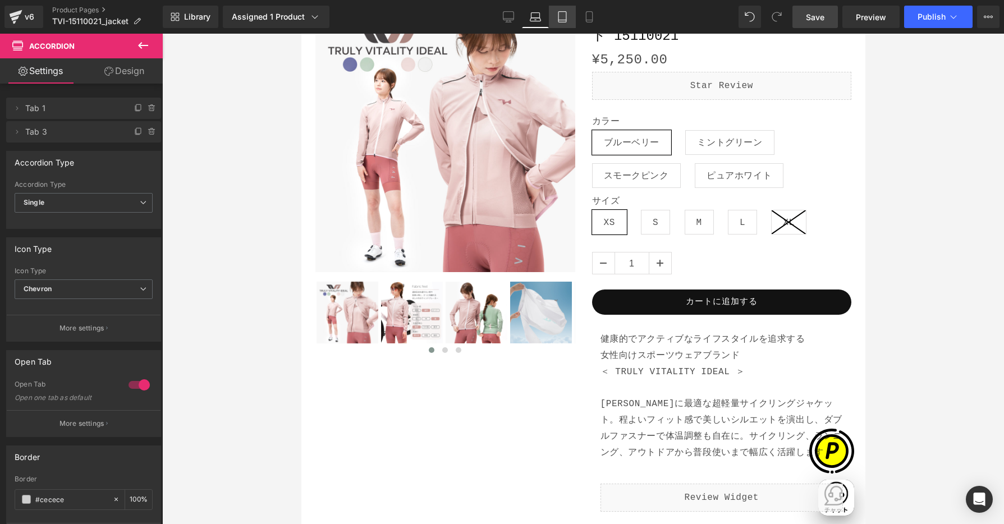
click at [558, 10] on link "Tablet" at bounding box center [562, 17] width 27 height 22
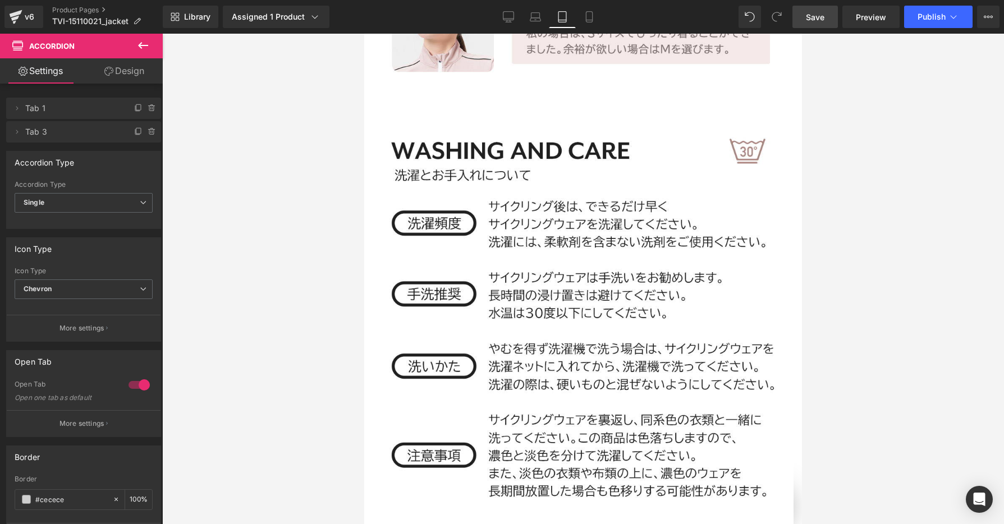
scroll to position [0, 365]
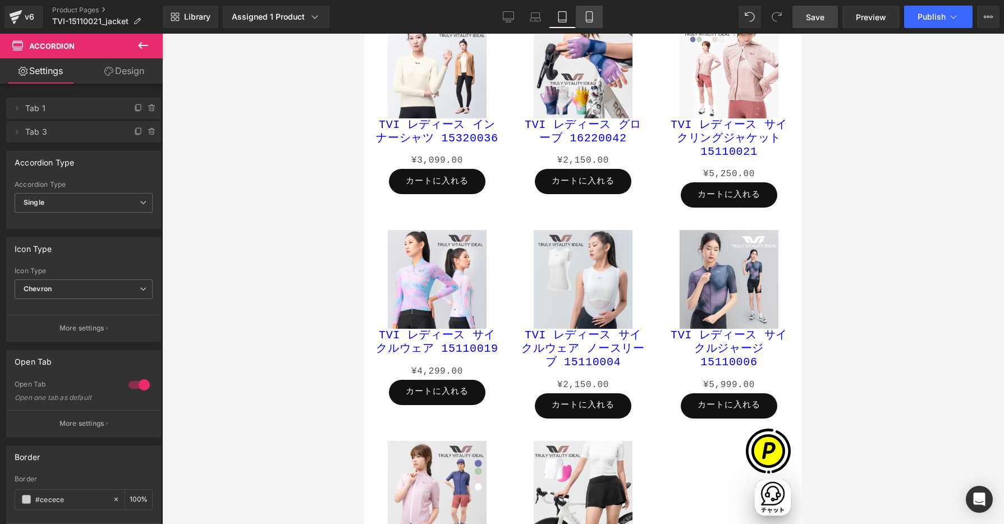
click at [589, 6] on link "Mobile" at bounding box center [589, 17] width 27 height 22
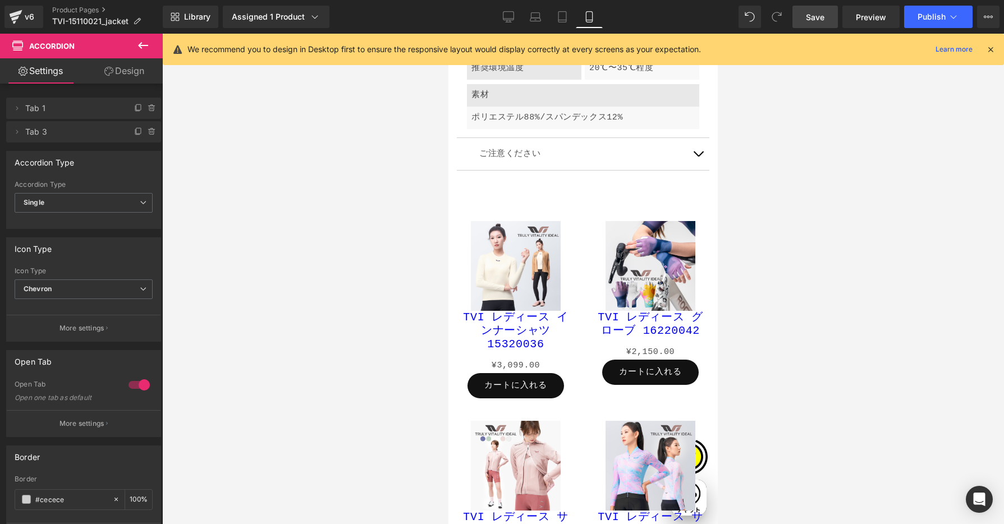
scroll to position [4046, 0]
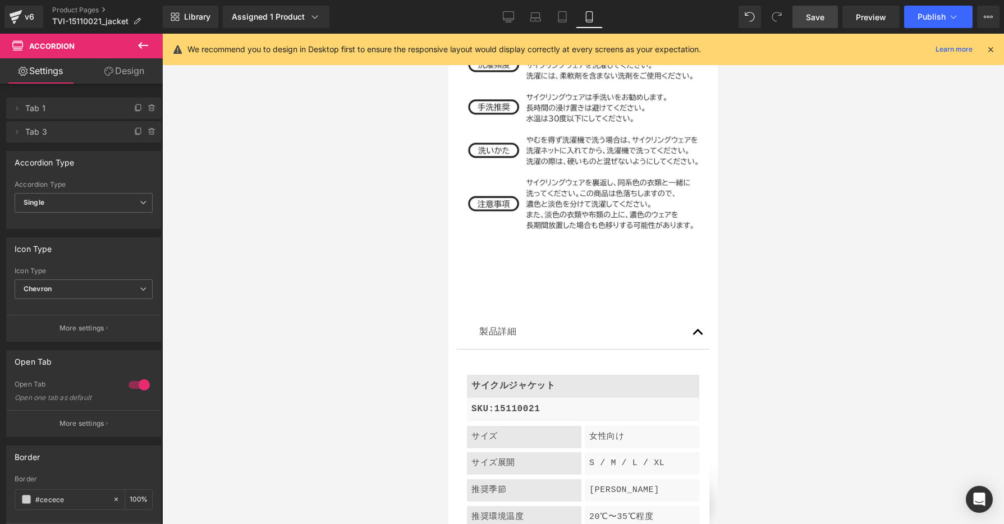
click at [985, 48] on icon at bounding box center [990, 49] width 10 height 10
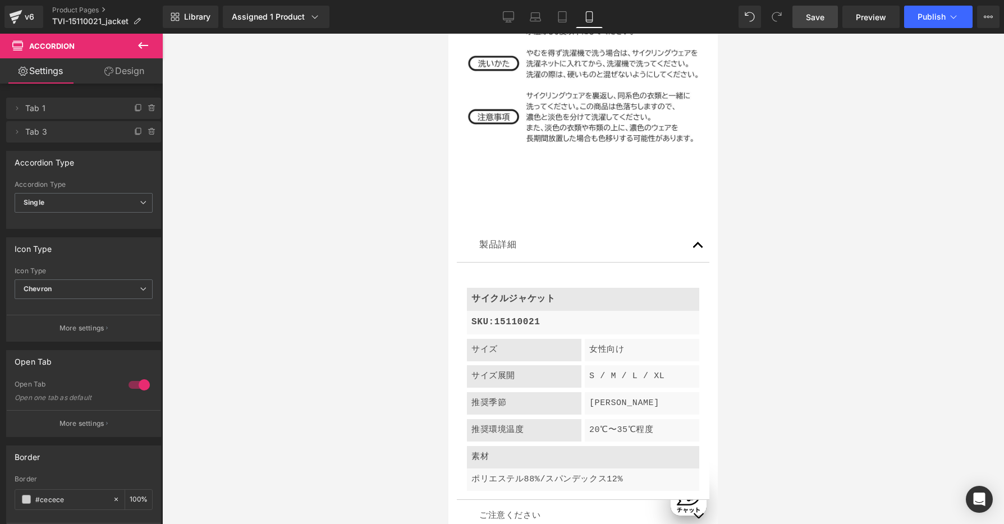
scroll to position [4140, 0]
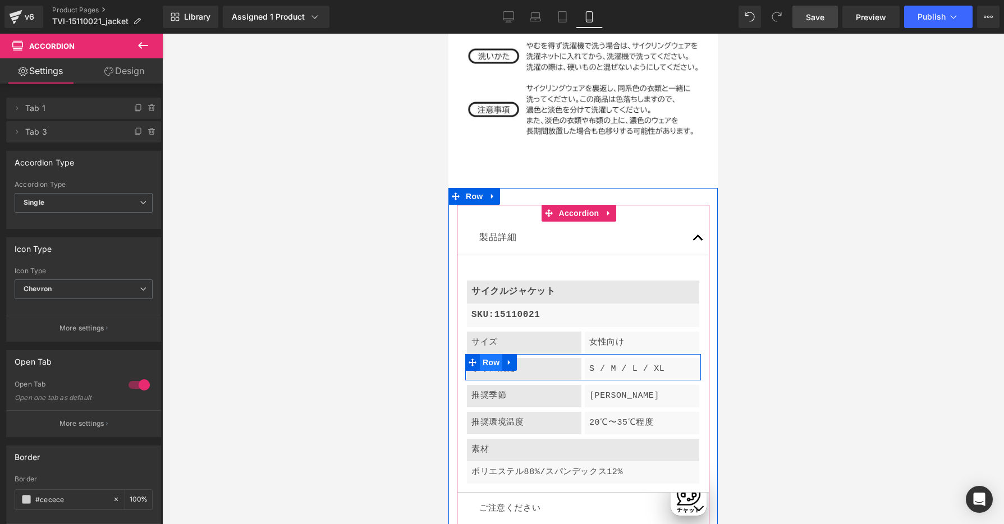
click at [493, 354] on span "Row" at bounding box center [491, 362] width 22 height 17
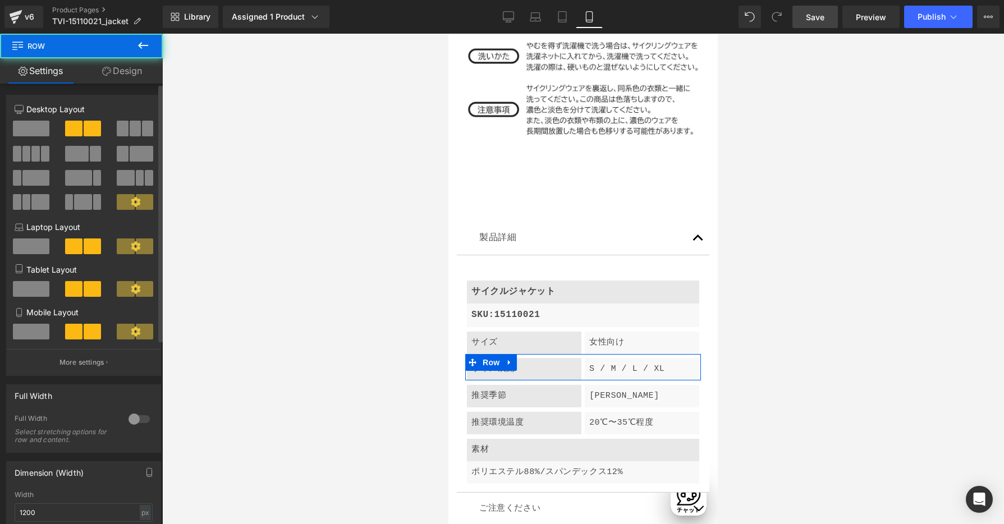
click at [35, 335] on span at bounding box center [31, 332] width 36 height 16
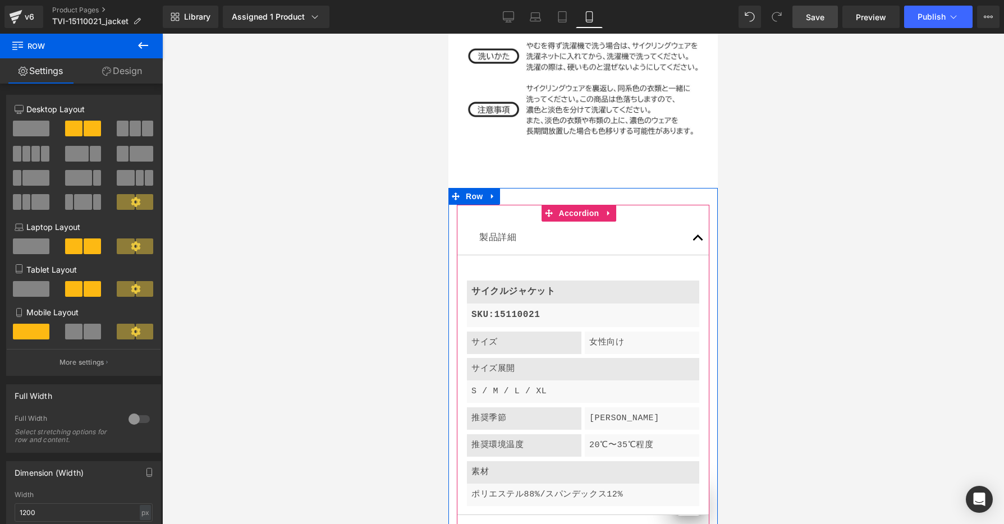
scroll to position [0, 394]
drag, startPoint x: 497, startPoint y: 337, endPoint x: 886, endPoint y: 375, distance: 391.3
click at [497, 430] on span "Row" at bounding box center [491, 438] width 22 height 17
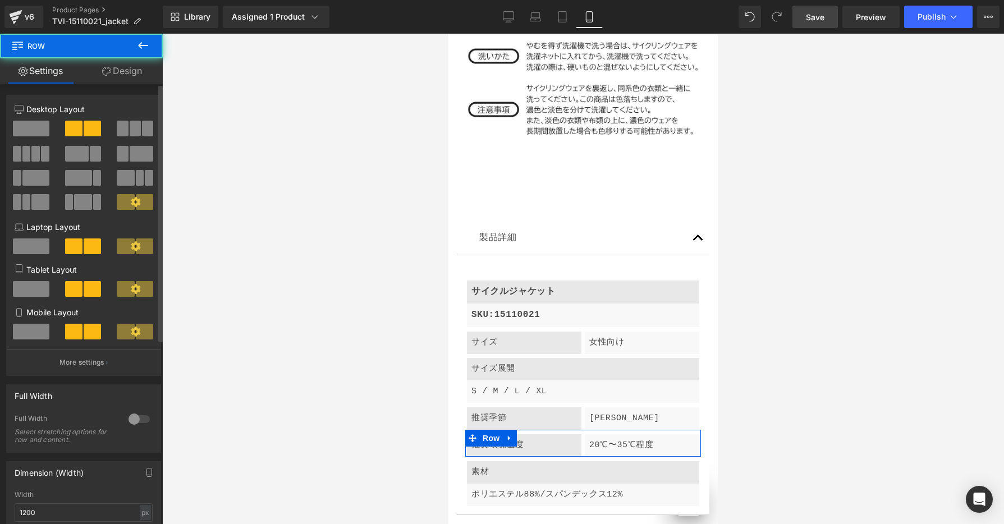
click at [25, 329] on span at bounding box center [31, 332] width 36 height 16
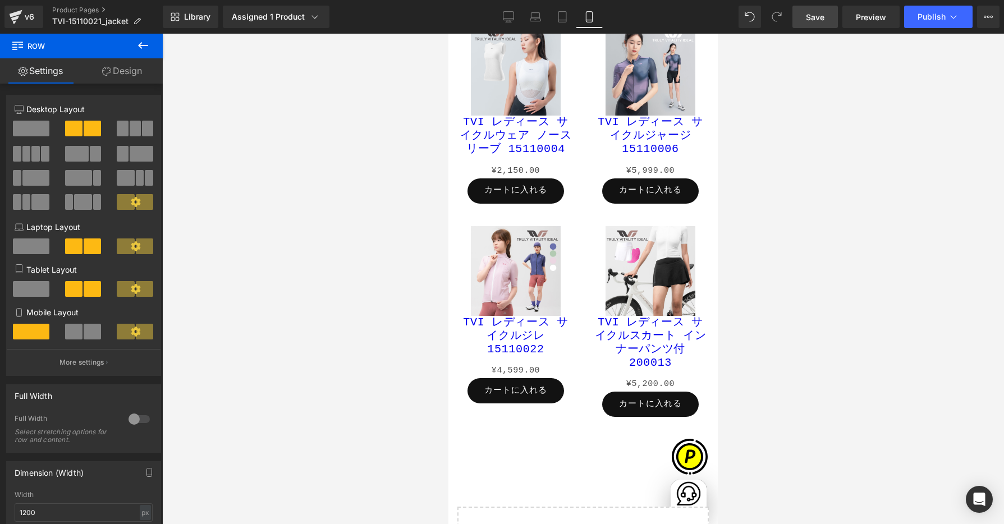
scroll to position [5143, 0]
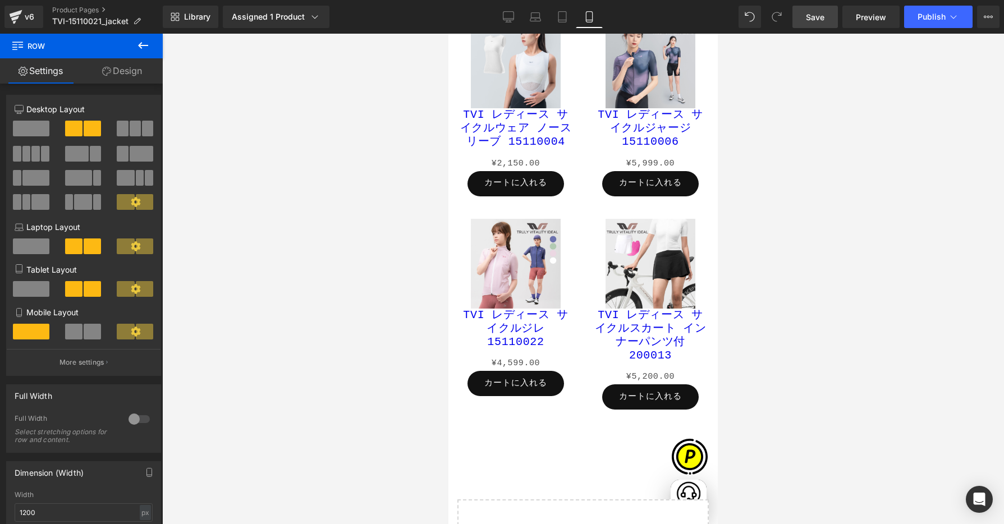
click at [814, 12] on span "Save" at bounding box center [815, 17] width 19 height 12
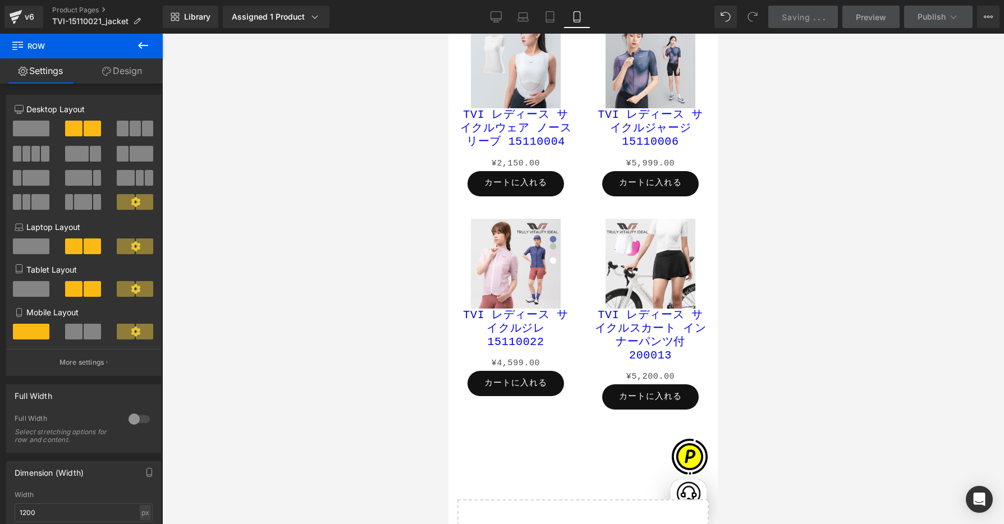
scroll to position [0, 0]
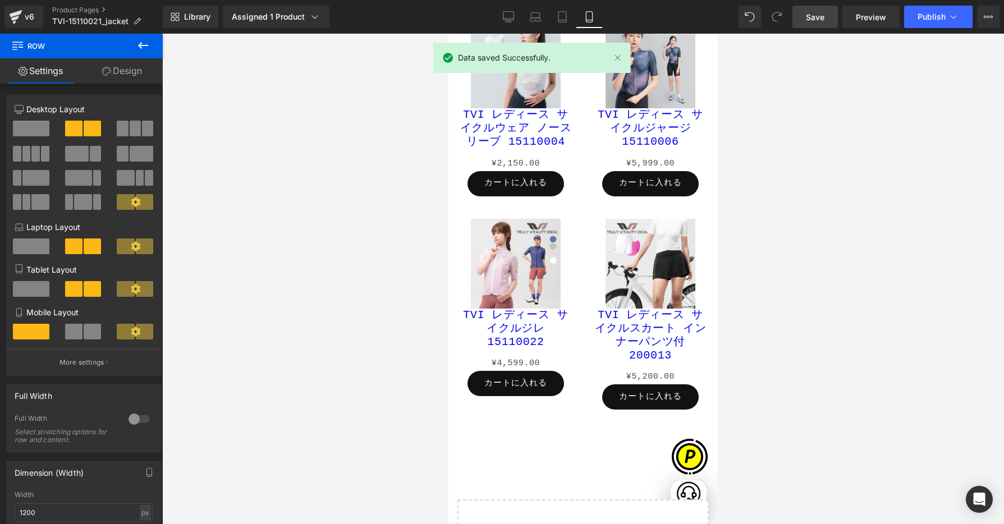
click at [942, 30] on div "Library Assigned 1 Product Product Preview TVI レディース サイクリングジャケット 15110021 Manag…" at bounding box center [583, 17] width 841 height 34
click at [943, 21] on button "Publish" at bounding box center [938, 17] width 68 height 22
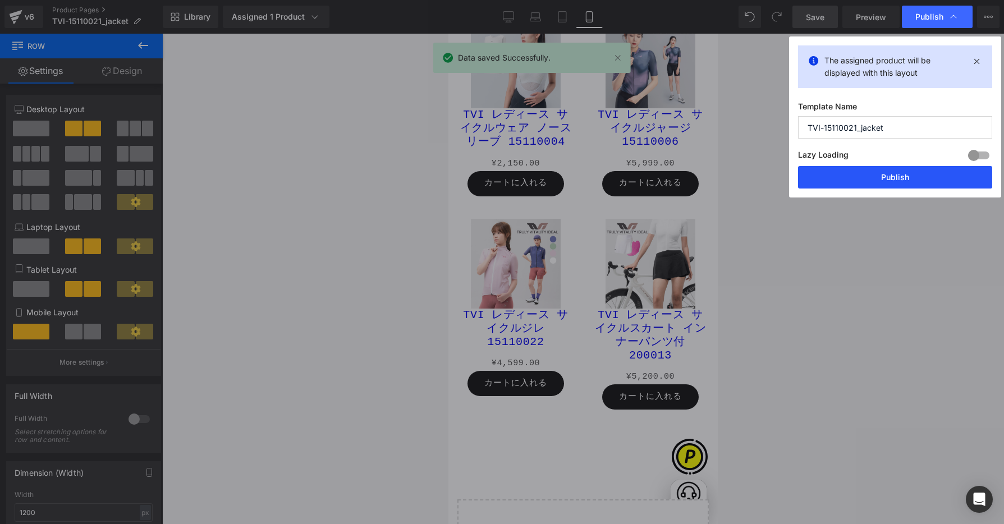
click at [885, 177] on button "Publish" at bounding box center [895, 177] width 194 height 22
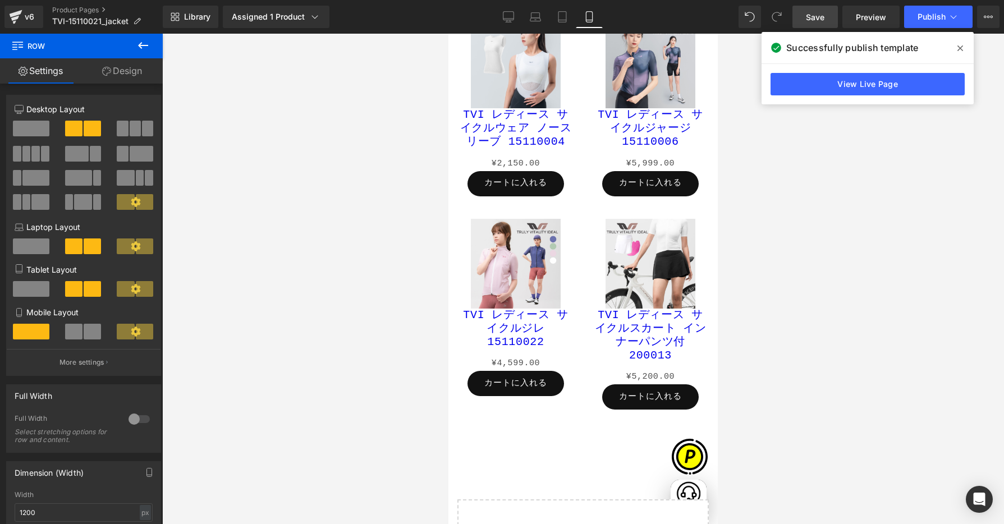
scroll to position [0, 197]
click at [939, 21] on span "Publish" at bounding box center [932, 16] width 28 height 9
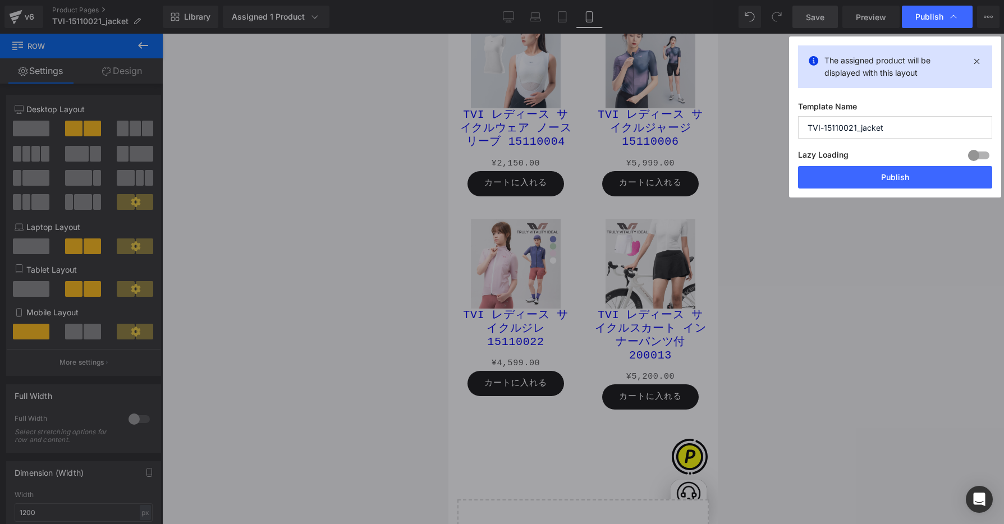
drag, startPoint x: 873, startPoint y: 178, endPoint x: 869, endPoint y: 172, distance: 7.3
click at [874, 178] on button "Publish" at bounding box center [895, 177] width 194 height 22
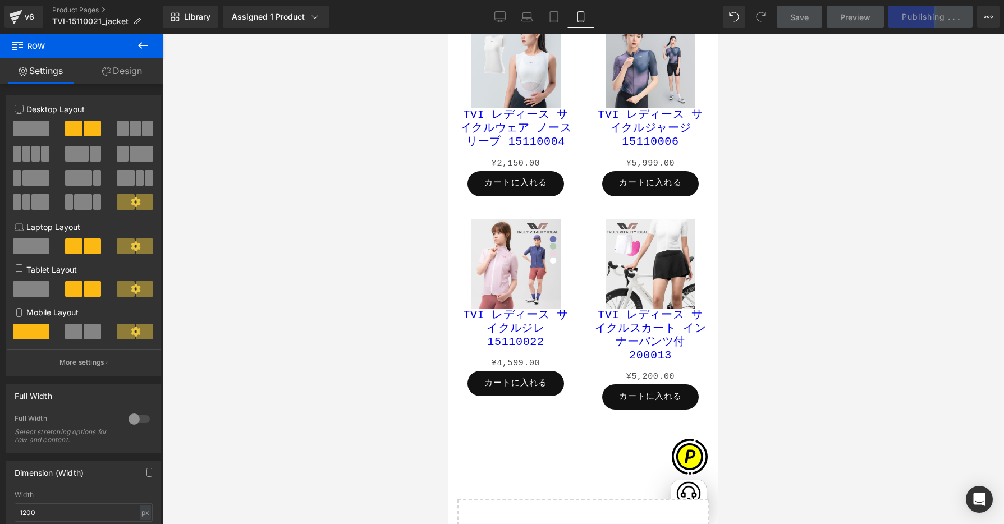
scroll to position [0, 394]
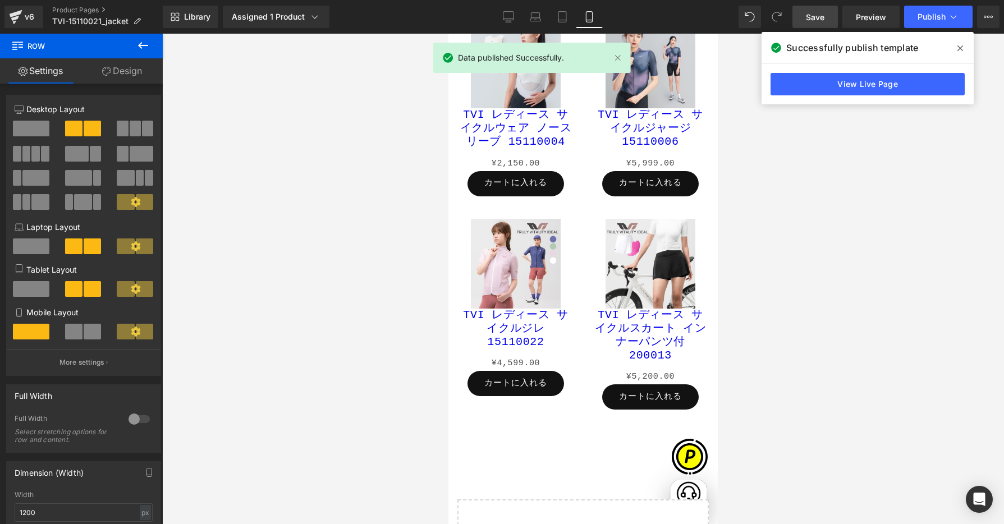
click at [961, 48] on icon at bounding box center [960, 48] width 6 height 6
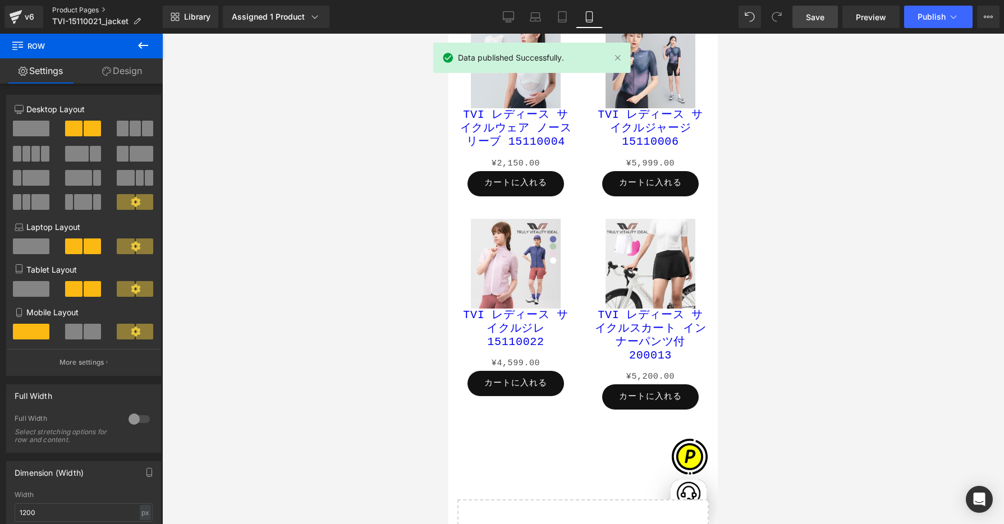
click at [89, 10] on link "Product Pages" at bounding box center [107, 10] width 111 height 9
